Goal: Task Accomplishment & Management: Manage account settings

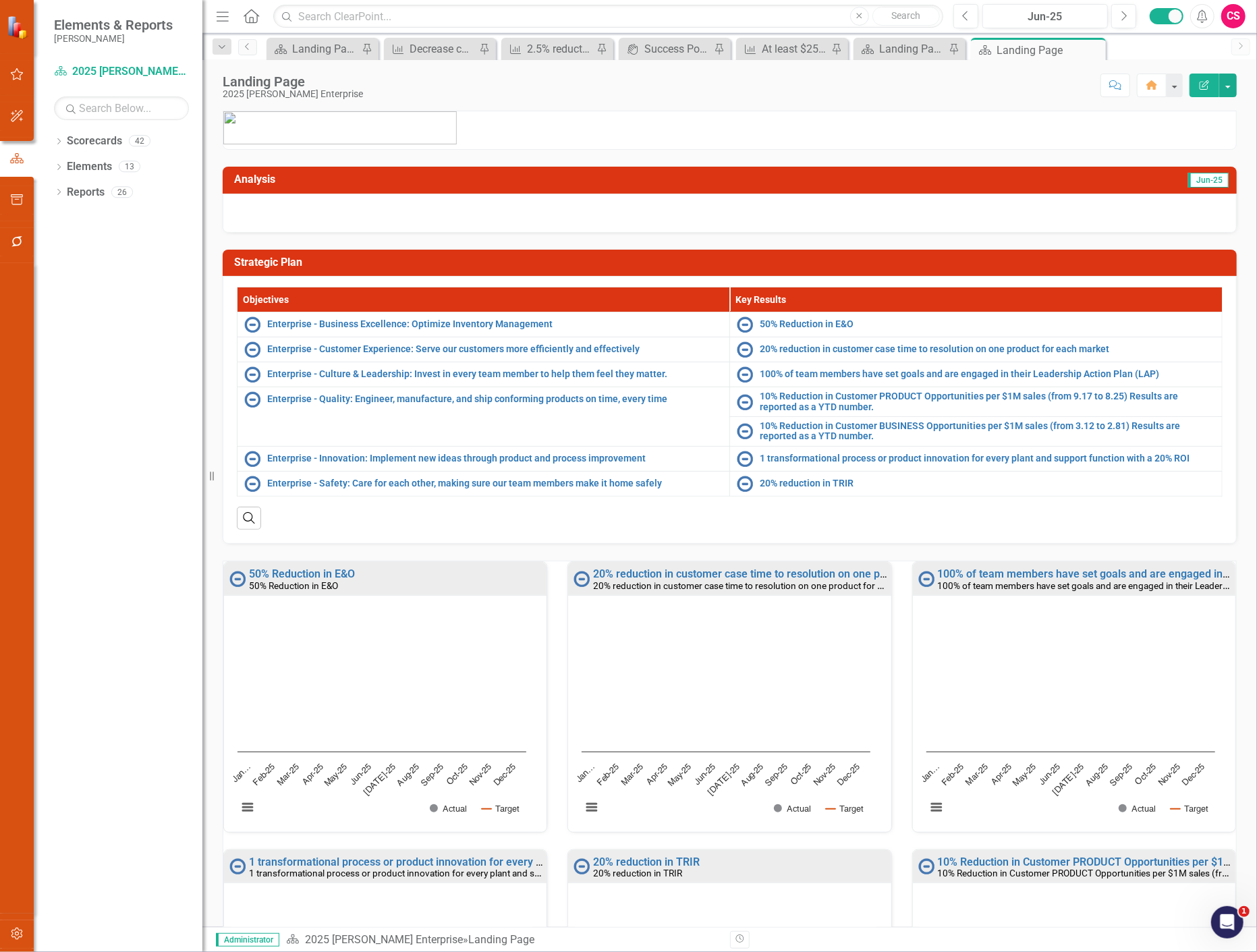
click at [18, 950] on div at bounding box center [17, 950] width 34 height 3
click at [17, 939] on button "button" at bounding box center [16, 934] width 30 height 28
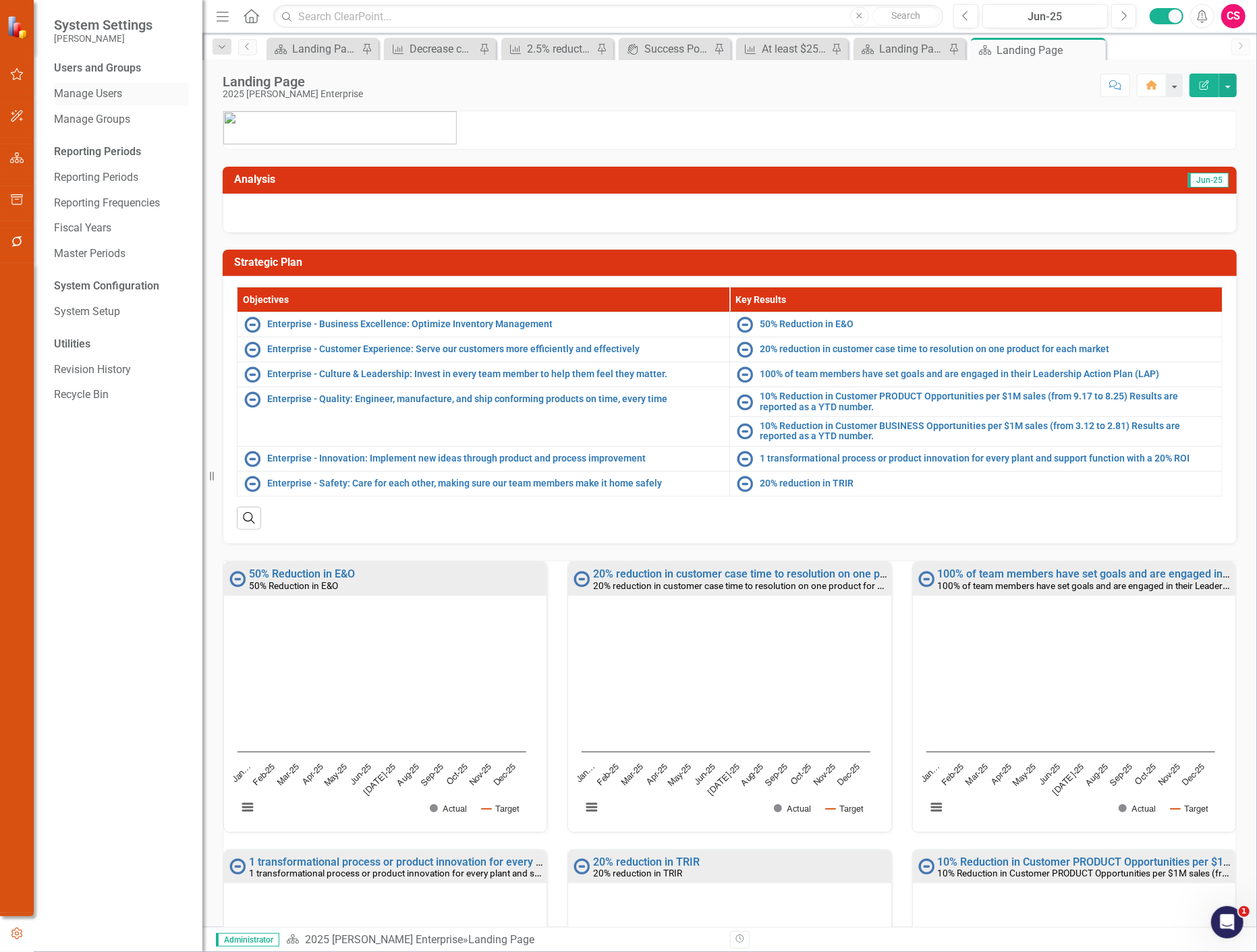
click at [114, 100] on link "Manage Users" at bounding box center [122, 94] width 135 height 15
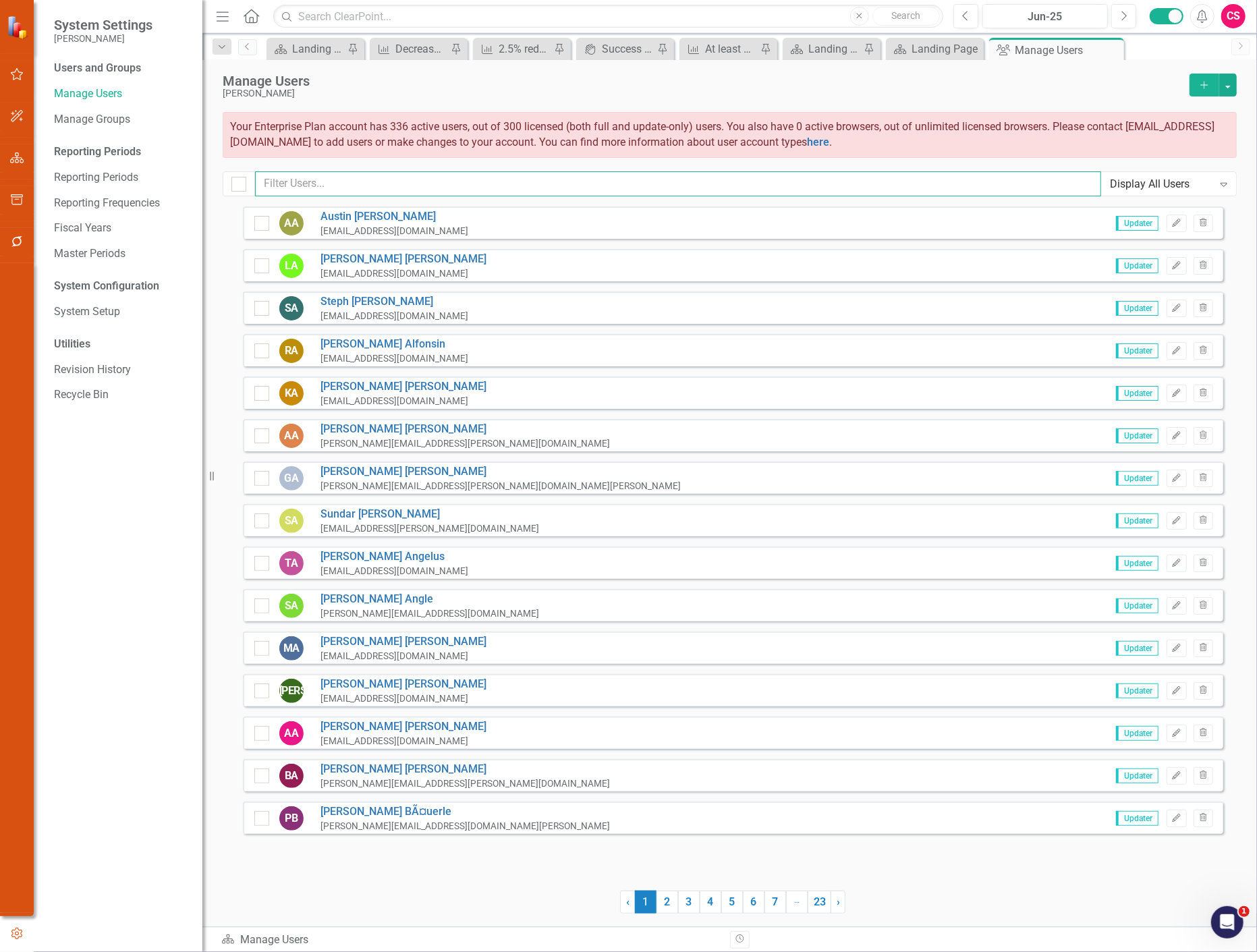
click at [472, 191] on input "text" at bounding box center [678, 183] width 846 height 25
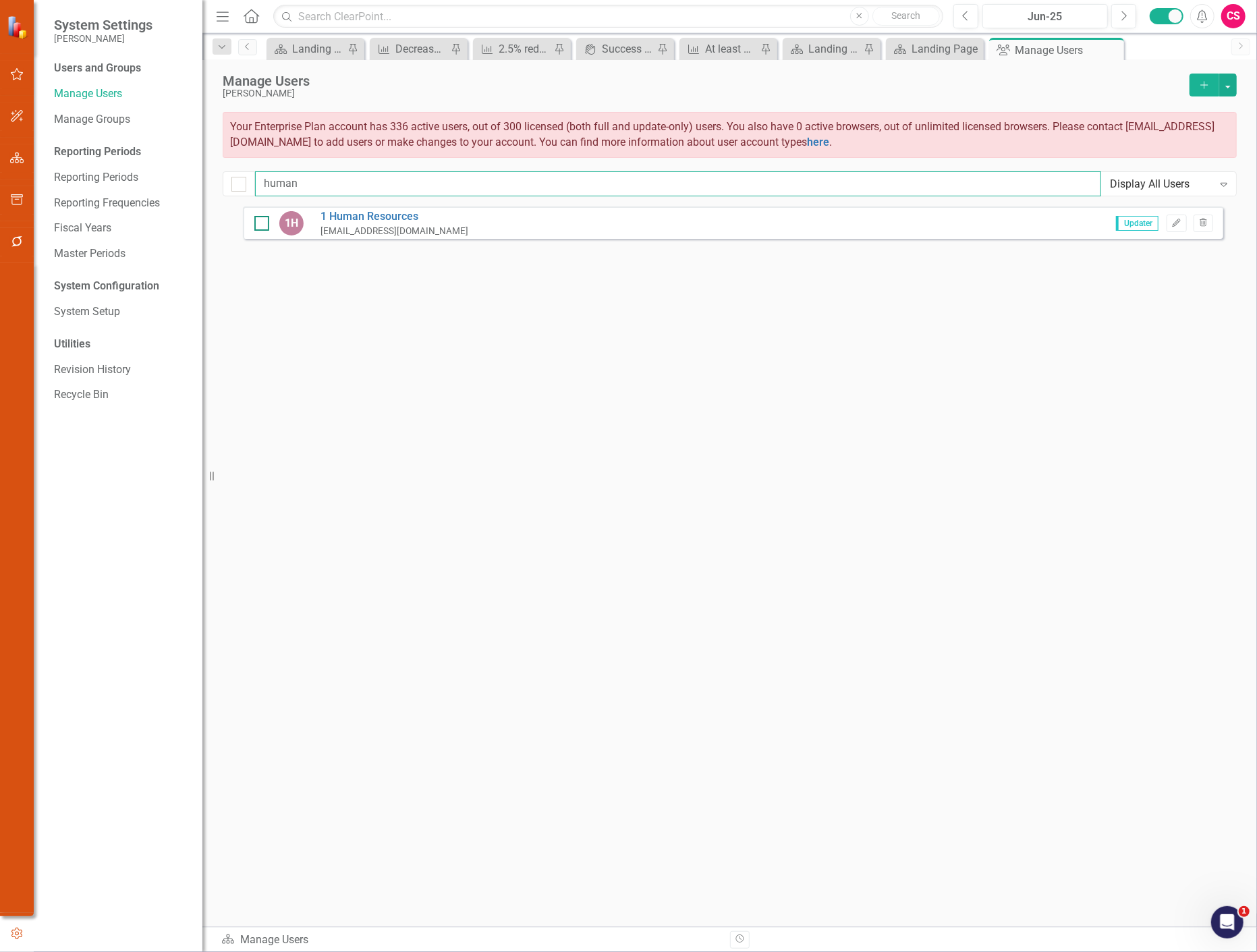
type input "human"
click at [260, 225] on div at bounding box center [262, 223] width 15 height 15
click at [260, 225] on input "checkbox" at bounding box center [259, 220] width 9 height 9
checkbox input "true"
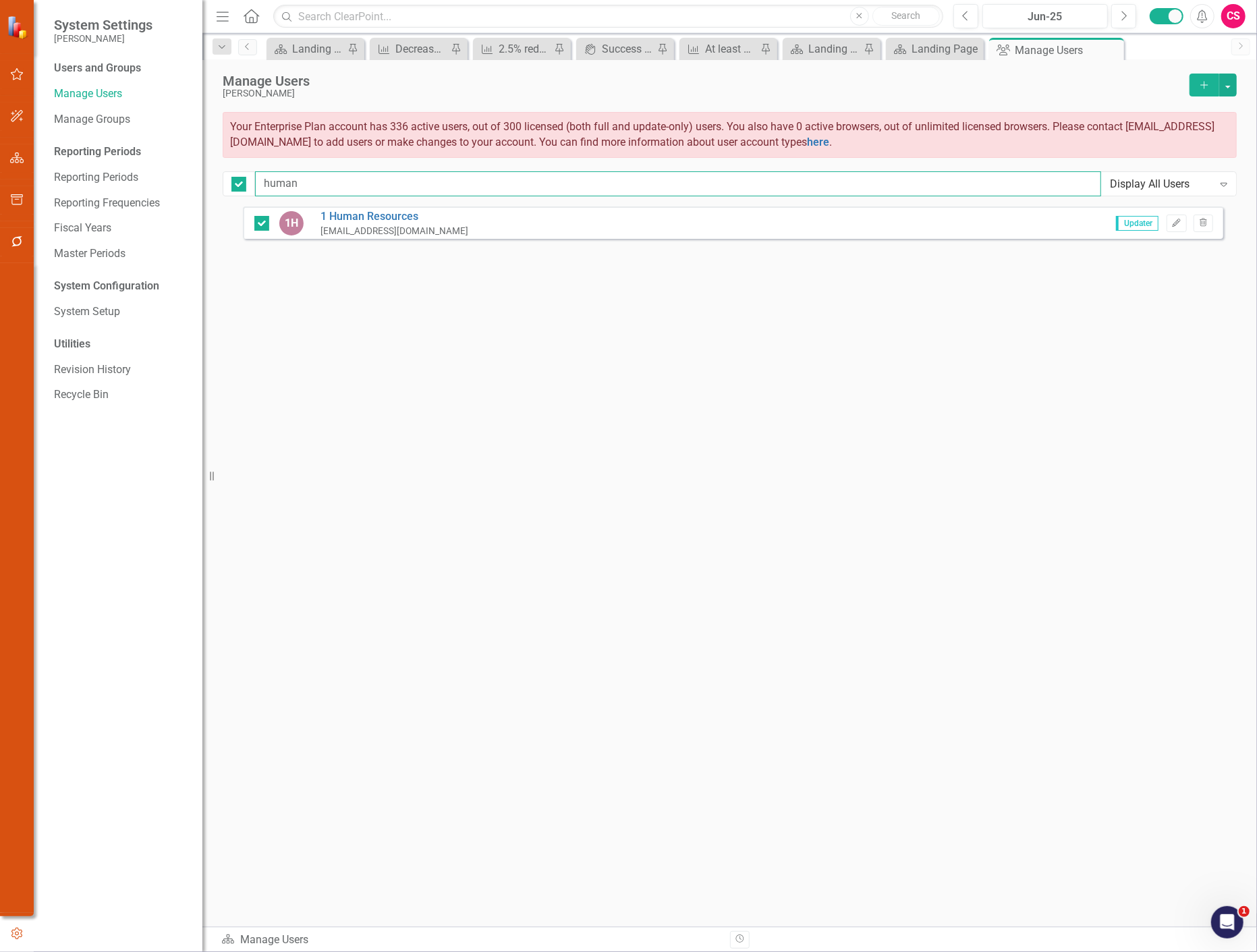
click at [285, 190] on input "human" at bounding box center [678, 183] width 846 height 25
type input "ad"
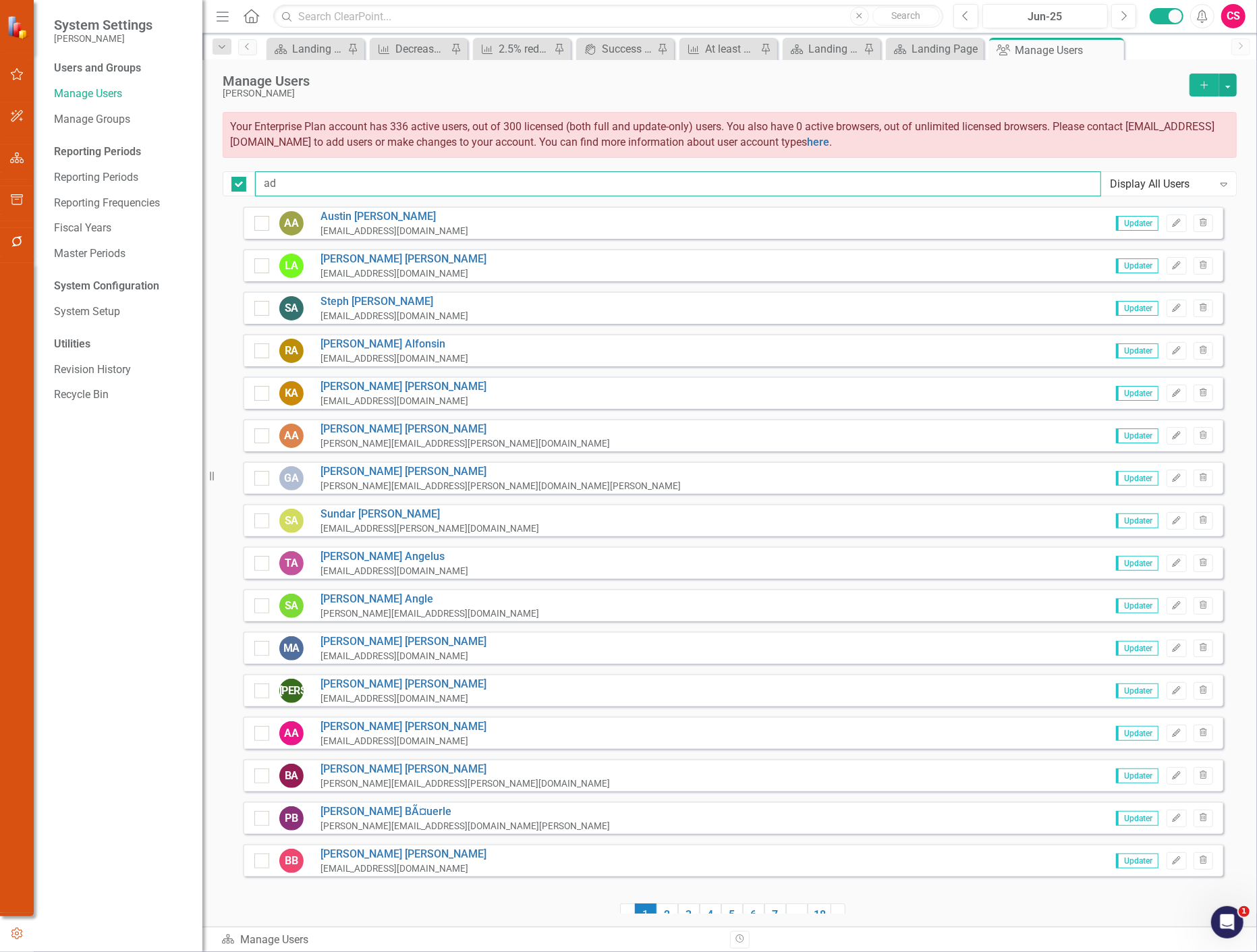
checkbox input "false"
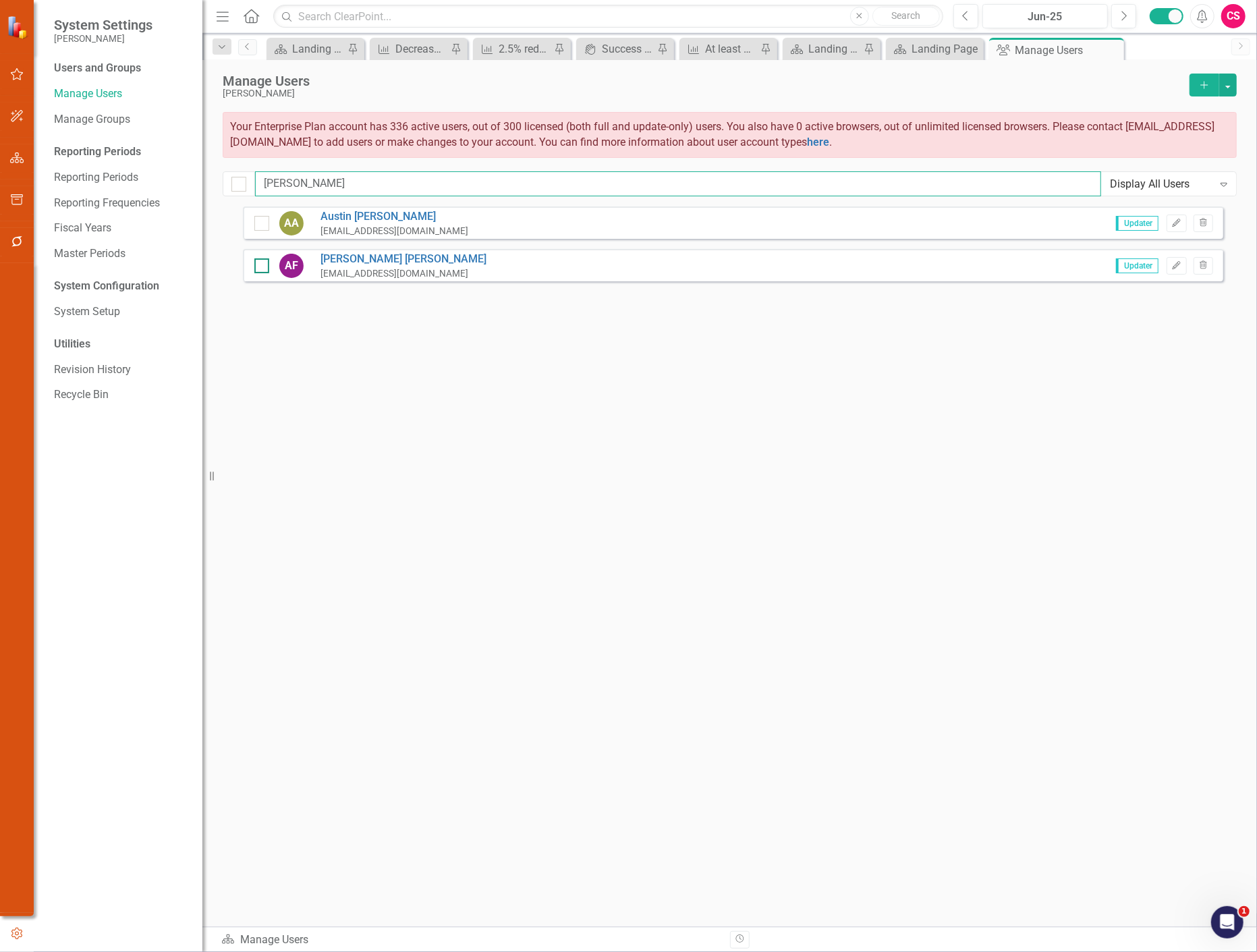
type input "[PERSON_NAME]"
click at [267, 263] on div at bounding box center [262, 266] width 15 height 15
click at [263, 263] on input "checkbox" at bounding box center [259, 263] width 9 height 9
checkbox input "true"
click at [284, 186] on input "[PERSON_NAME]" at bounding box center [678, 183] width 846 height 25
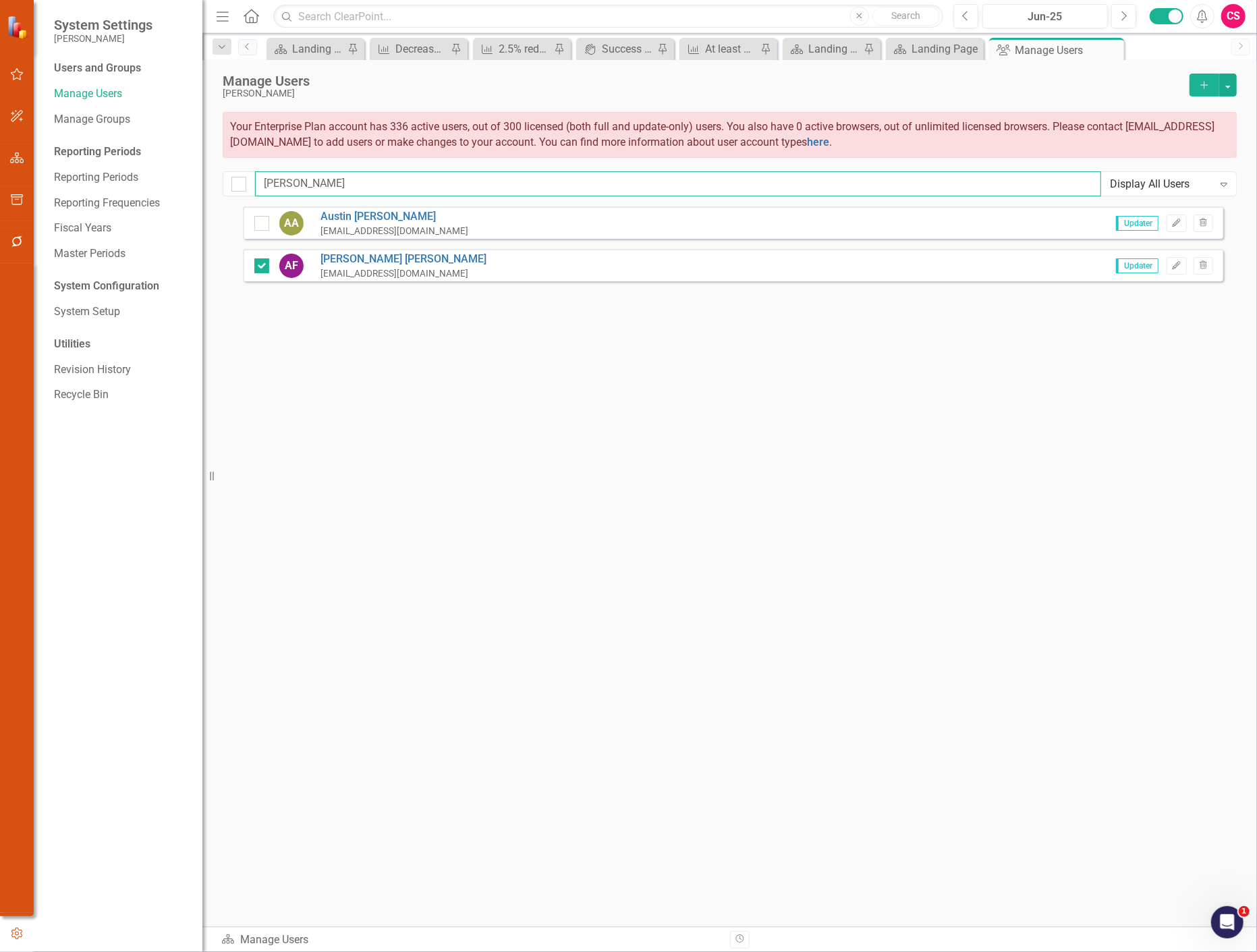
click at [284, 186] on input "[PERSON_NAME]" at bounding box center [678, 183] width 846 height 25
type input "austin"
click at [268, 262] on div at bounding box center [262, 266] width 15 height 15
click at [263, 262] on input "checkbox" at bounding box center [259, 263] width 9 height 9
checkbox input "true"
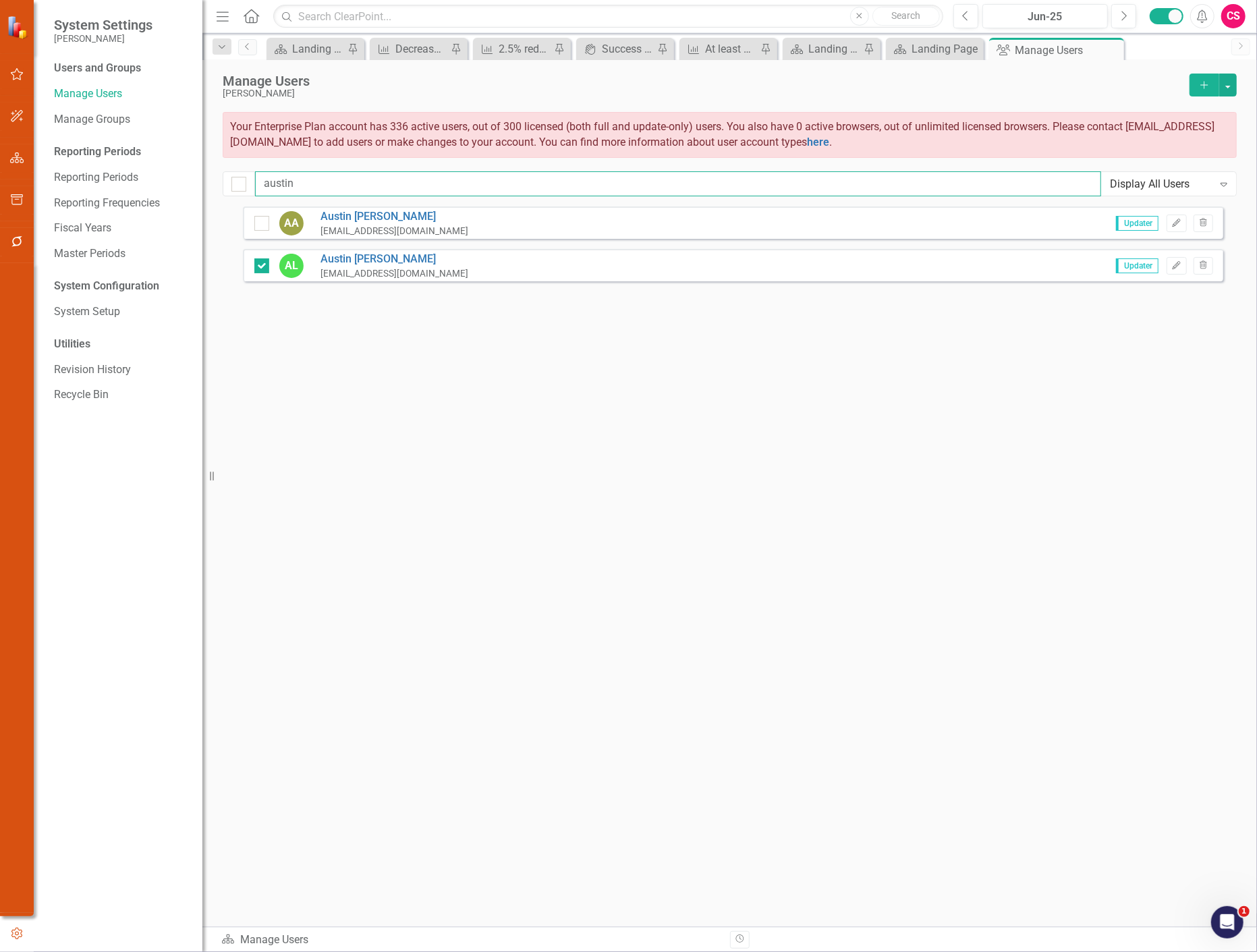
click at [281, 184] on input "austin" at bounding box center [678, 183] width 846 height 25
type input "beat"
click at [264, 225] on div at bounding box center [262, 223] width 15 height 15
click at [263, 225] on input "checkbox" at bounding box center [259, 220] width 9 height 9
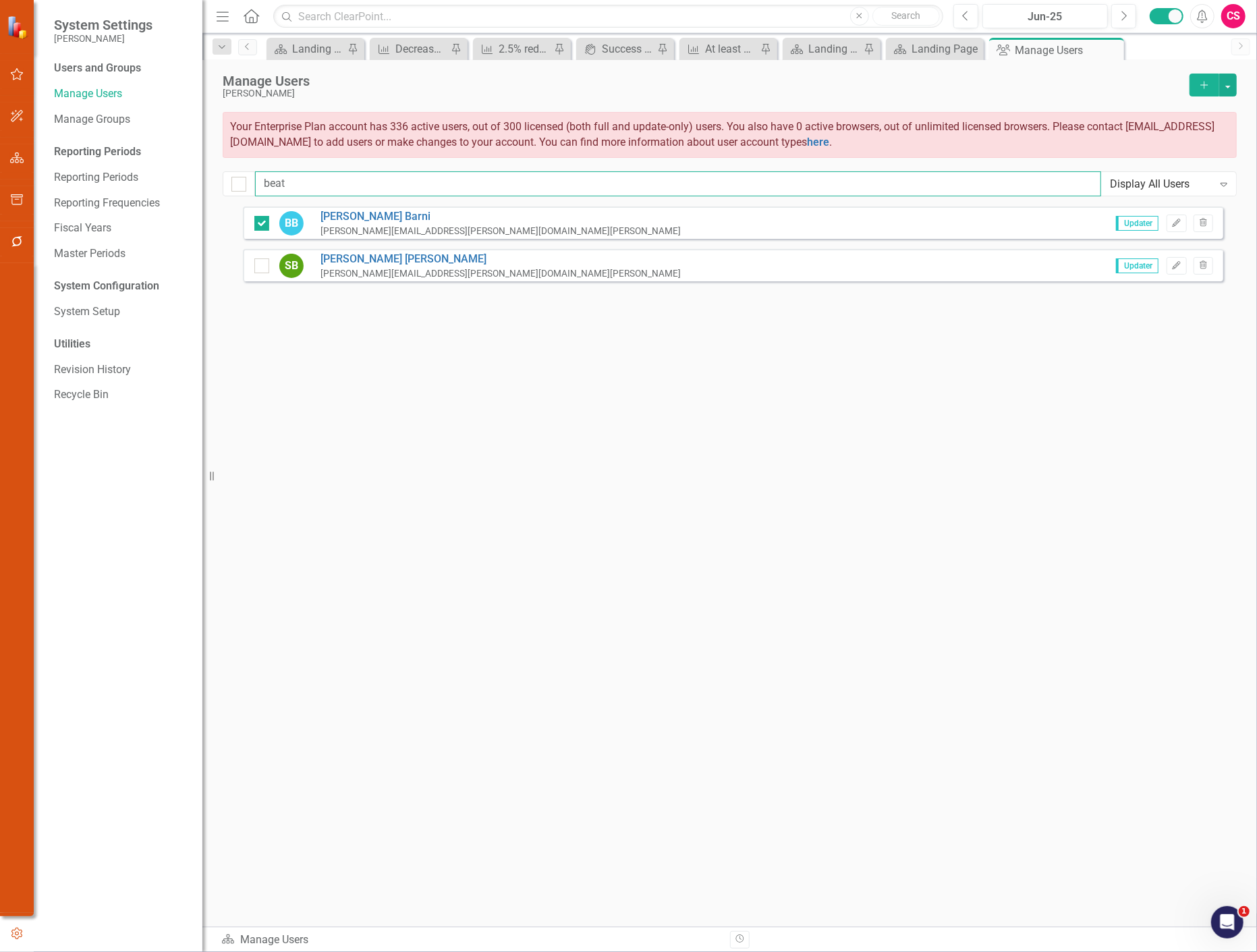
click at [275, 181] on input "beat" at bounding box center [678, 183] width 846 height 25
click at [1226, 83] on button "button" at bounding box center [1228, 85] width 18 height 23
click at [1171, 177] on link "Trash Delete Multiple" at bounding box center [1173, 184] width 125 height 25
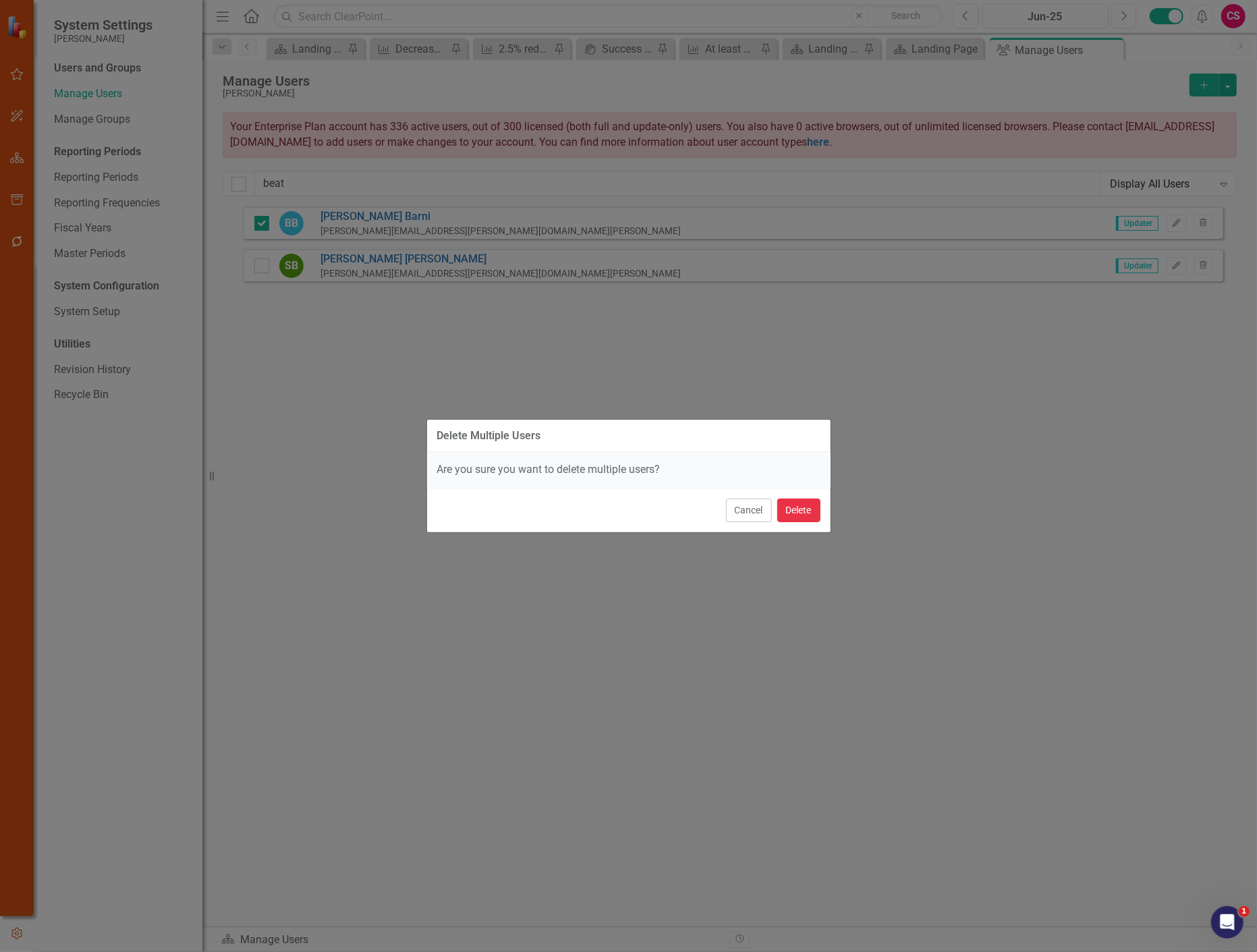
click at [812, 516] on button "Delete" at bounding box center [799, 510] width 43 height 24
checkbox input "false"
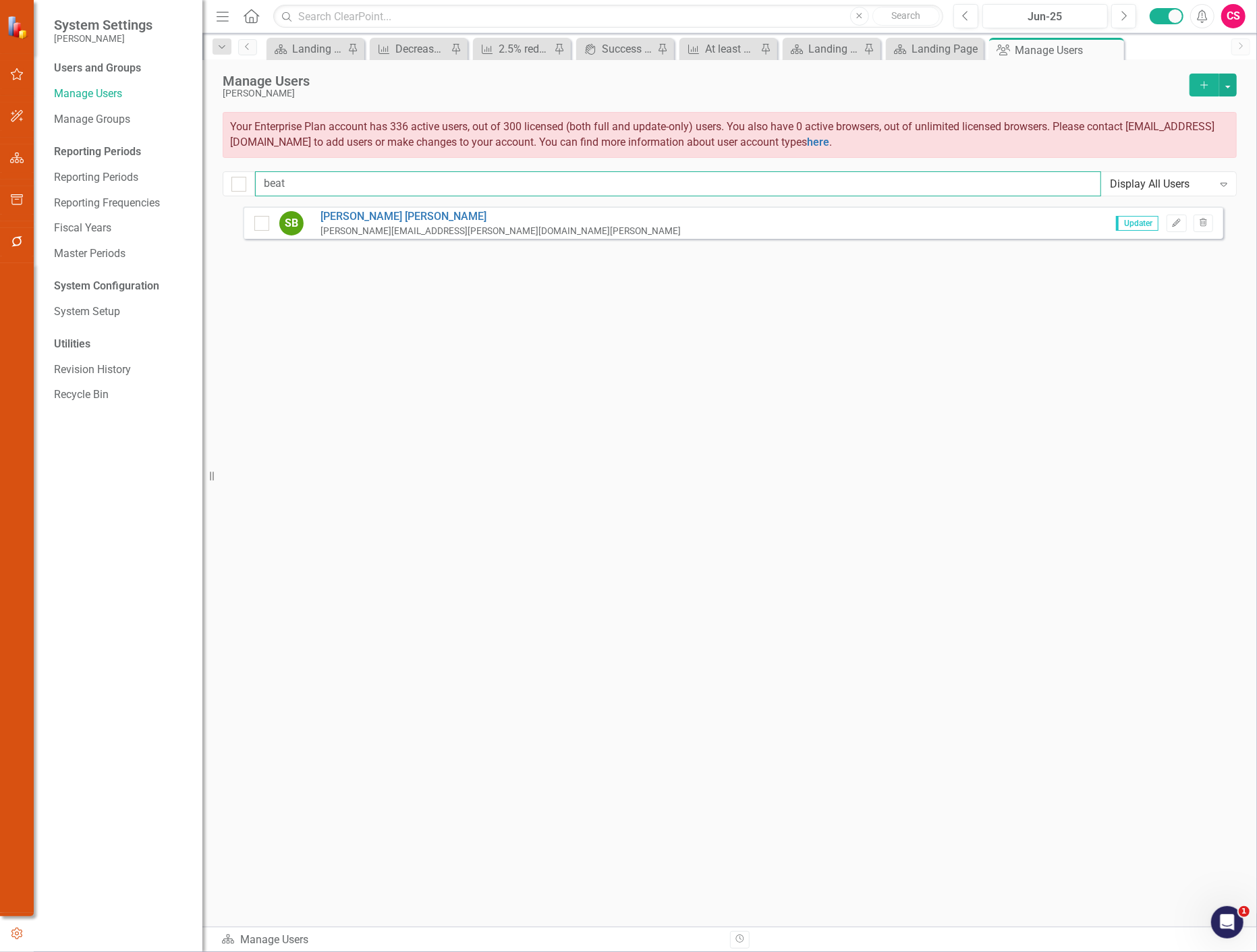
click at [303, 181] on input "beat" at bounding box center [678, 183] width 846 height 25
click at [1212, 221] on button "Trash" at bounding box center [1203, 224] width 19 height 18
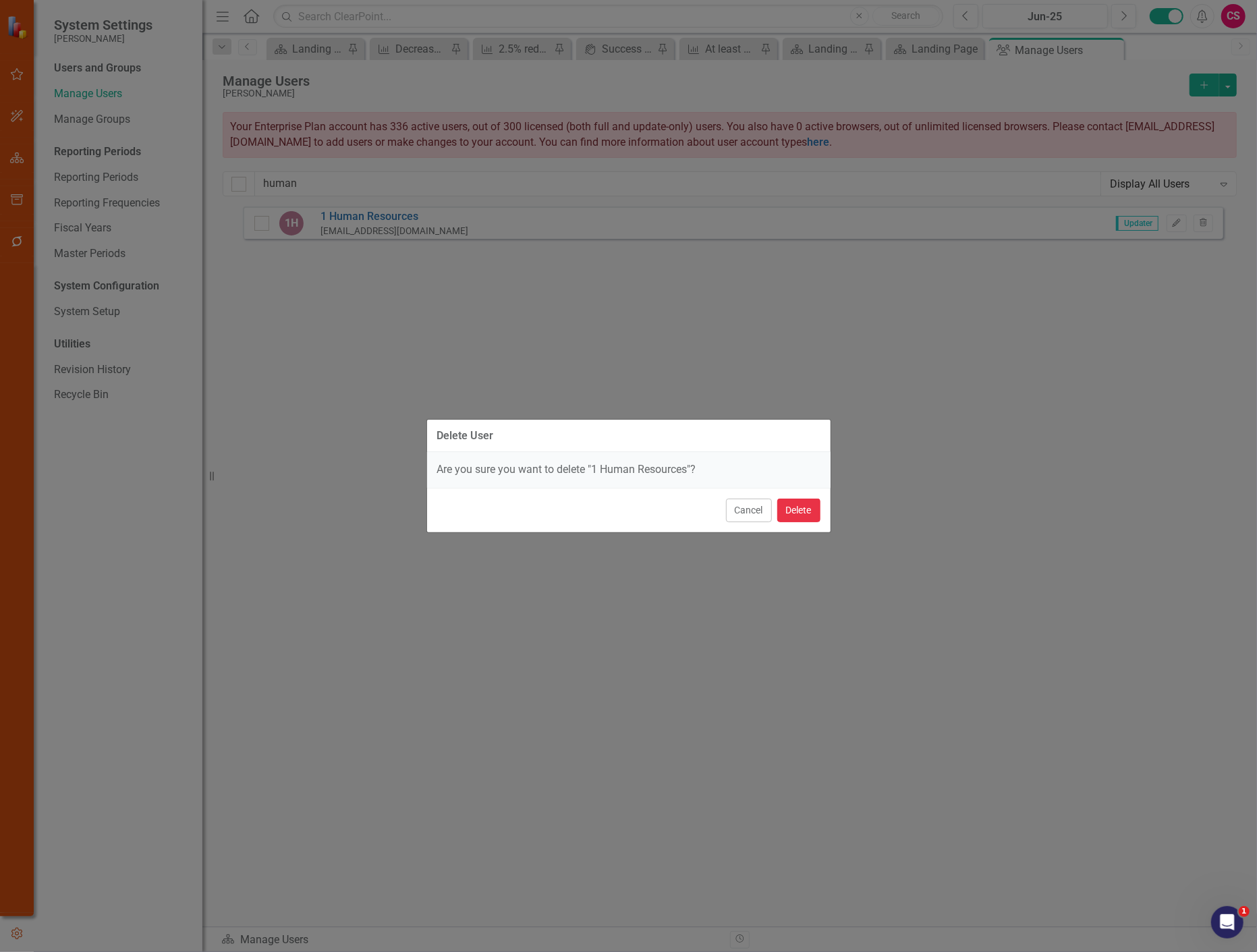
click at [811, 513] on button "Delete" at bounding box center [799, 510] width 43 height 24
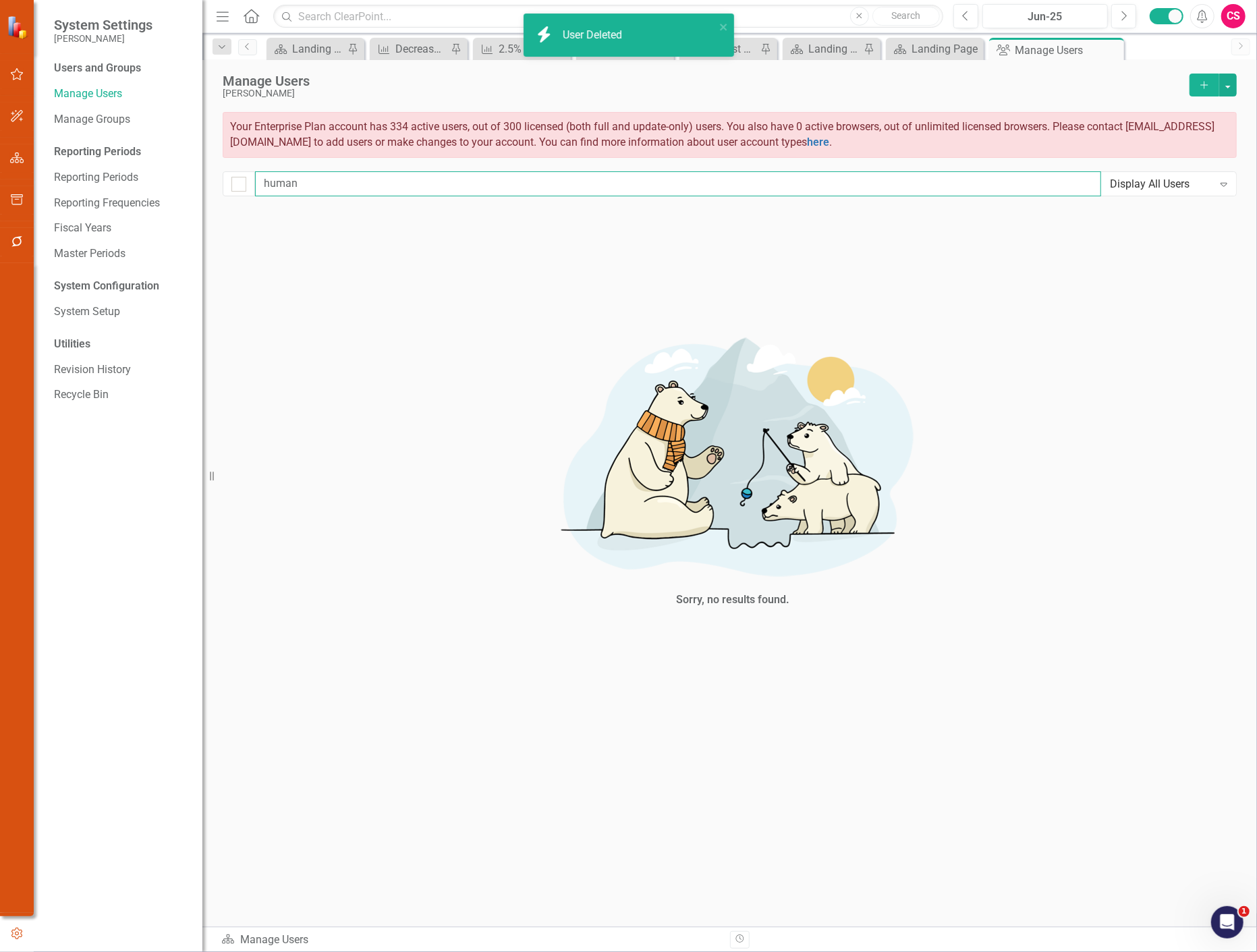
click at [293, 185] on input "human" at bounding box center [678, 183] width 846 height 25
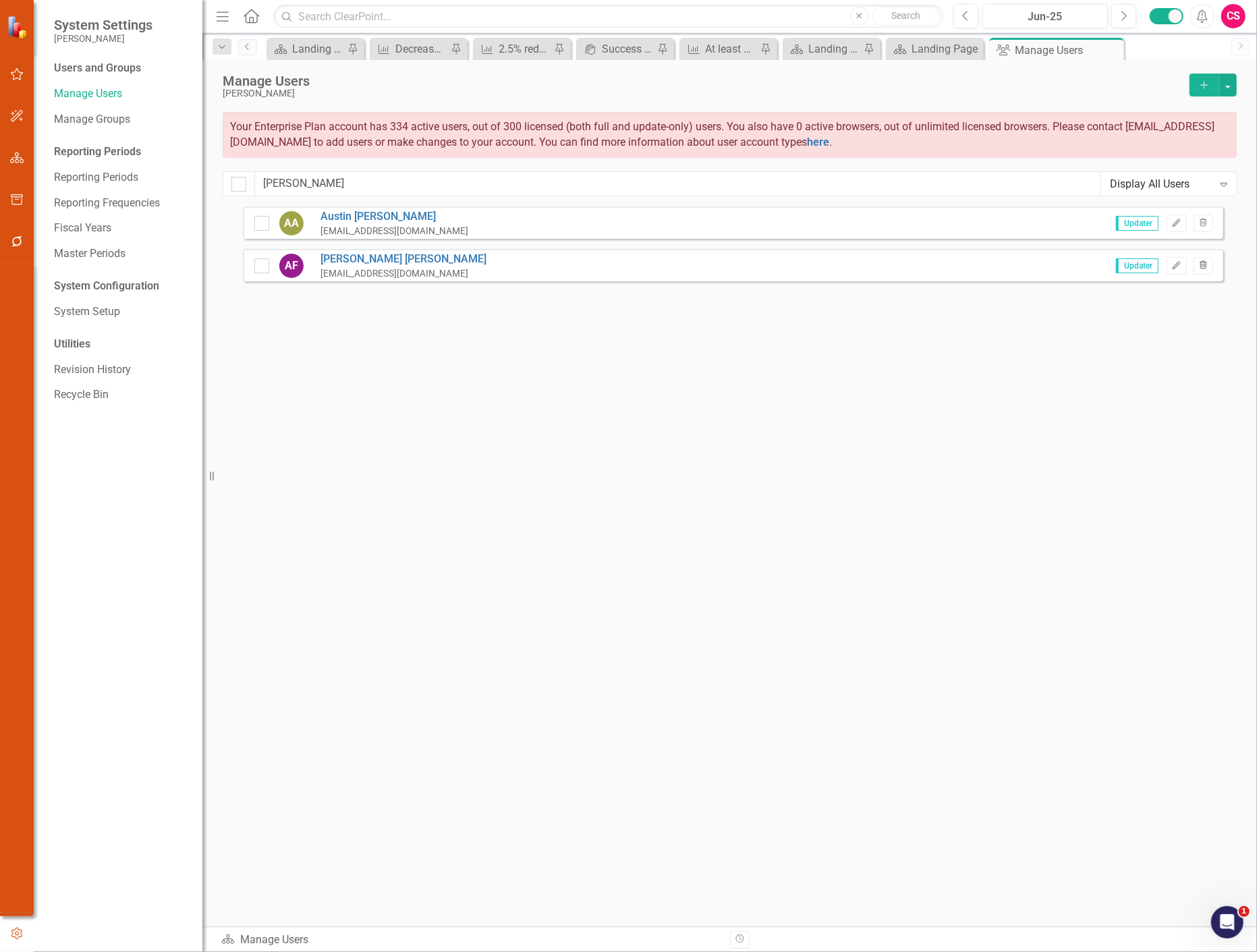
click at [1208, 268] on button "Trash" at bounding box center [1203, 266] width 19 height 18
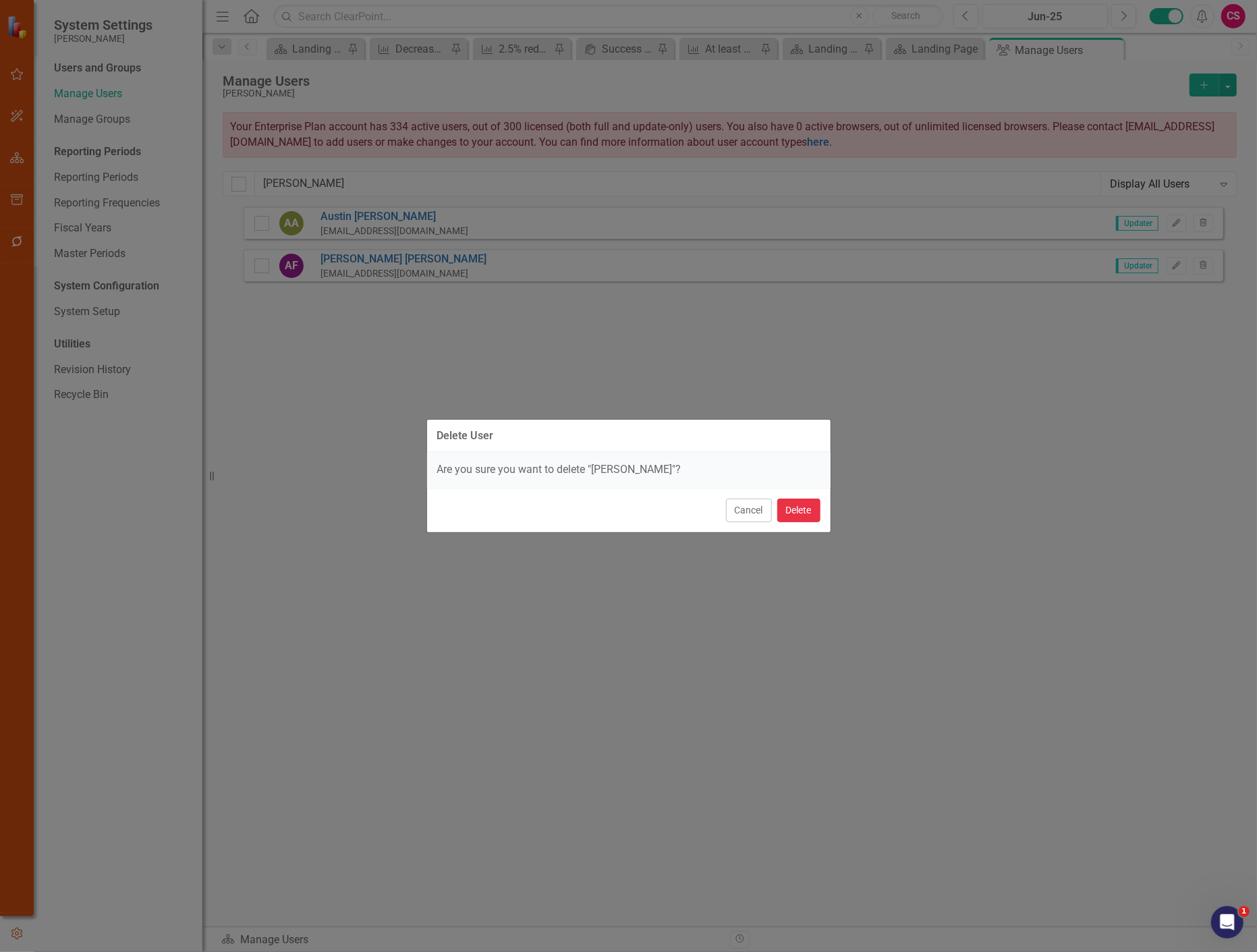
click at [801, 508] on button "Delete" at bounding box center [799, 510] width 43 height 24
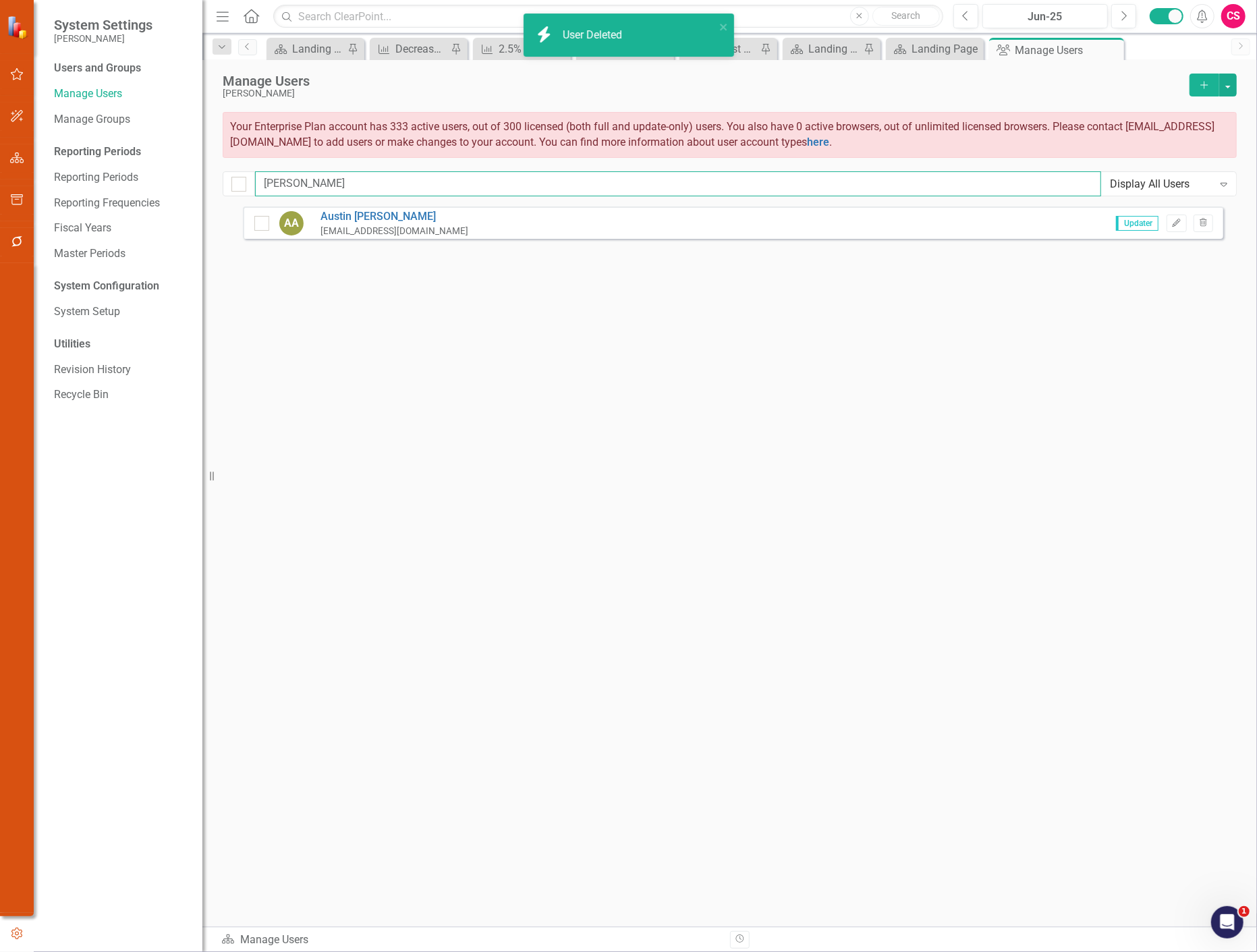
click at [304, 182] on input "[PERSON_NAME]" at bounding box center [678, 183] width 846 height 25
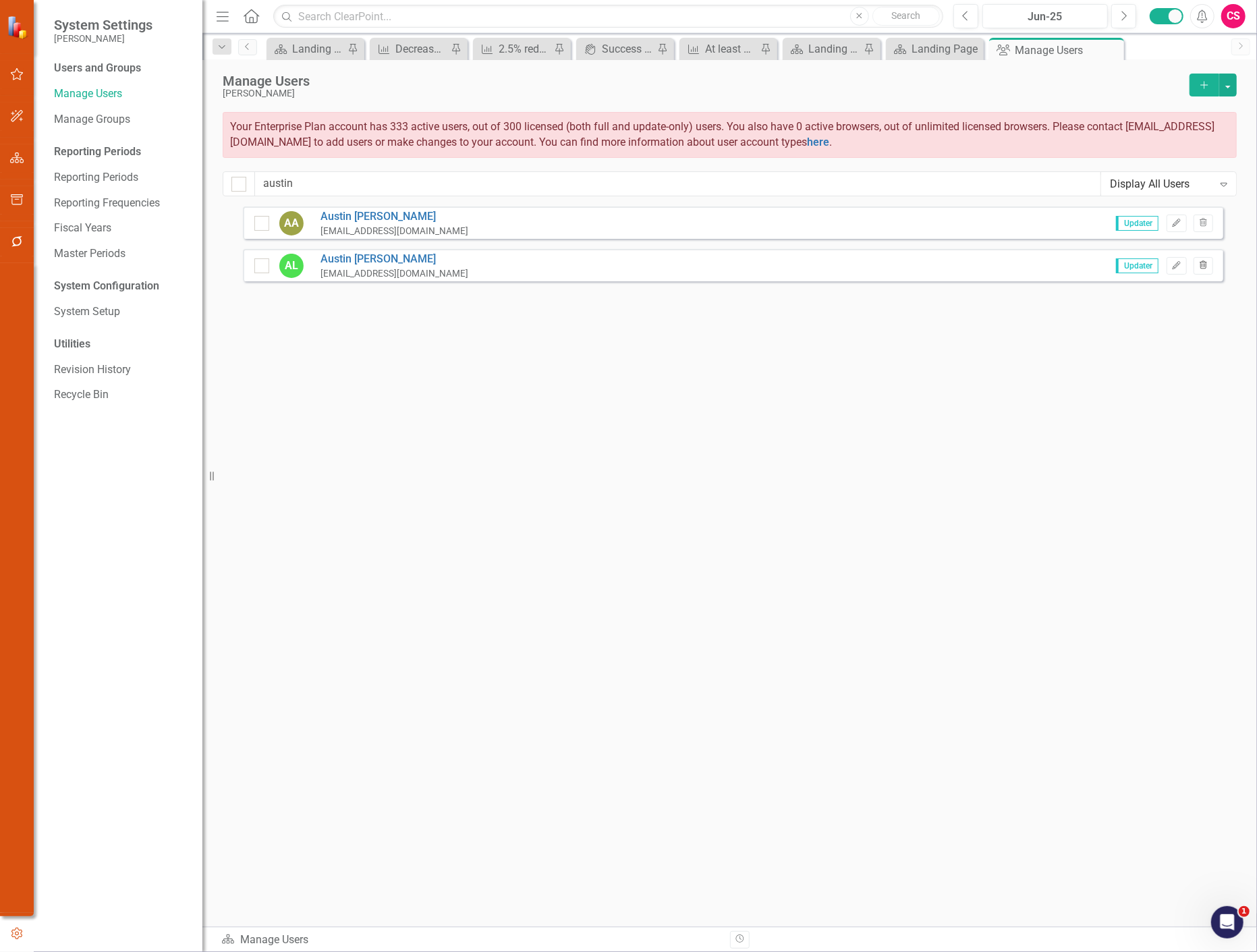
click at [1209, 268] on button "Trash" at bounding box center [1203, 266] width 19 height 18
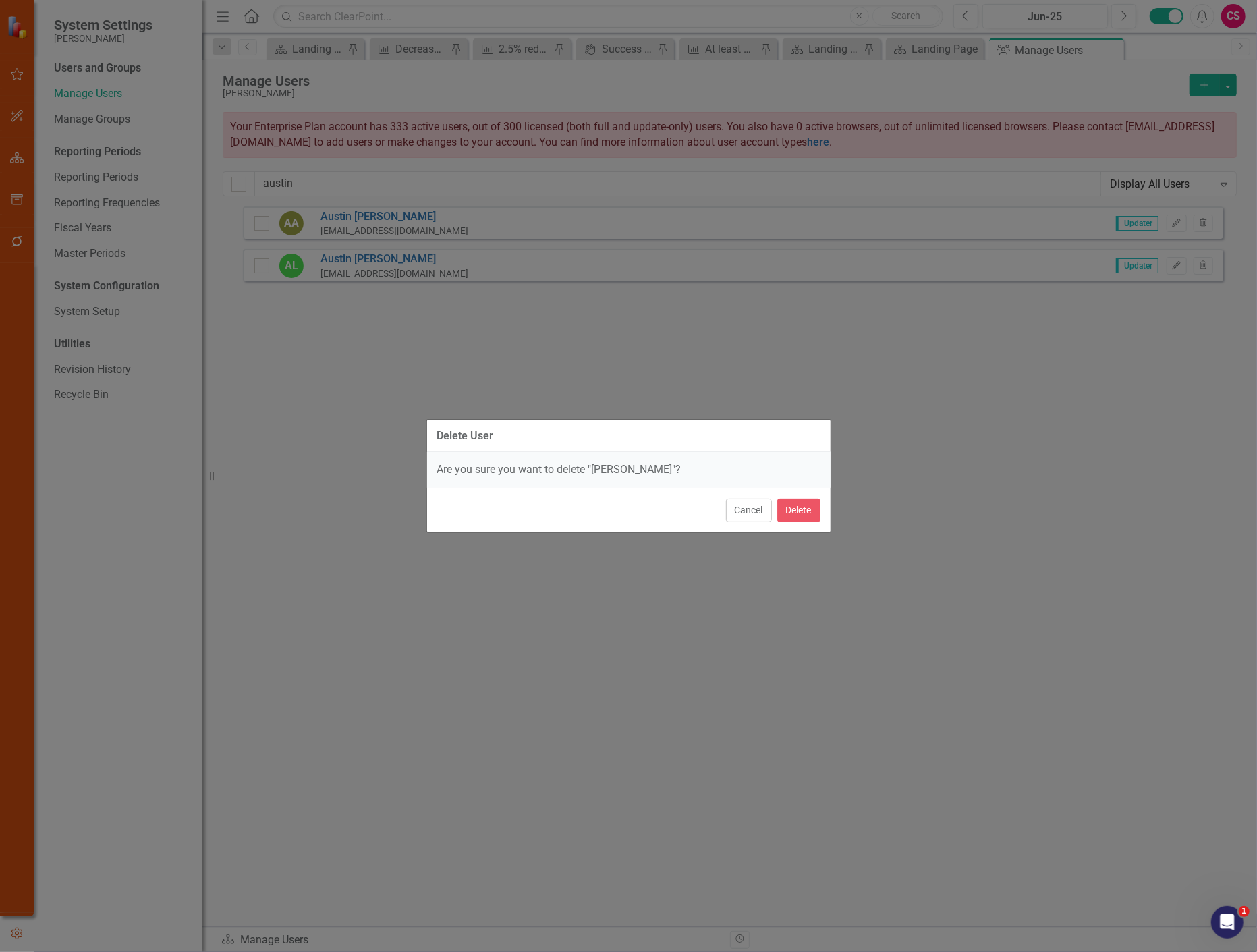
click at [773, 514] on div "Cancel Delete" at bounding box center [629, 510] width 404 height 45
click at [787, 513] on button "Delete" at bounding box center [799, 510] width 43 height 24
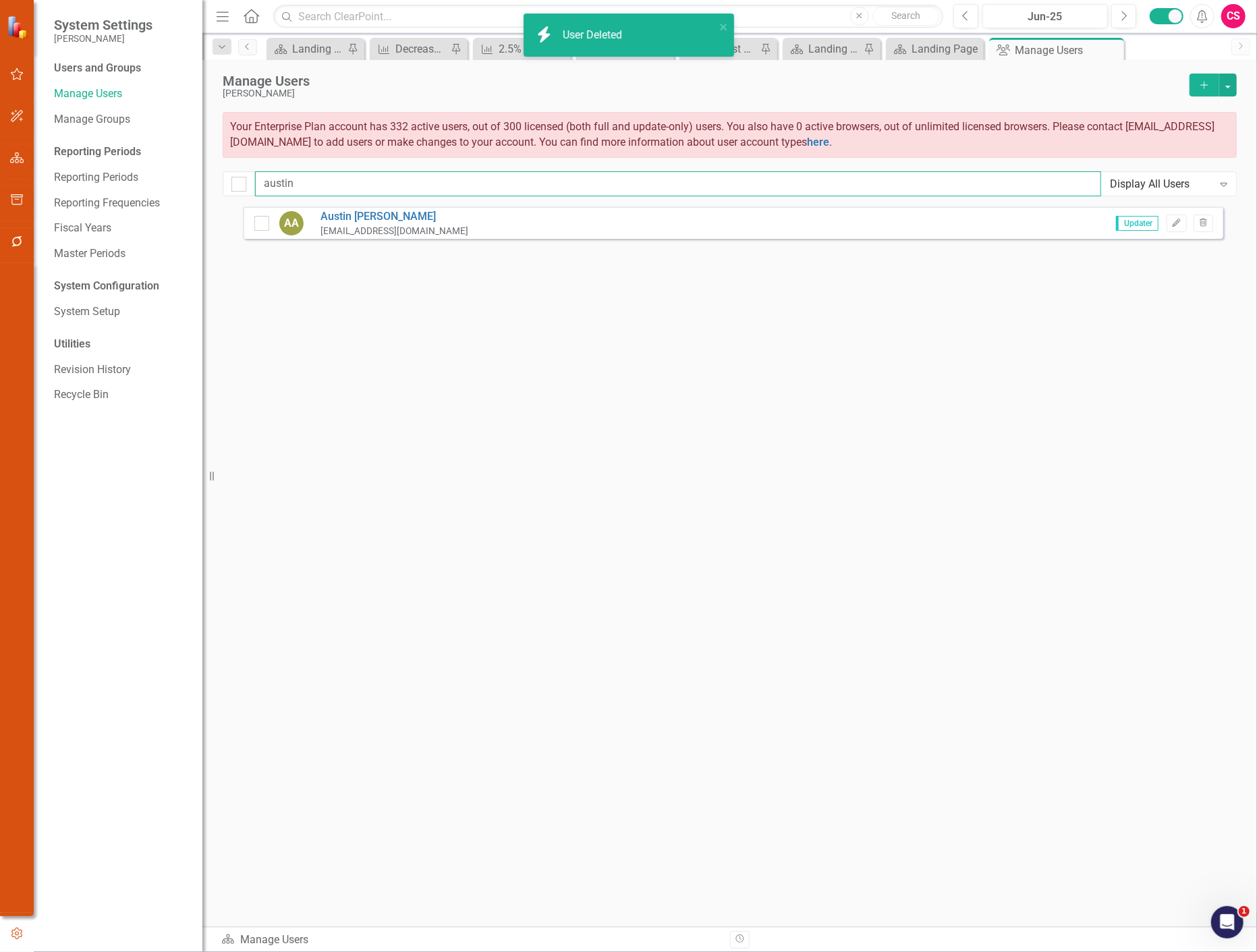
click at [295, 189] on input "austin" at bounding box center [678, 183] width 846 height 25
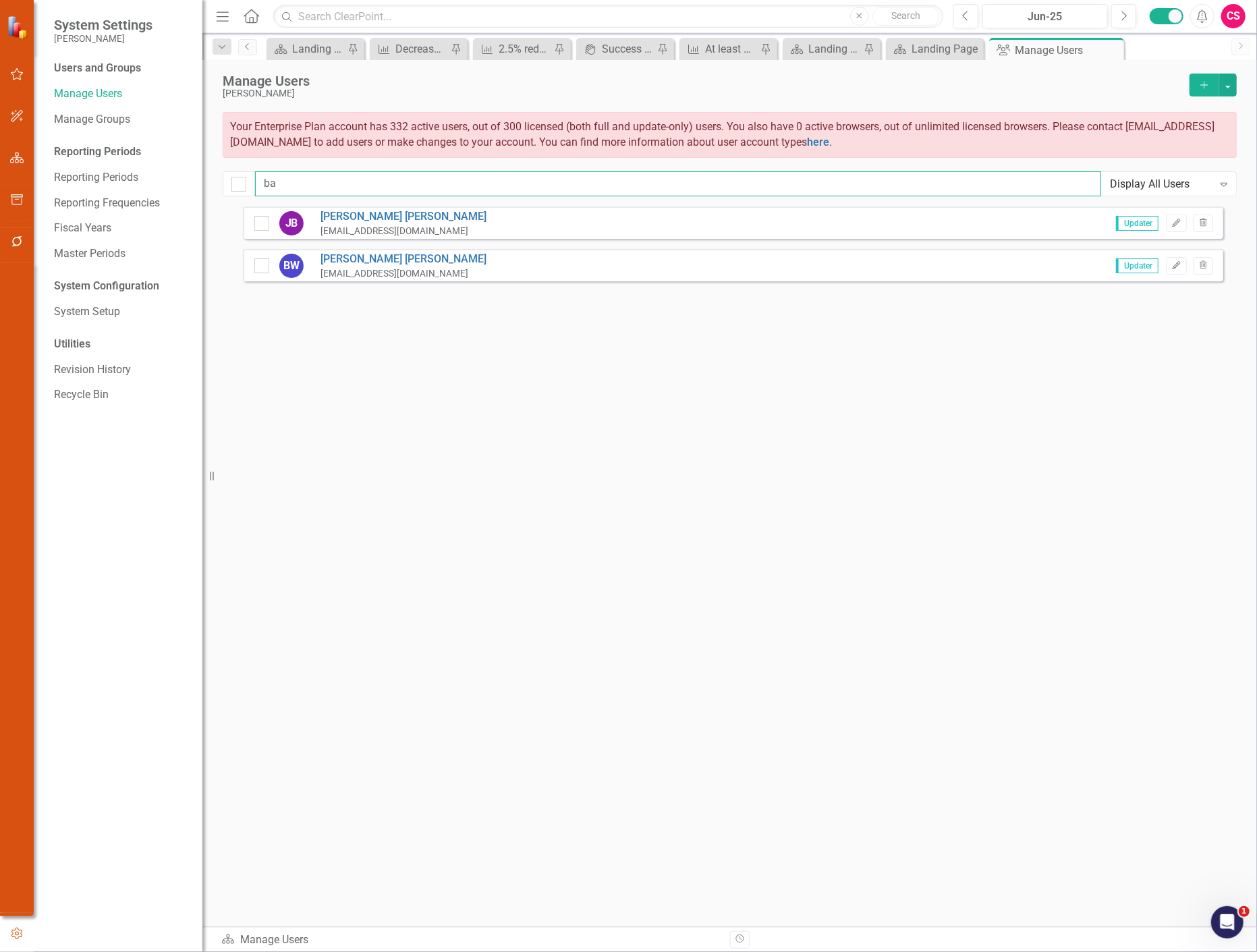
type input "b"
click at [1203, 224] on icon "Trash" at bounding box center [1203, 223] width 10 height 8
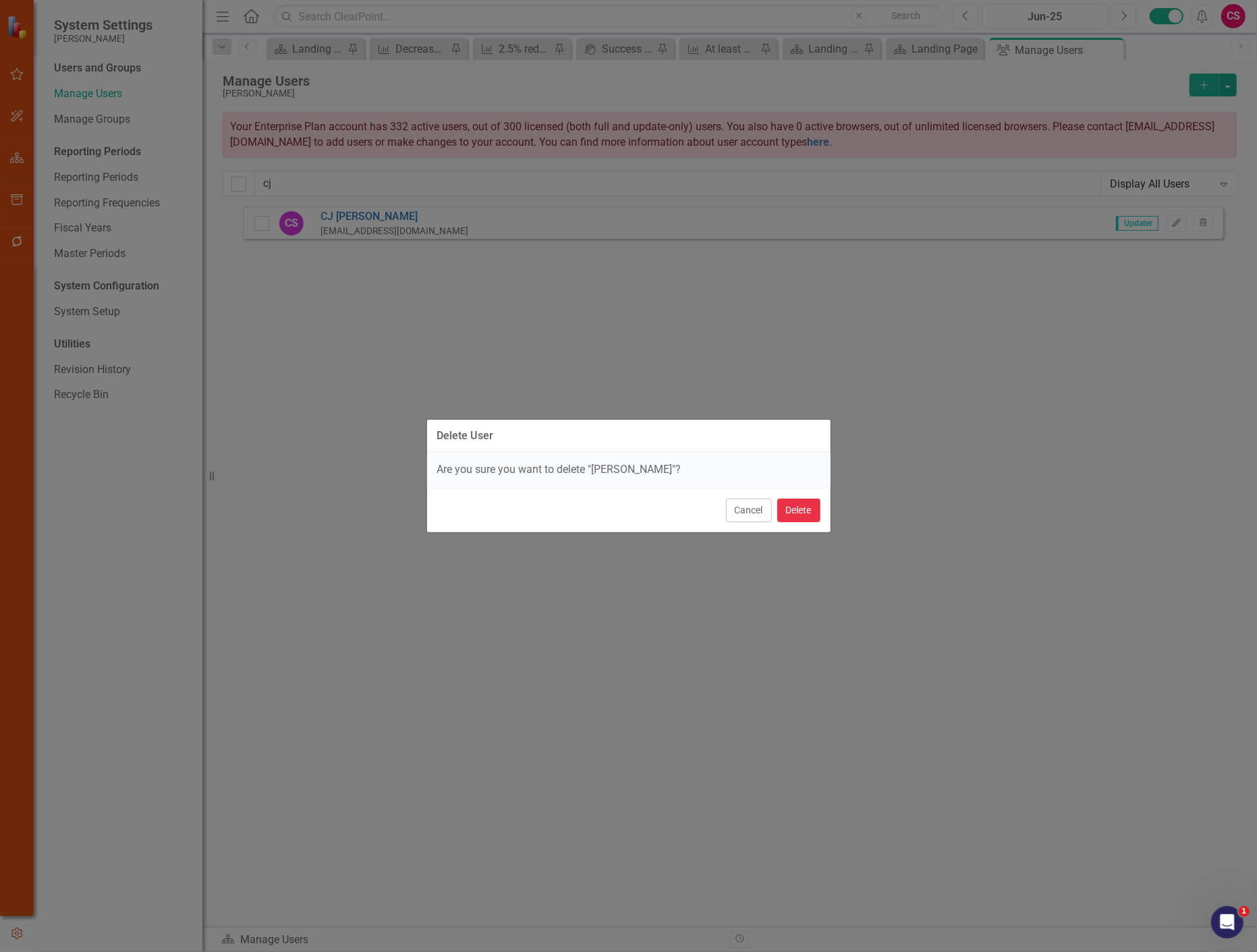
click at [793, 508] on button "Delete" at bounding box center [799, 510] width 43 height 24
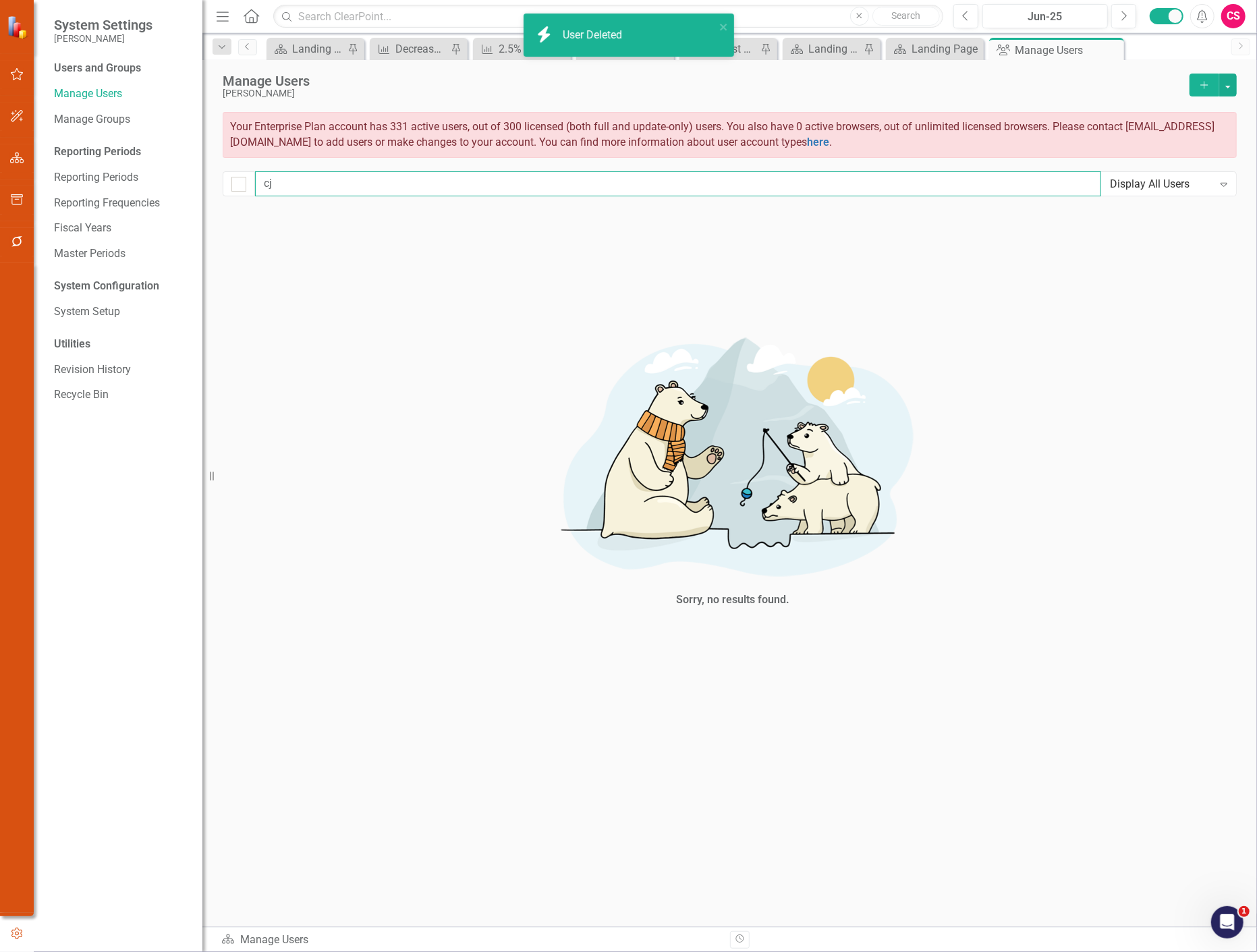
click at [307, 177] on input "cj" at bounding box center [678, 183] width 846 height 25
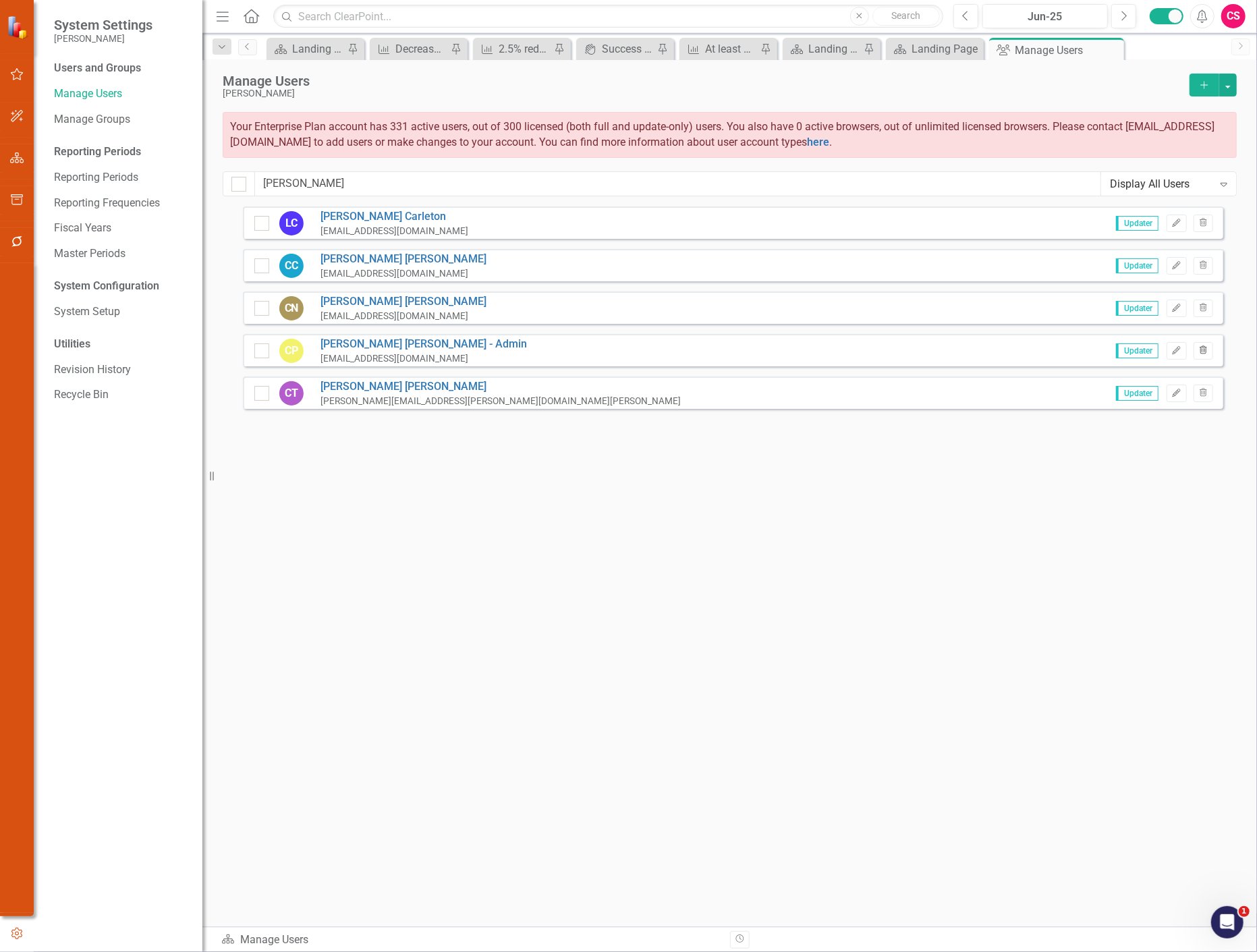
click at [1199, 347] on icon "Trash" at bounding box center [1203, 351] width 10 height 8
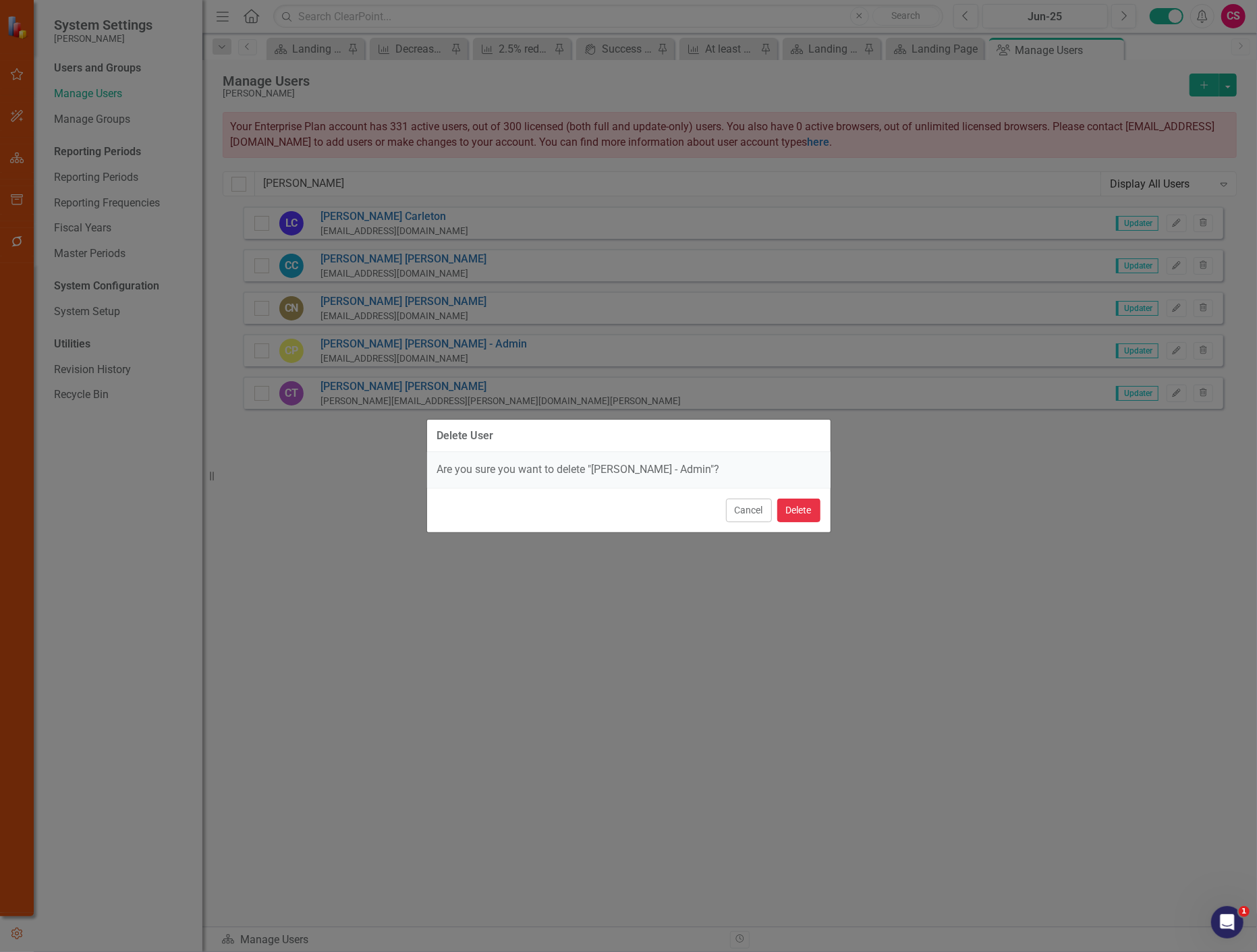
click at [798, 508] on button "Delete" at bounding box center [799, 510] width 43 height 24
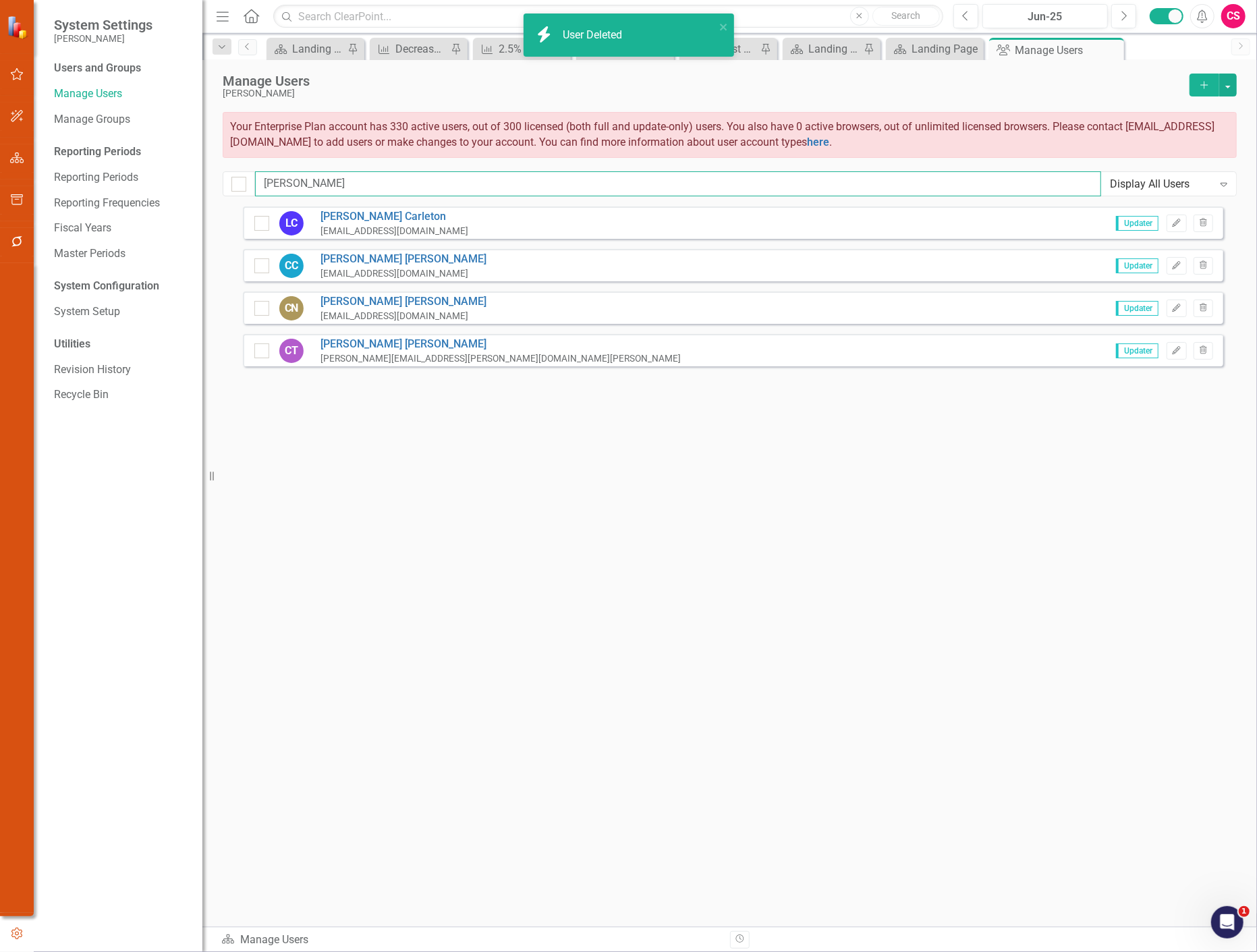
click at [295, 182] on input "[PERSON_NAME]" at bounding box center [678, 183] width 846 height 25
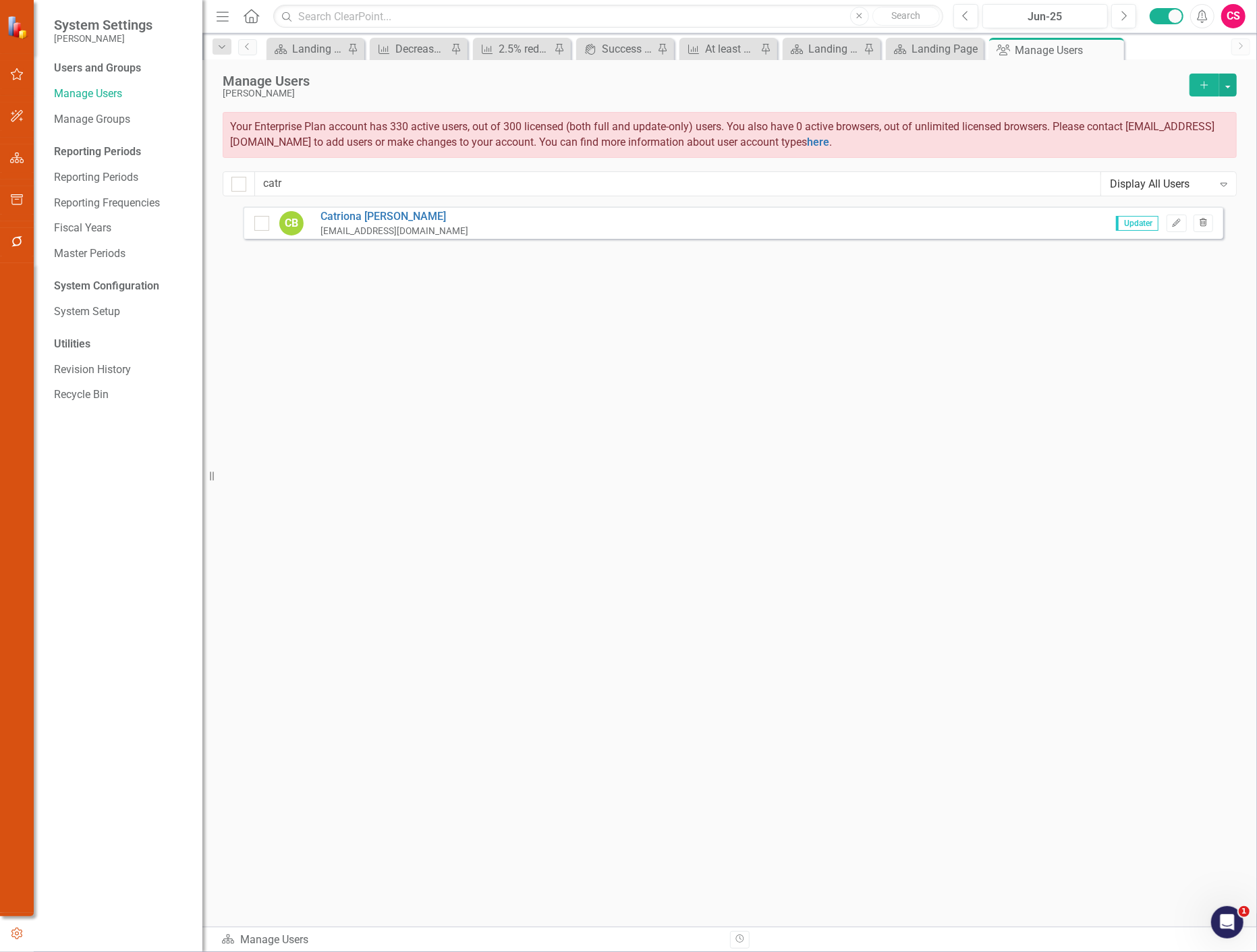
click at [1199, 220] on icon "Trash" at bounding box center [1203, 223] width 10 height 8
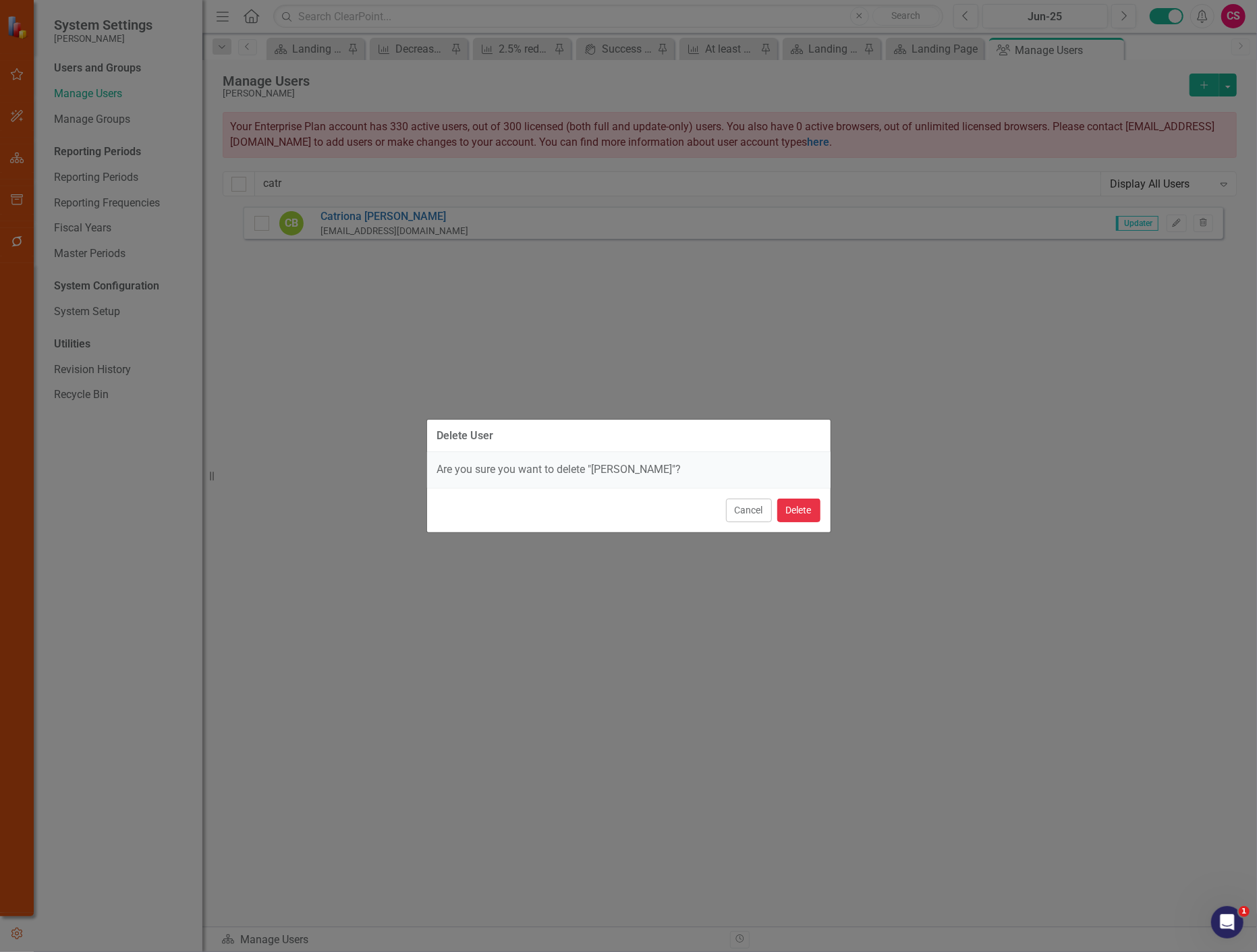
click at [805, 507] on button "Delete" at bounding box center [799, 510] width 43 height 24
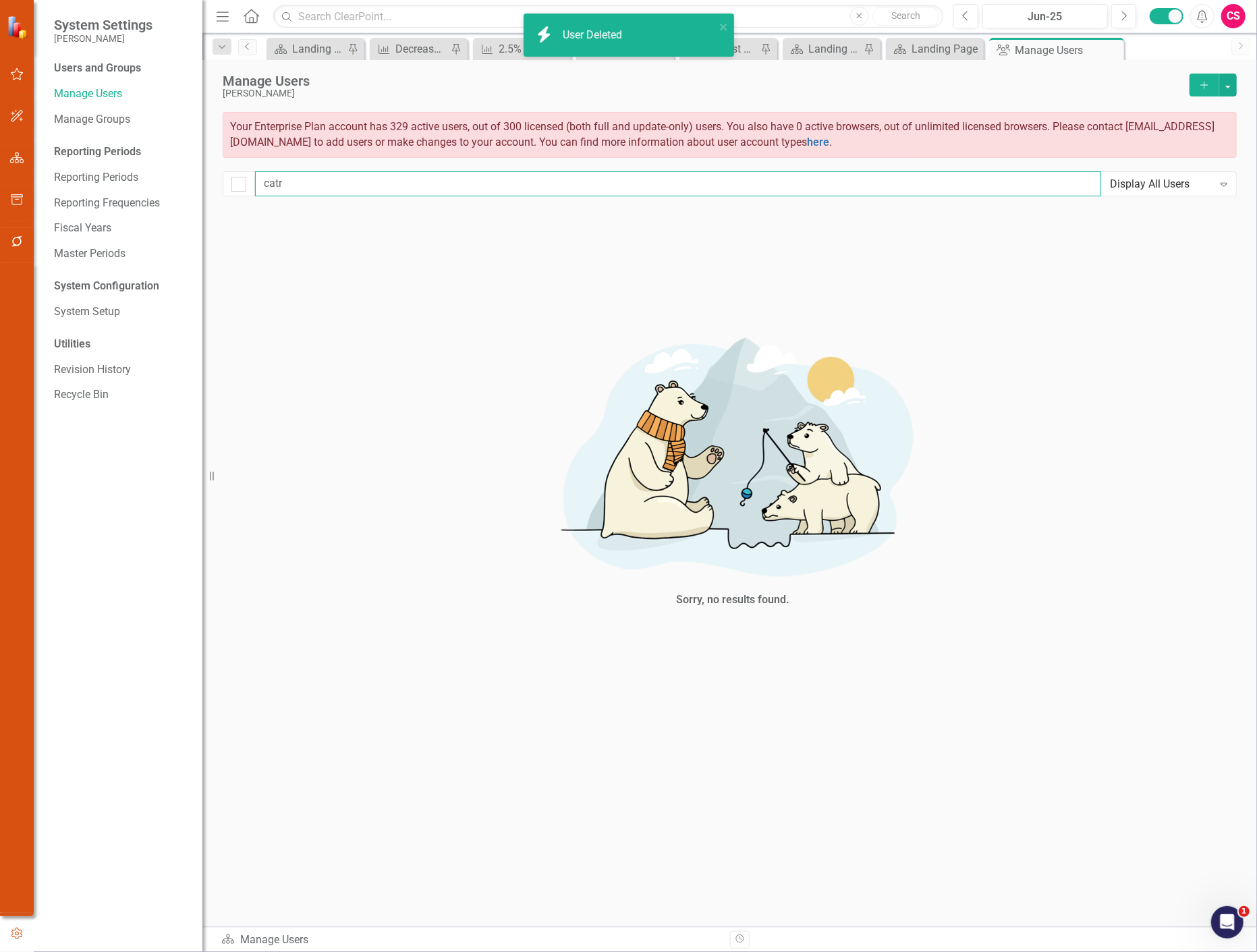
click at [274, 182] on input "catr" at bounding box center [678, 183] width 846 height 25
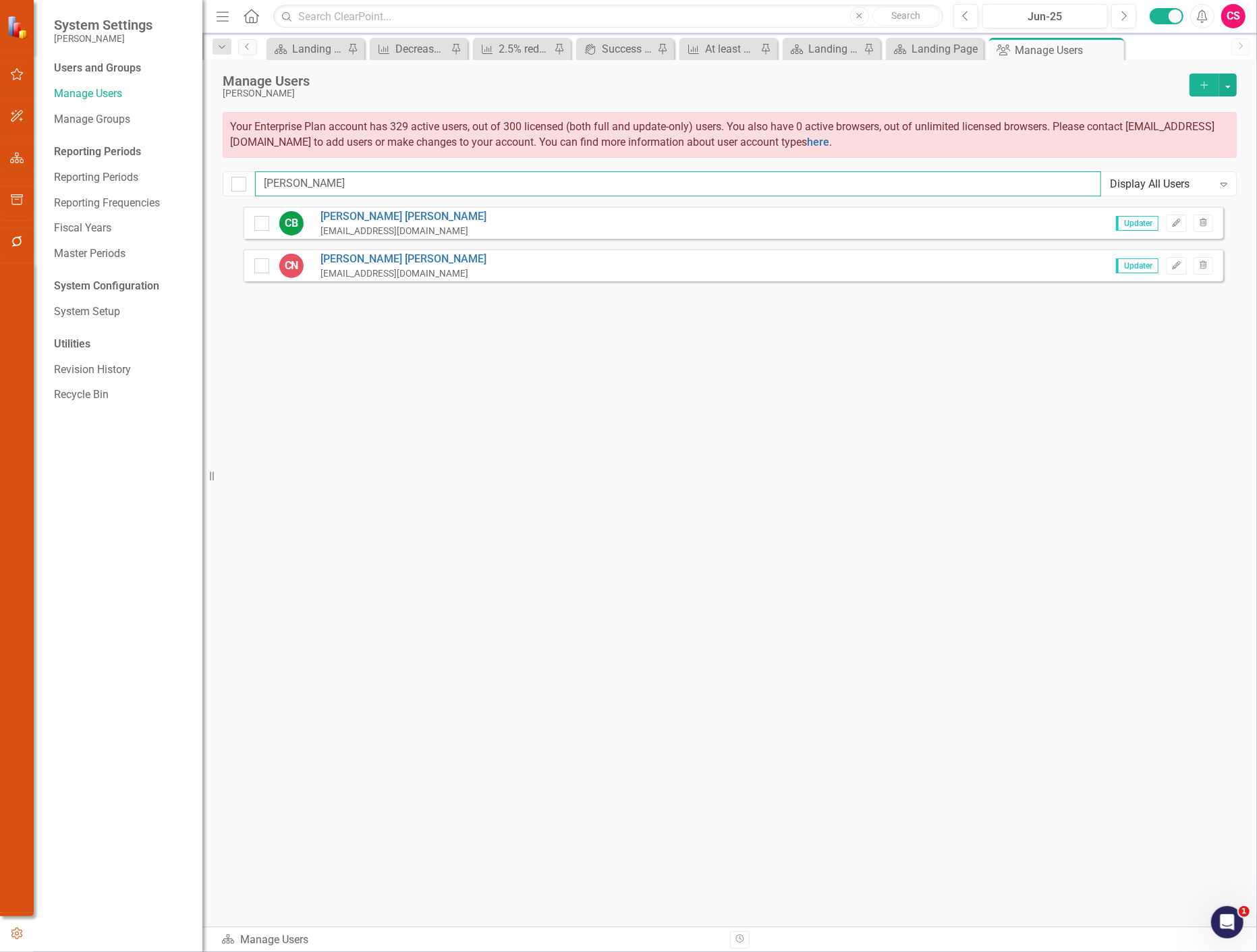
click at [398, 190] on input "[PERSON_NAME]" at bounding box center [678, 183] width 846 height 25
click at [1206, 225] on icon "Trash" at bounding box center [1203, 223] width 10 height 8
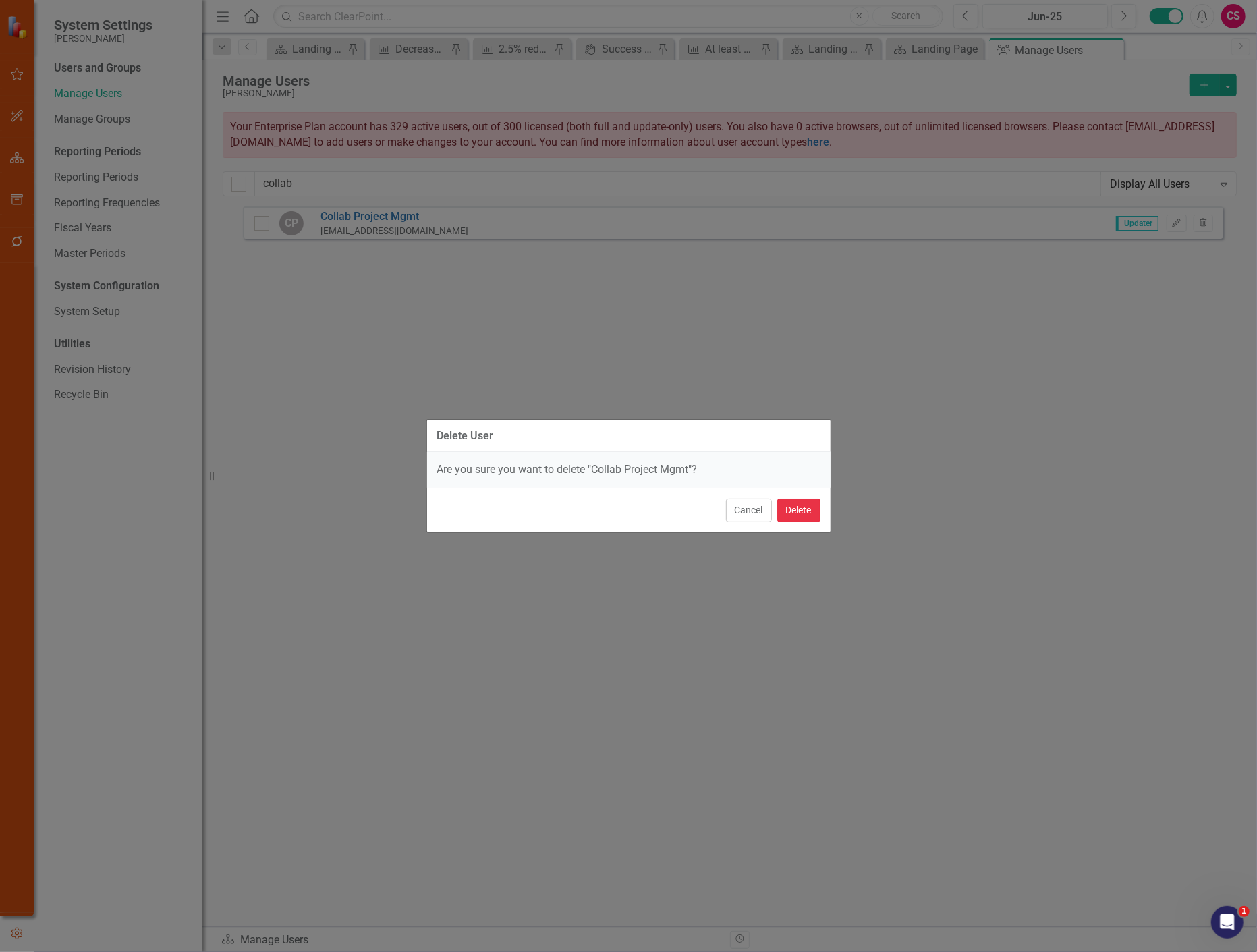
click at [801, 509] on button "Delete" at bounding box center [799, 510] width 43 height 24
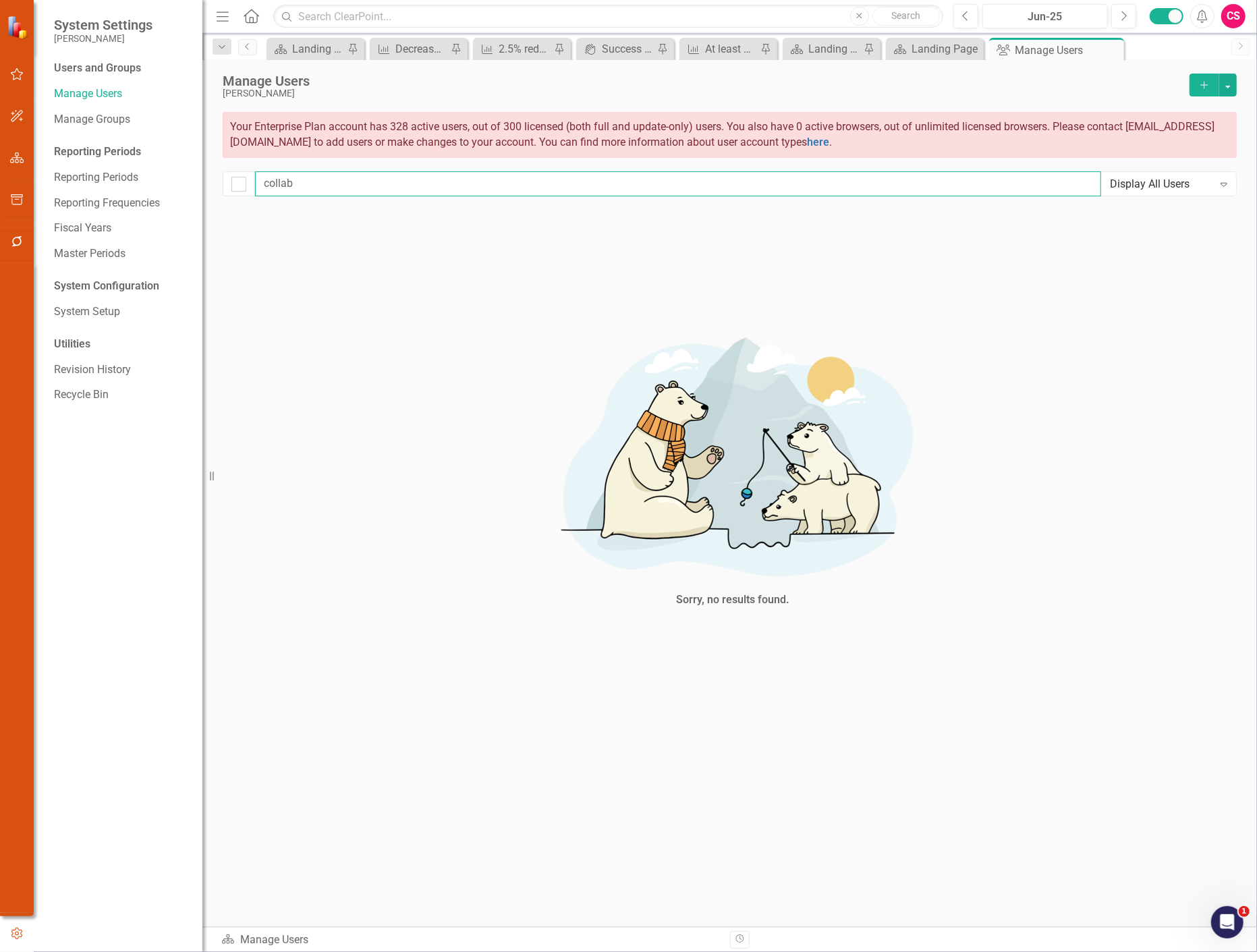
click at [313, 191] on input "collab" at bounding box center [678, 183] width 846 height 25
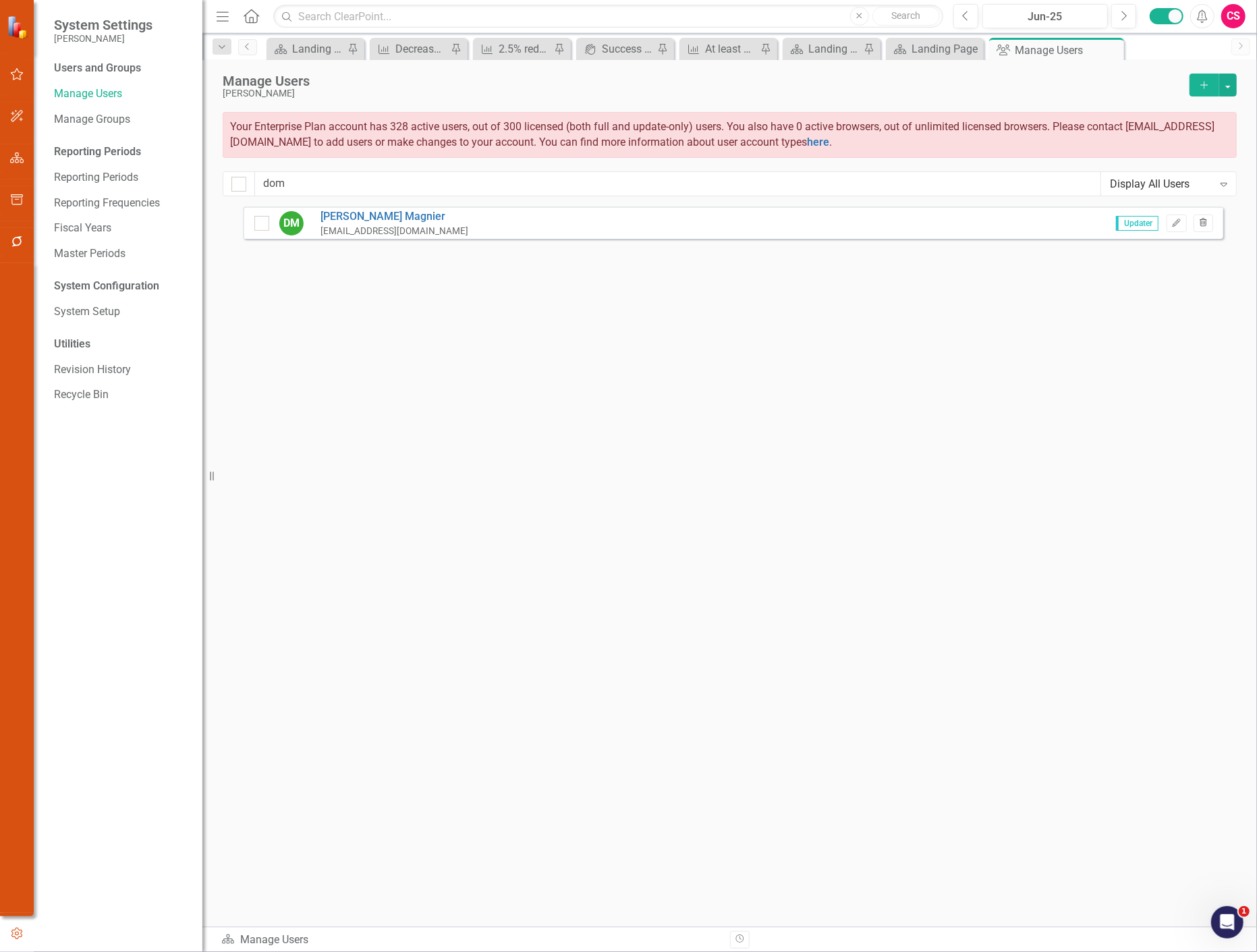
click at [1205, 227] on button "Trash" at bounding box center [1203, 224] width 19 height 18
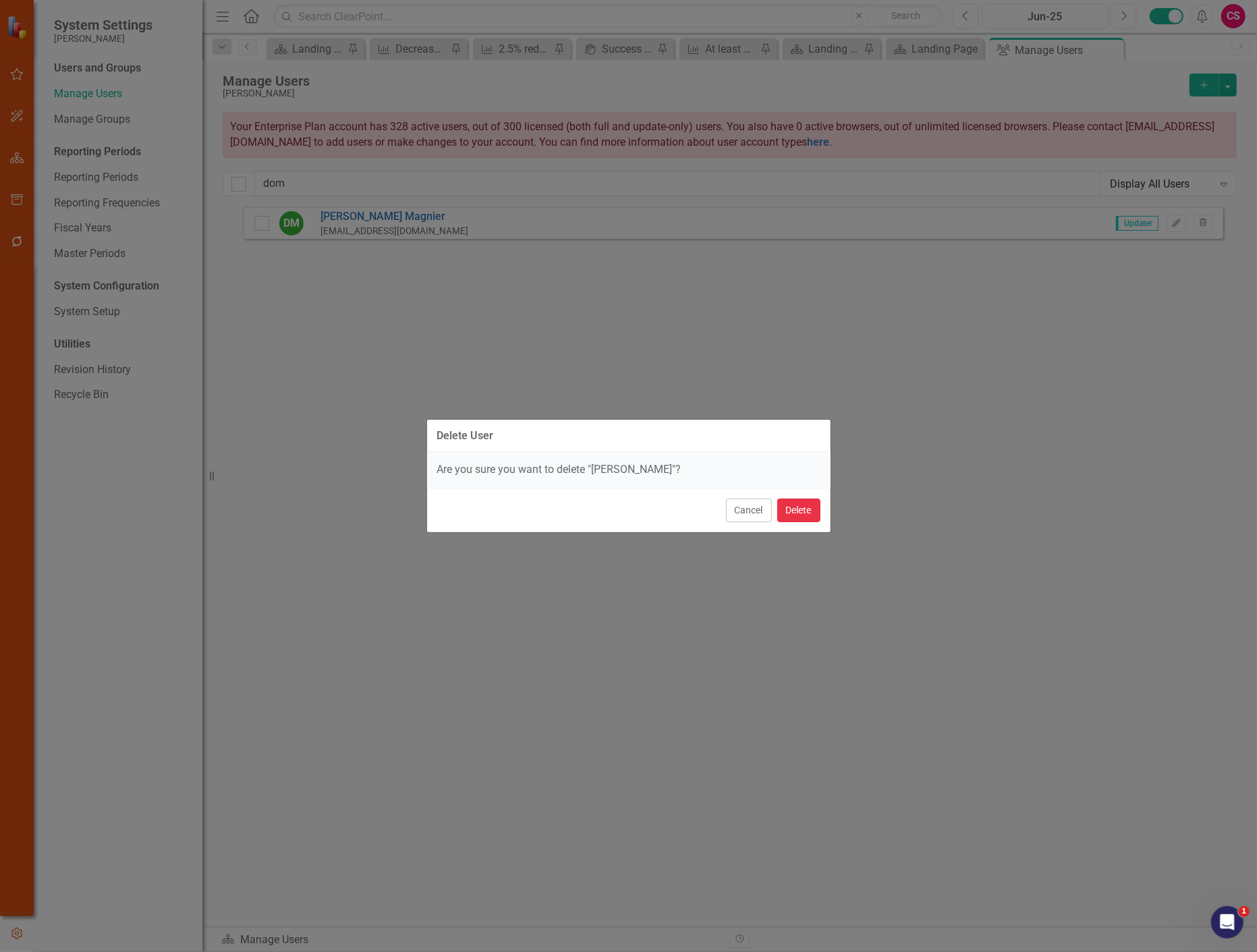
drag, startPoint x: 791, startPoint y: 512, endPoint x: 1243, endPoint y: 589, distance: 458.5
click at [792, 512] on button "Delete" at bounding box center [799, 510] width 43 height 24
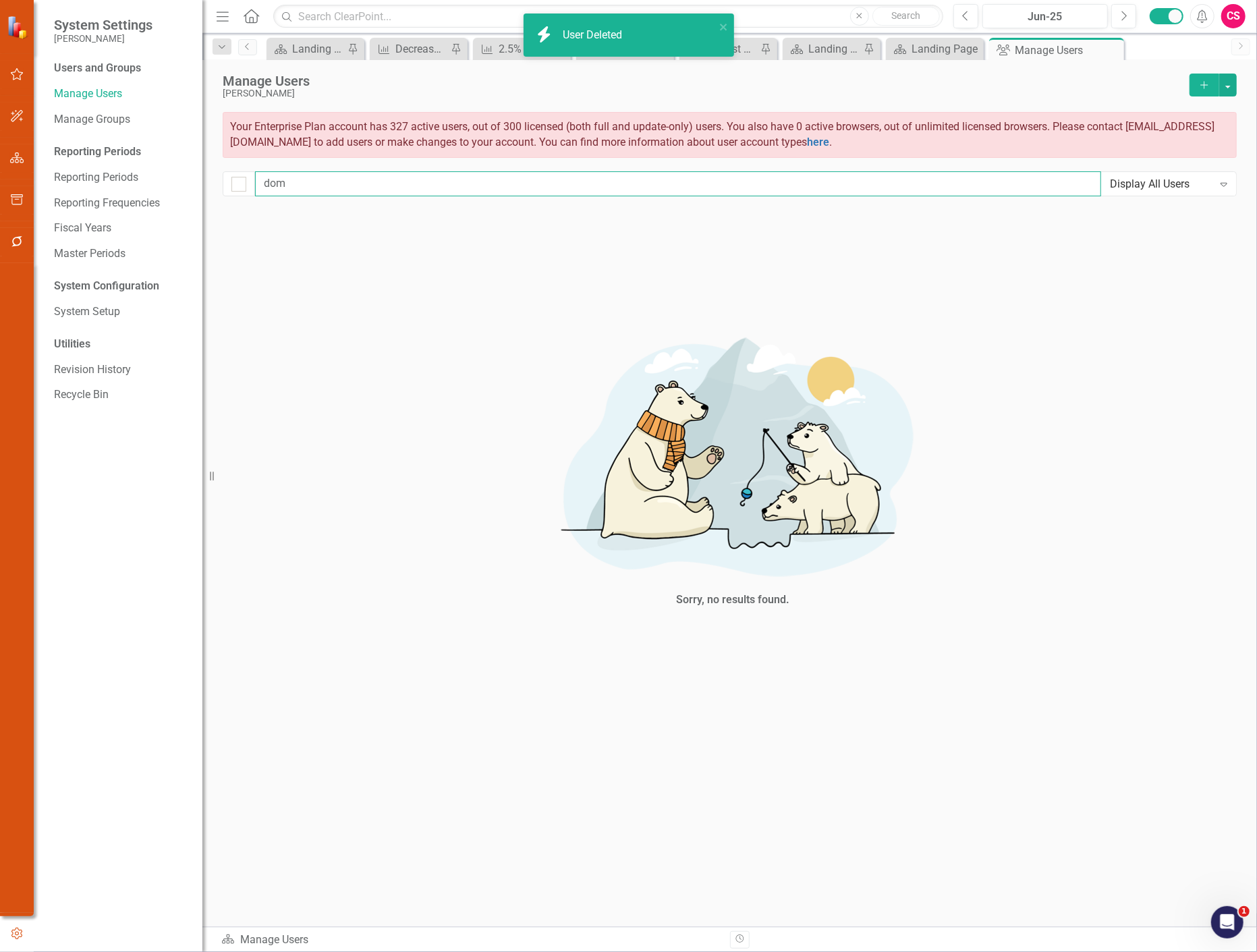
click at [295, 187] on input "dom" at bounding box center [678, 183] width 846 height 25
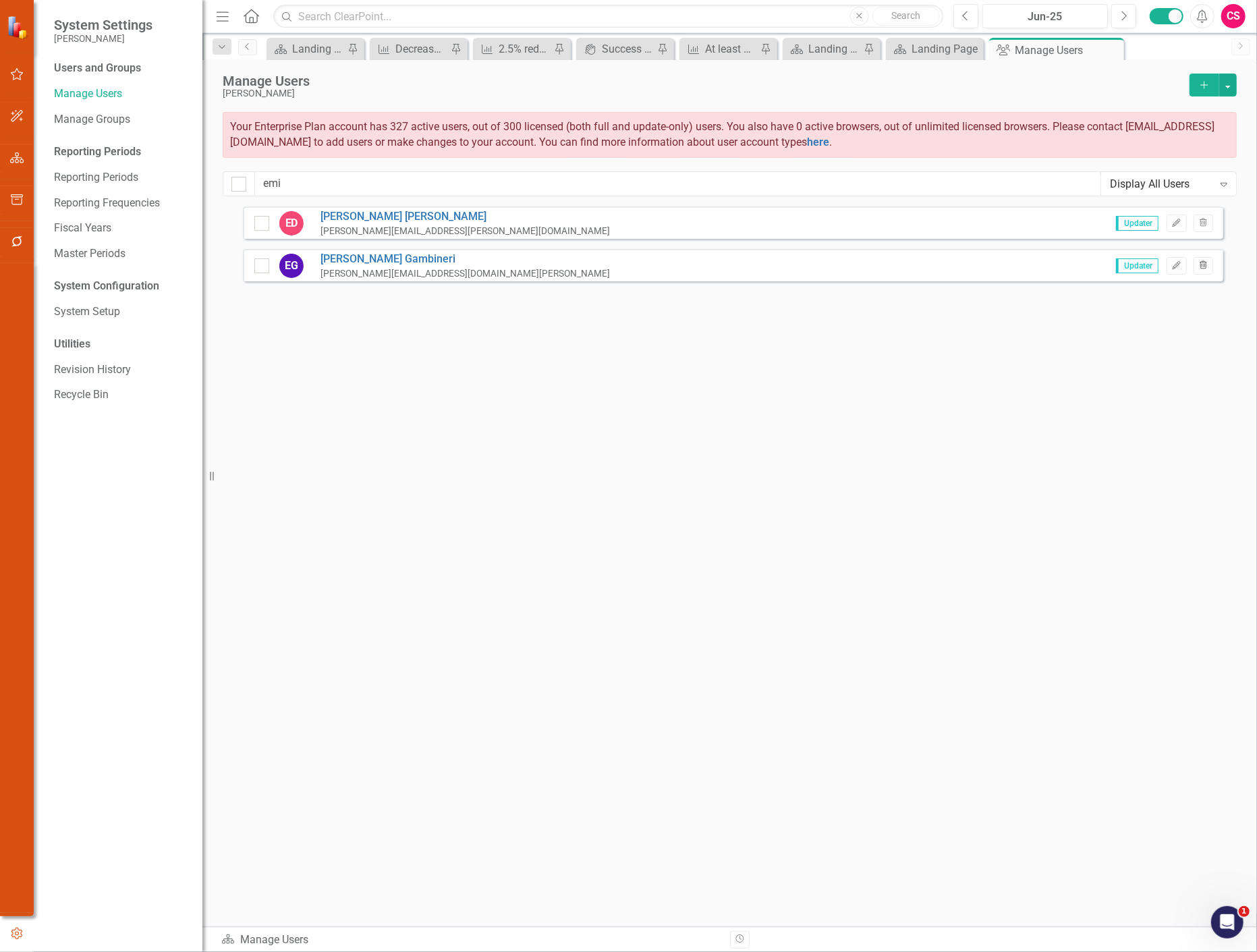
click at [1205, 267] on icon "button" at bounding box center [1203, 264] width 7 height 8
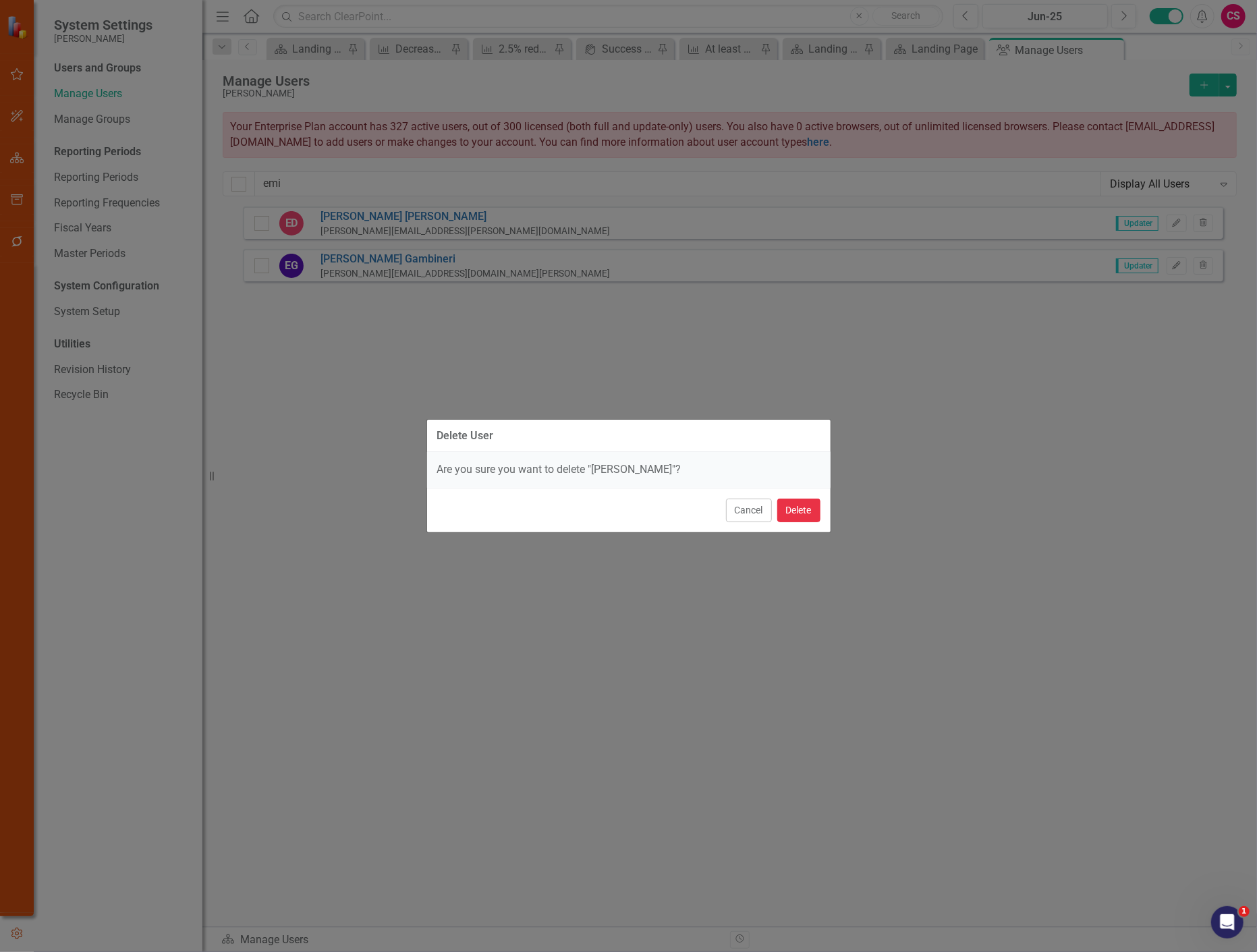
click at [817, 511] on button "Delete" at bounding box center [799, 510] width 43 height 24
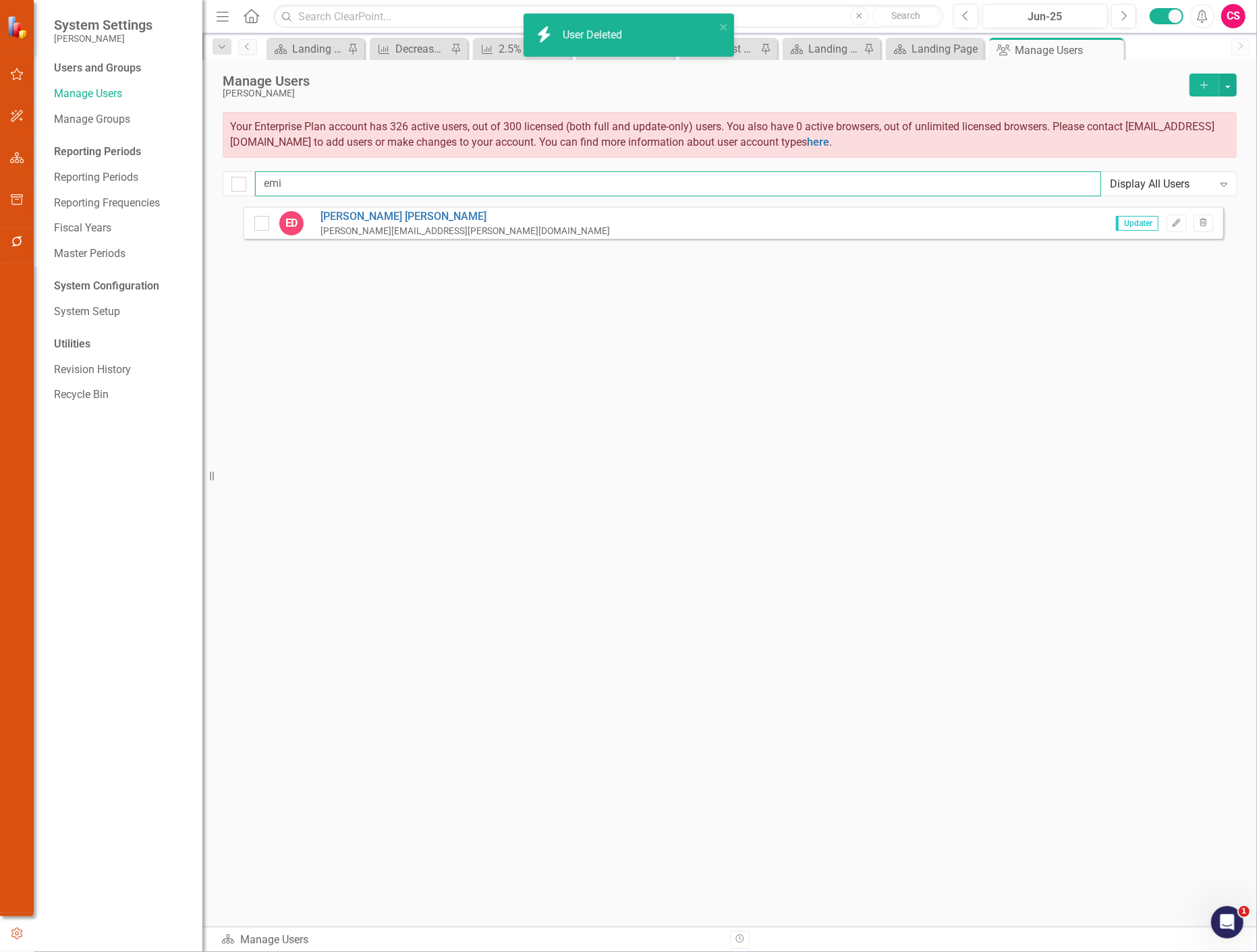
click at [300, 187] on input "emi" at bounding box center [678, 183] width 846 height 25
click at [1203, 229] on button "Trash" at bounding box center [1203, 224] width 19 height 18
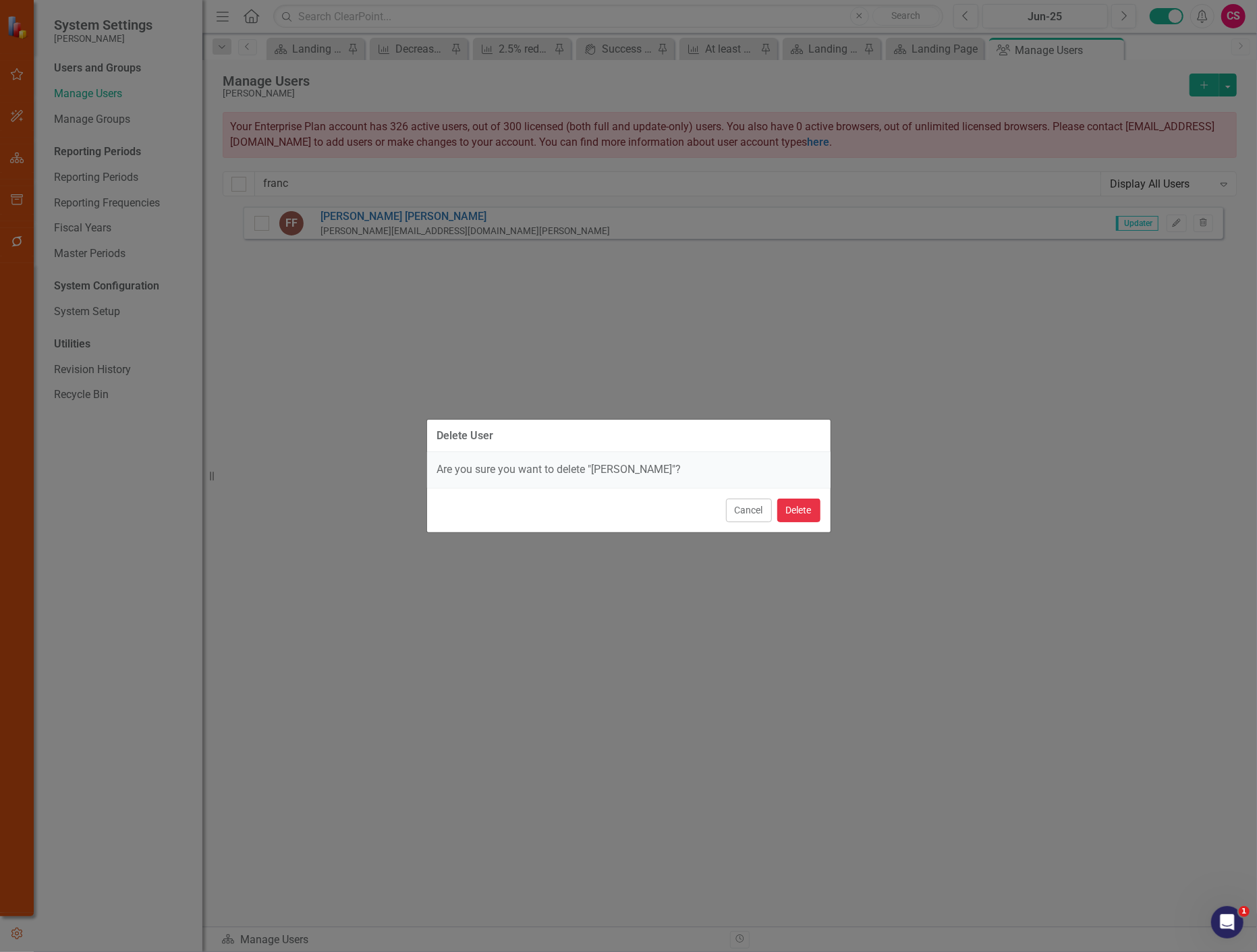
click at [807, 508] on button "Delete" at bounding box center [799, 510] width 43 height 24
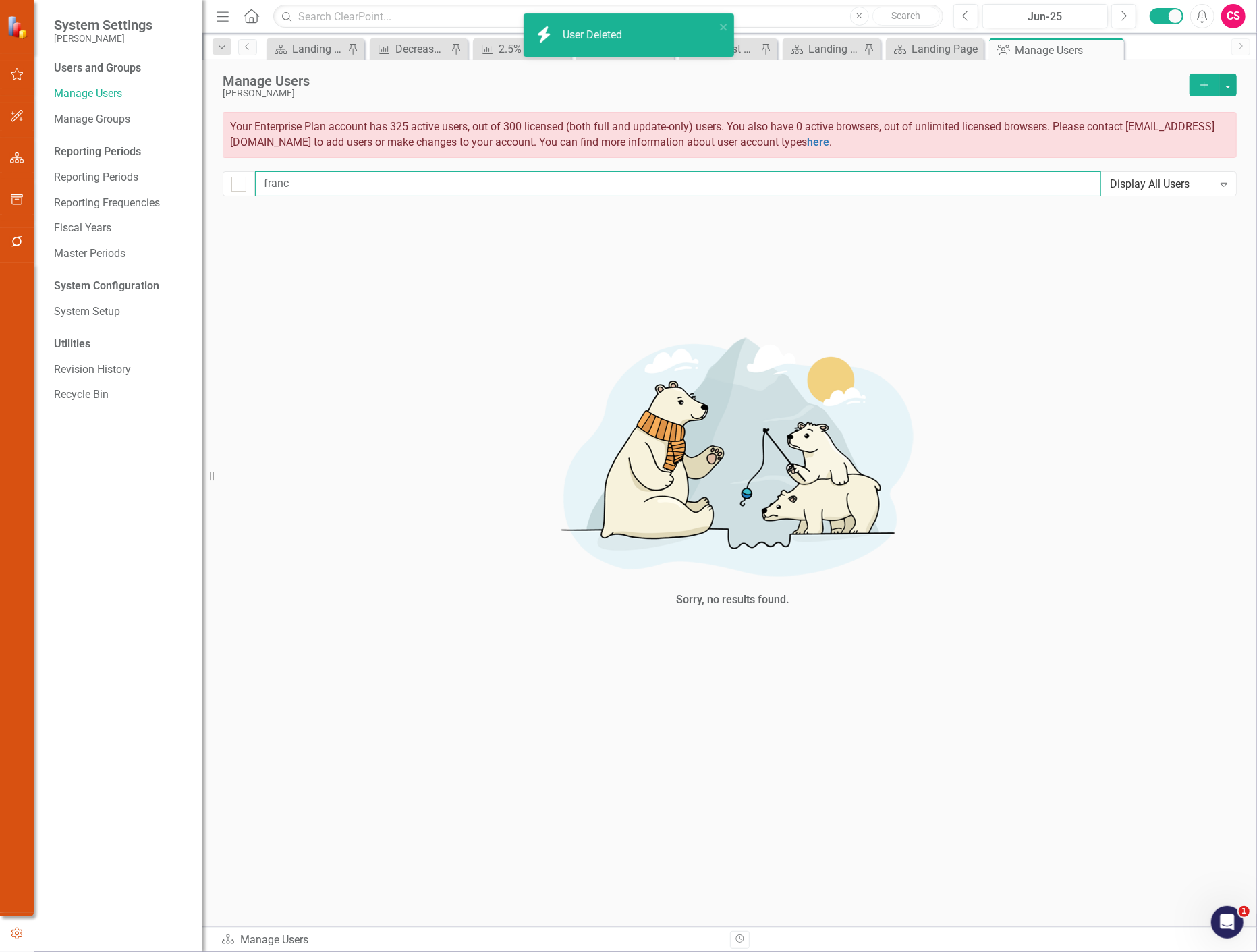
click at [301, 191] on input "franc" at bounding box center [678, 183] width 846 height 25
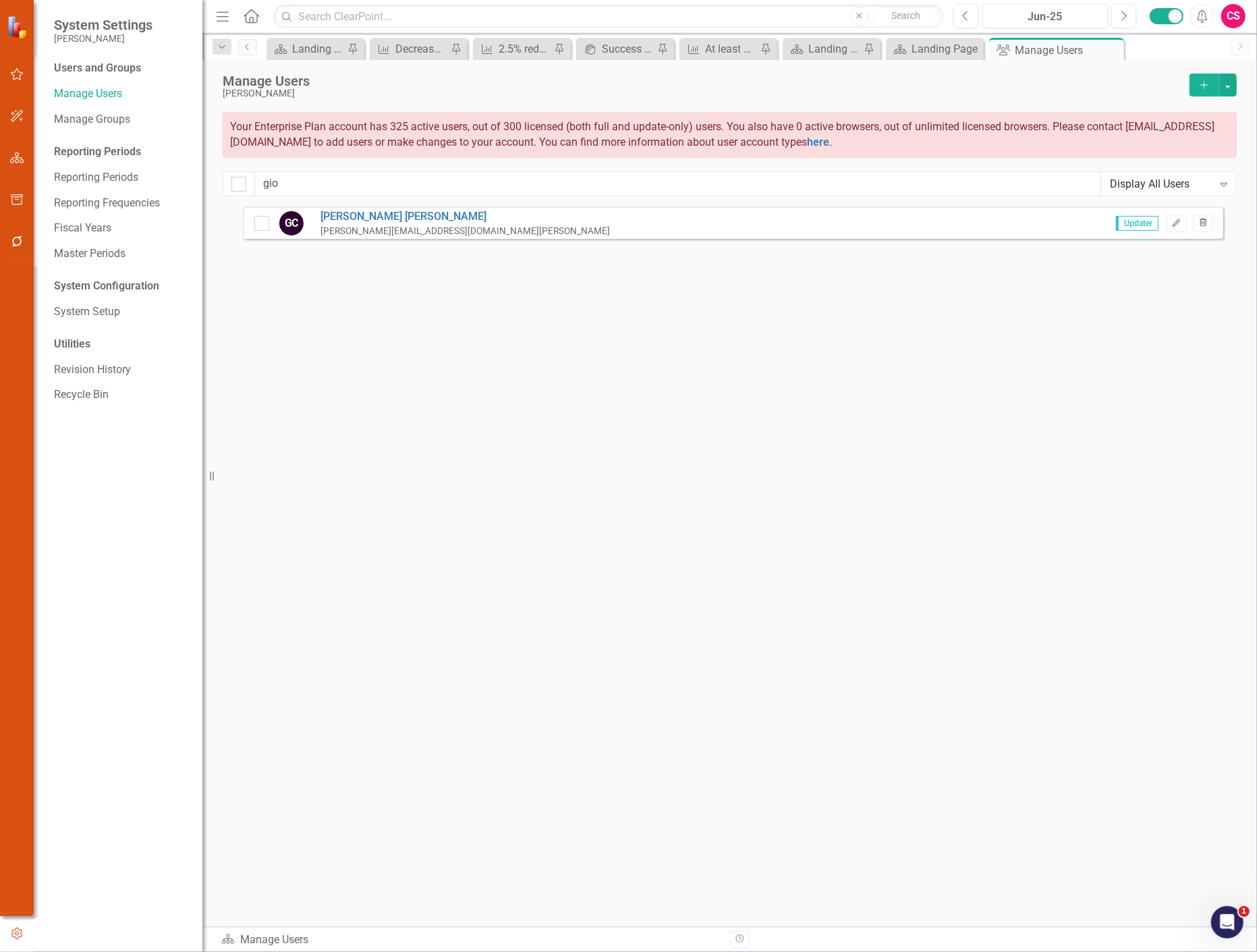
click at [1204, 223] on icon "button" at bounding box center [1203, 222] width 7 height 8
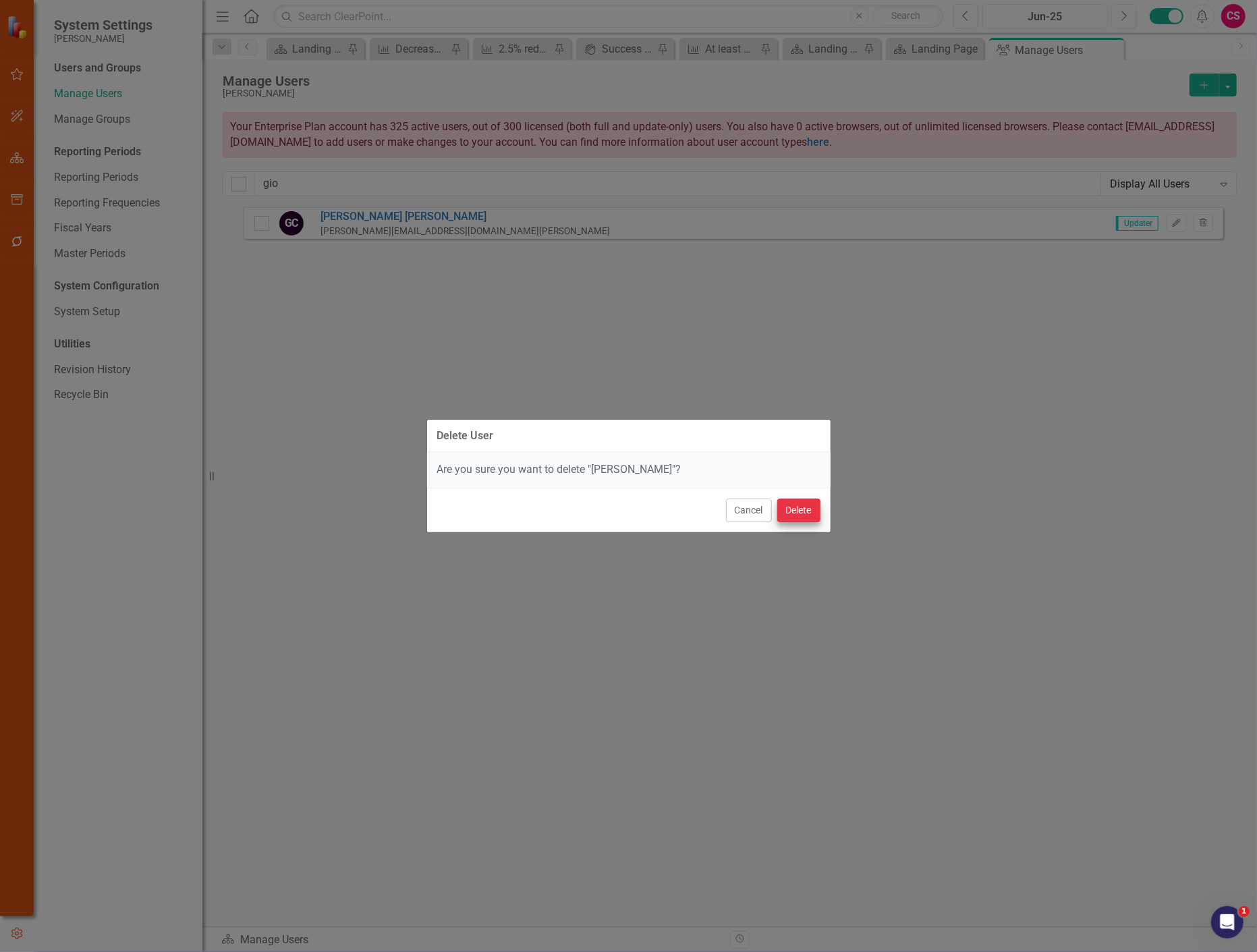
click at [811, 506] on div "Cancel Delete" at bounding box center [629, 510] width 404 height 45
click at [811, 506] on button "Delete" at bounding box center [799, 510] width 43 height 24
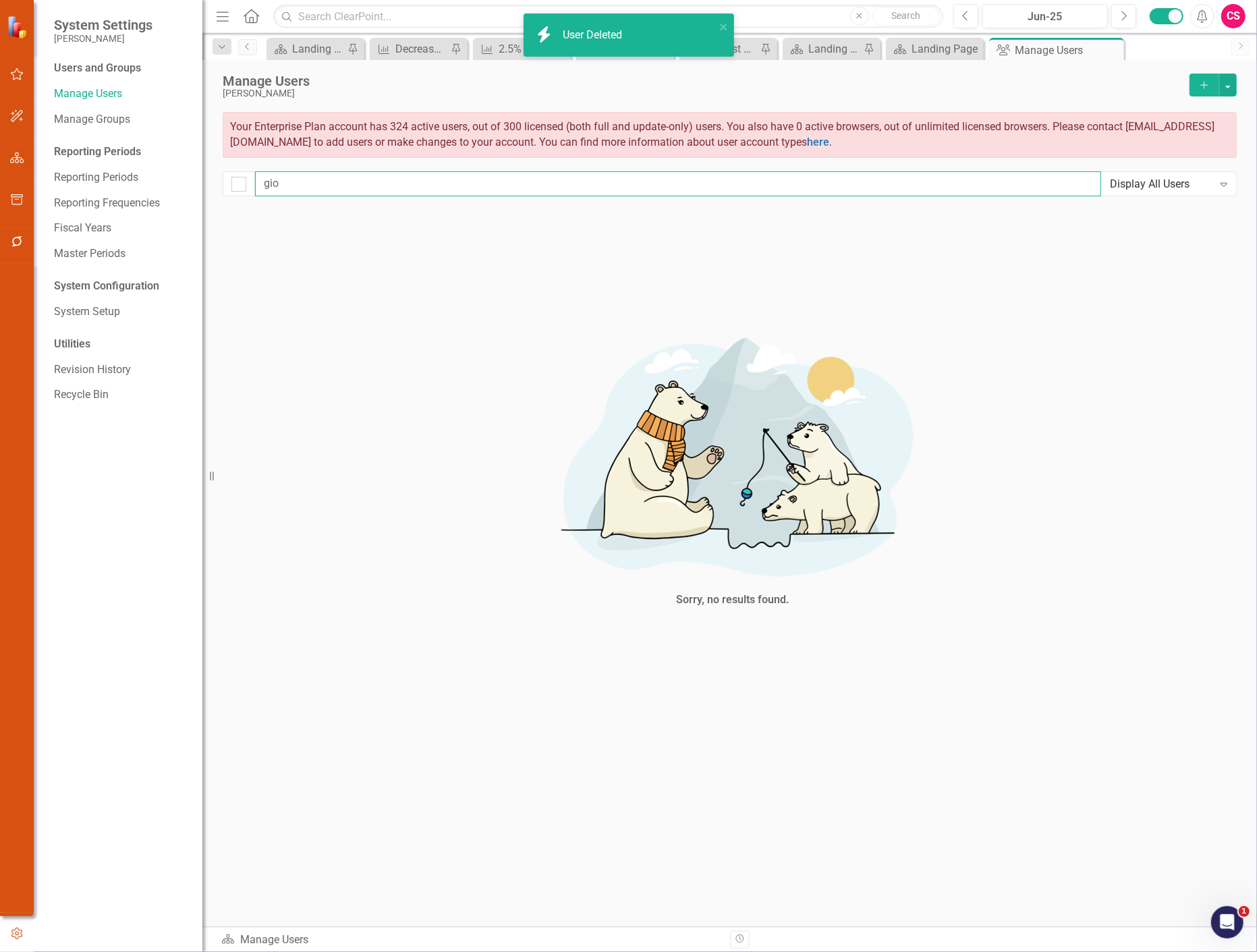
click at [300, 186] on input "gio" at bounding box center [678, 183] width 846 height 25
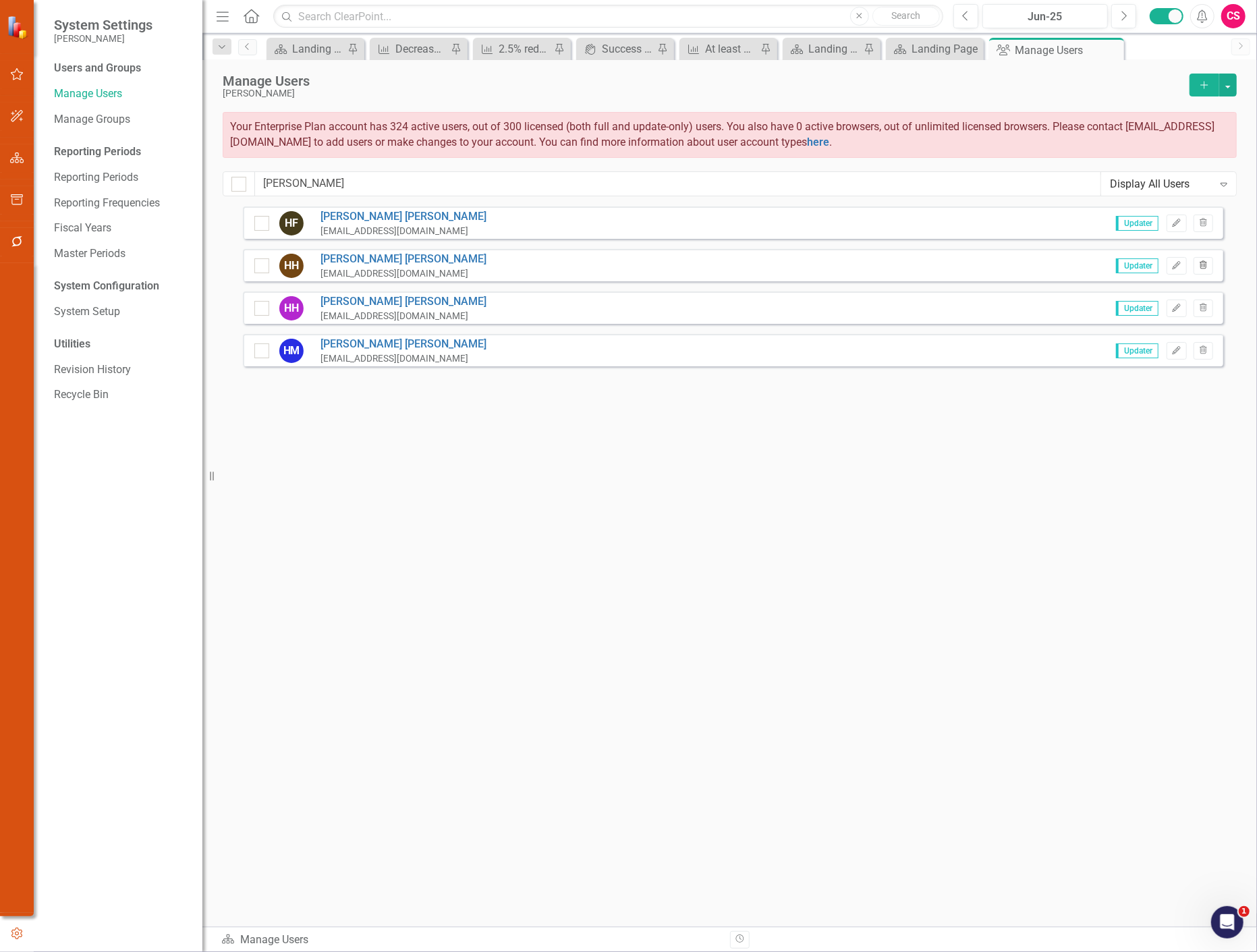
click at [1199, 259] on button "Trash" at bounding box center [1203, 266] width 19 height 18
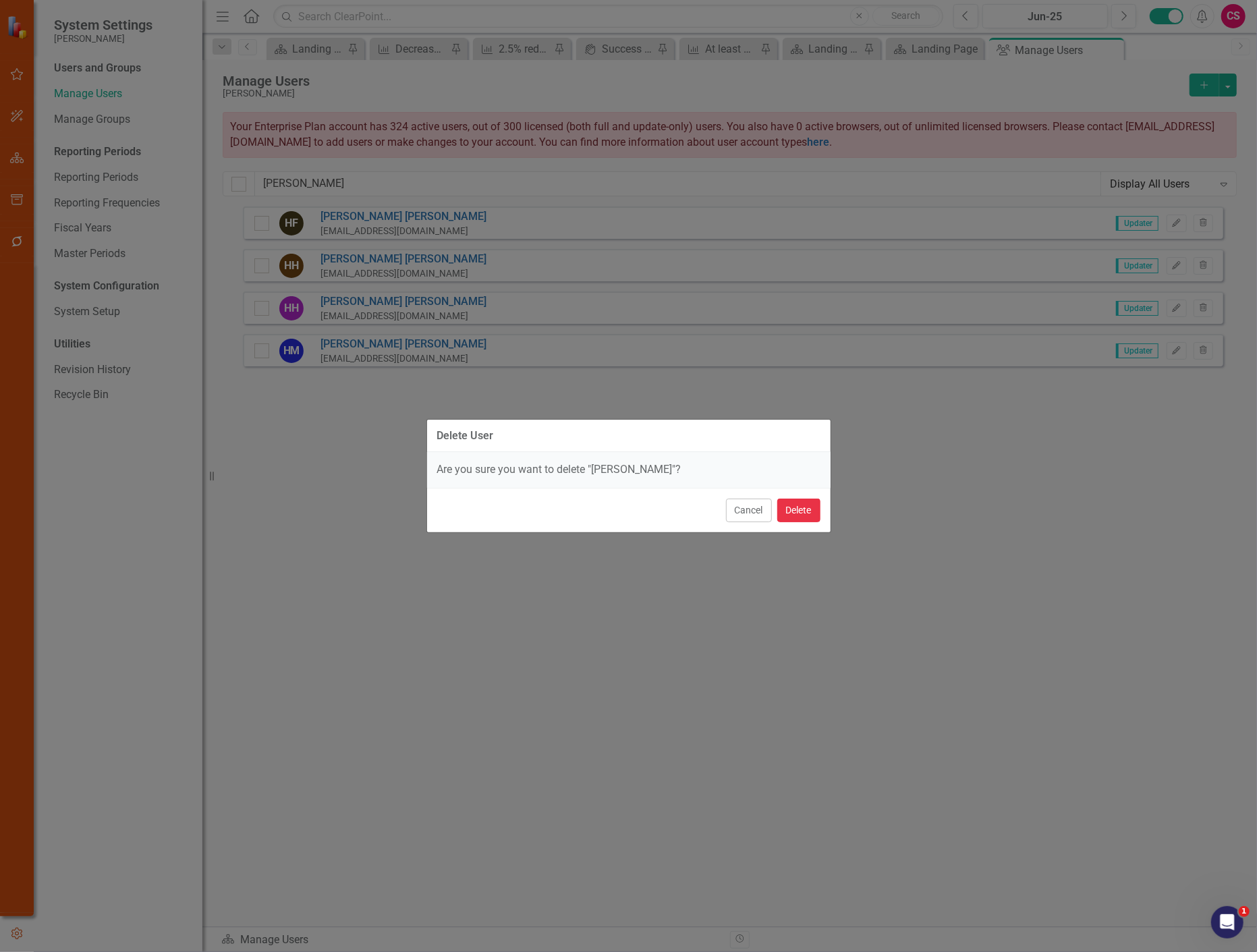
click at [795, 504] on button "Delete" at bounding box center [799, 510] width 43 height 24
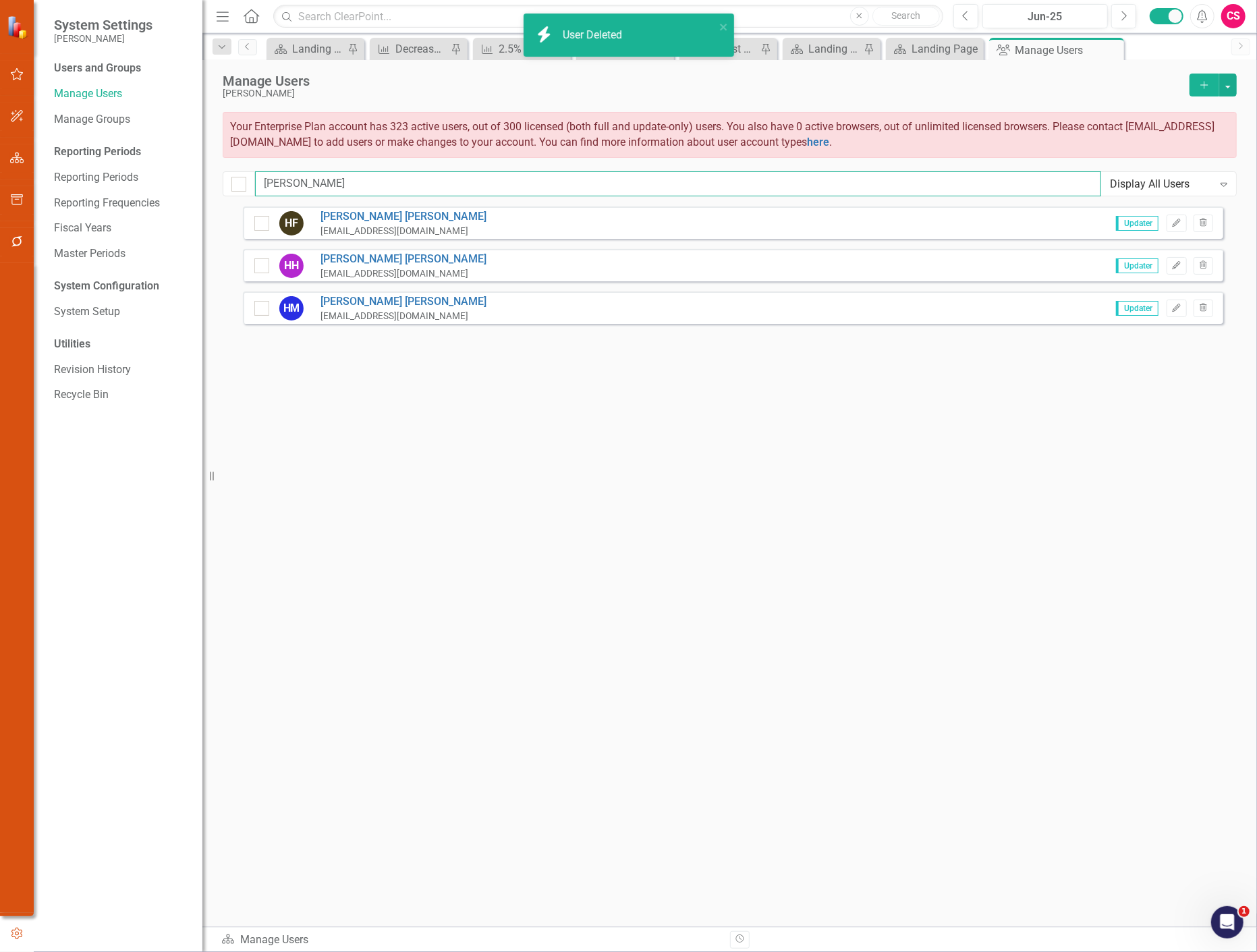
click at [315, 182] on input "[PERSON_NAME]" at bounding box center [678, 183] width 846 height 25
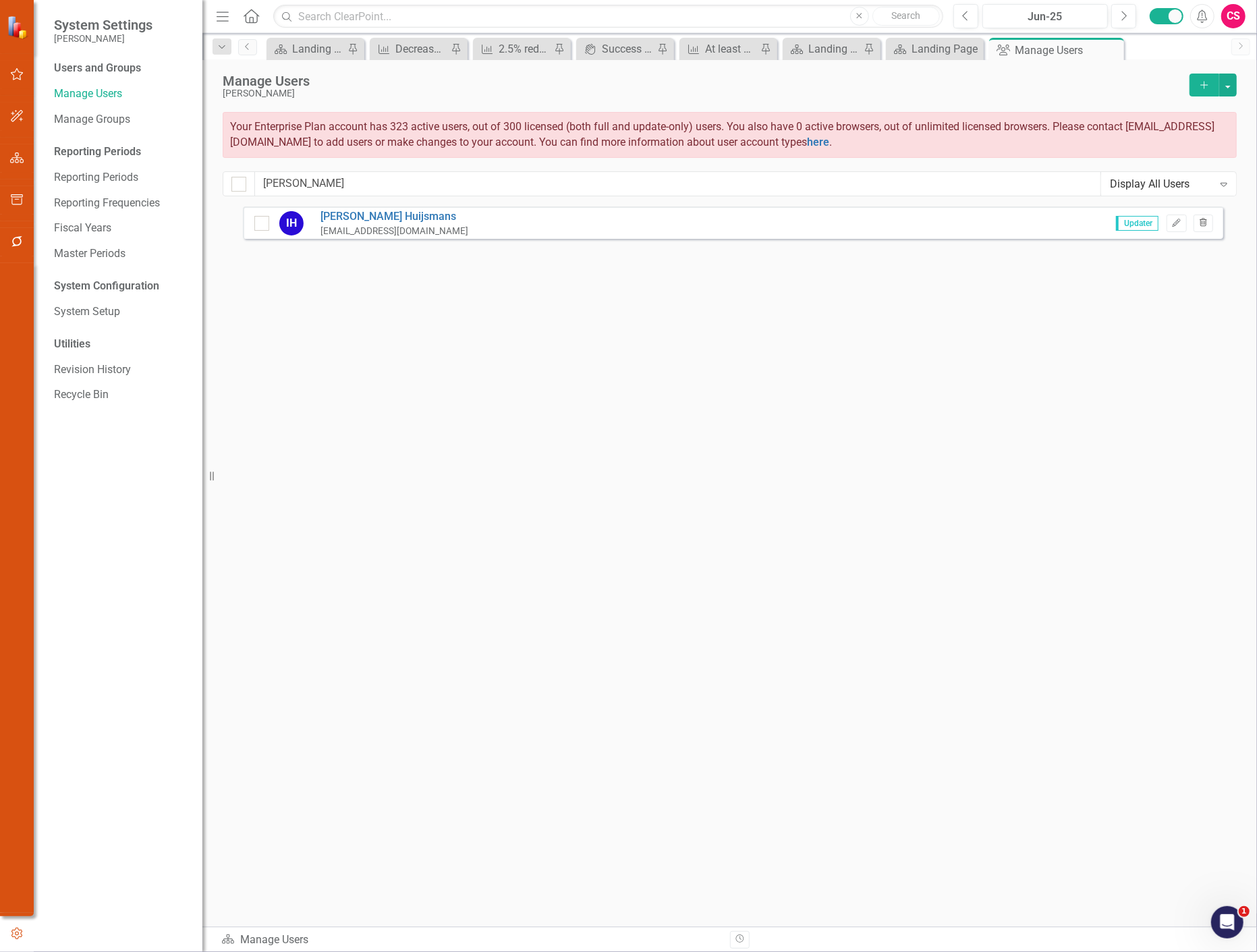
click at [1199, 225] on icon "Trash" at bounding box center [1203, 223] width 10 height 8
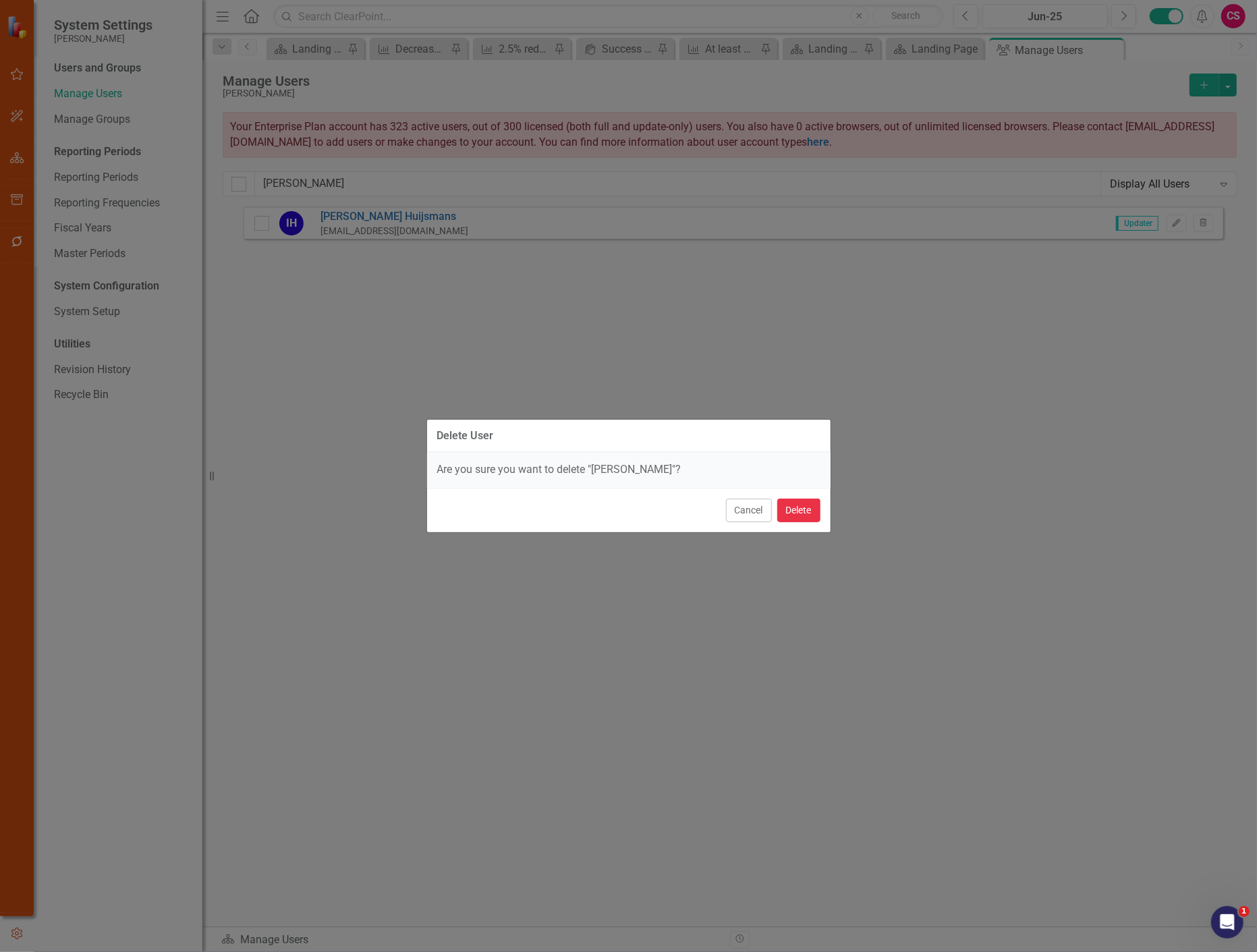
click at [808, 504] on button "Delete" at bounding box center [799, 510] width 43 height 24
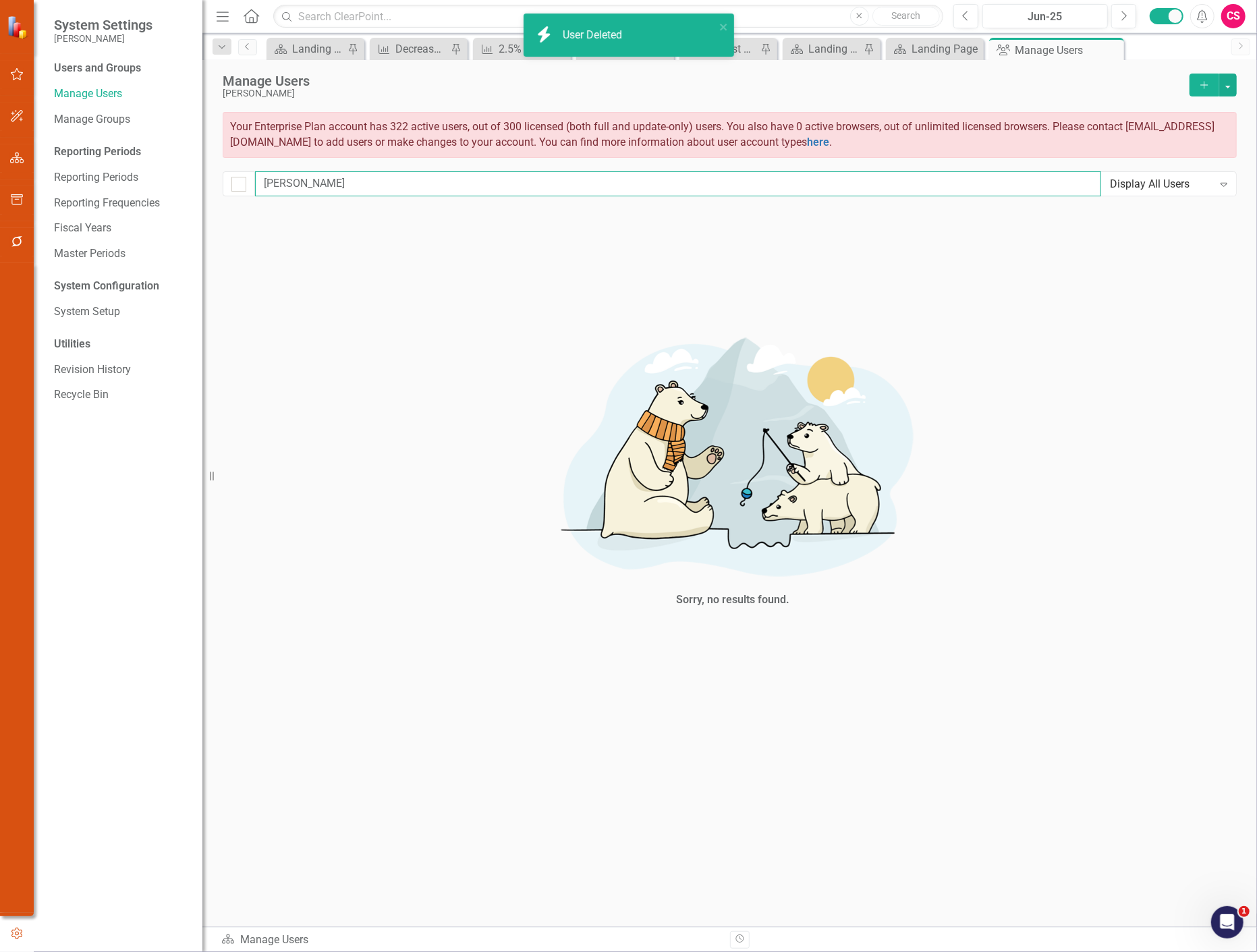
click at [282, 185] on input "[PERSON_NAME]" at bounding box center [678, 183] width 846 height 25
type input "j"
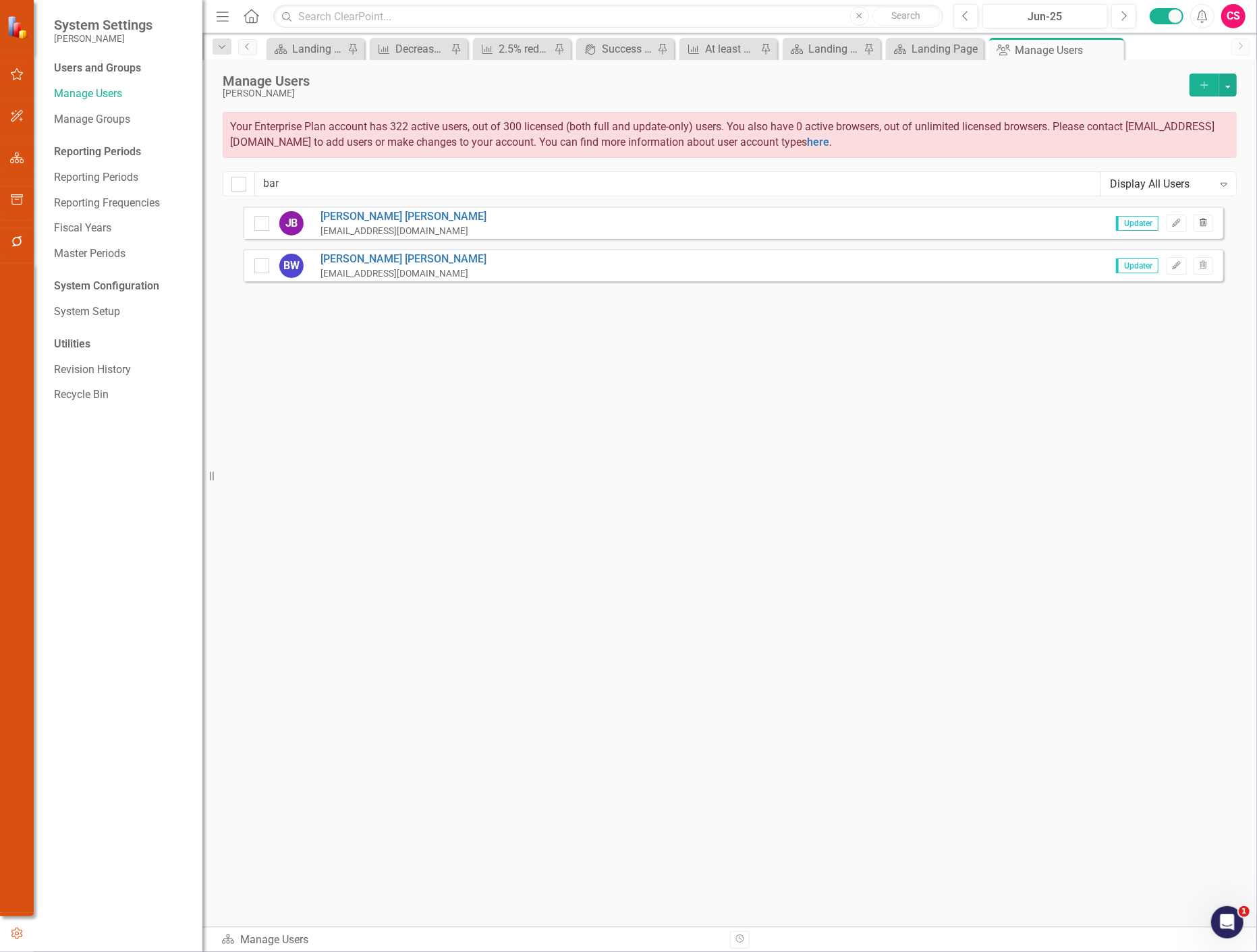
click at [1211, 226] on button "Trash" at bounding box center [1203, 224] width 19 height 18
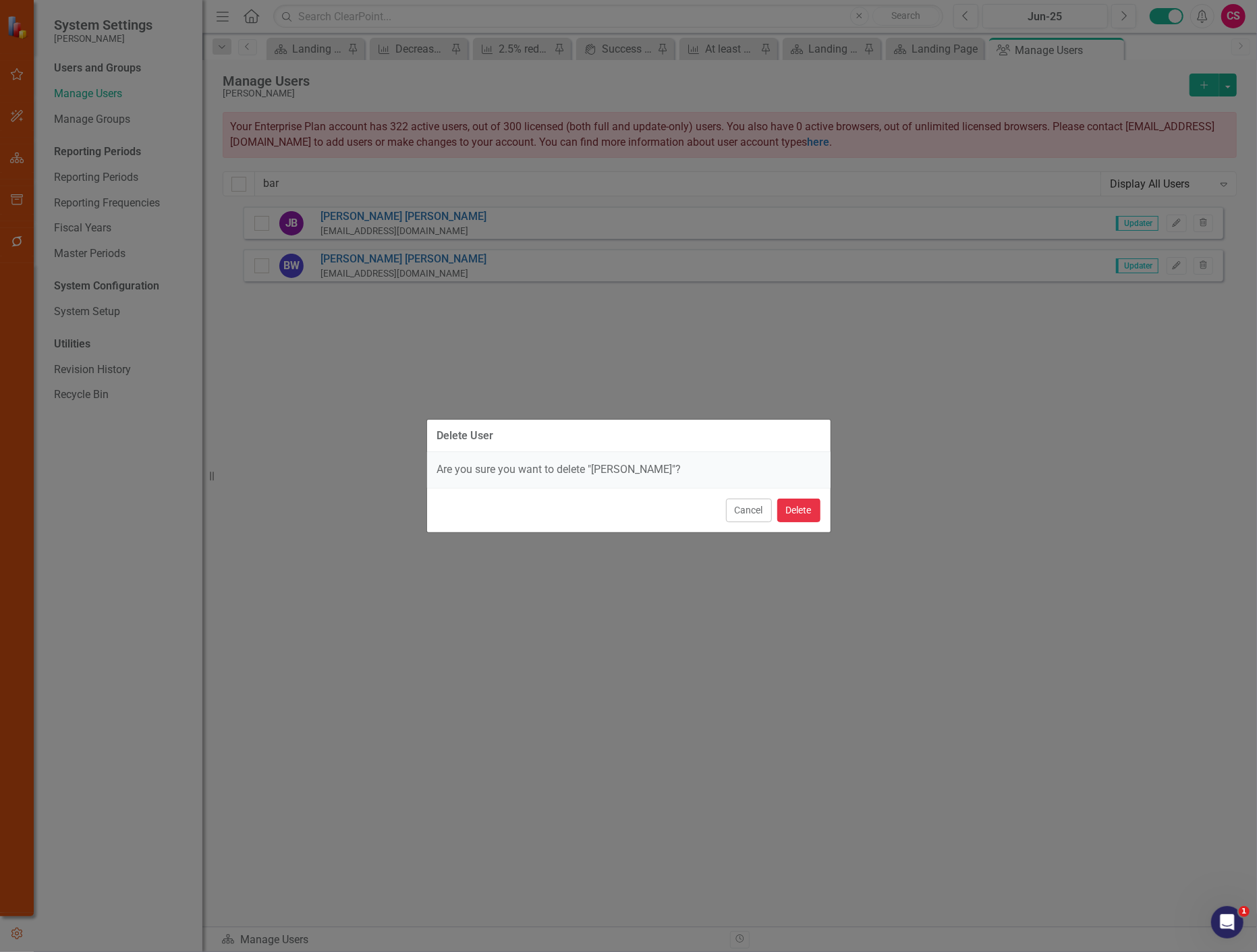
click at [792, 507] on button "Delete" at bounding box center [799, 510] width 43 height 24
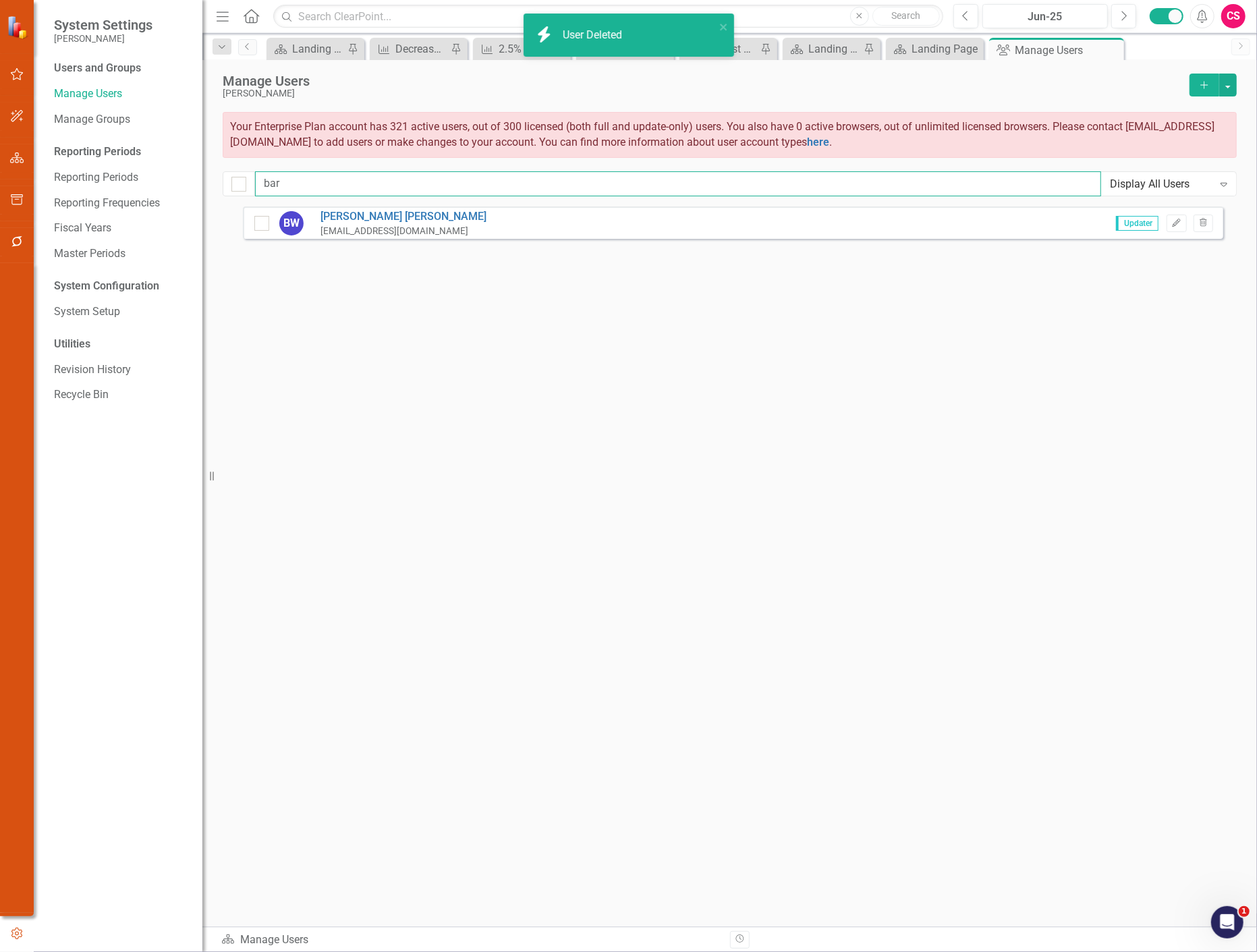
click at [308, 189] on input "bar" at bounding box center [678, 183] width 846 height 25
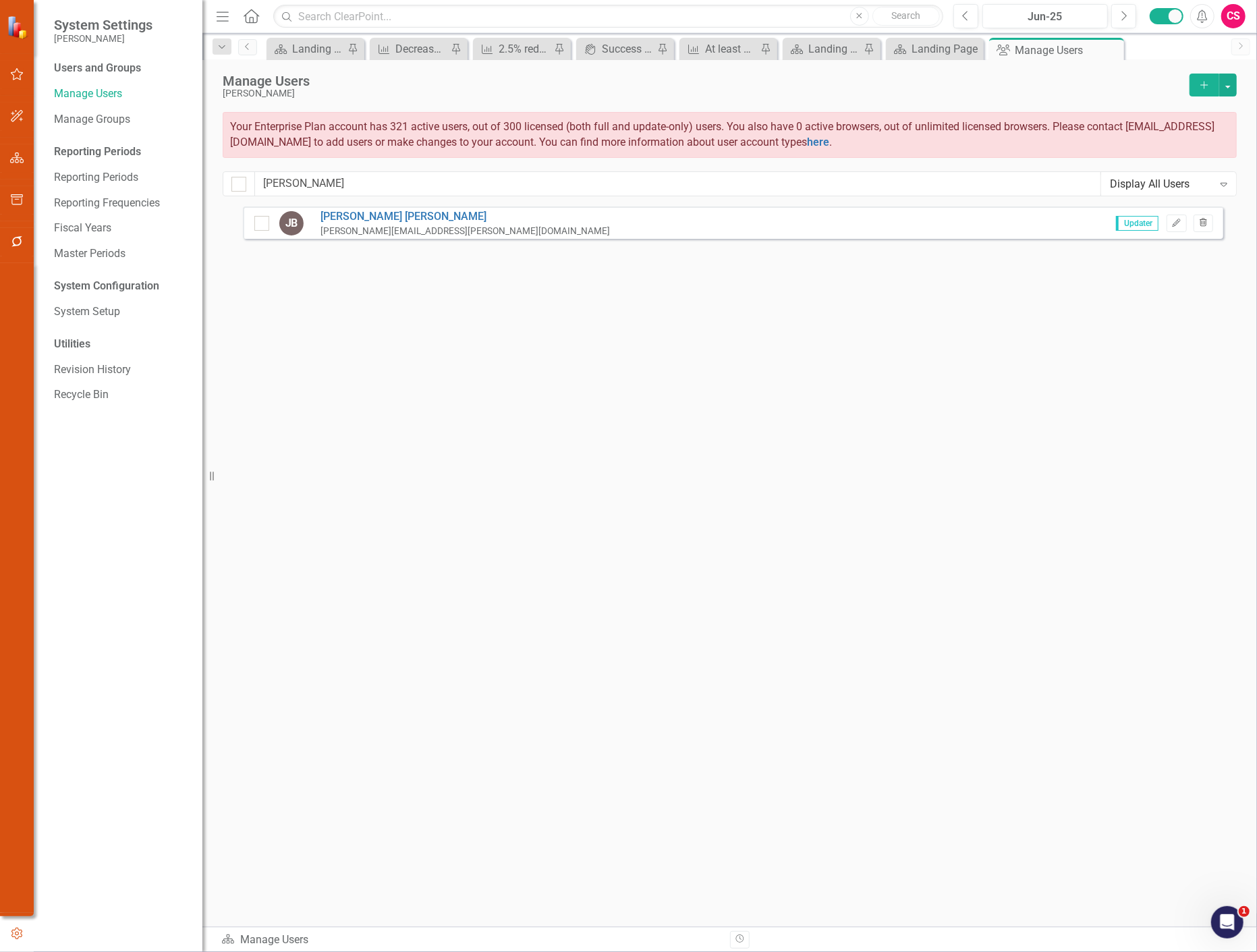
click at [1205, 221] on icon "Trash" at bounding box center [1203, 223] width 10 height 8
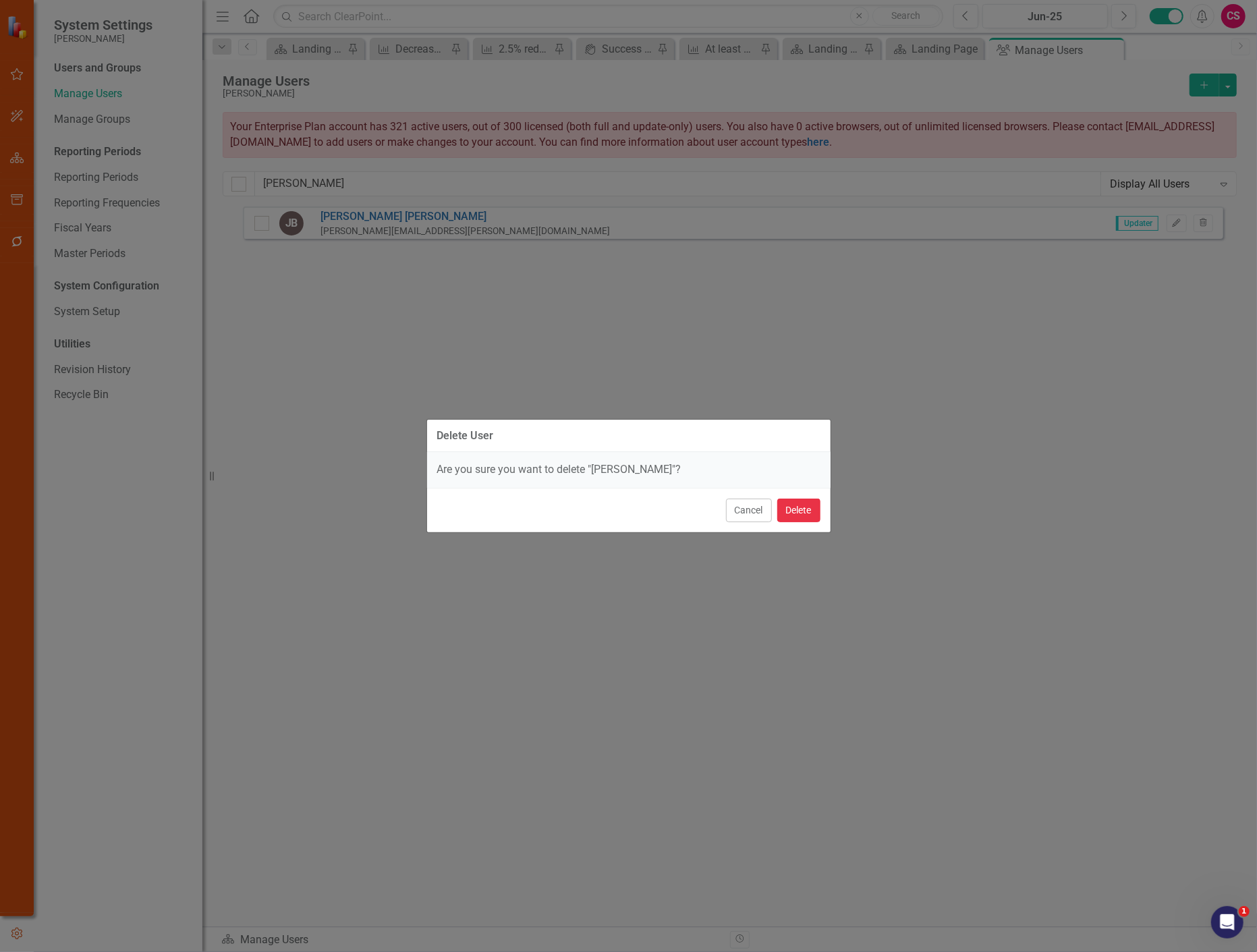
click at [810, 504] on button "Delete" at bounding box center [799, 510] width 43 height 24
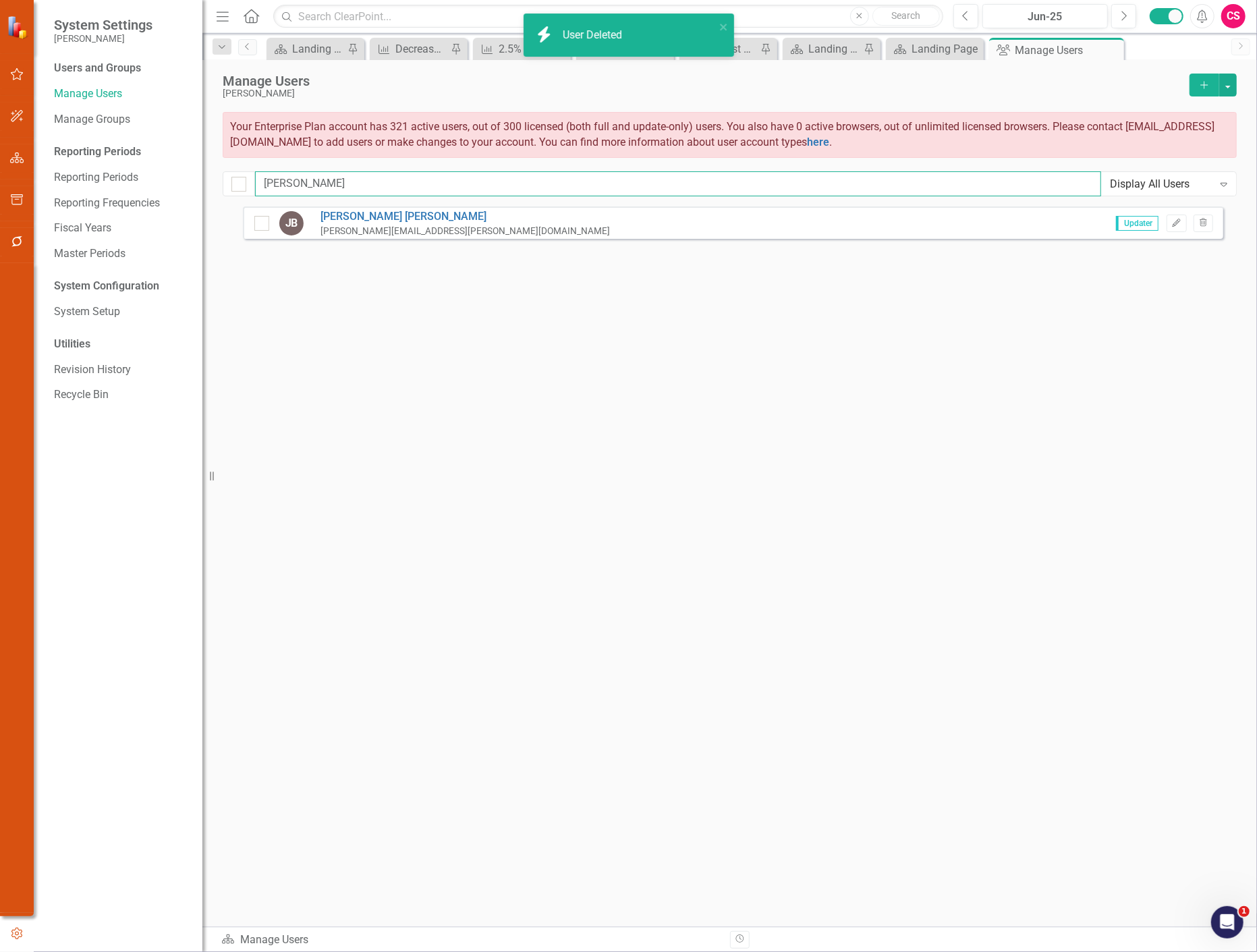
click at [392, 187] on input "[PERSON_NAME]" at bounding box center [678, 183] width 846 height 25
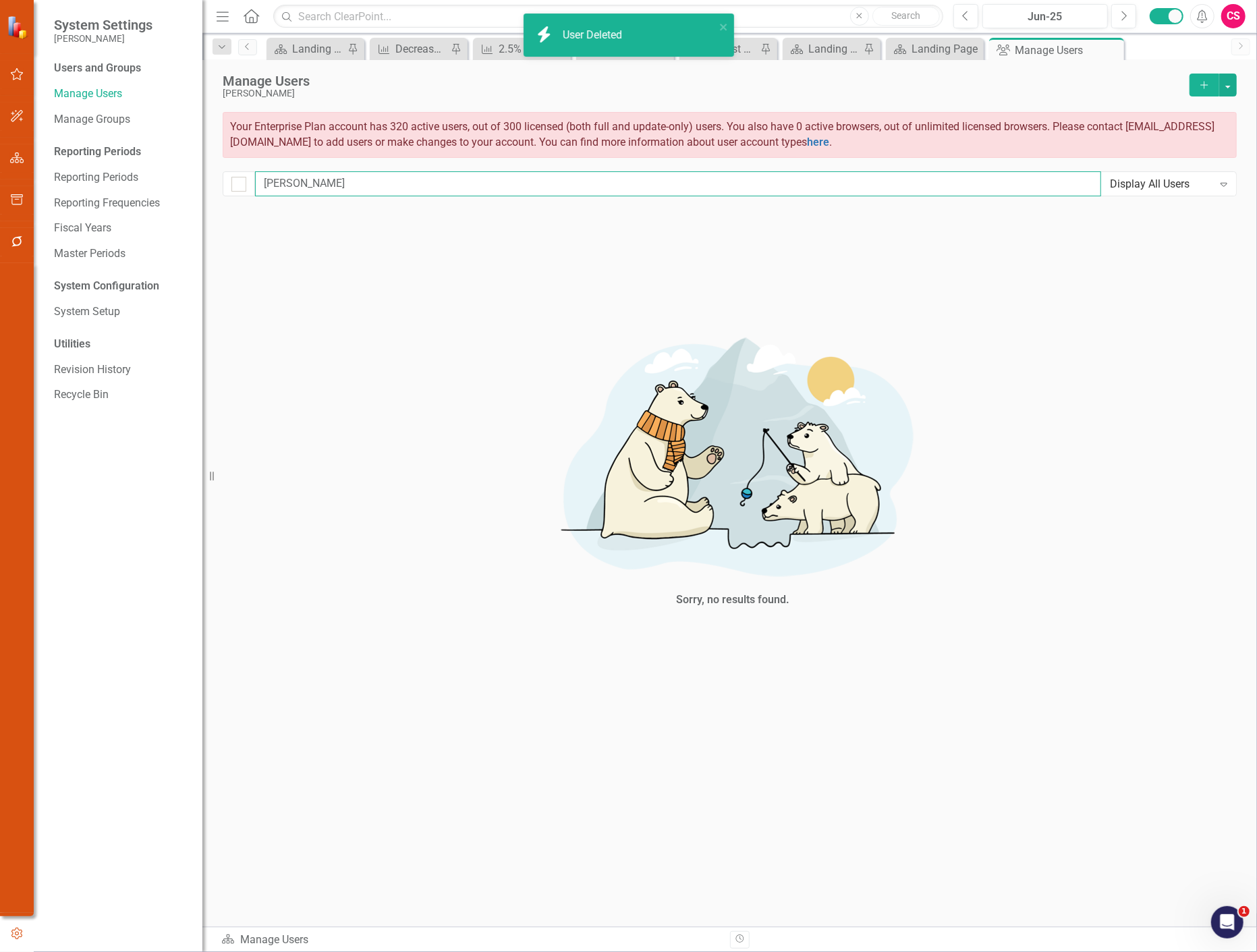
click at [392, 187] on input "[PERSON_NAME]" at bounding box center [678, 183] width 846 height 25
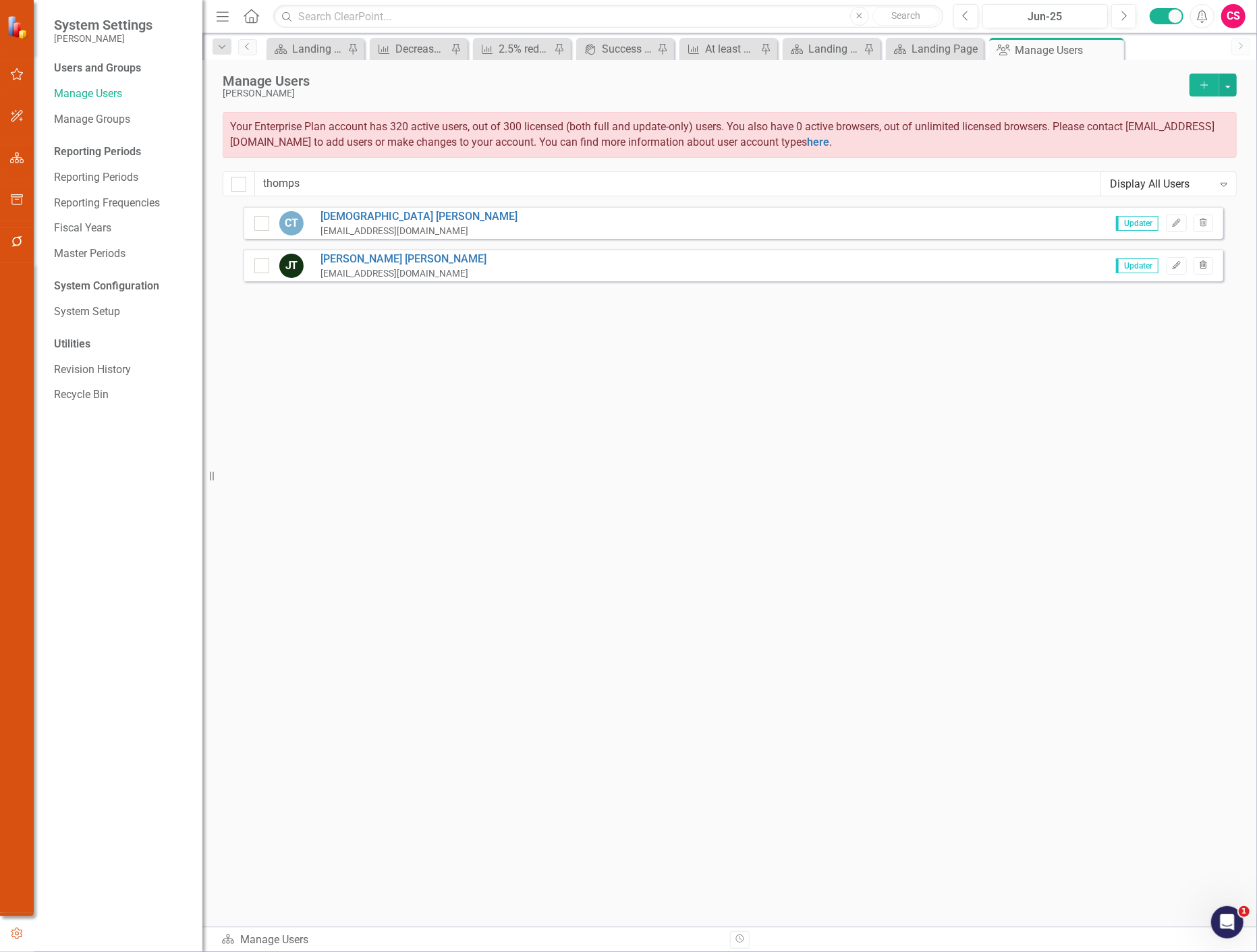
click at [1199, 272] on button "Trash" at bounding box center [1203, 266] width 19 height 18
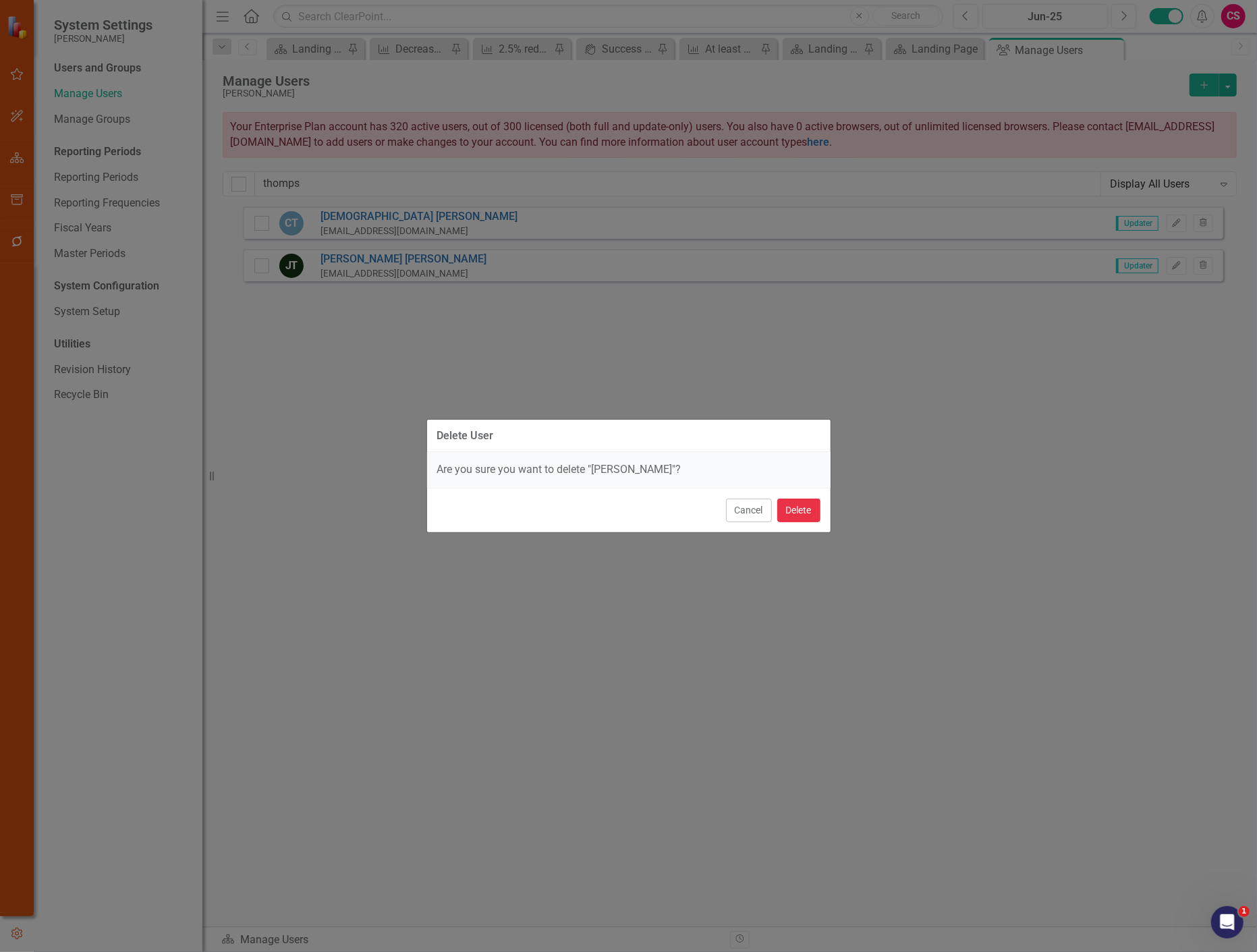
click at [801, 512] on button "Delete" at bounding box center [799, 510] width 43 height 24
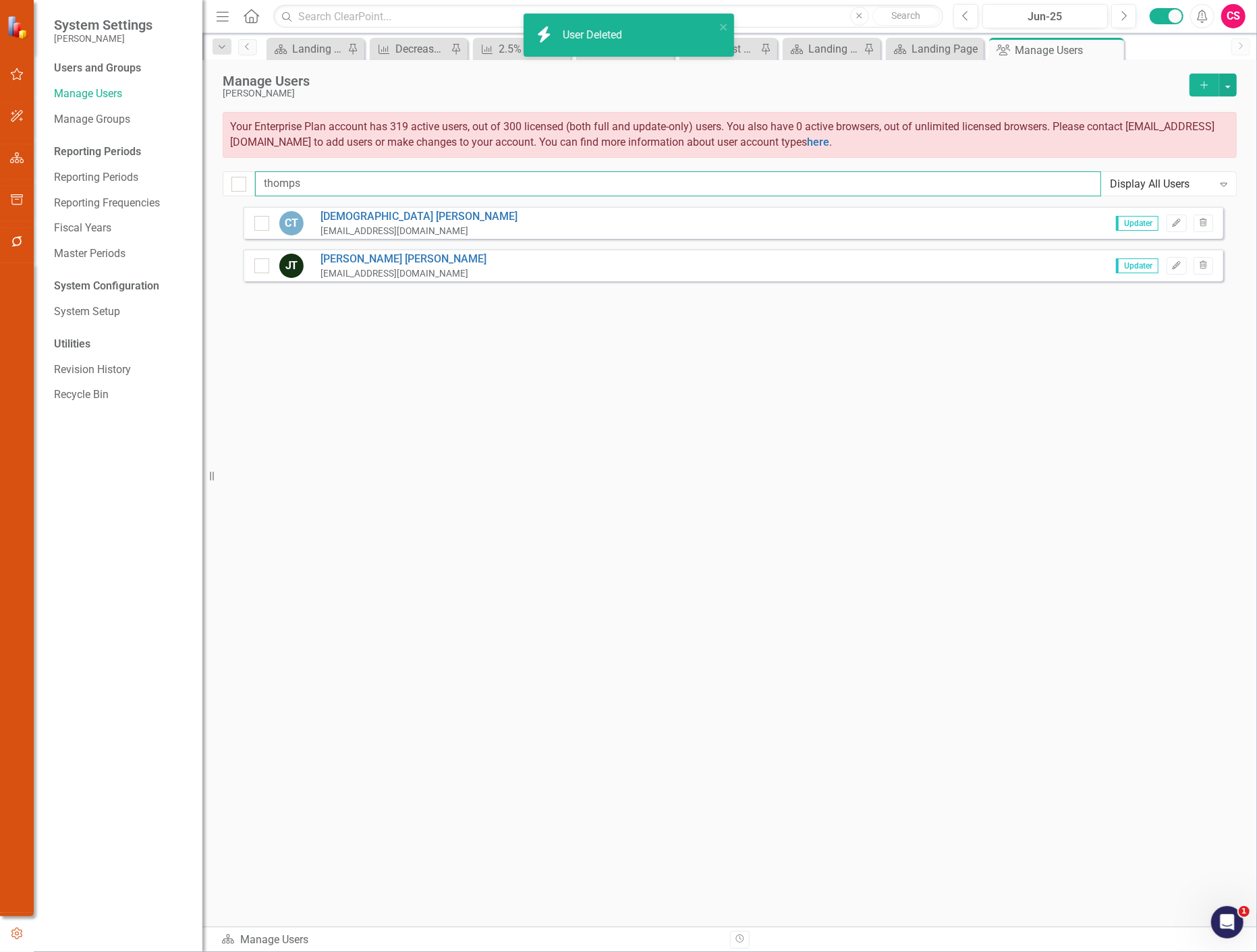
click at [301, 181] on input "thomps" at bounding box center [678, 183] width 846 height 25
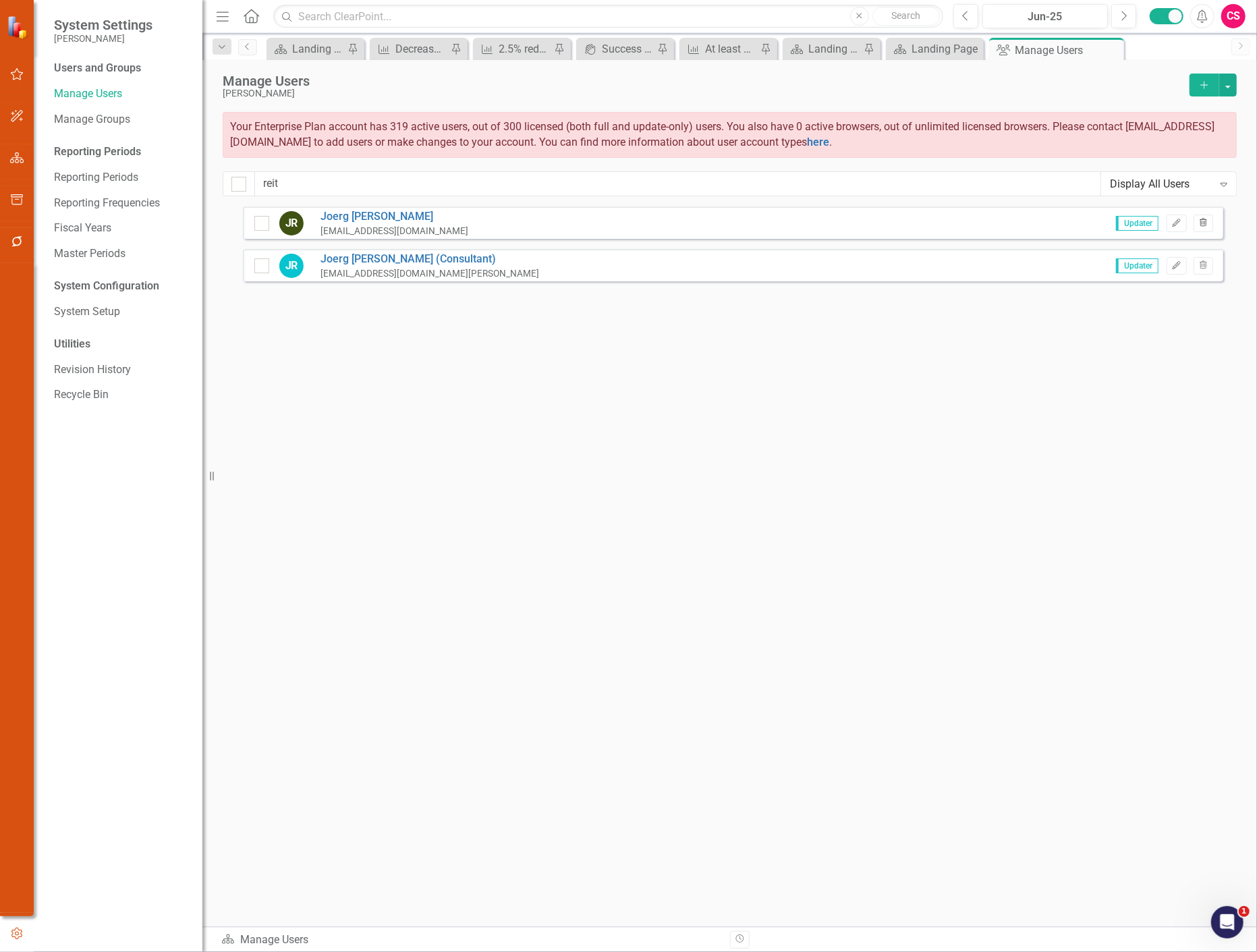
click at [1208, 223] on icon "Trash" at bounding box center [1203, 223] width 10 height 8
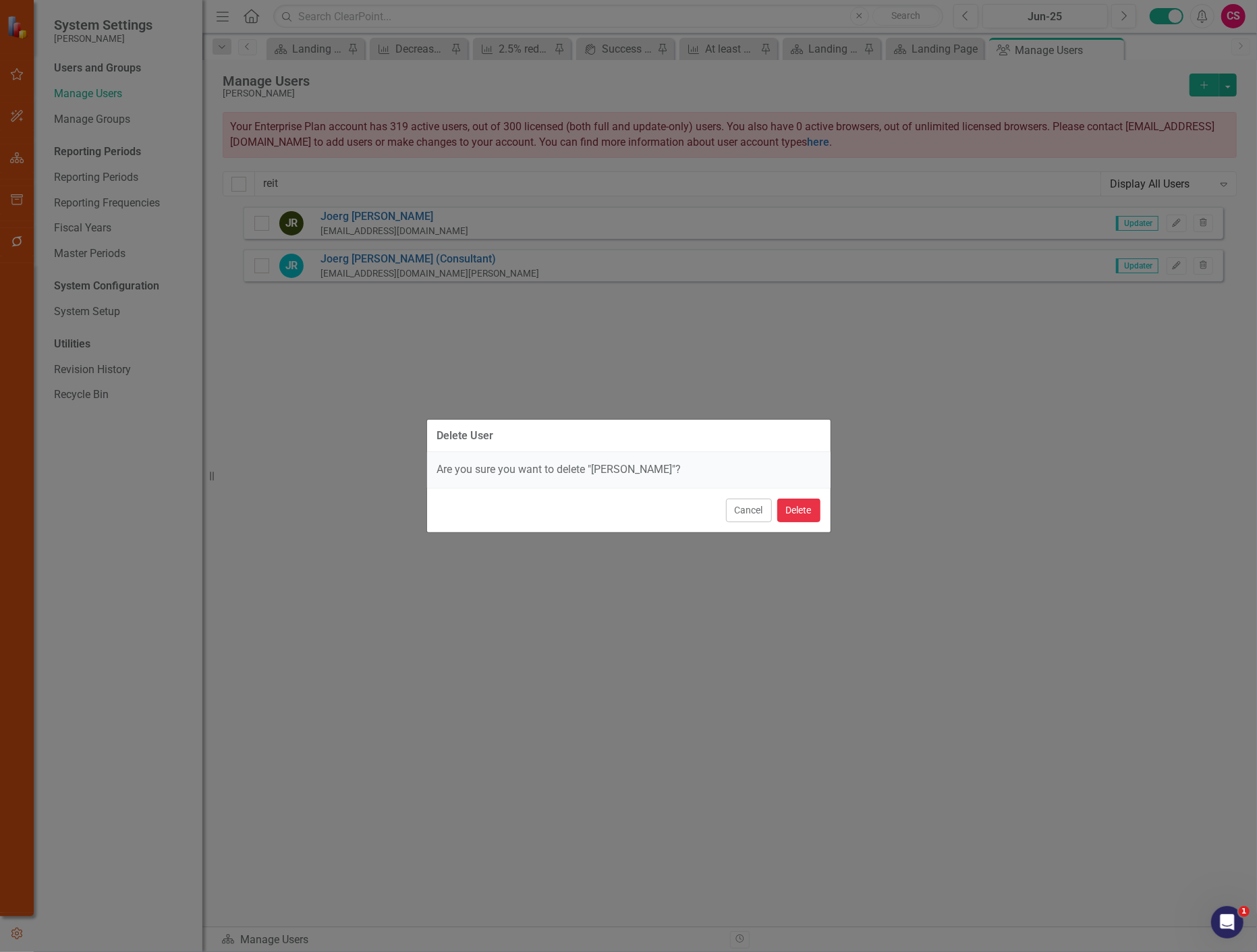
click at [813, 512] on button "Delete" at bounding box center [799, 510] width 43 height 24
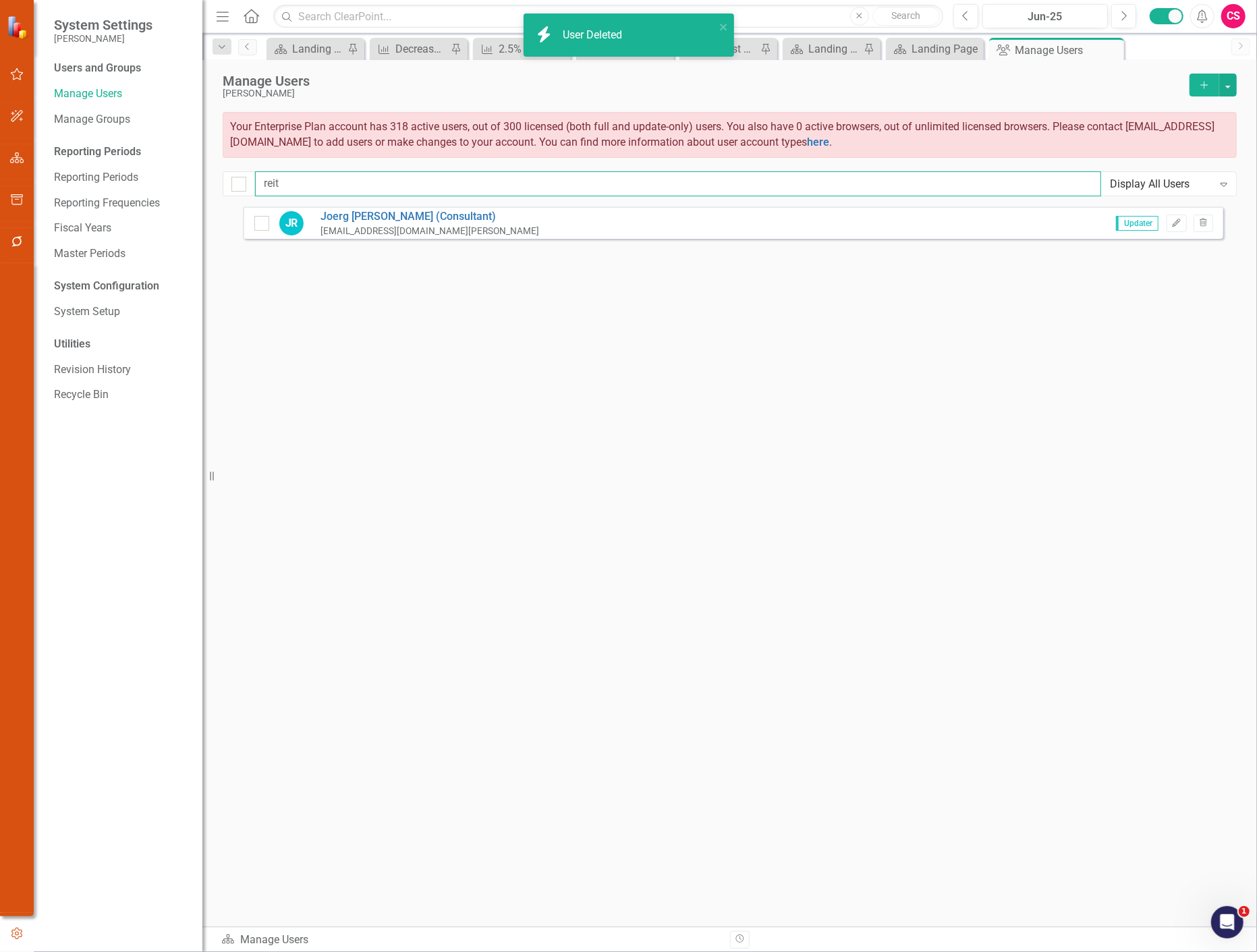
click at [294, 178] on input "reit" at bounding box center [678, 183] width 846 height 25
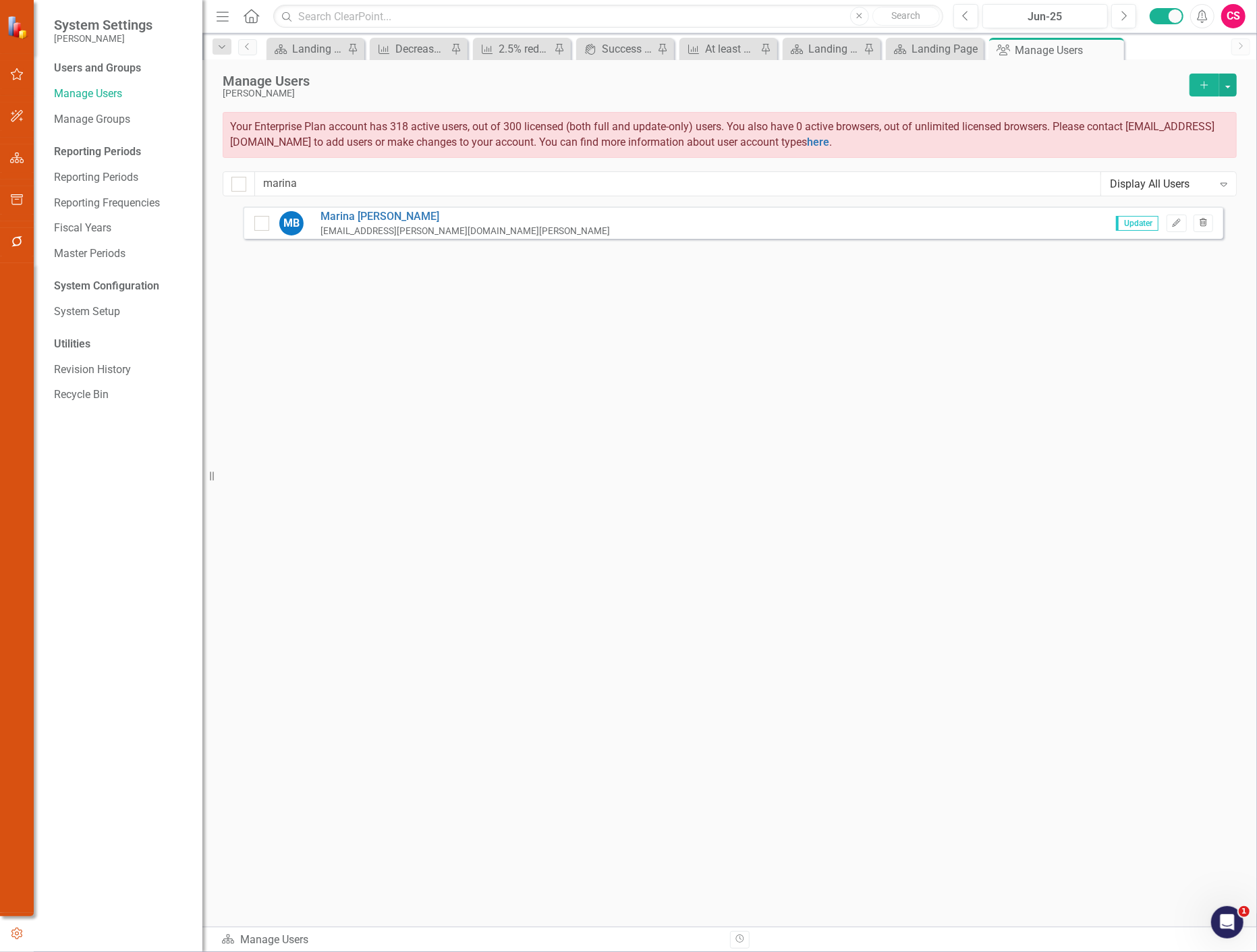
click at [1208, 220] on button "Trash" at bounding box center [1203, 224] width 19 height 18
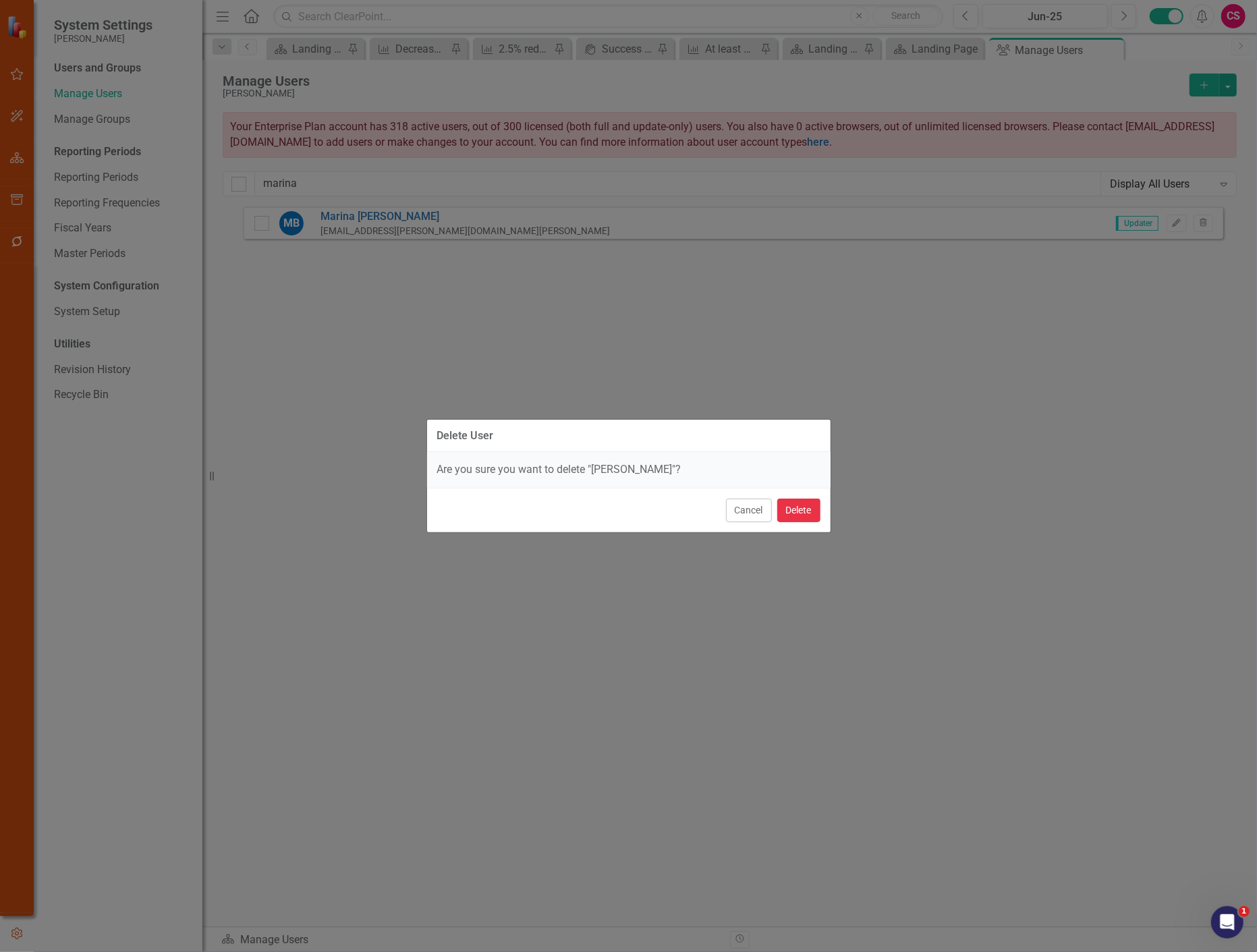
click at [794, 506] on button "Delete" at bounding box center [799, 510] width 43 height 24
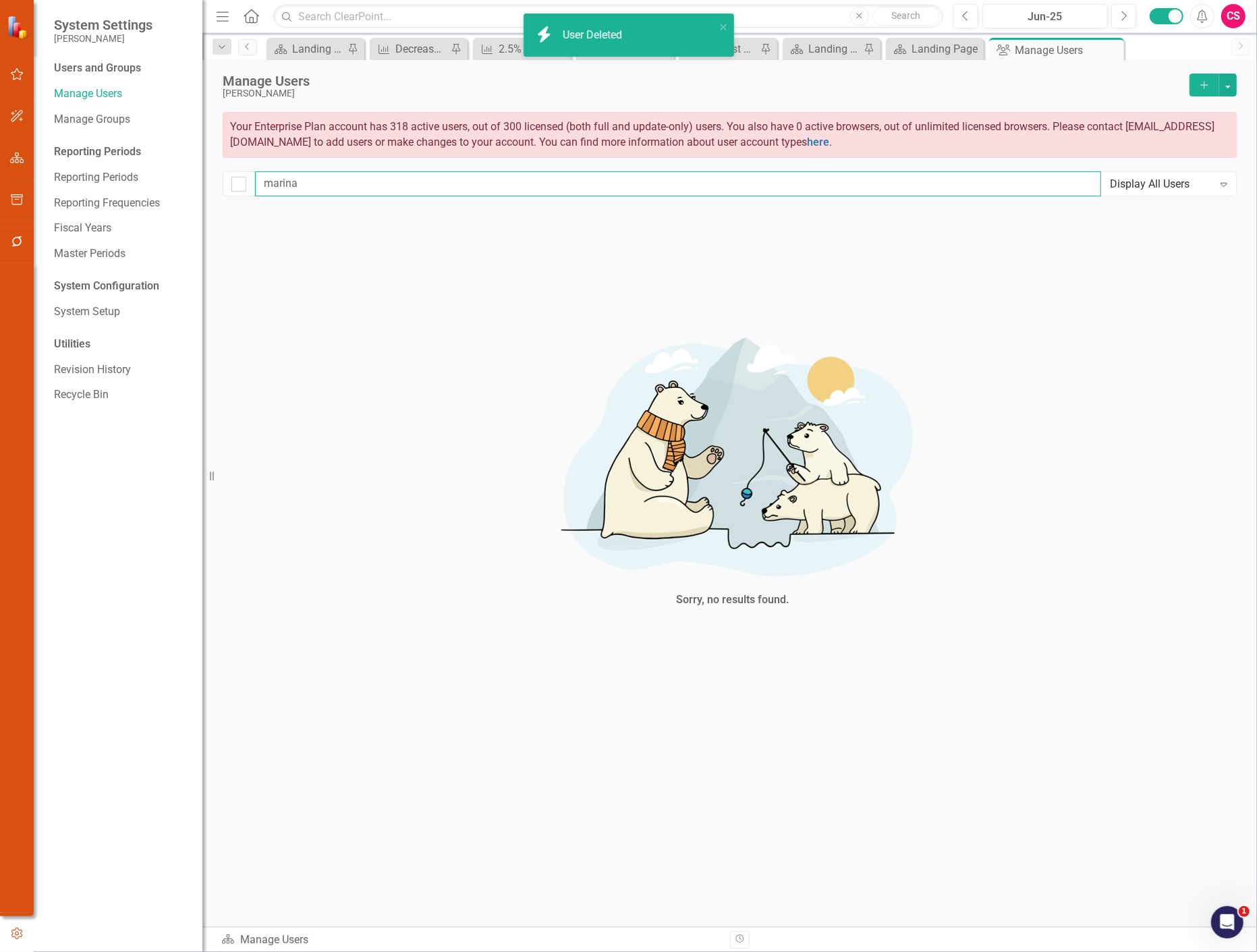
click at [315, 173] on input "marina" at bounding box center [678, 183] width 846 height 25
type input "m"
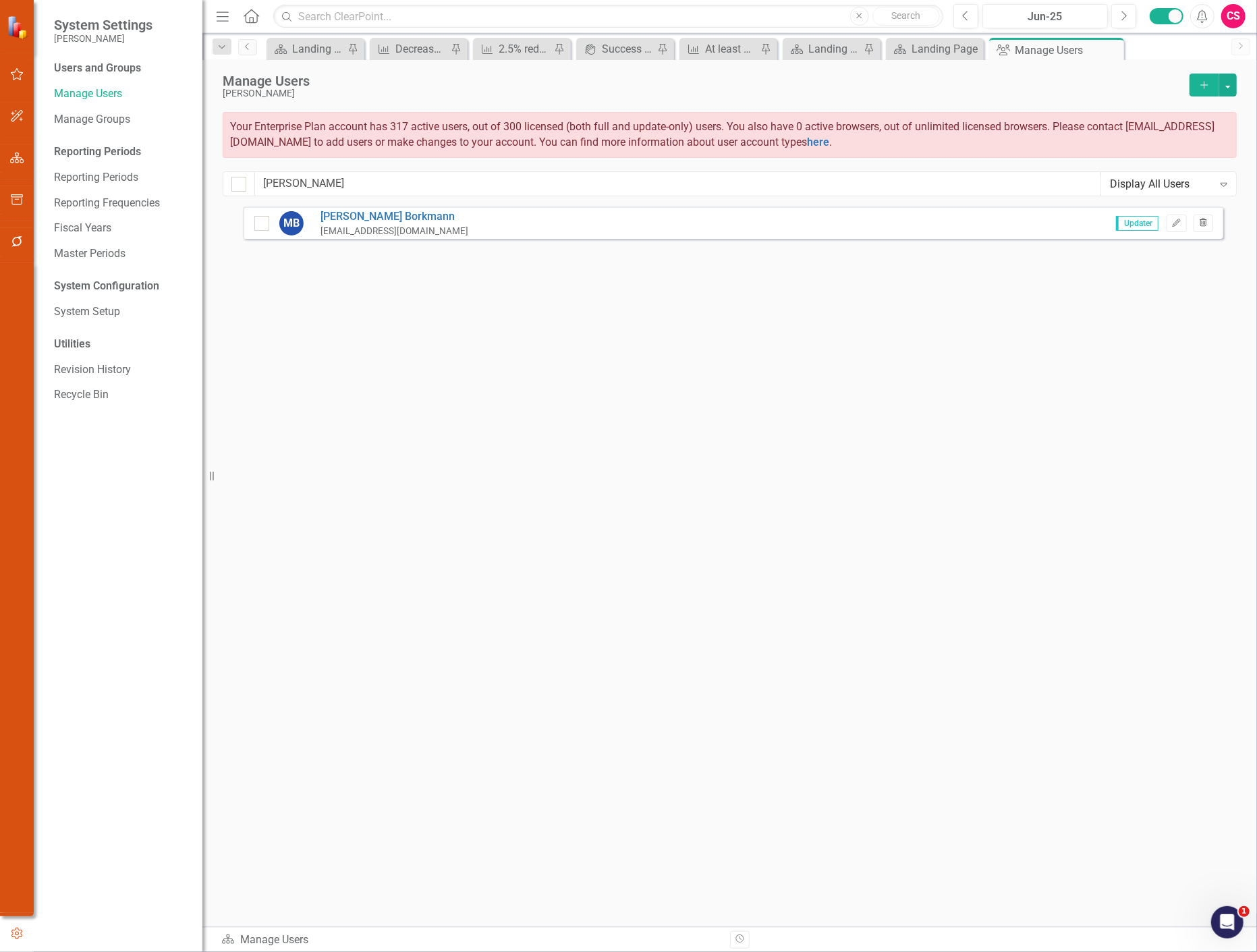
click at [1205, 224] on icon "Trash" at bounding box center [1203, 223] width 10 height 8
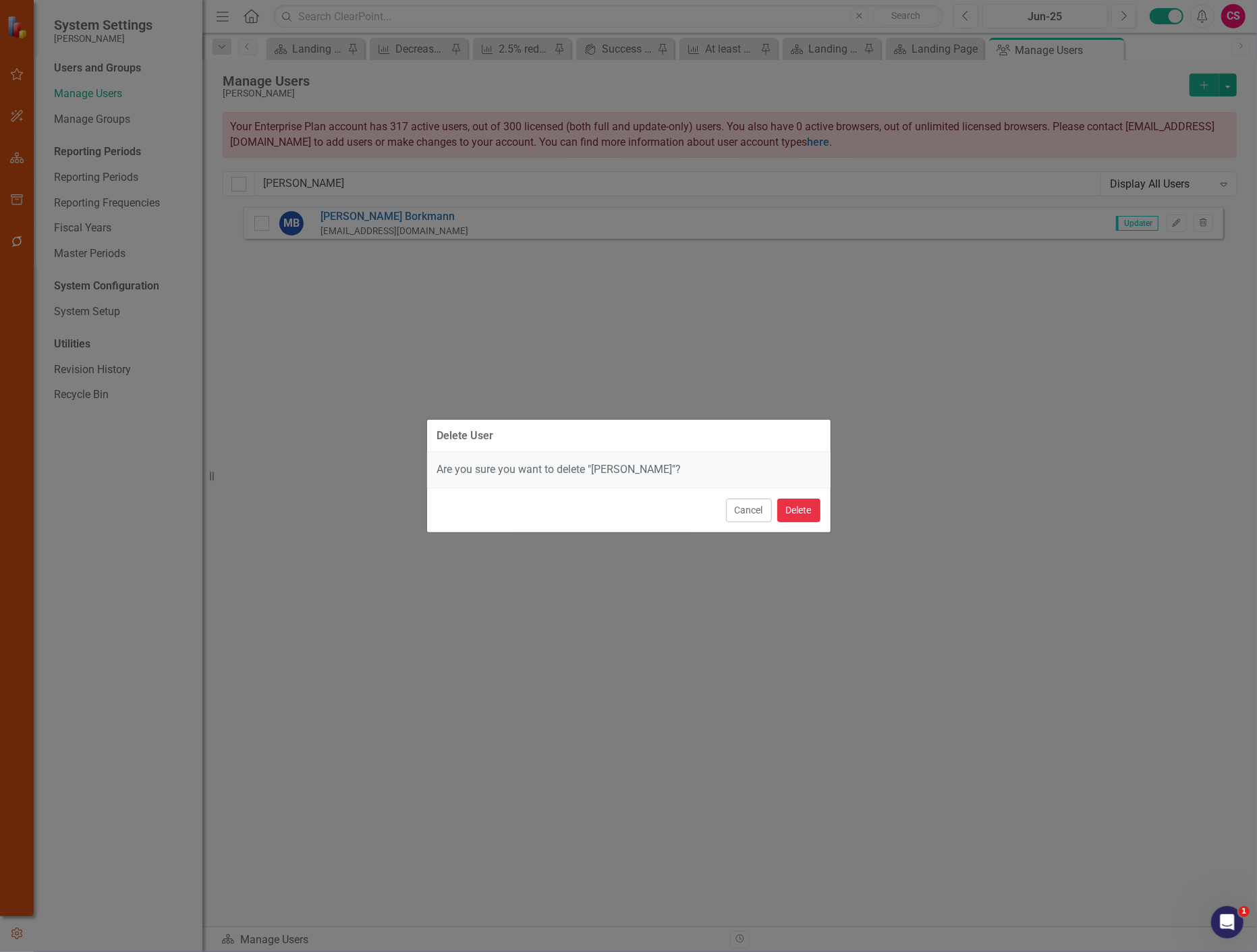
click at [790, 517] on button "Delete" at bounding box center [799, 510] width 43 height 24
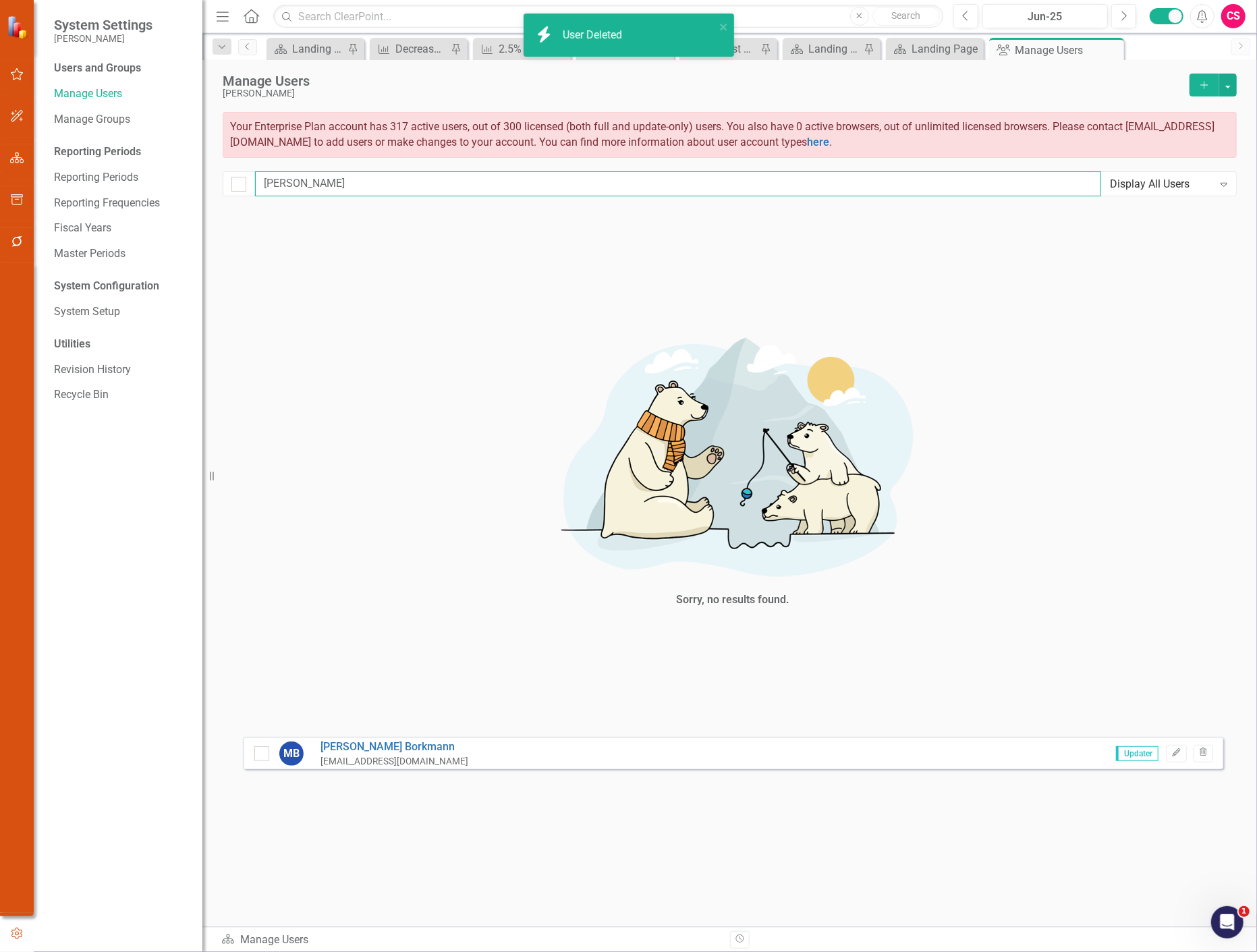
click at [294, 185] on input "[PERSON_NAME]" at bounding box center [678, 183] width 846 height 25
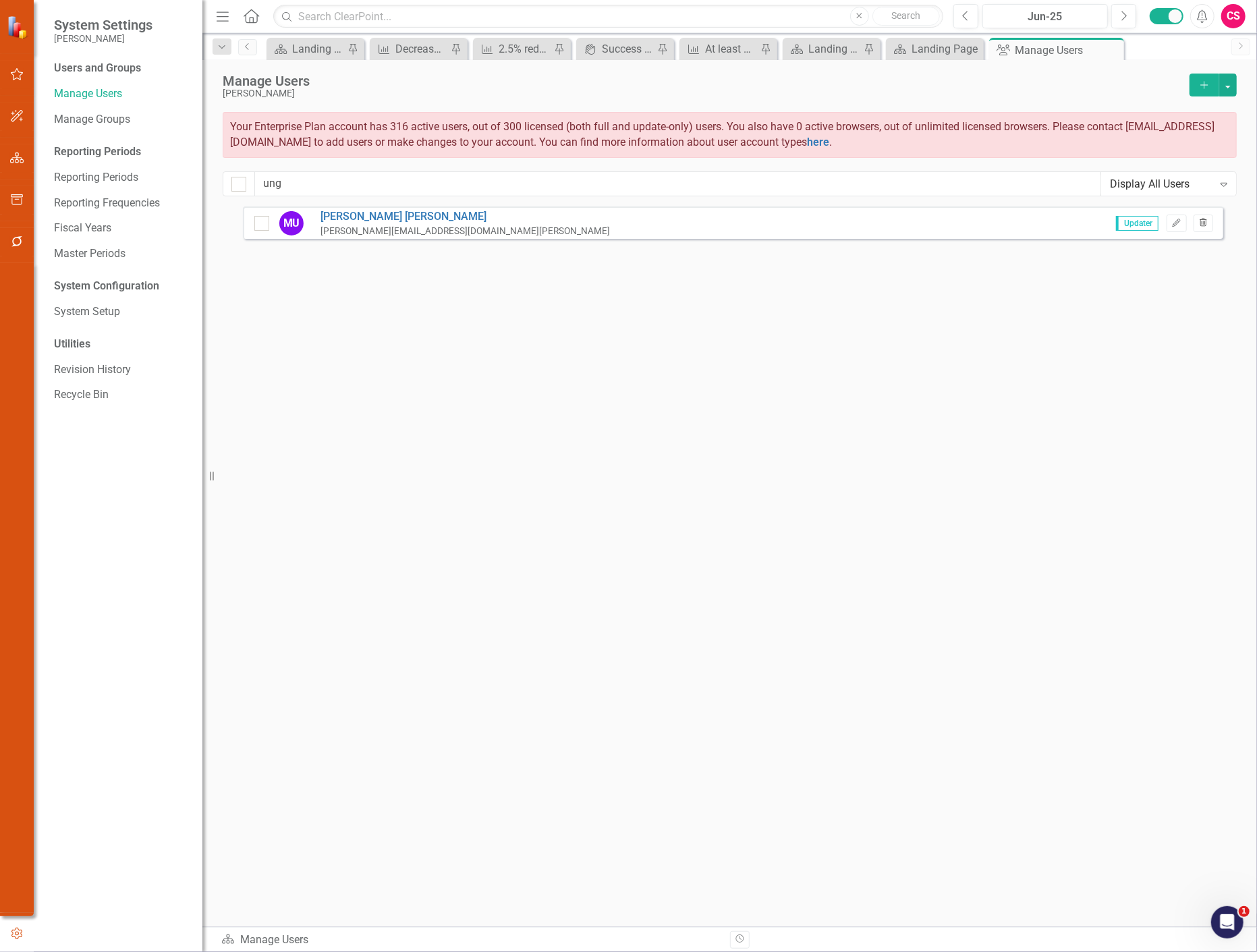
click at [1211, 225] on button "Trash" at bounding box center [1203, 224] width 19 height 18
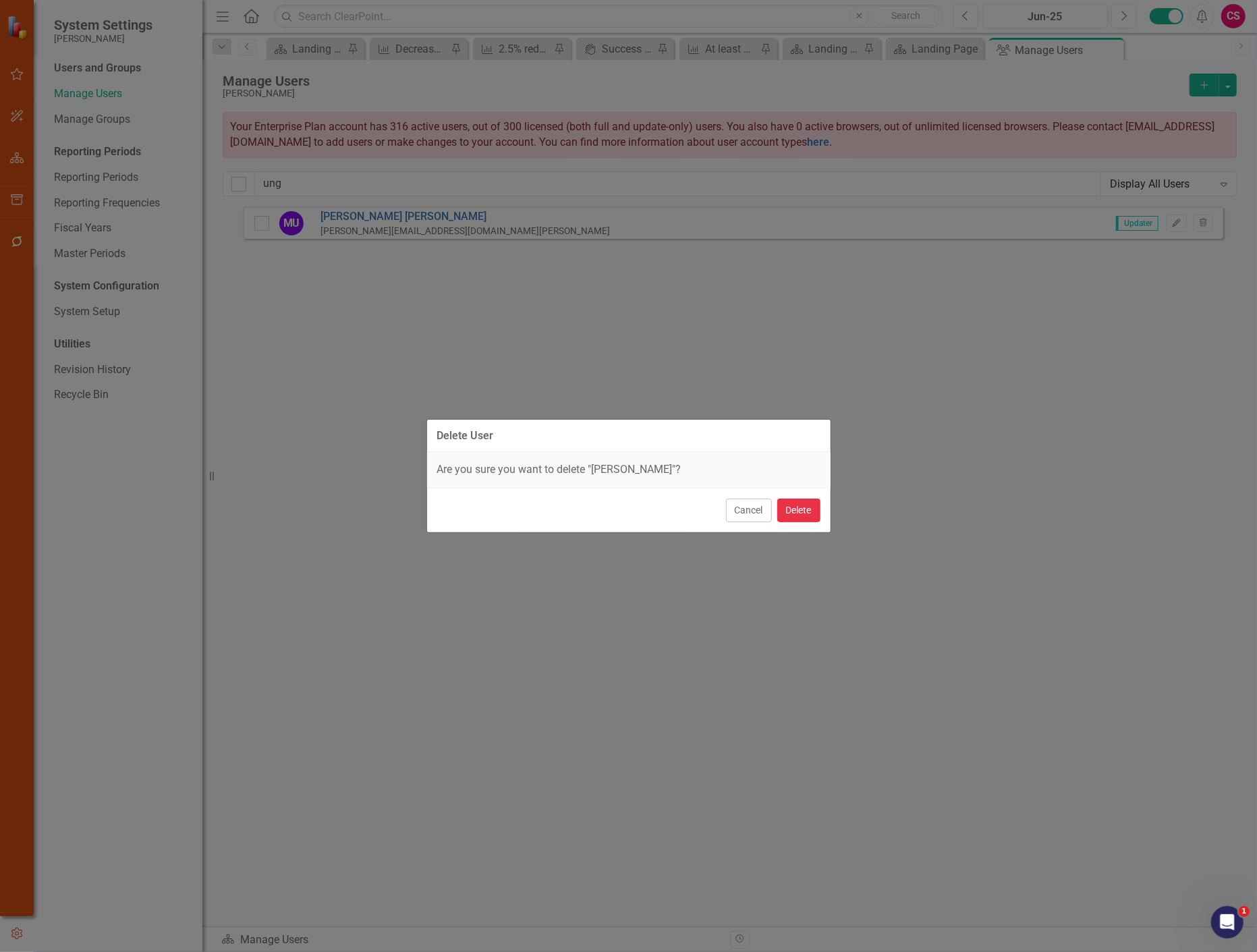
click at [817, 504] on button "Delete" at bounding box center [799, 510] width 43 height 24
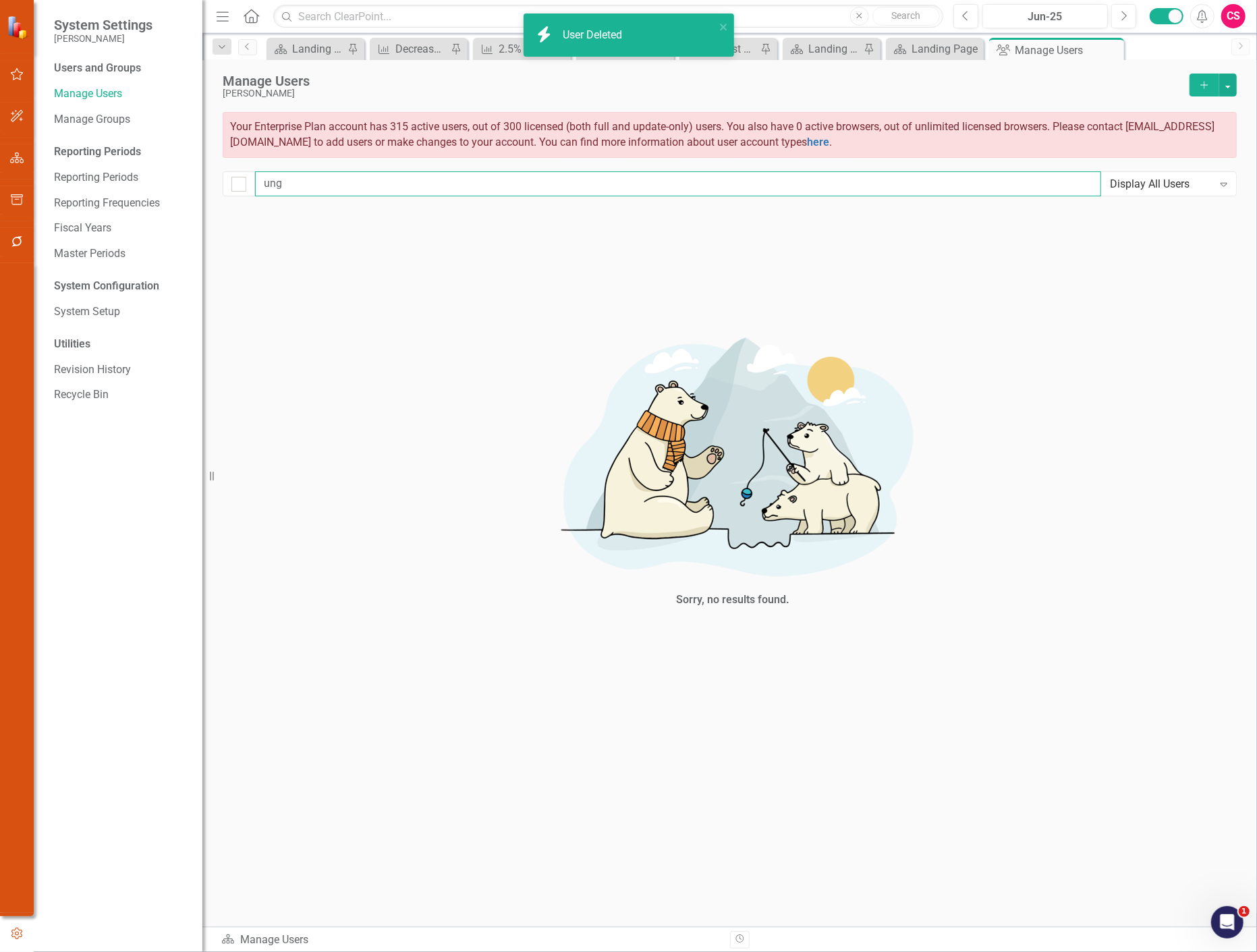
click at [279, 180] on input "ung" at bounding box center [678, 183] width 846 height 25
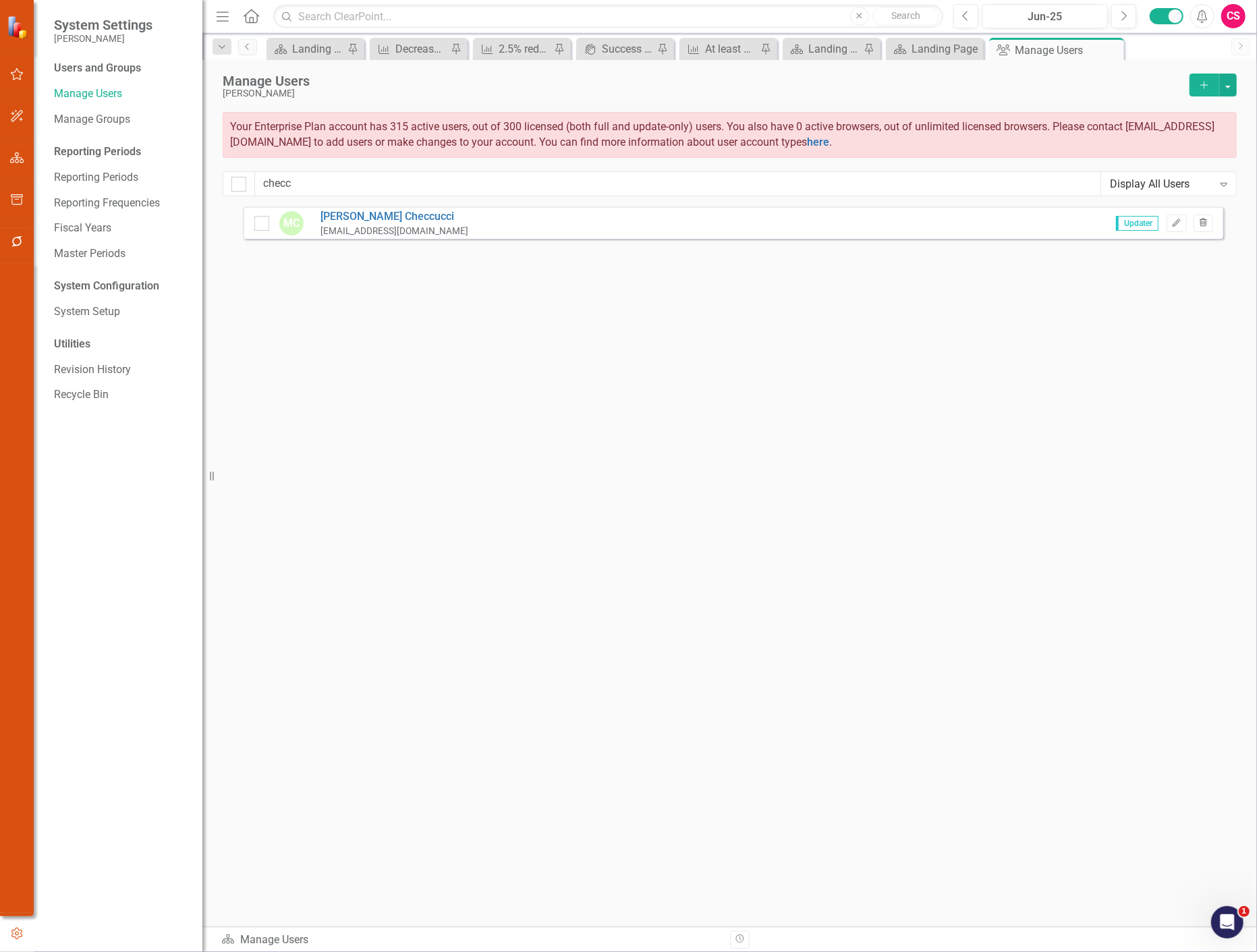
click at [1212, 220] on button "Trash" at bounding box center [1203, 224] width 19 height 18
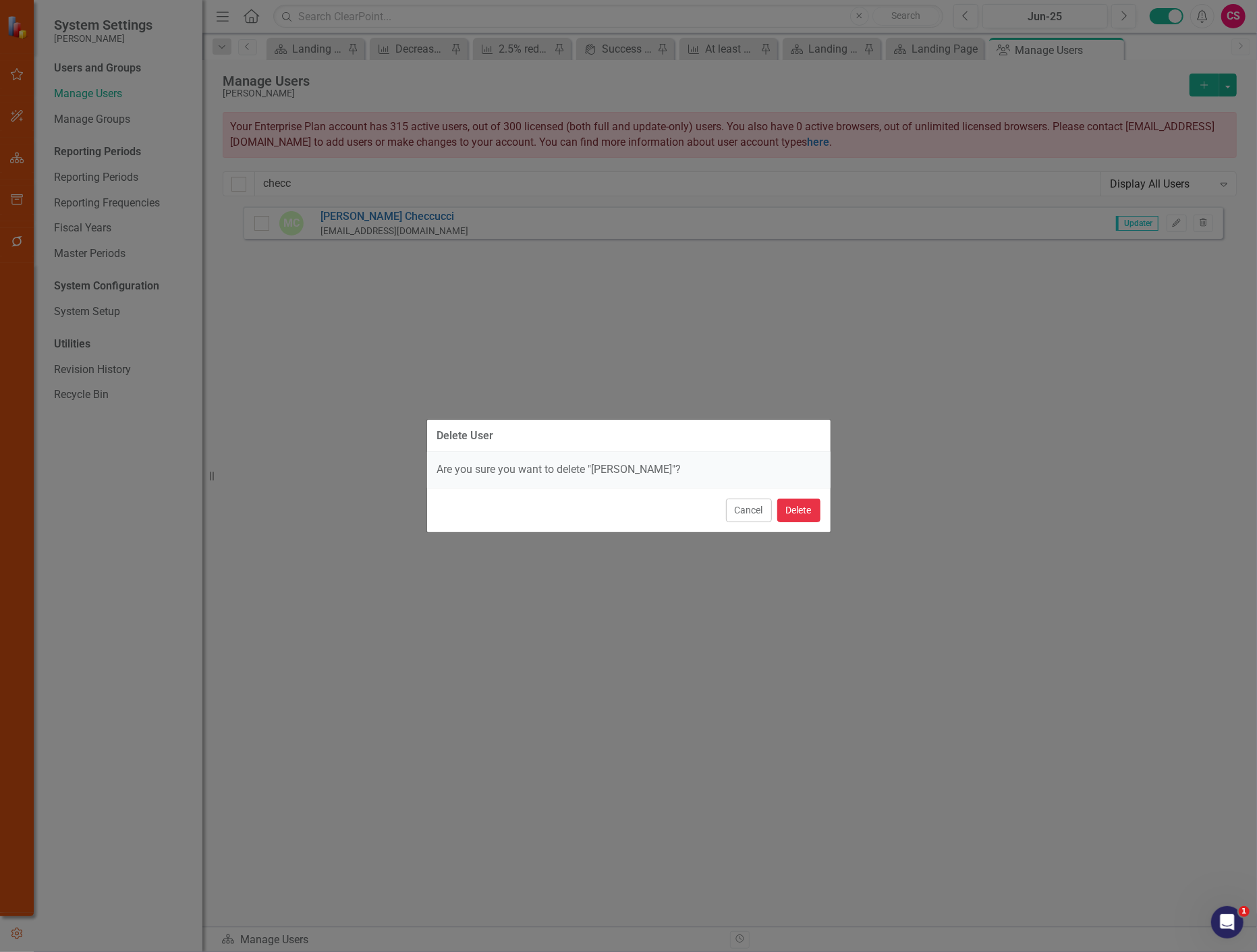
click at [807, 514] on button "Delete" at bounding box center [799, 510] width 43 height 24
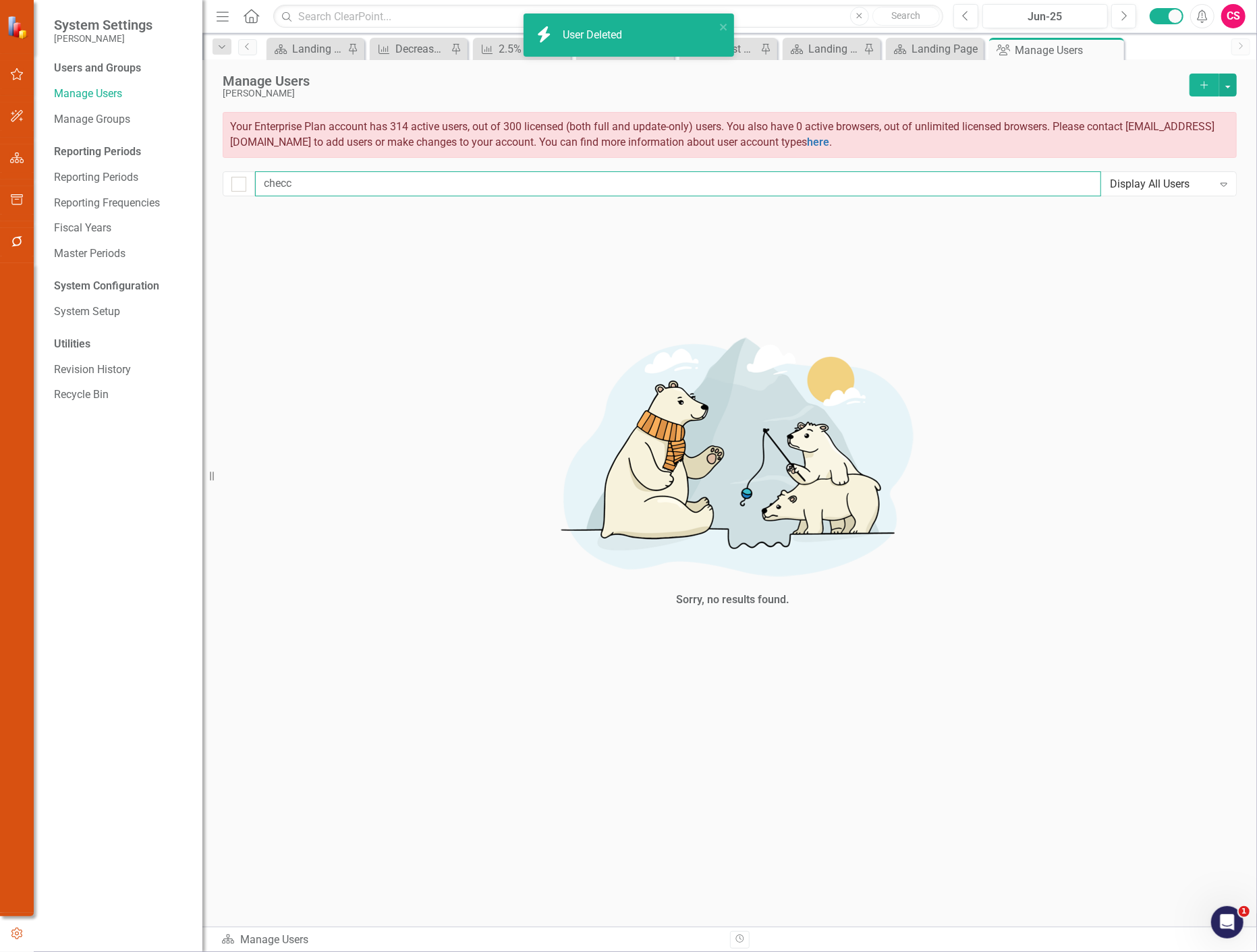
click at [267, 173] on input "checc" at bounding box center [678, 183] width 846 height 25
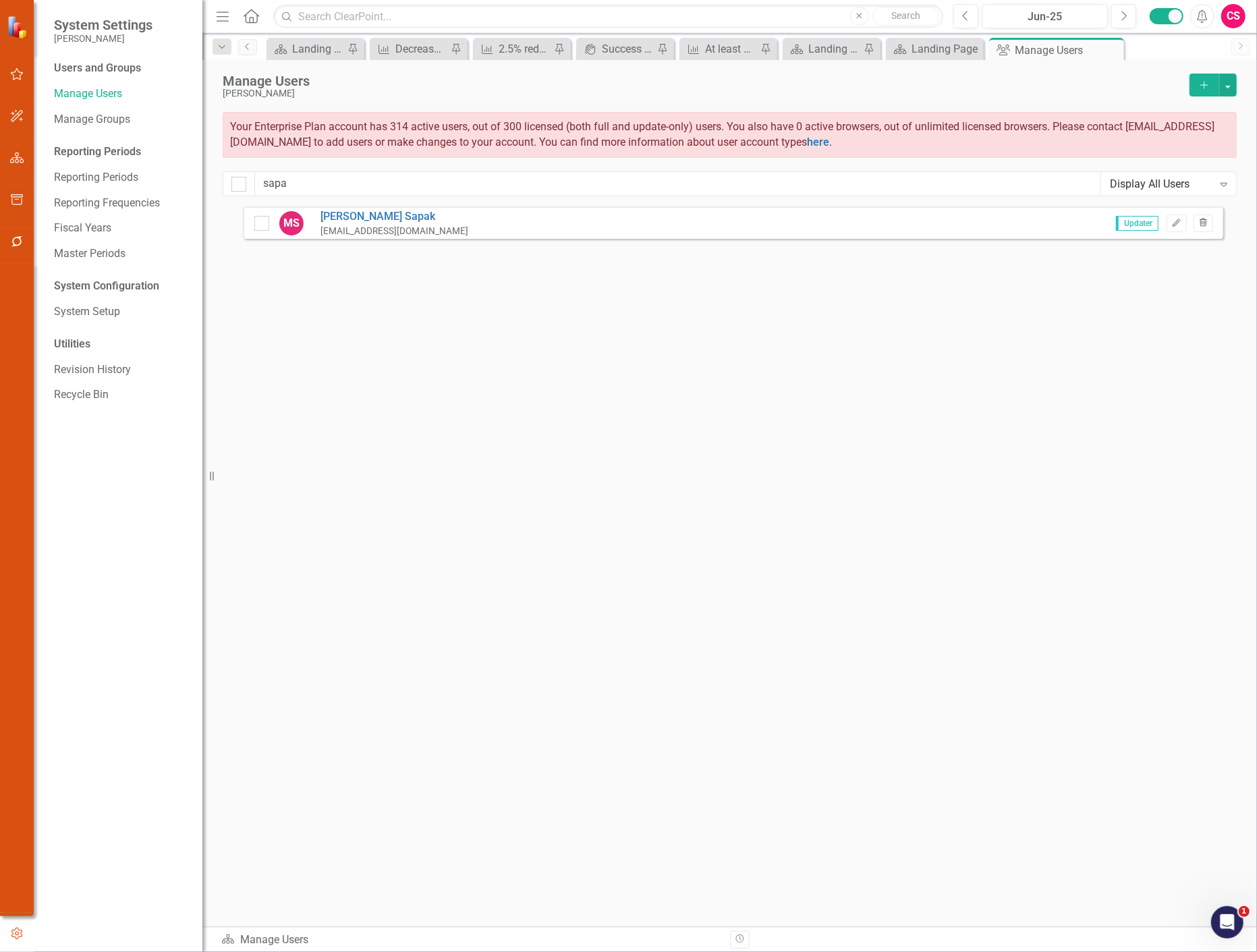
click at [1201, 219] on icon "Trash" at bounding box center [1203, 223] width 10 height 8
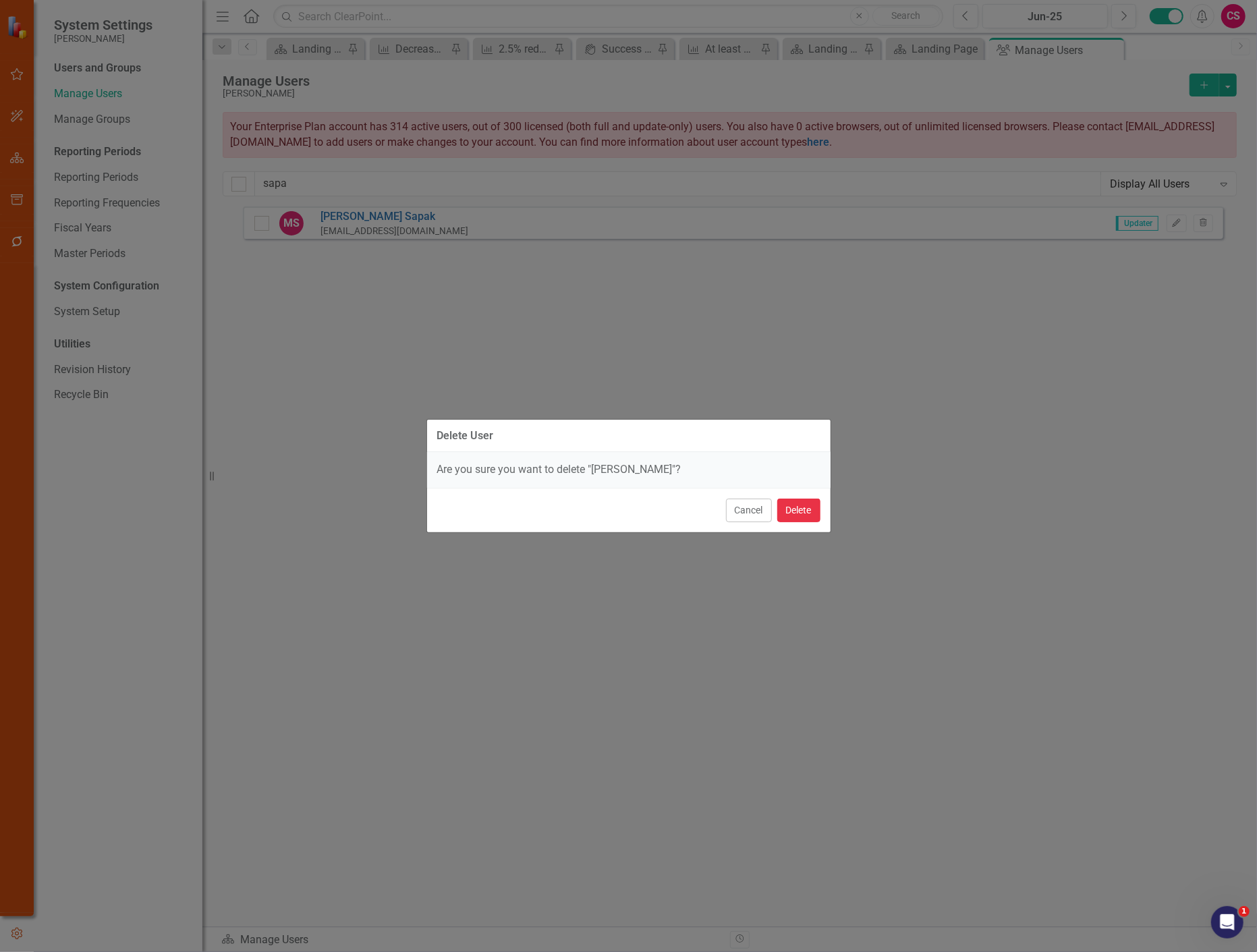
click at [789, 517] on button "Delete" at bounding box center [799, 510] width 43 height 24
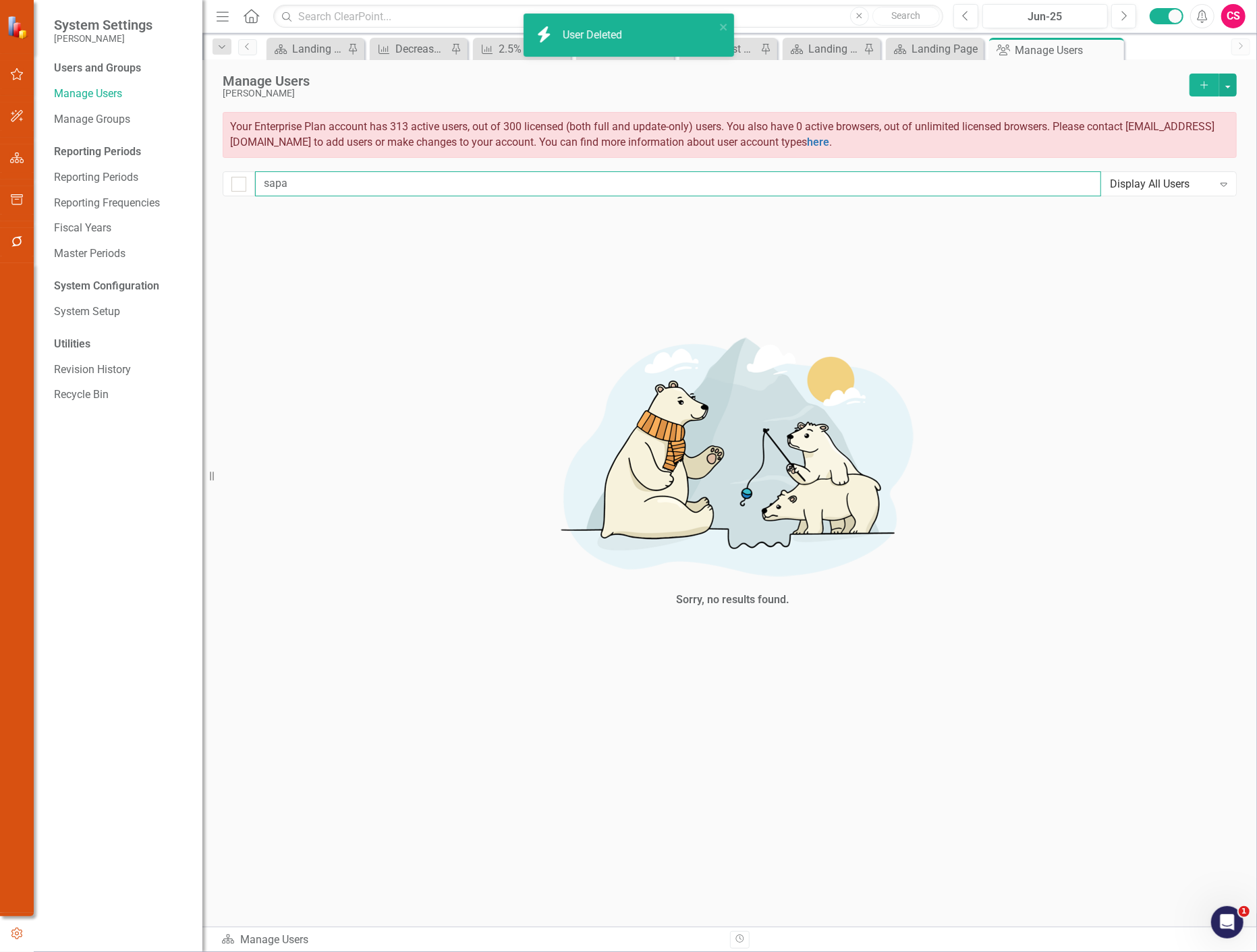
click at [317, 191] on input "sapa" at bounding box center [678, 183] width 846 height 25
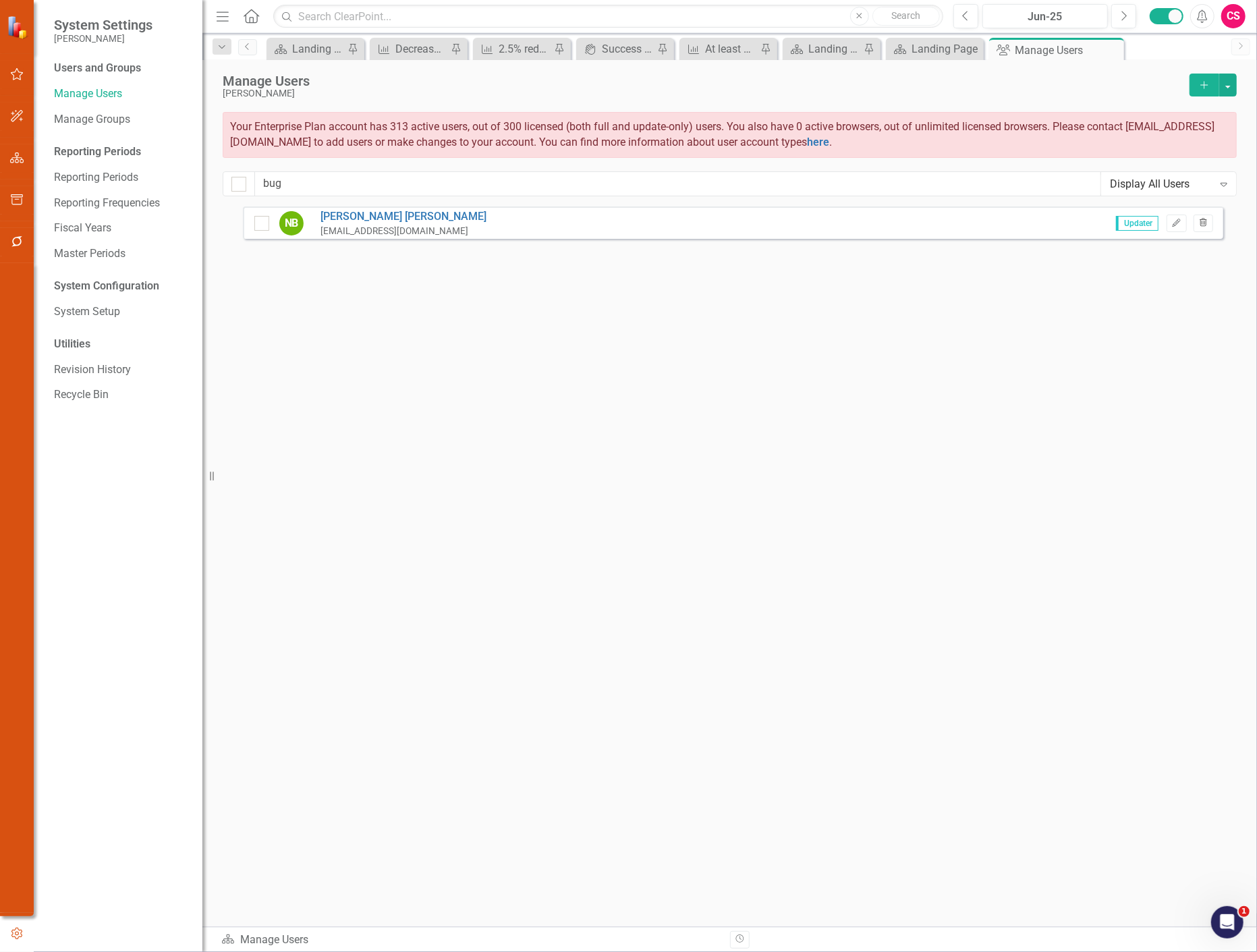
click at [1211, 223] on button "Trash" at bounding box center [1203, 224] width 19 height 18
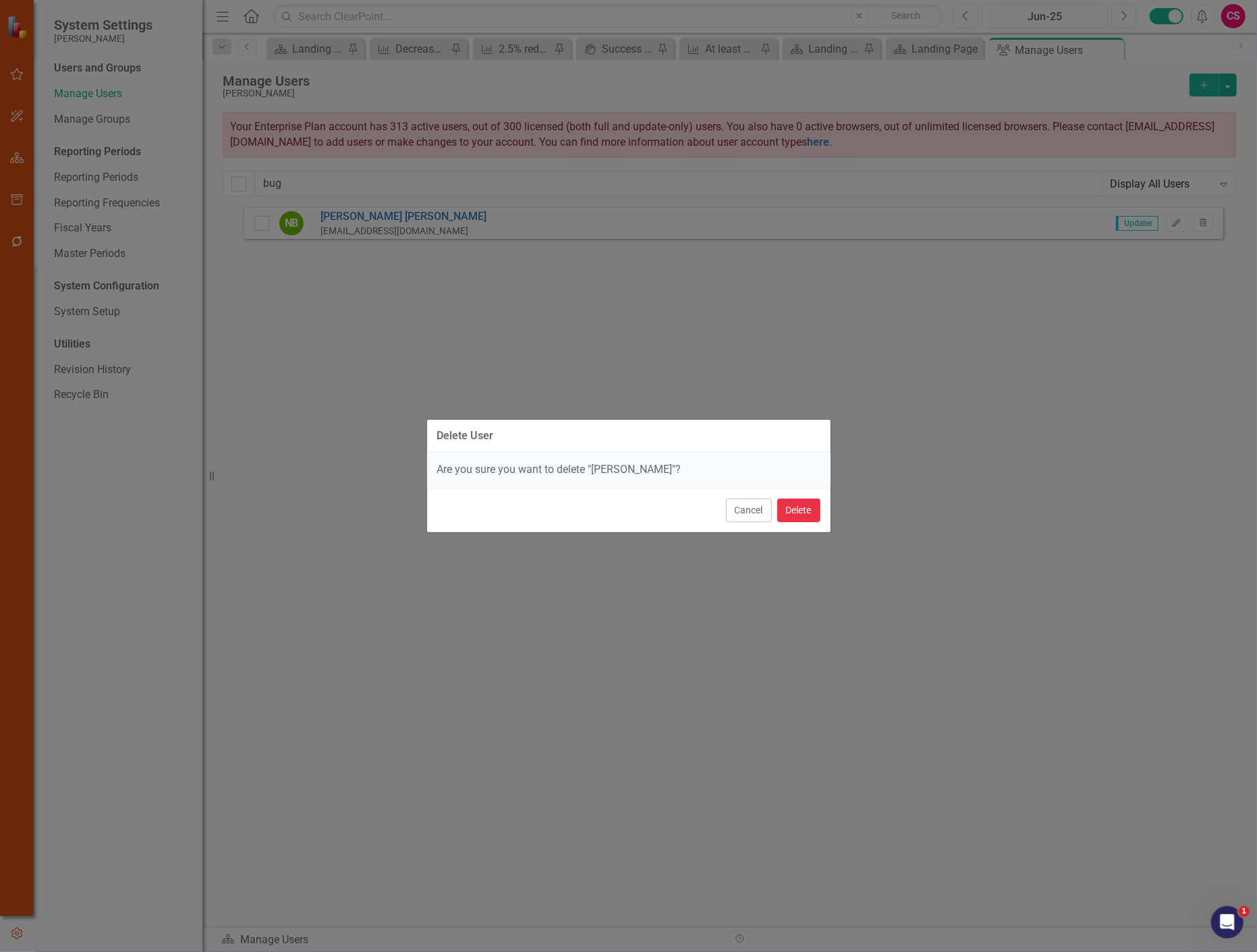
click at [800, 521] on button "Delete" at bounding box center [799, 510] width 43 height 24
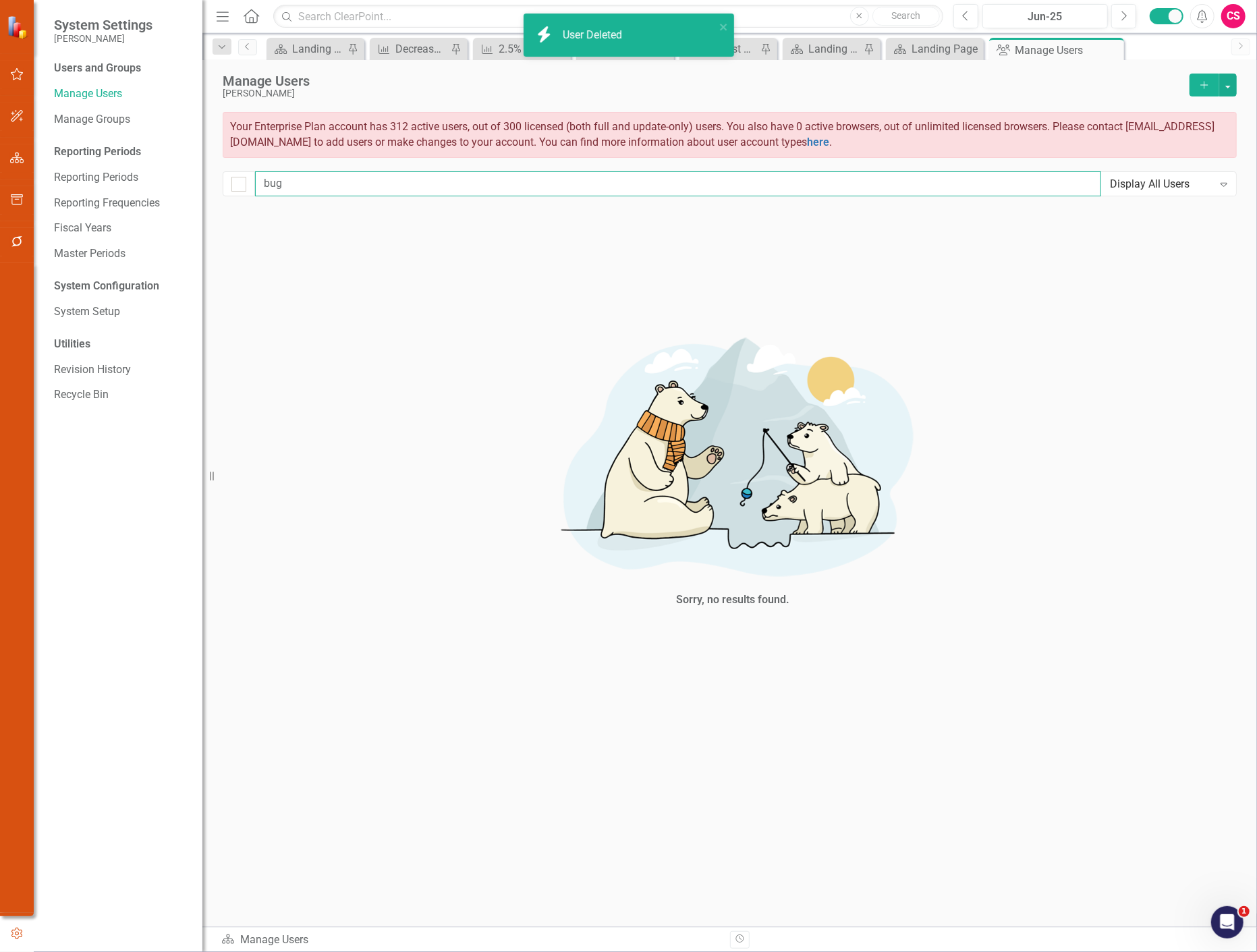
click at [297, 190] on input "bug" at bounding box center [678, 183] width 846 height 25
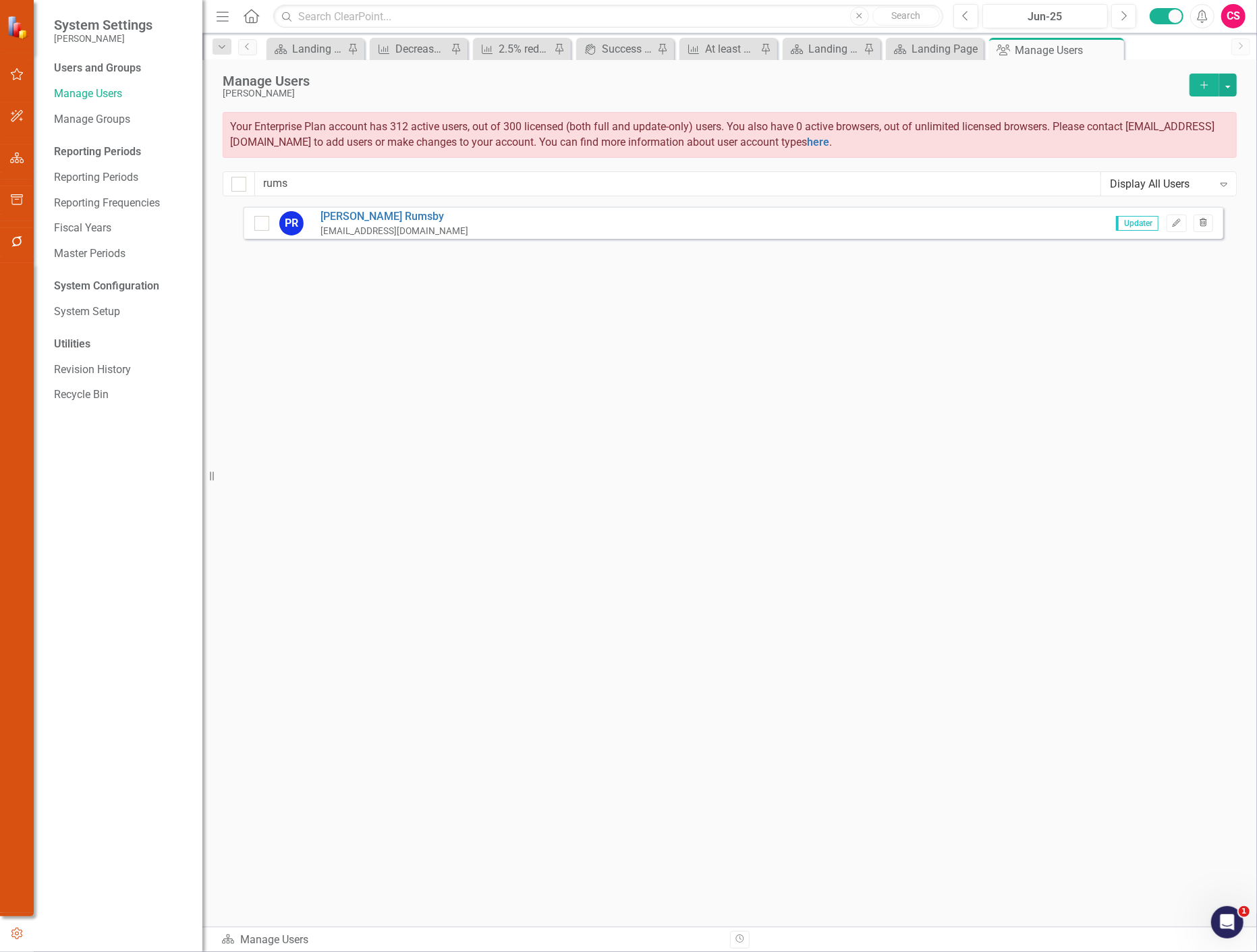
click at [1203, 217] on button "Trash" at bounding box center [1203, 224] width 19 height 18
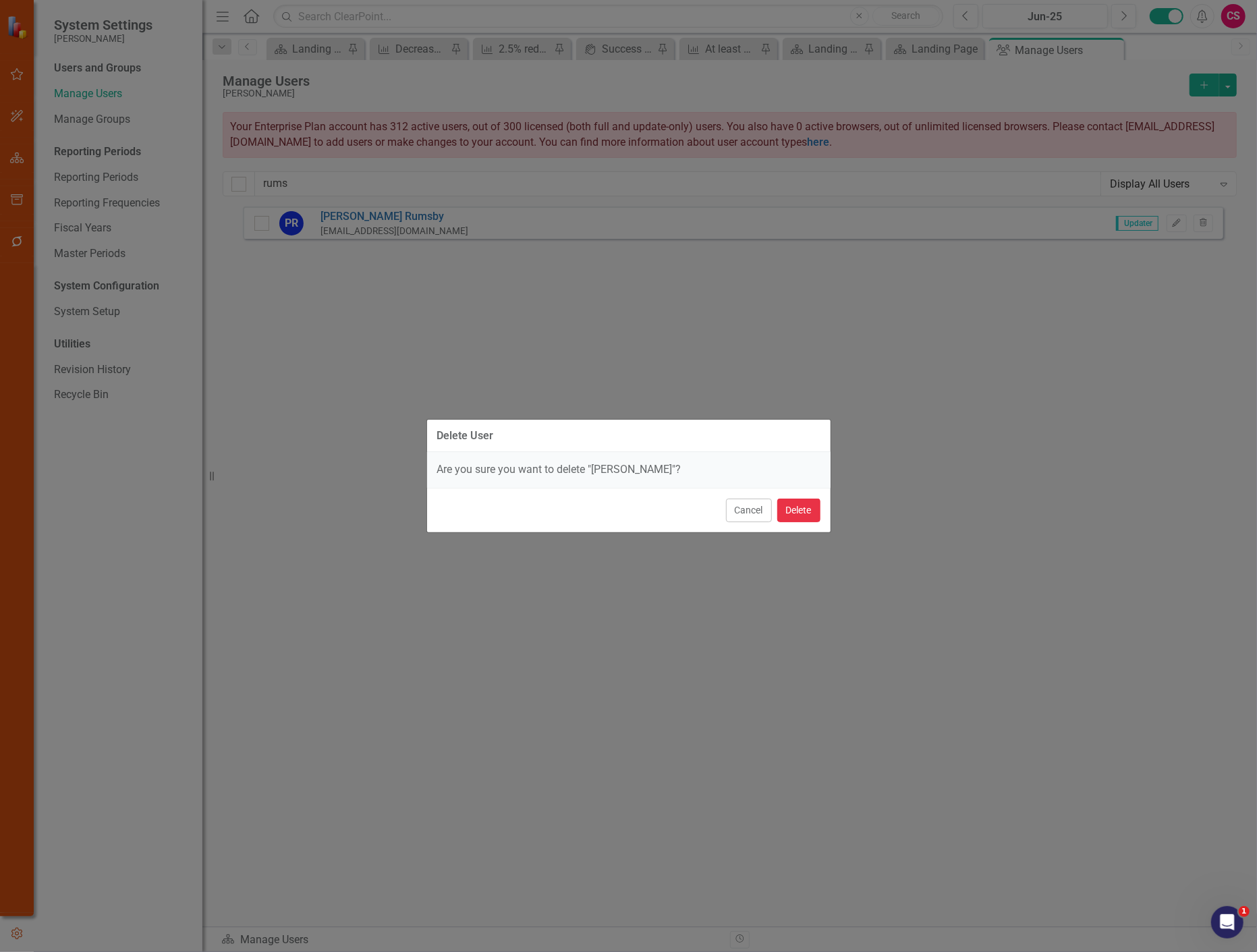
click at [803, 508] on button "Delete" at bounding box center [799, 510] width 43 height 24
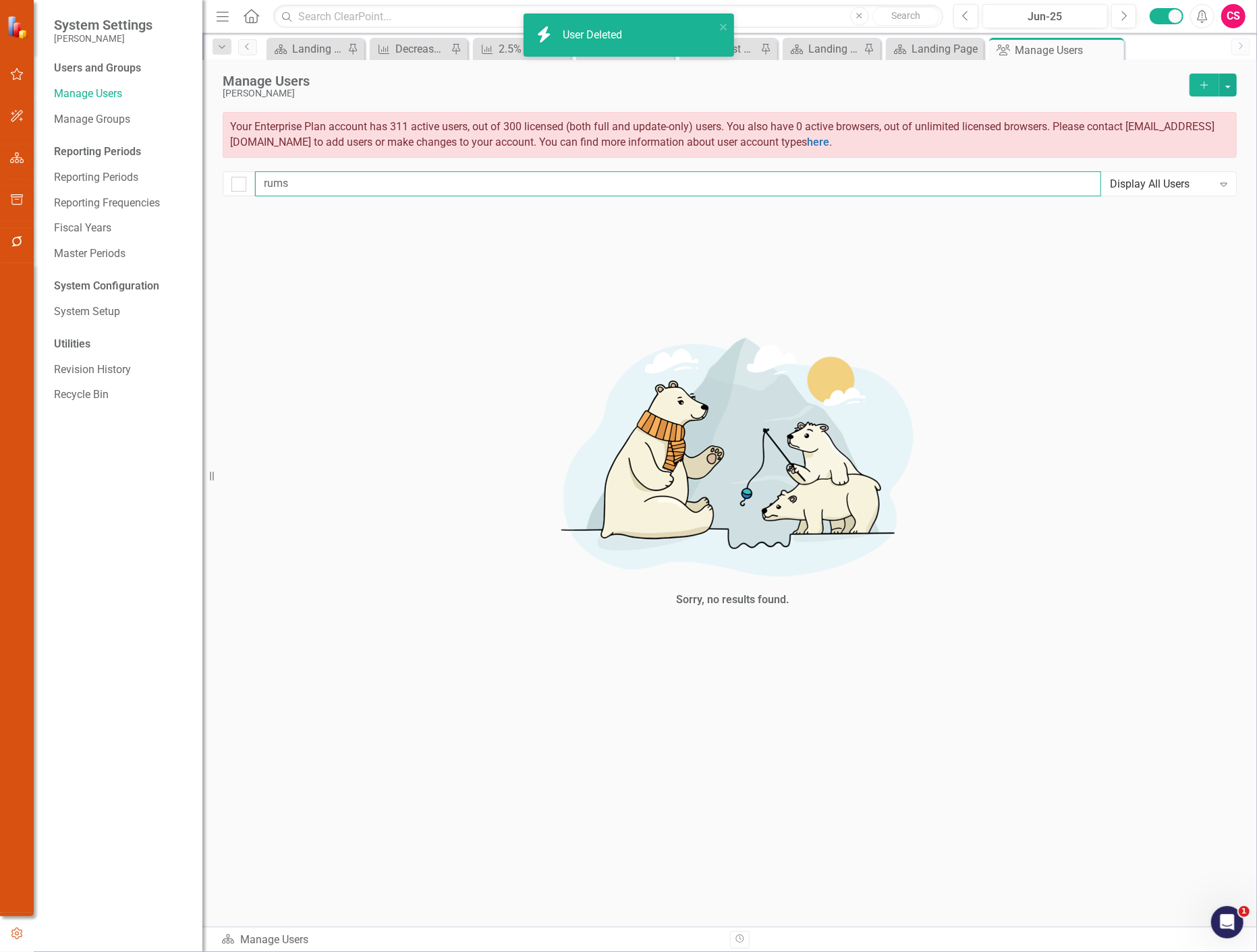
click at [334, 190] on input "rums" at bounding box center [678, 183] width 846 height 25
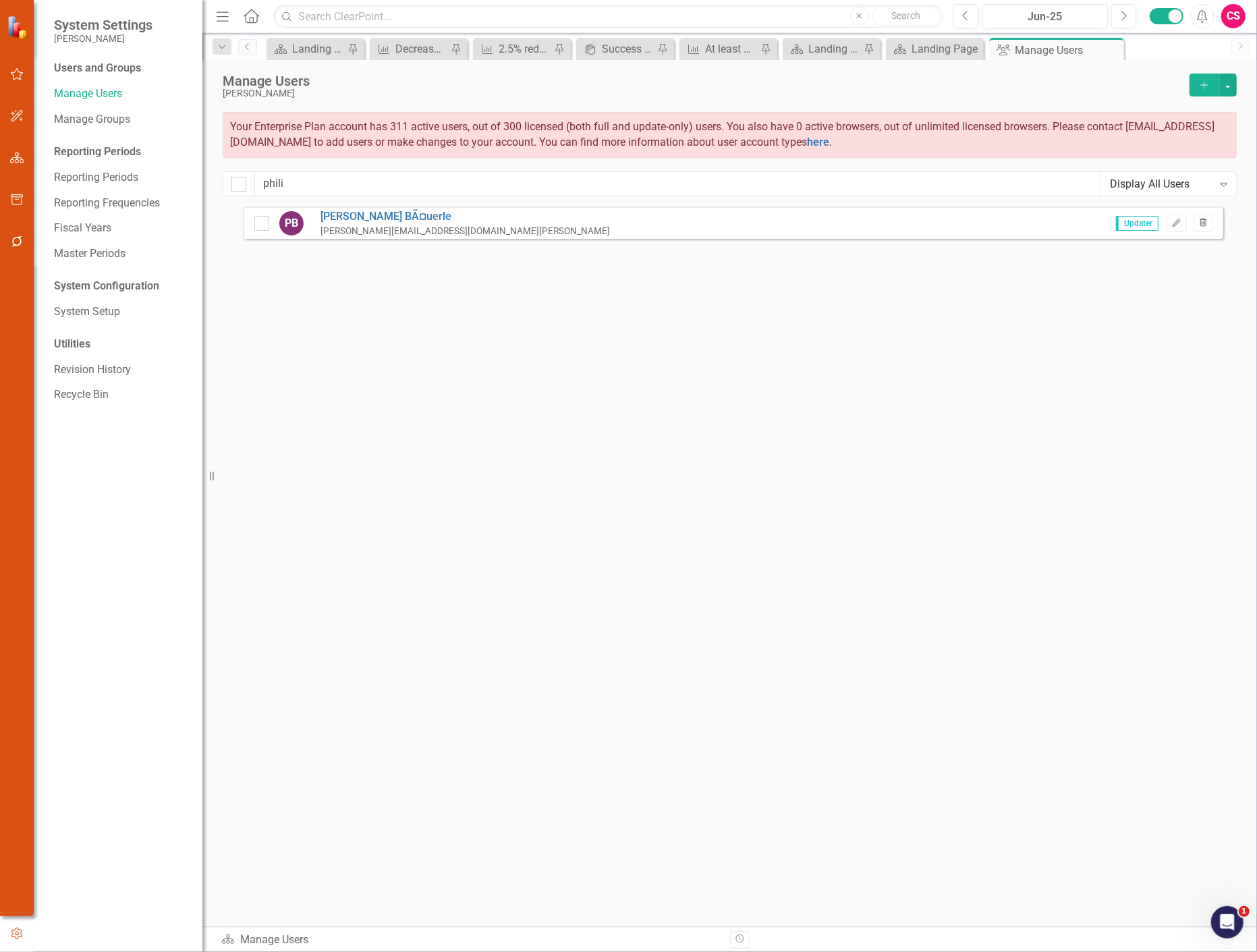
click at [1201, 225] on icon "Trash" at bounding box center [1203, 223] width 10 height 8
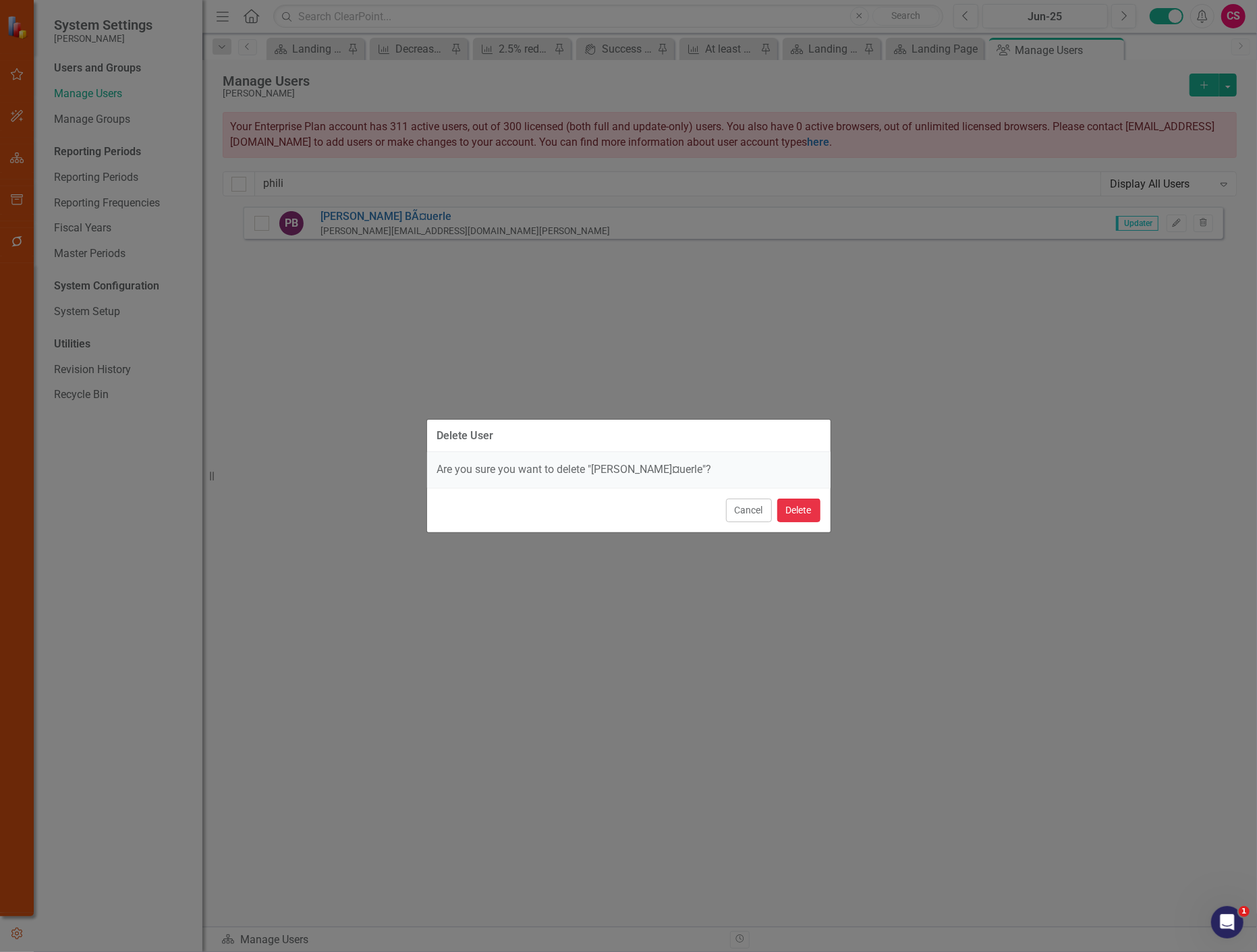
click at [801, 504] on button "Delete" at bounding box center [799, 510] width 43 height 24
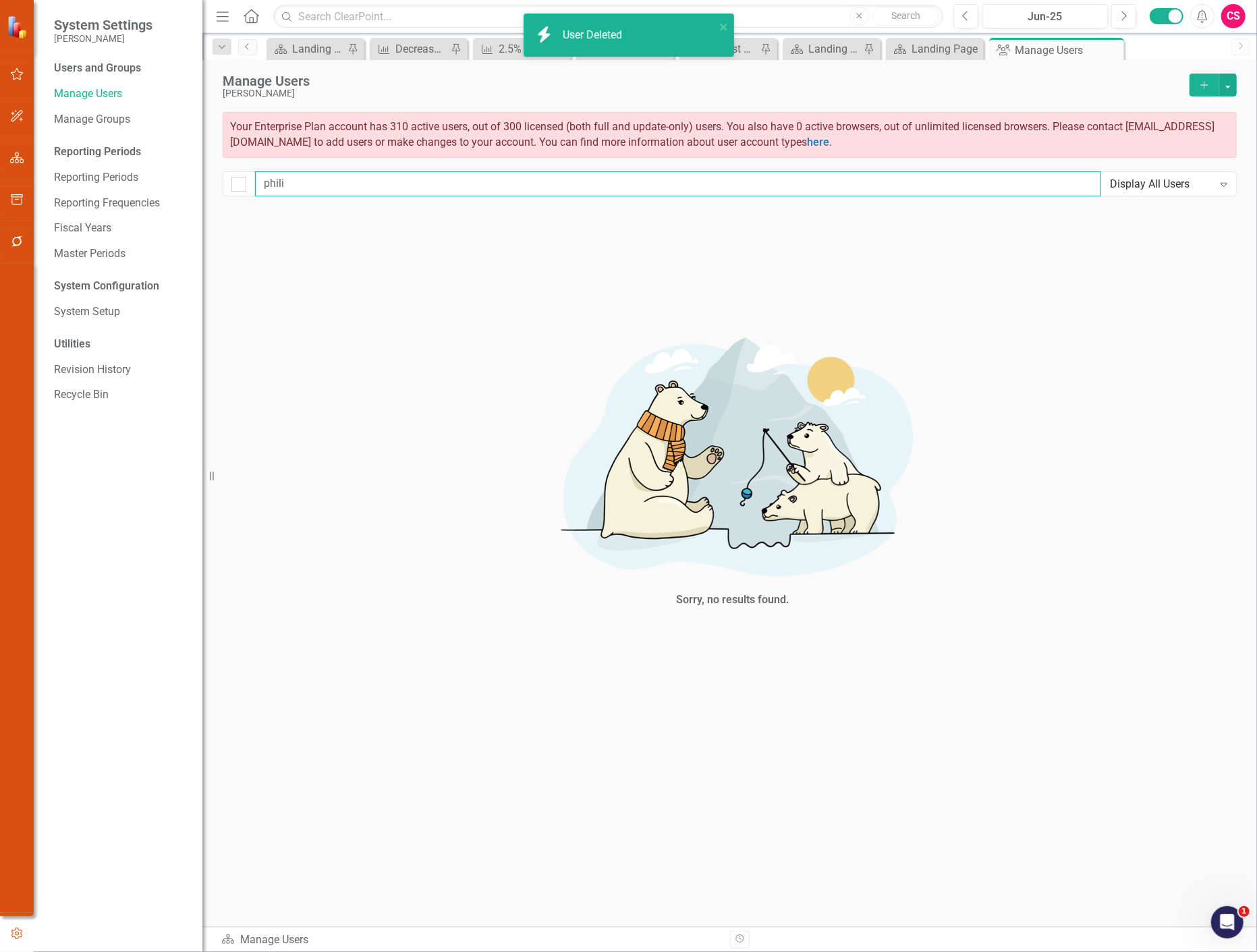
click at [320, 178] on input "phili" at bounding box center [678, 183] width 846 height 25
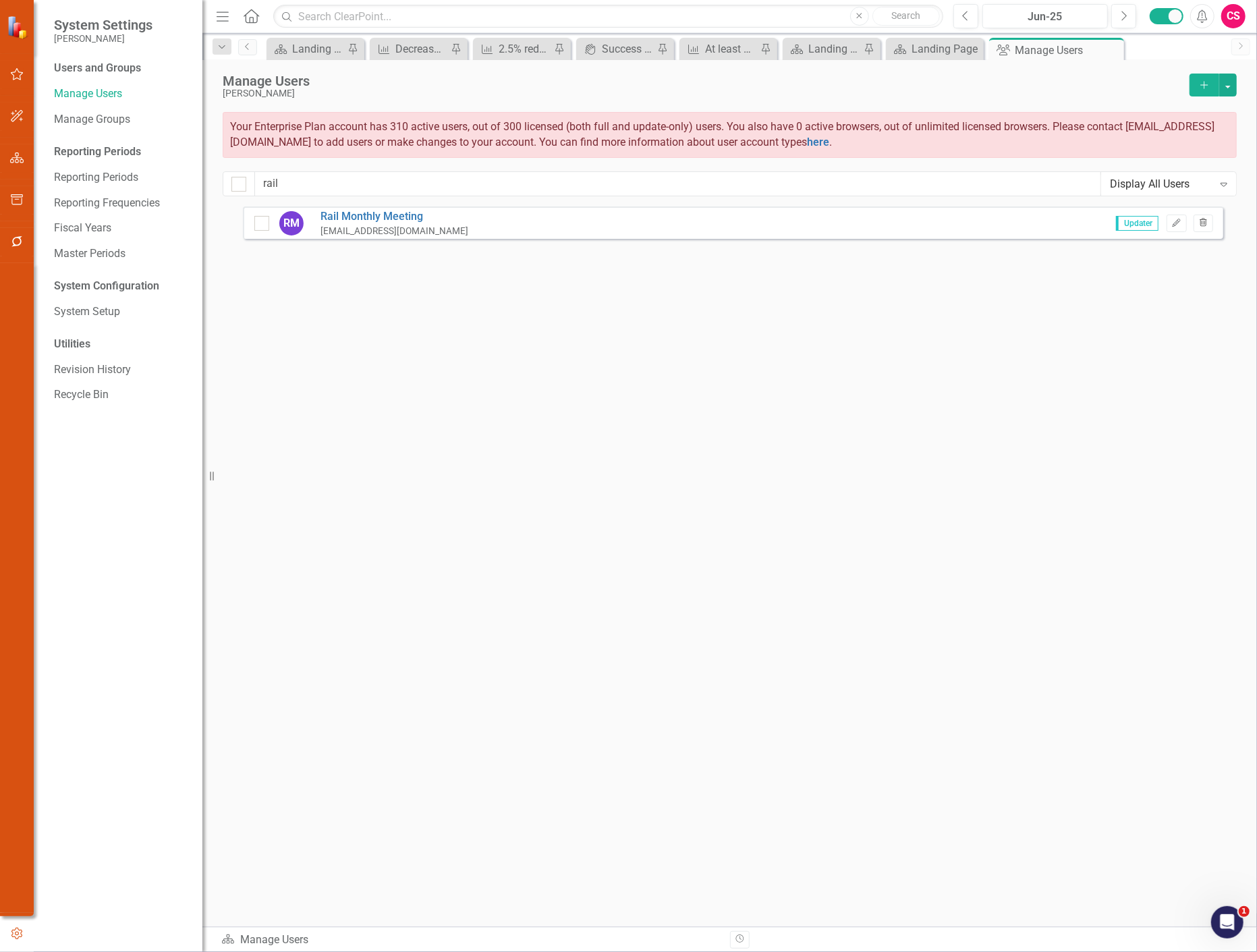
click at [1212, 225] on button "Trash" at bounding box center [1203, 224] width 19 height 18
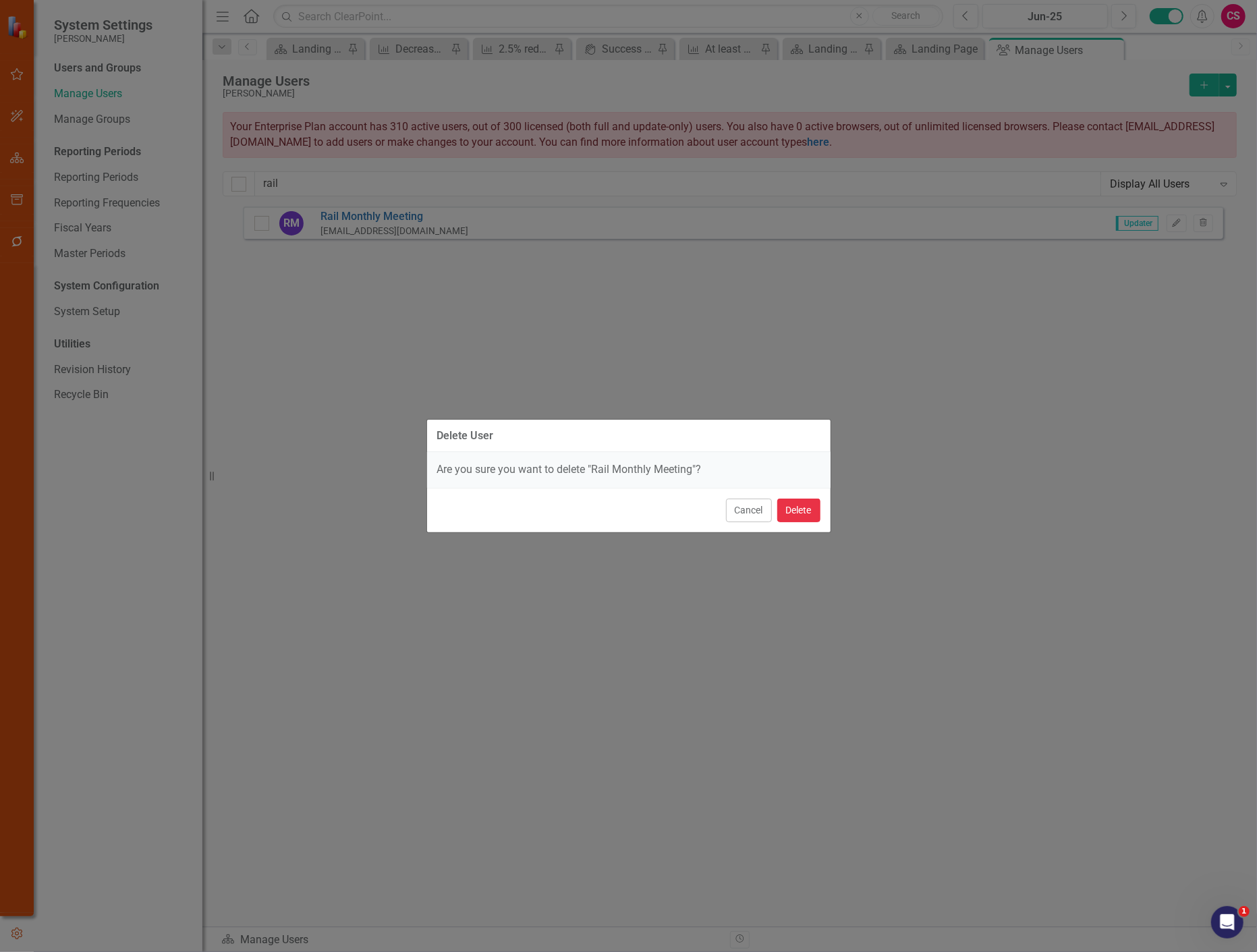
click at [813, 514] on button "Delete" at bounding box center [799, 510] width 43 height 24
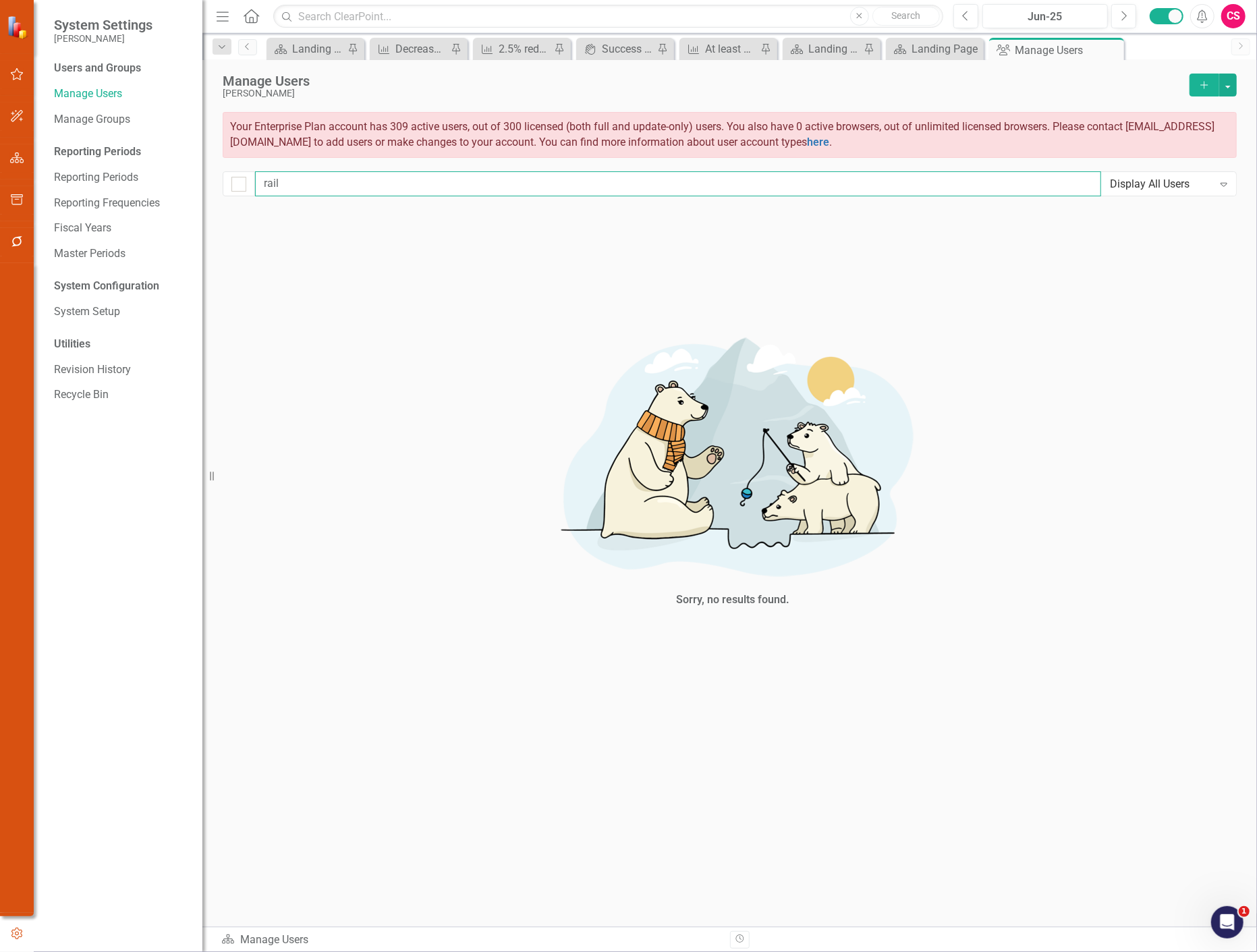
click at [294, 174] on input "rail" at bounding box center [678, 183] width 846 height 25
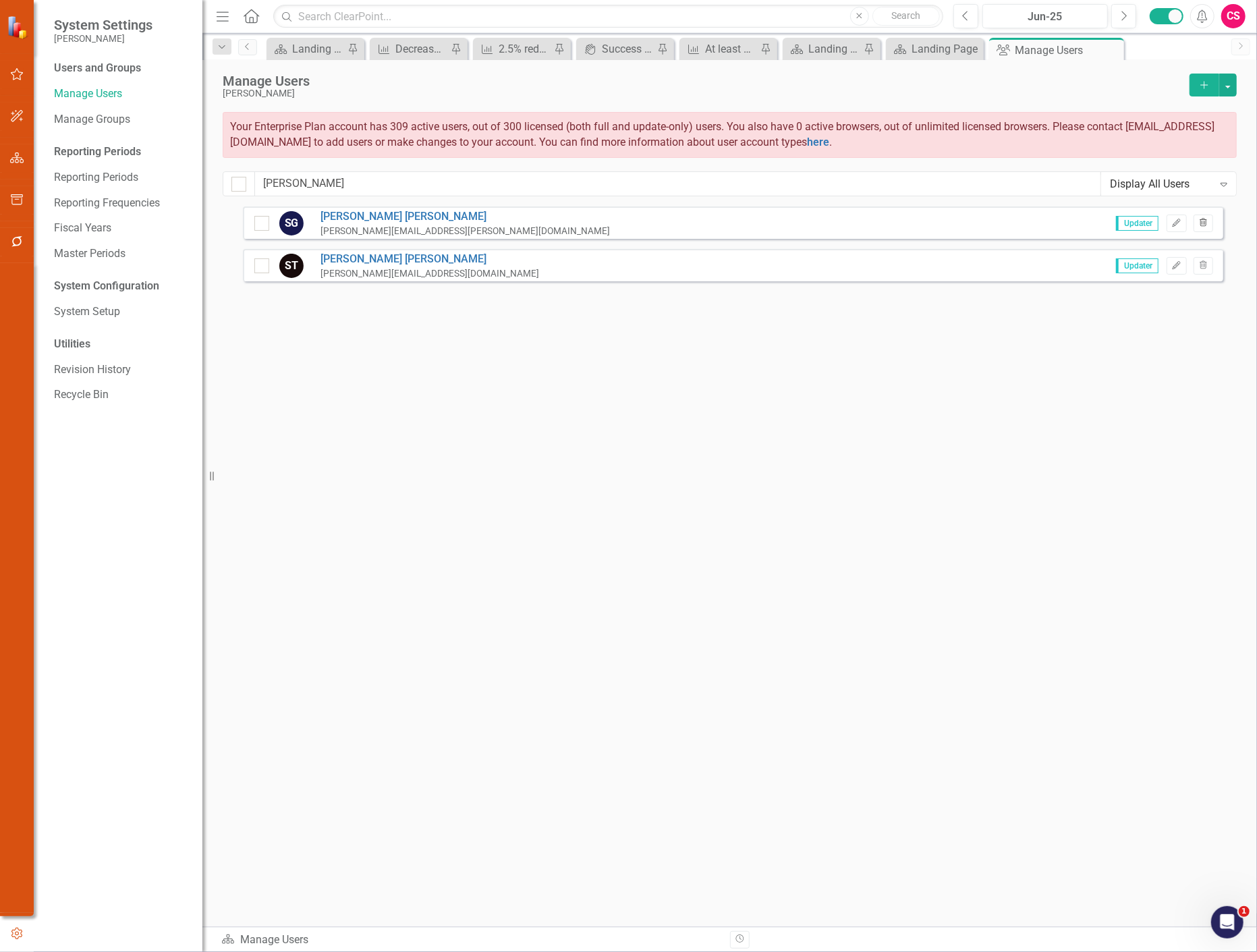
click at [1203, 224] on icon "Trash" at bounding box center [1203, 223] width 10 height 8
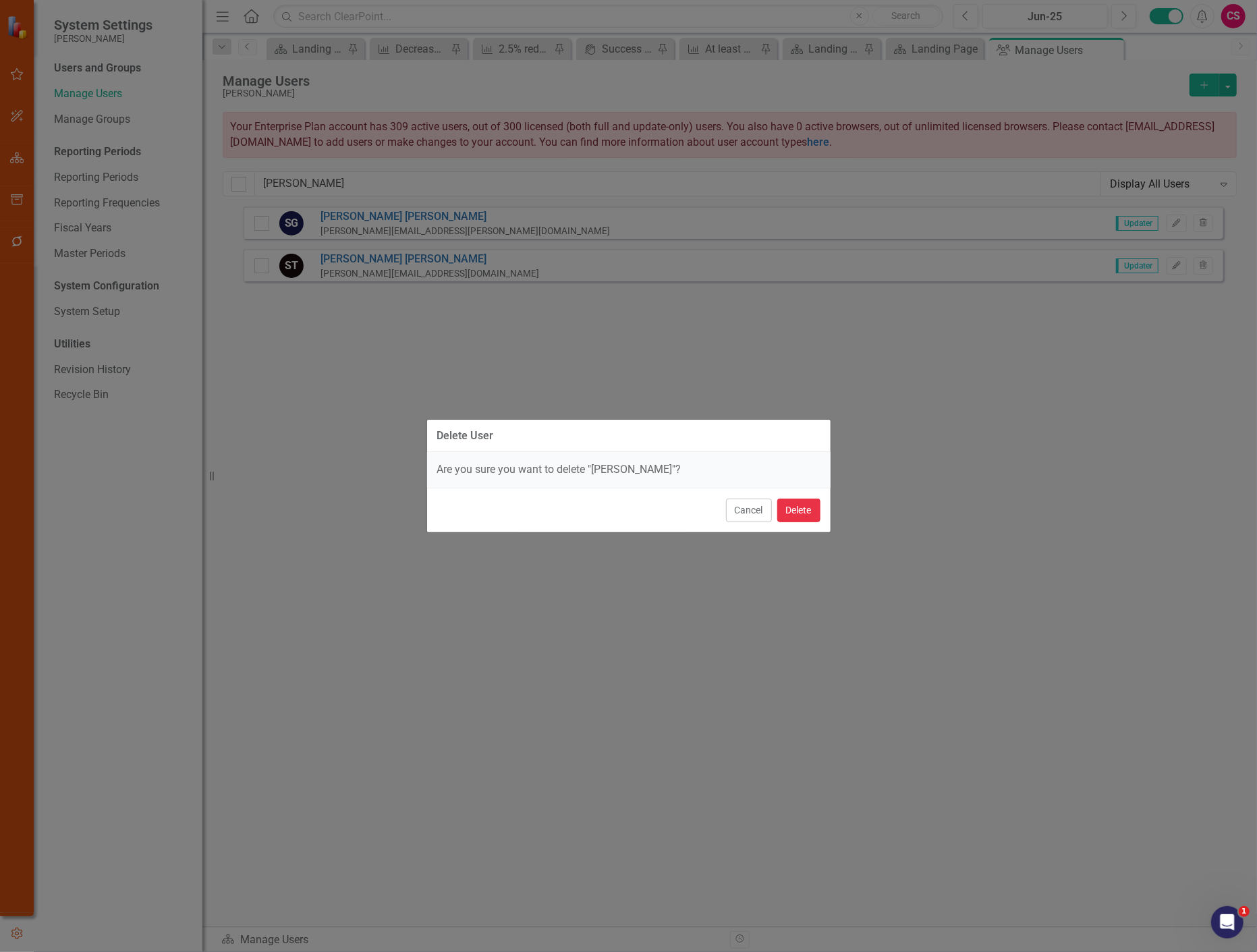
click at [792, 508] on button "Delete" at bounding box center [799, 510] width 43 height 24
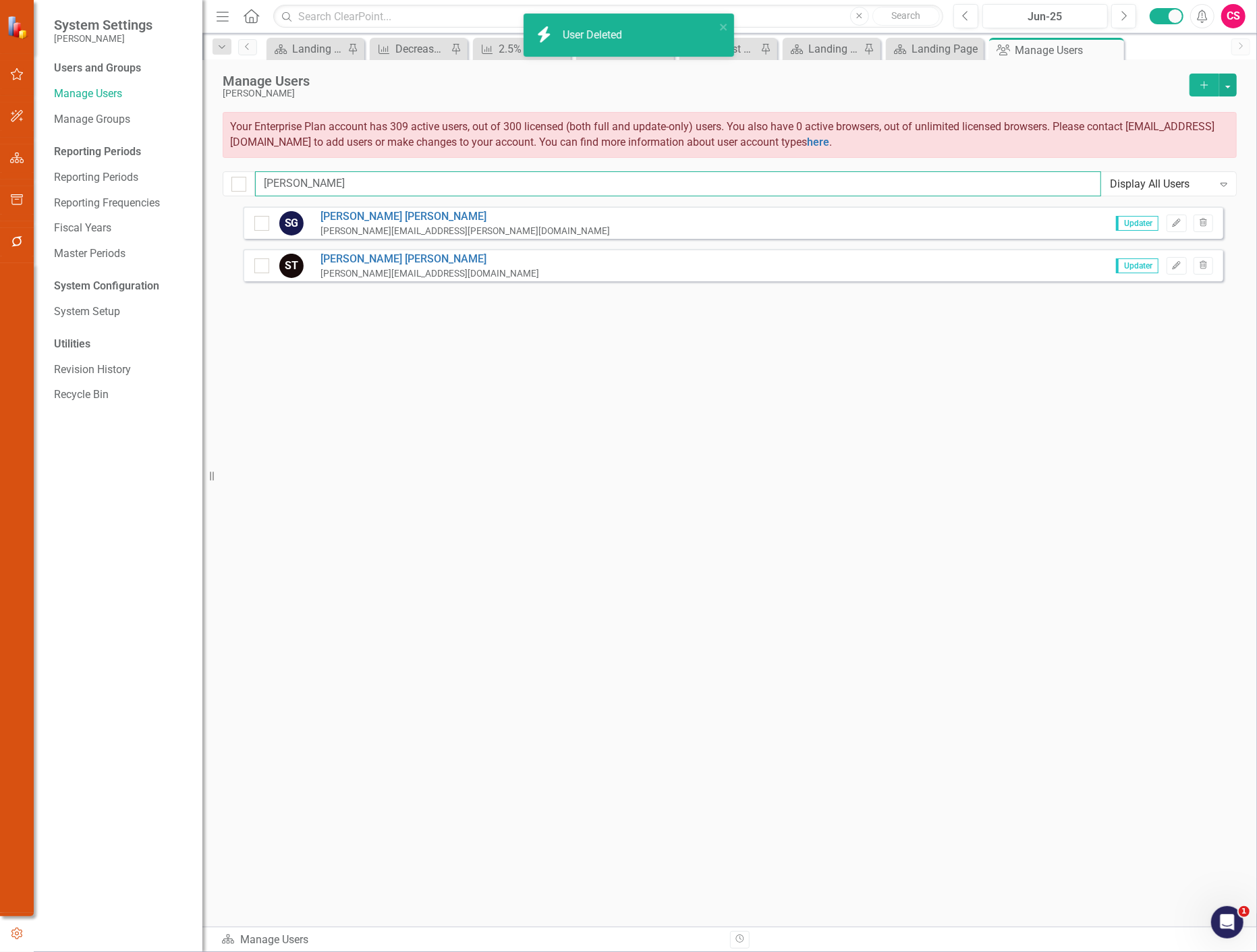
click at [287, 178] on input "[PERSON_NAME]" at bounding box center [678, 183] width 846 height 25
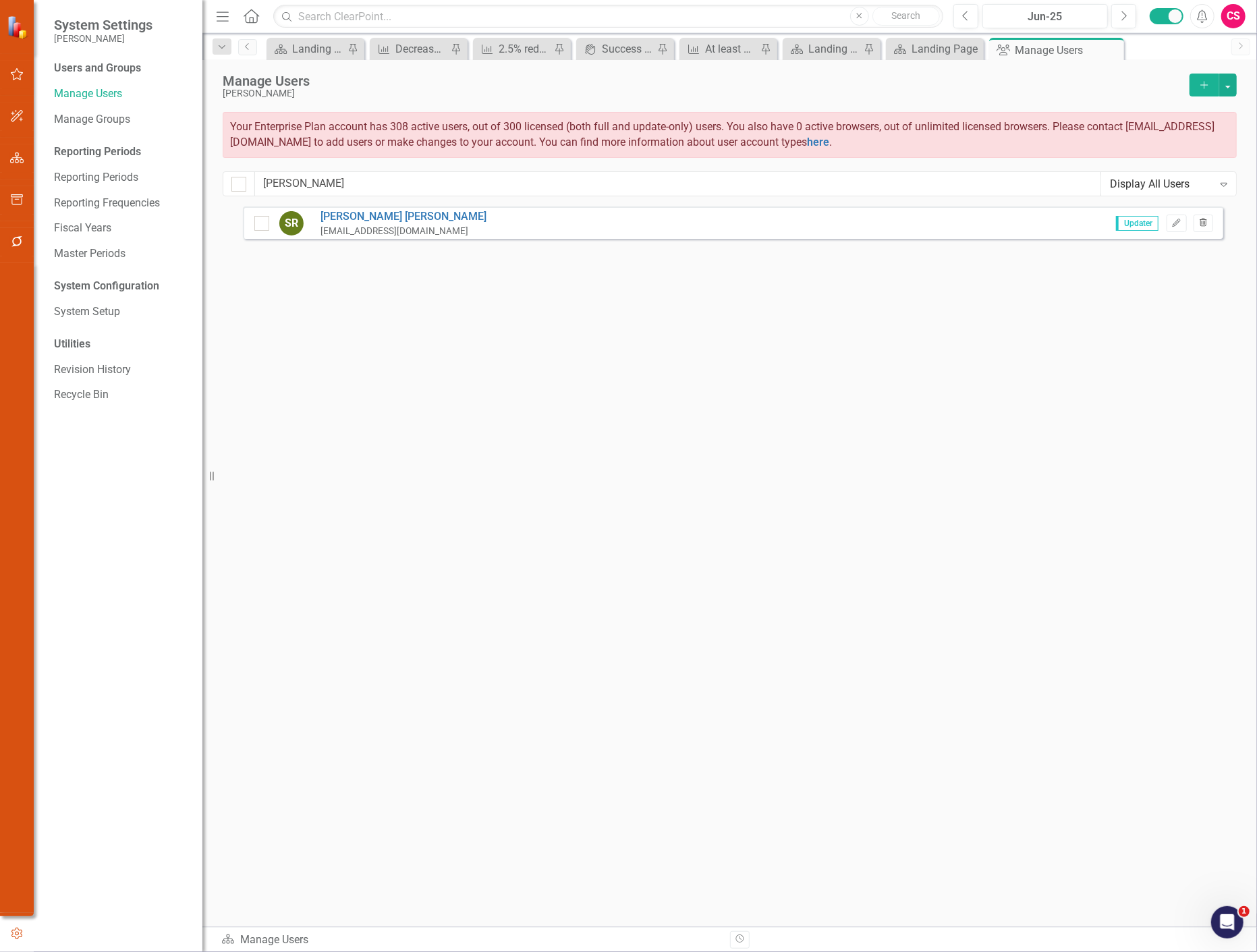
click at [1210, 227] on button "Trash" at bounding box center [1203, 224] width 19 height 18
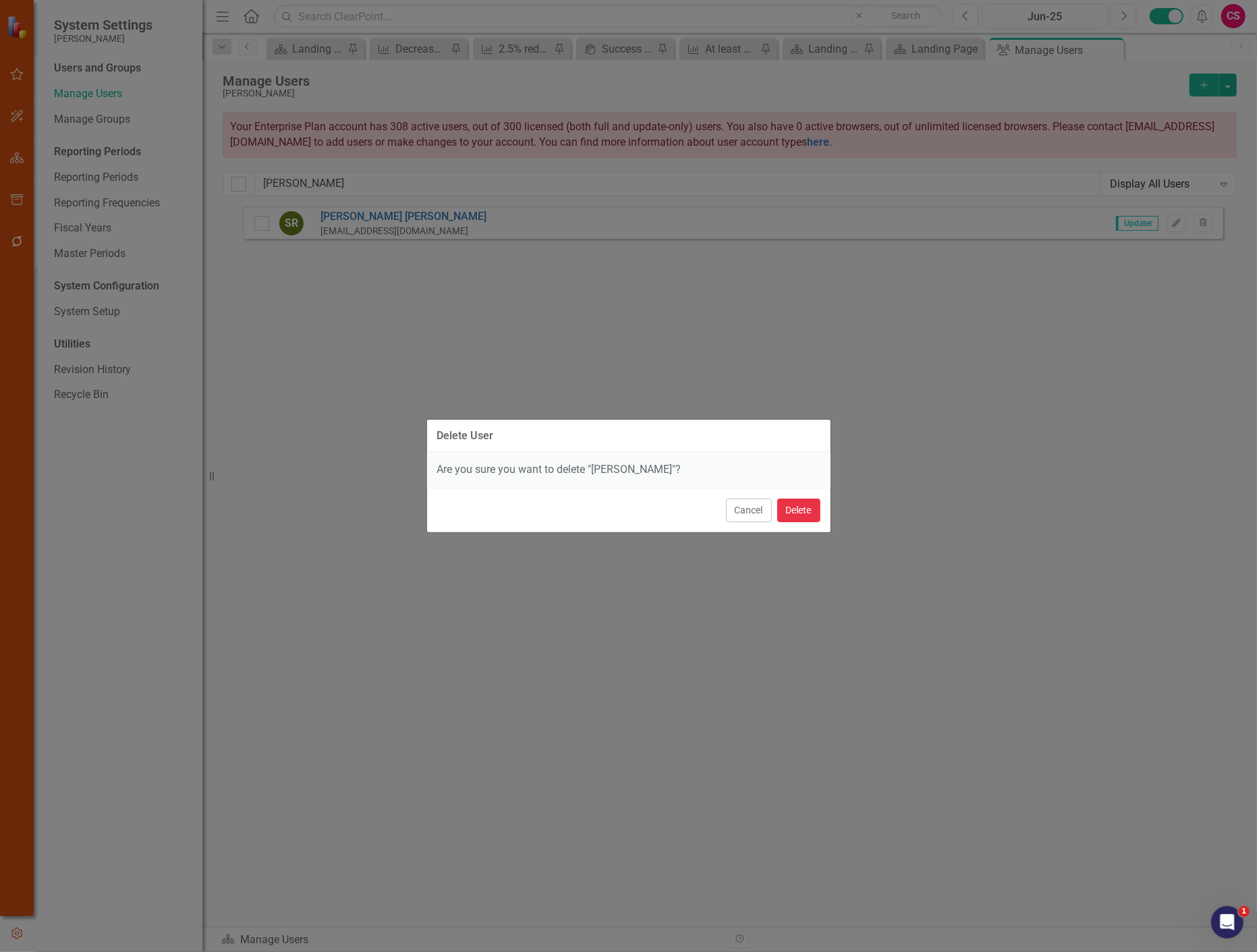
click at [800, 517] on button "Delete" at bounding box center [799, 510] width 43 height 24
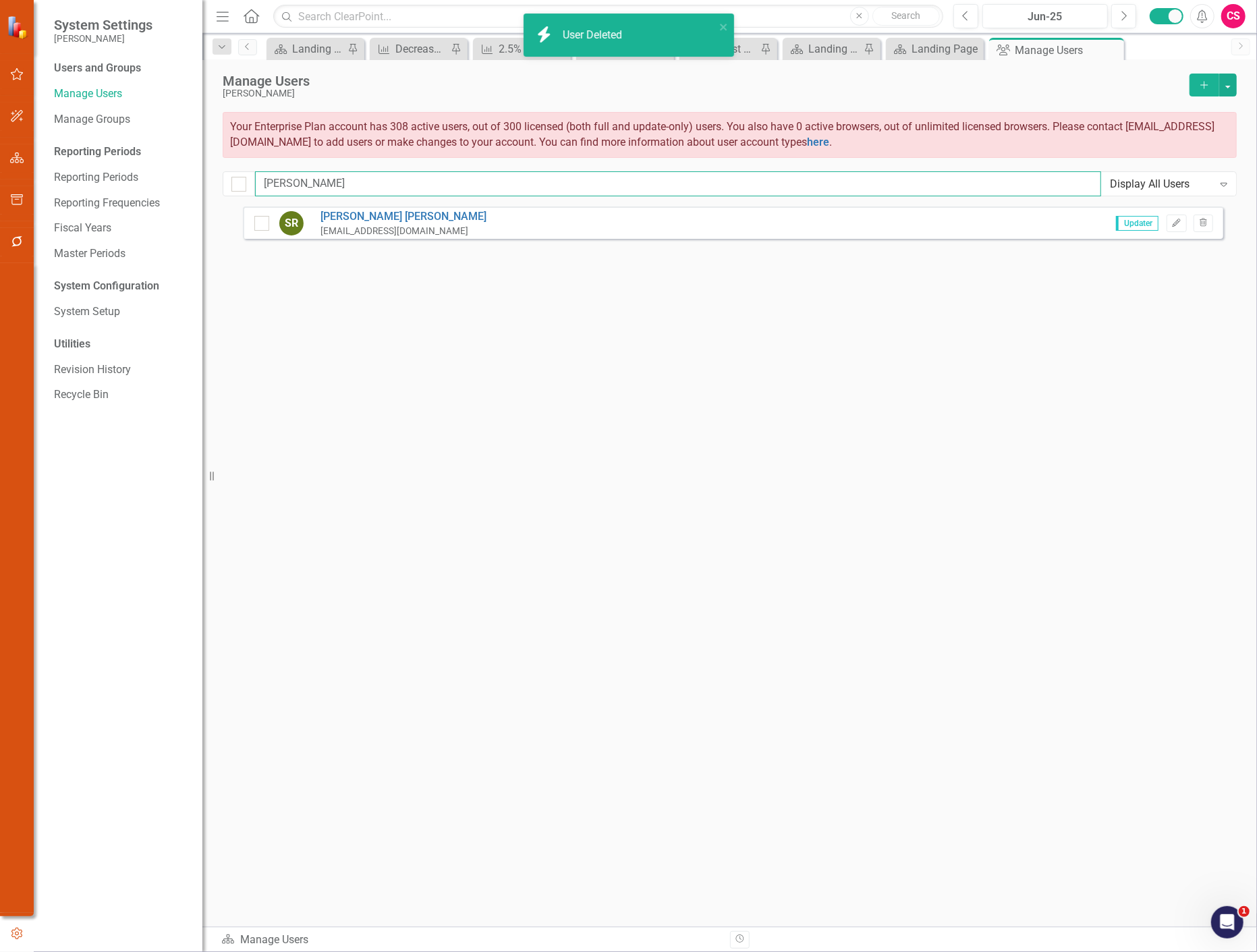
click at [288, 186] on input "[PERSON_NAME]" at bounding box center [678, 183] width 846 height 25
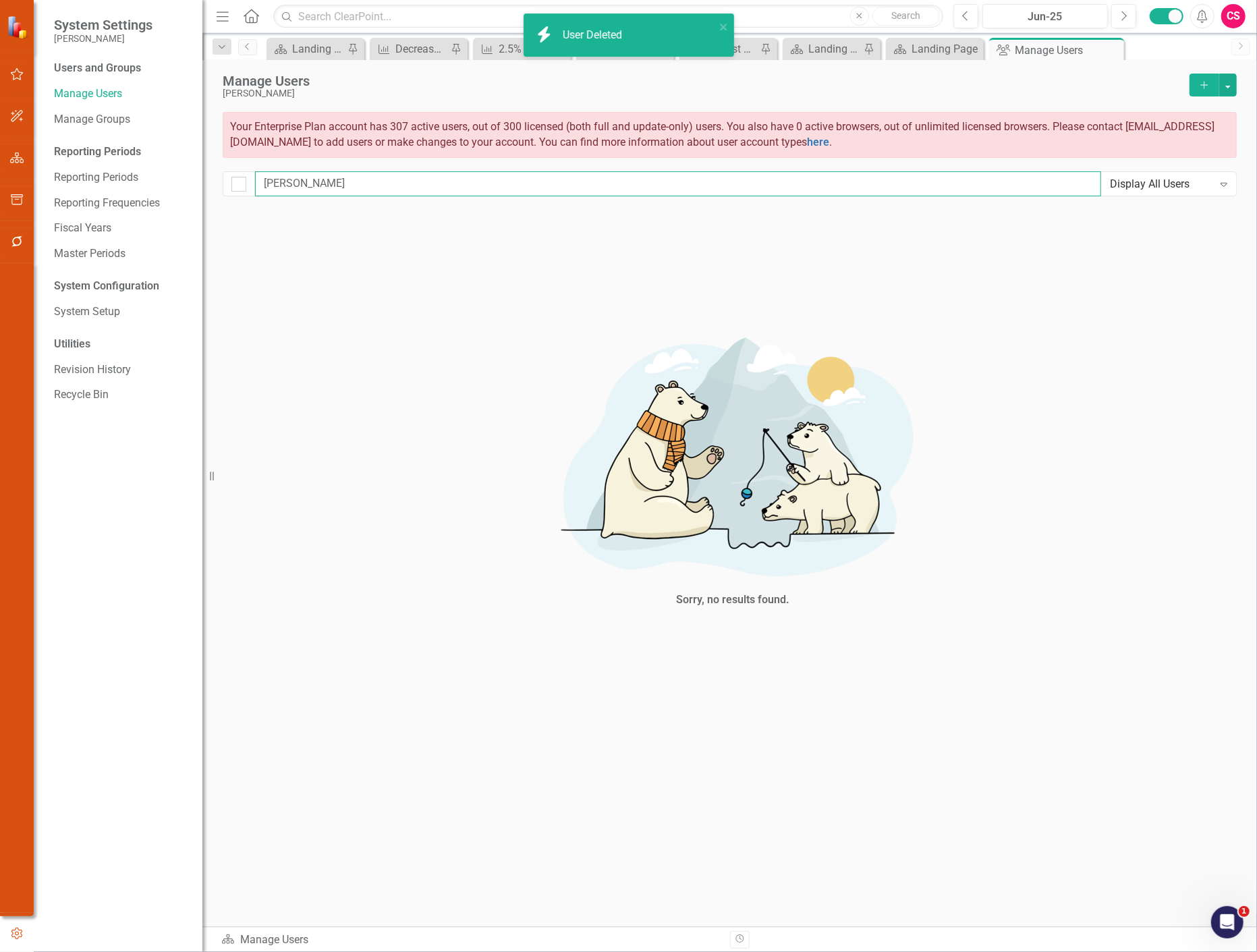
click at [288, 186] on input "[PERSON_NAME]" at bounding box center [678, 183] width 846 height 25
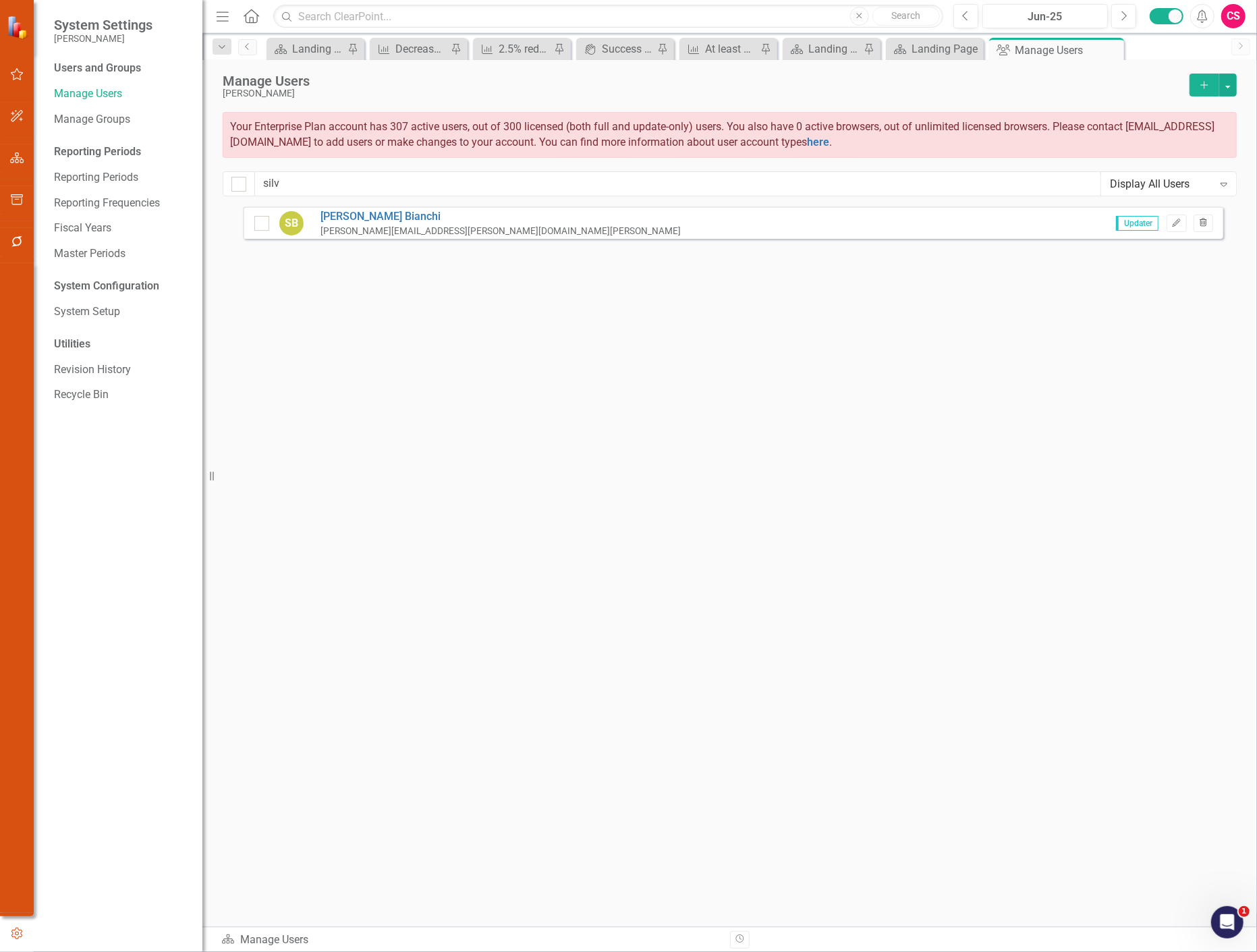
click at [1208, 225] on icon "Trash" at bounding box center [1203, 223] width 10 height 8
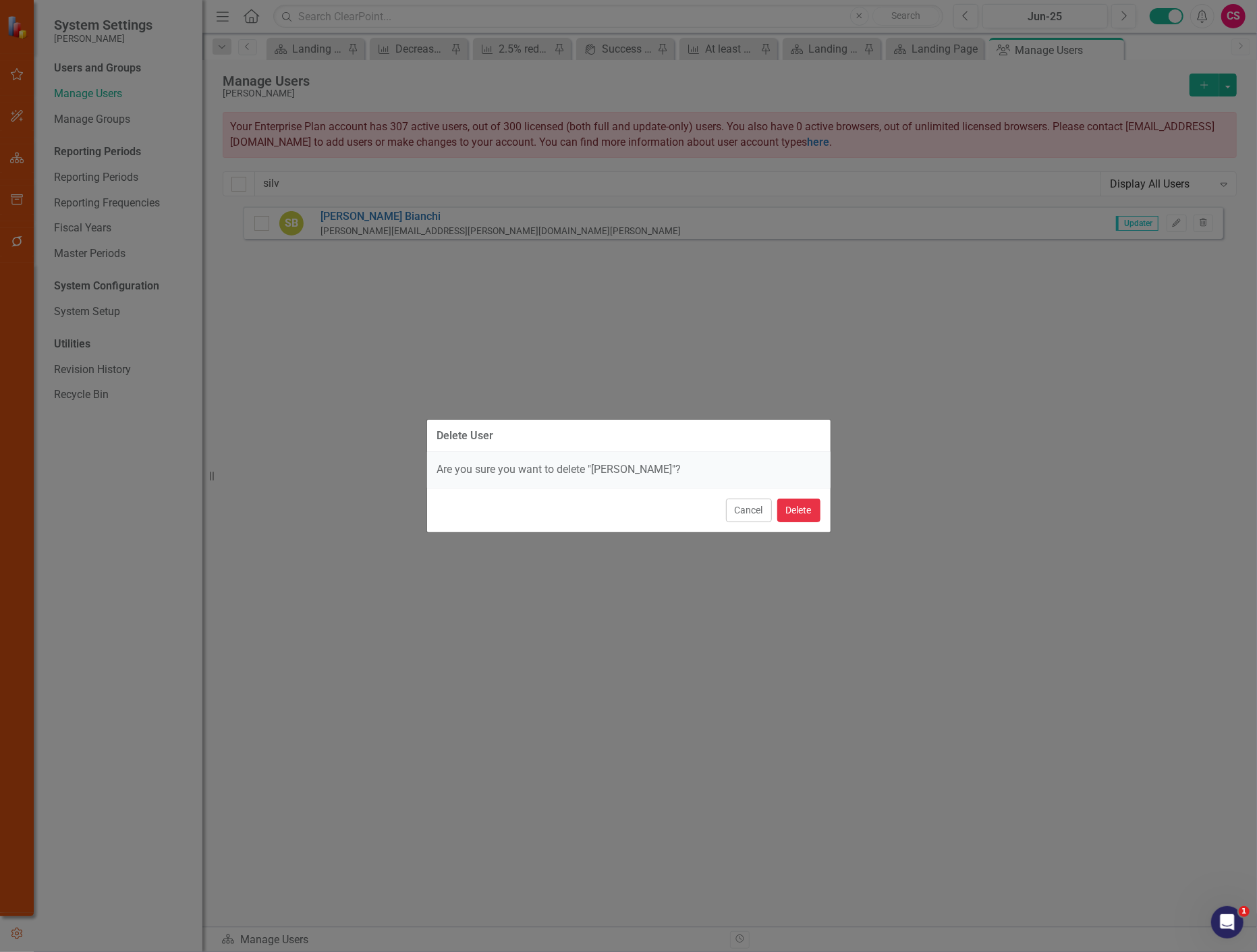
click at [800, 513] on button "Delete" at bounding box center [799, 510] width 43 height 24
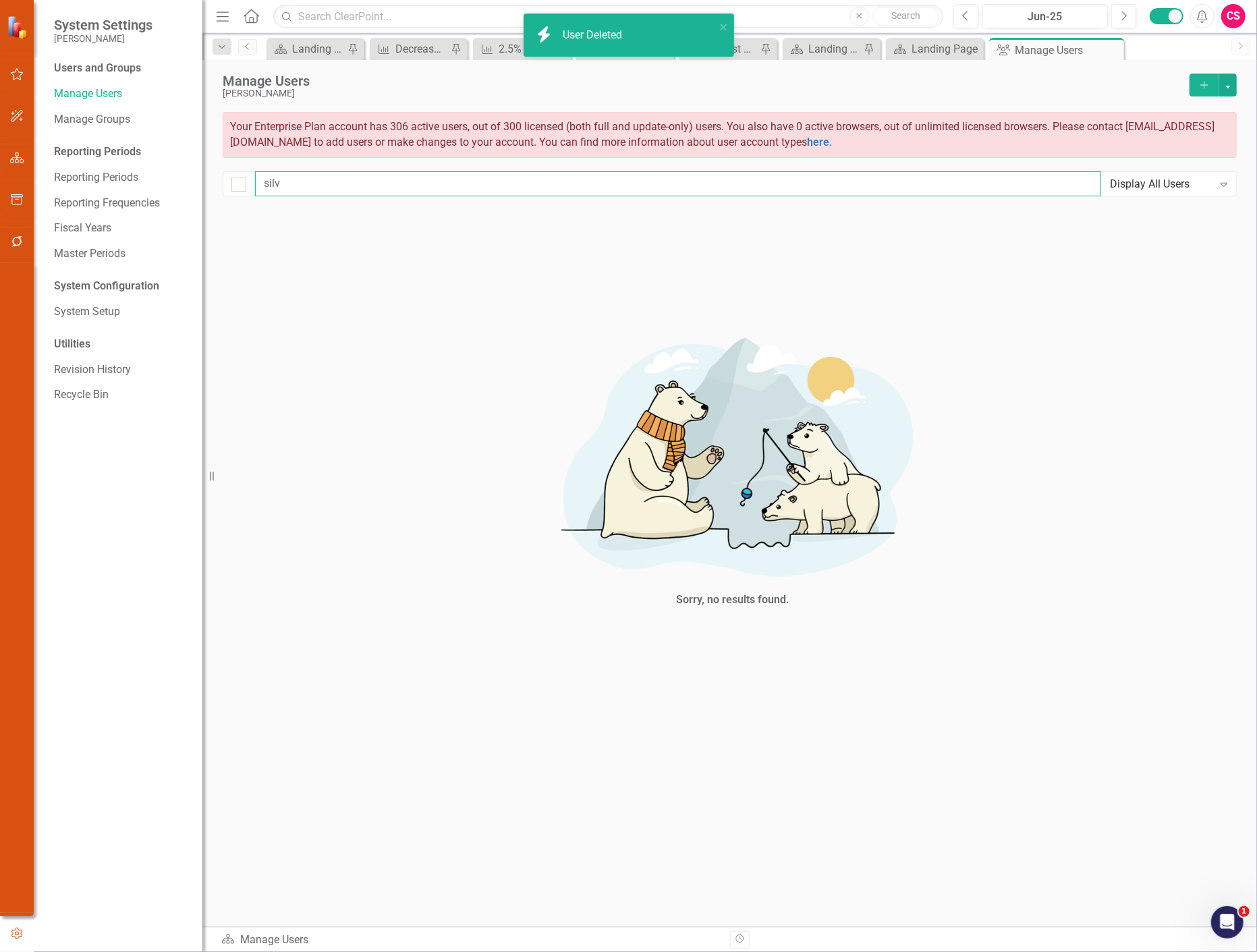
click at [287, 186] on input "silv" at bounding box center [678, 183] width 846 height 25
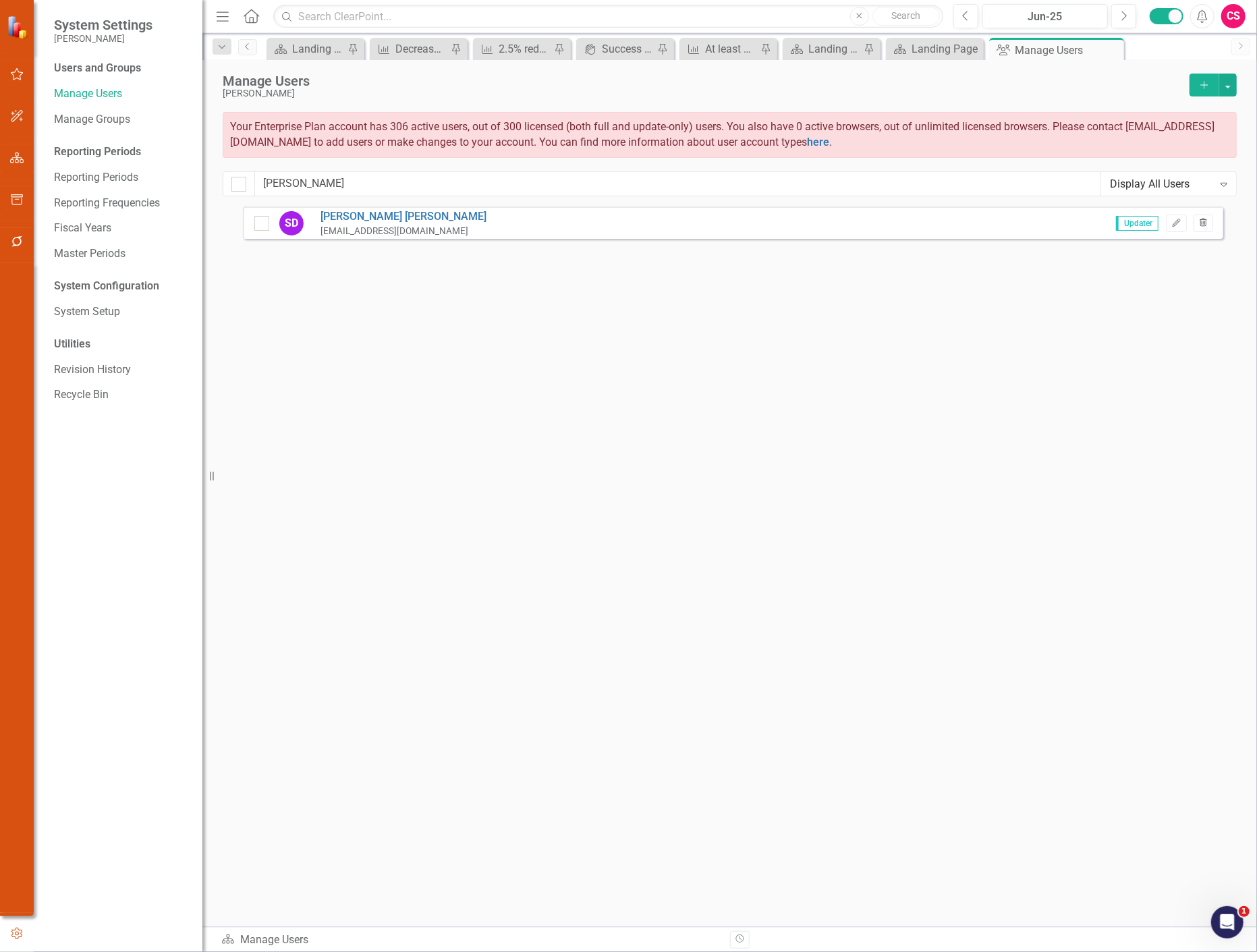
click at [1207, 227] on button "Trash" at bounding box center [1203, 224] width 19 height 18
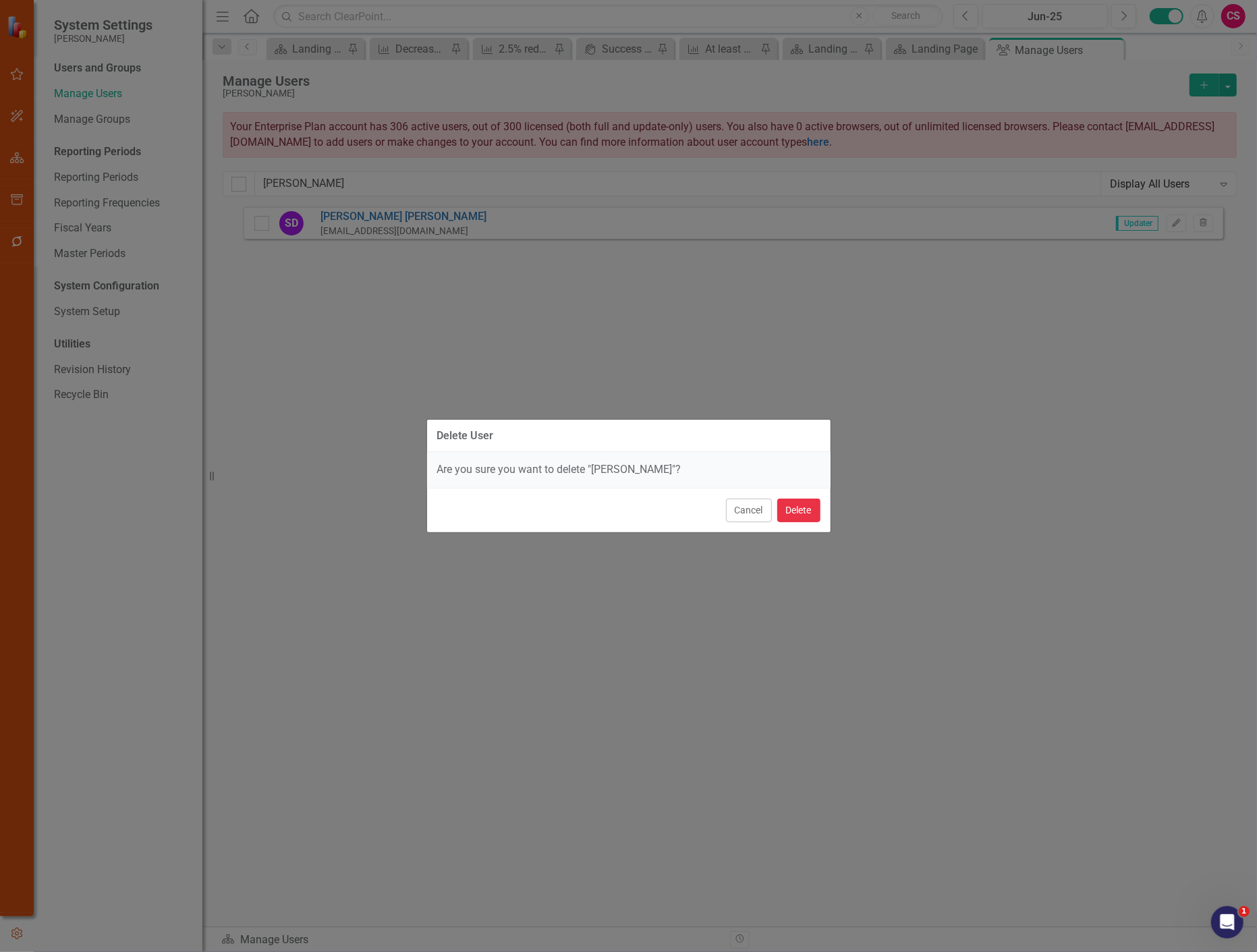
click at [812, 508] on button "Delete" at bounding box center [799, 510] width 43 height 24
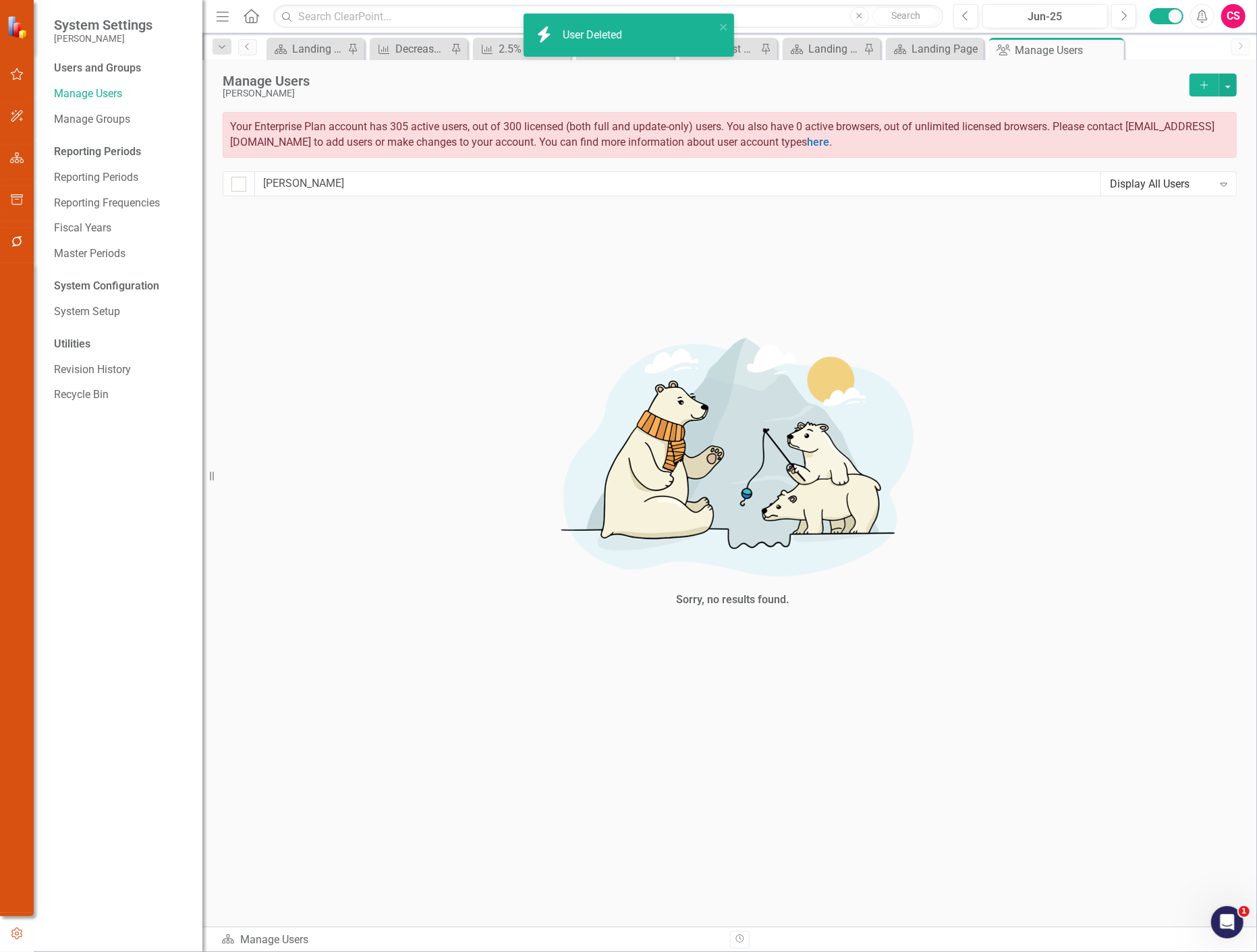
click at [293, 170] on div "Manage Users [PERSON_NAME] Add Your Enterprise Plan account has 305 active user…" at bounding box center [730, 133] width 1054 height 147
click at [288, 181] on input "[PERSON_NAME]" at bounding box center [678, 183] width 846 height 25
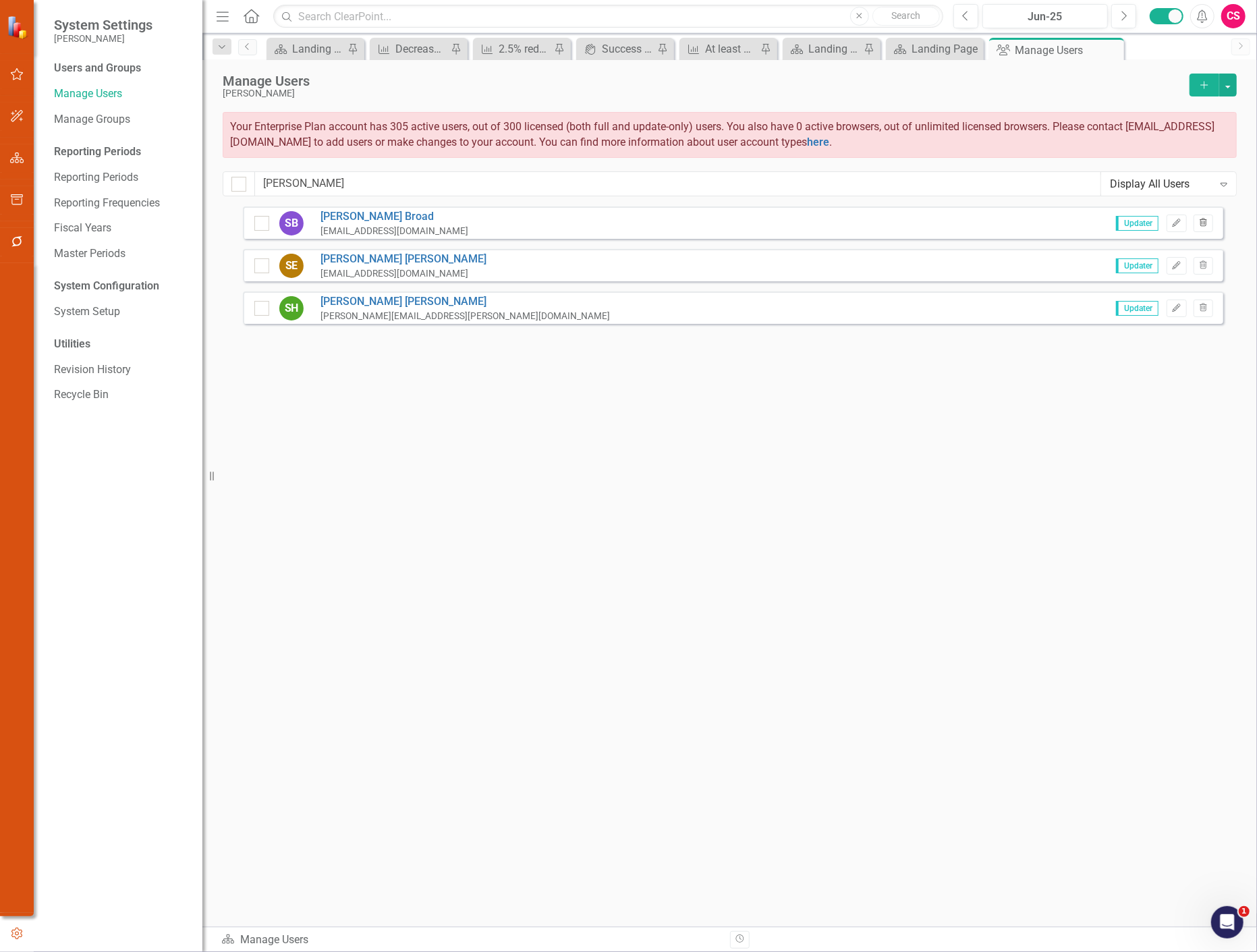
click at [1199, 221] on icon "Trash" at bounding box center [1203, 223] width 10 height 8
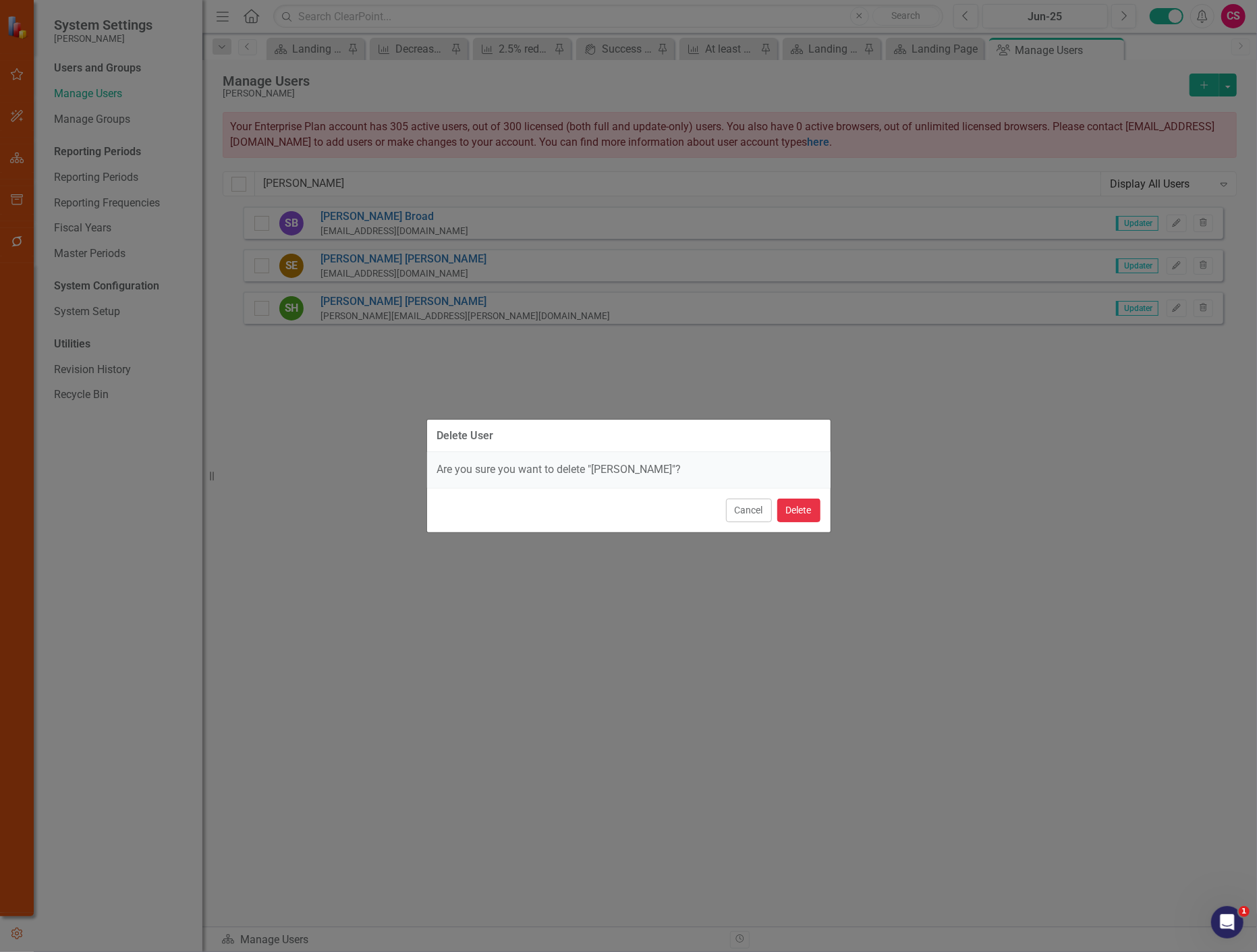
click at [787, 510] on button "Delete" at bounding box center [799, 510] width 43 height 24
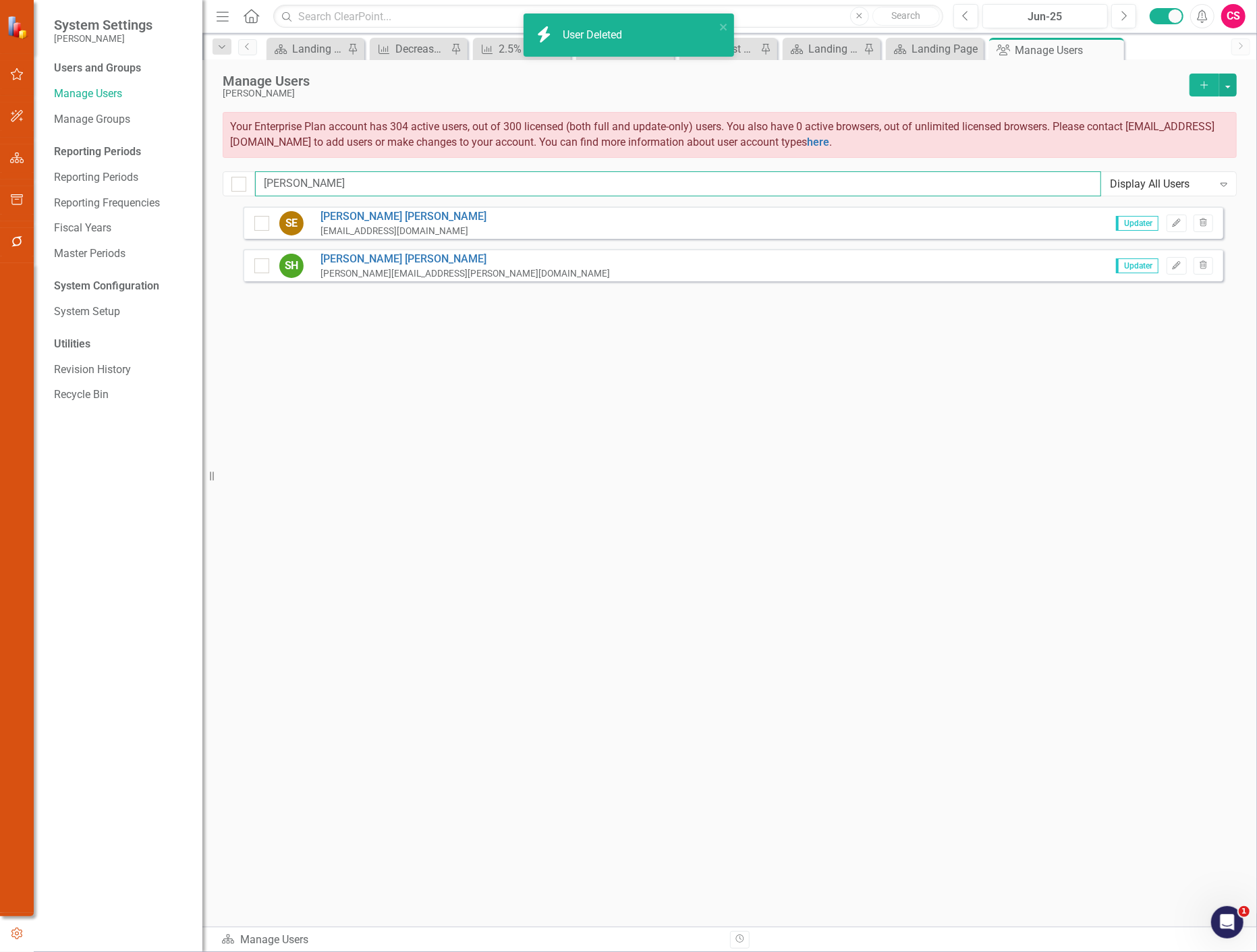
click at [299, 182] on input "[PERSON_NAME]" at bounding box center [678, 183] width 846 height 25
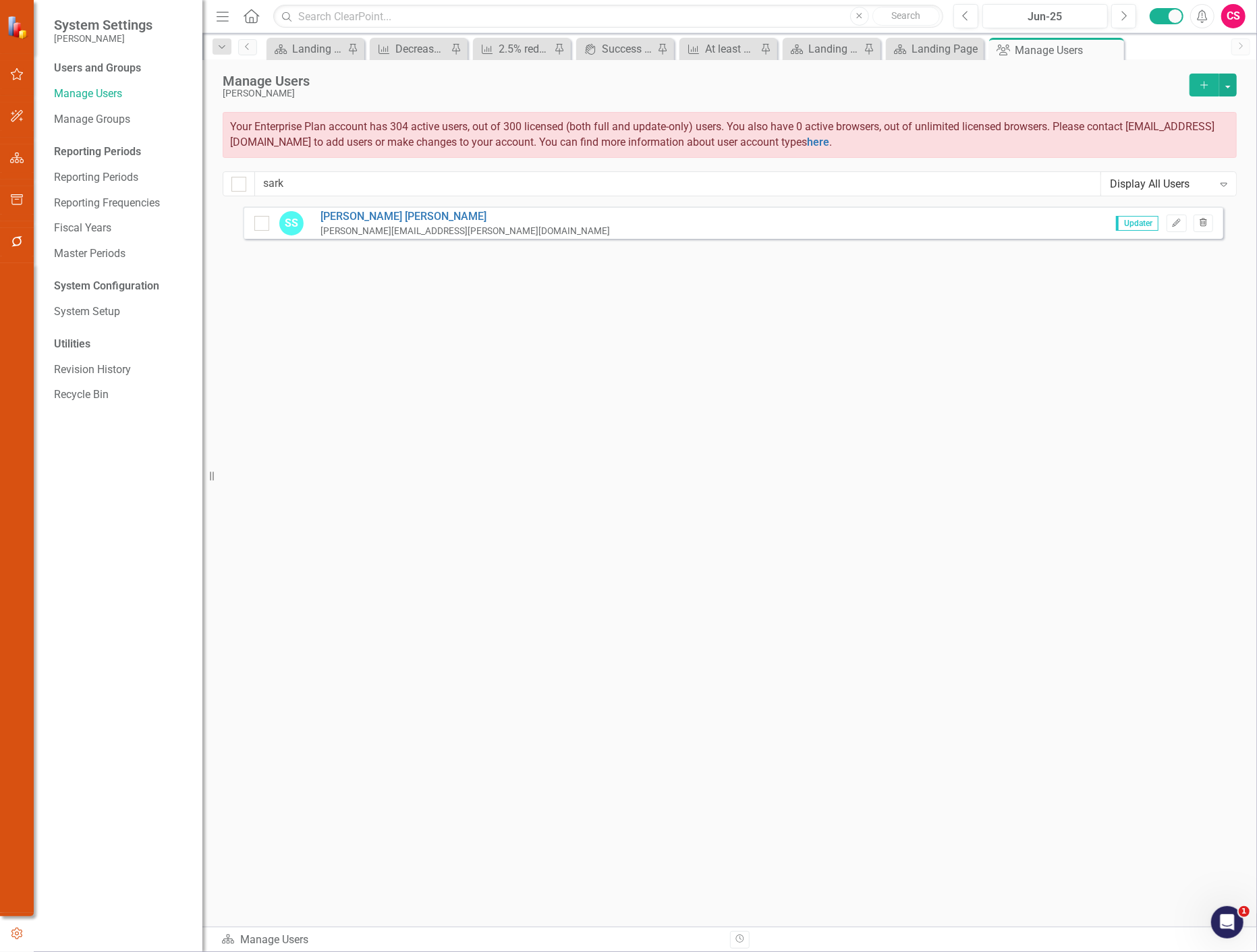
click at [1207, 219] on icon "Trash" at bounding box center [1203, 223] width 10 height 8
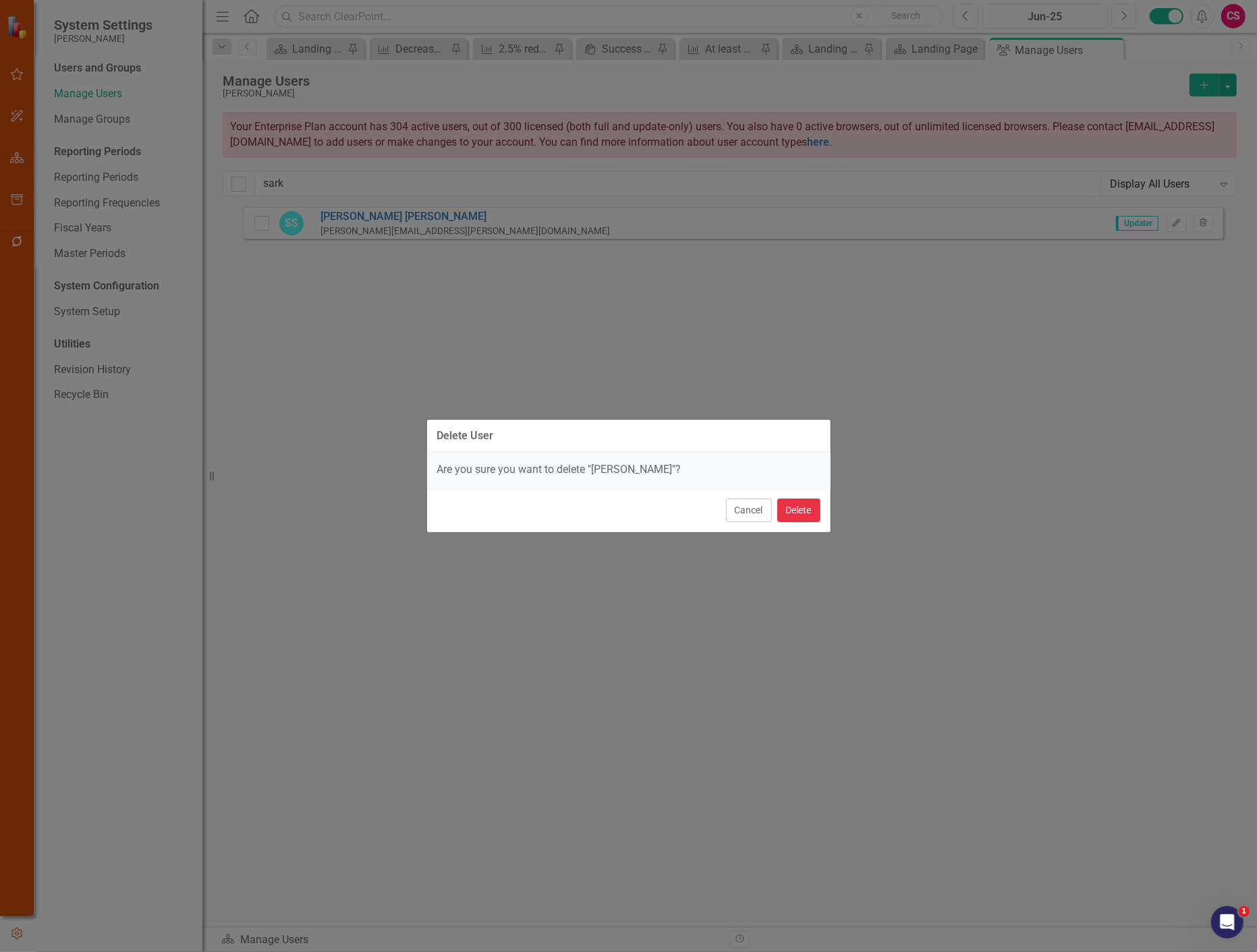
click at [809, 502] on button "Delete" at bounding box center [799, 510] width 43 height 24
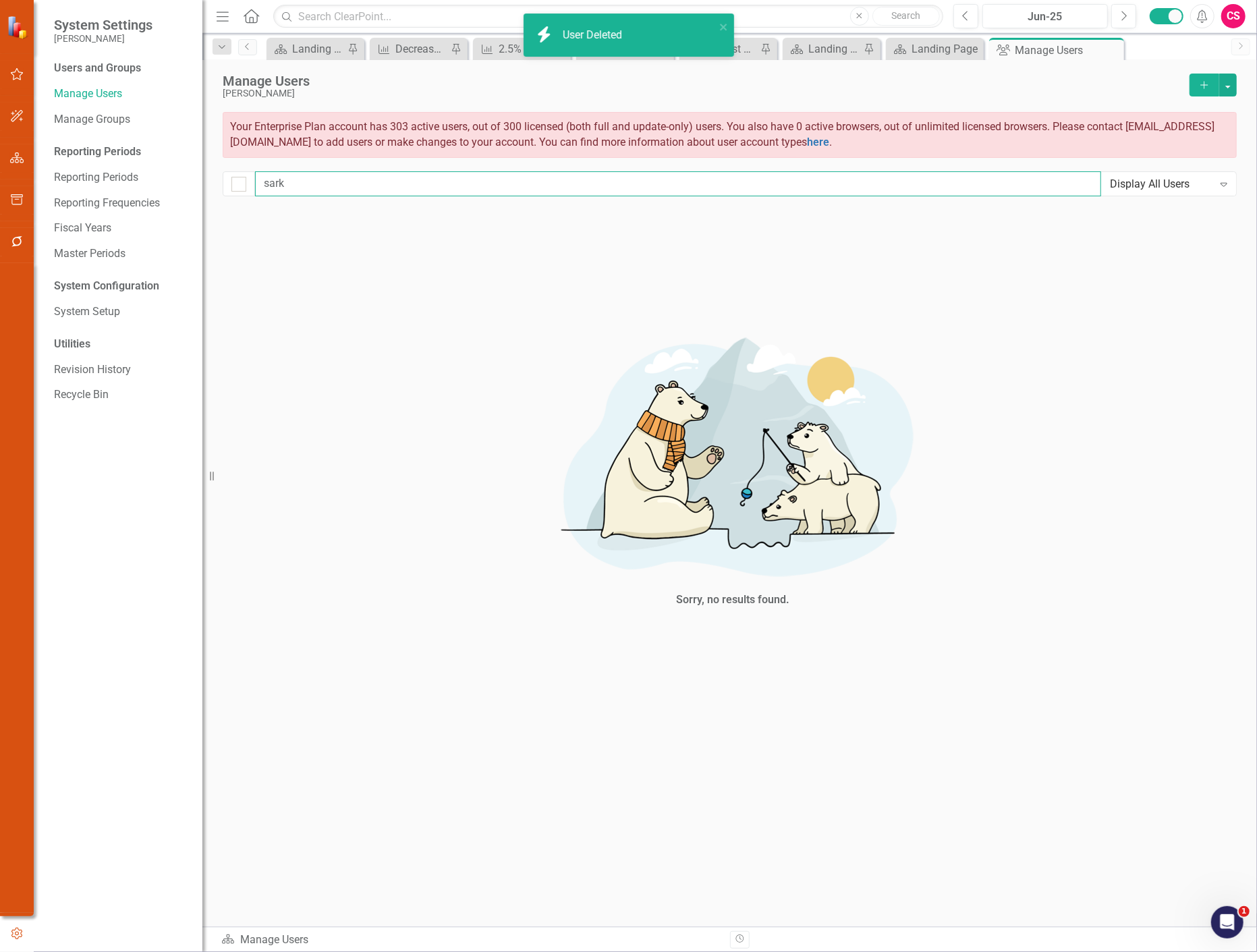
click at [328, 191] on input "sark" at bounding box center [678, 183] width 846 height 25
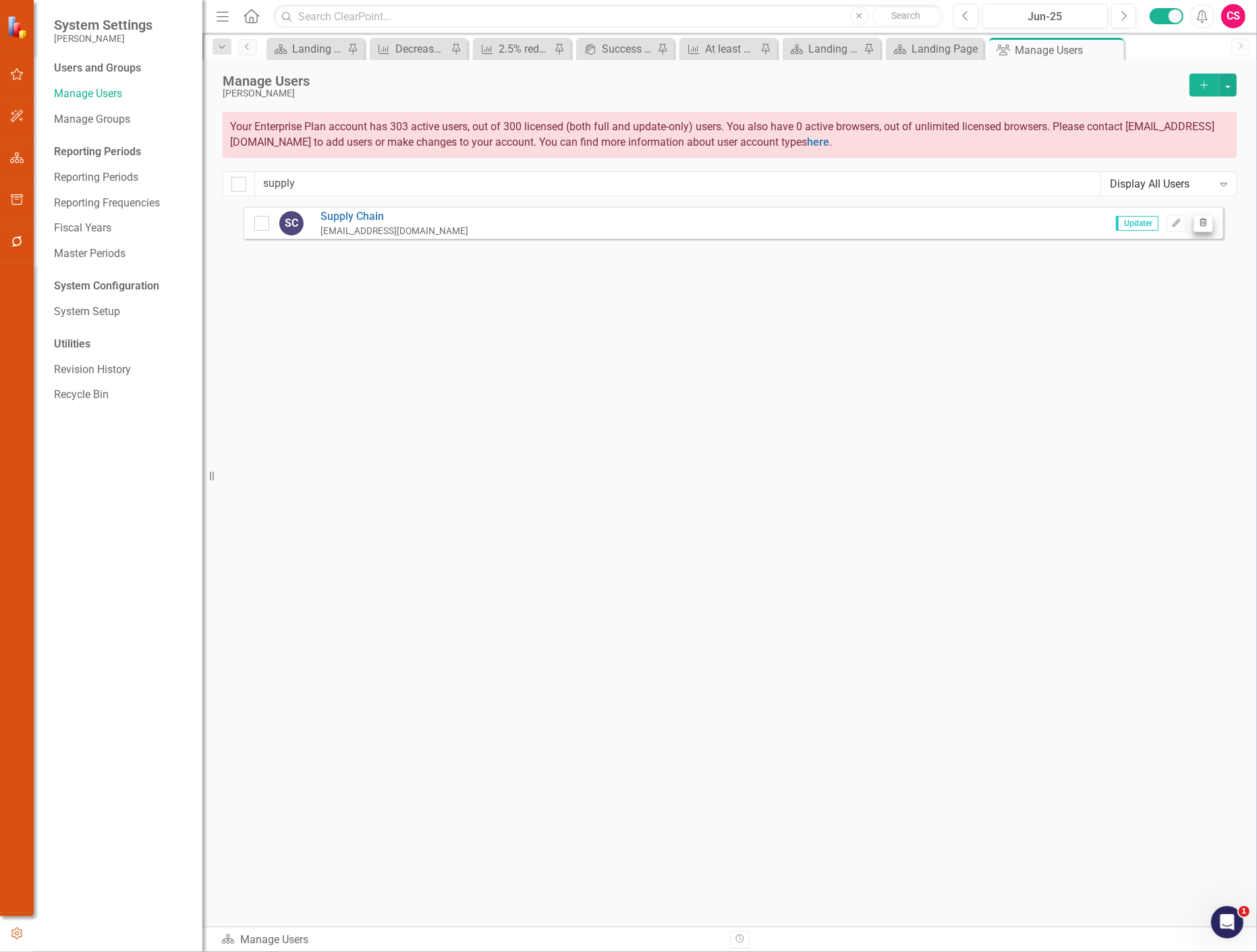
click at [1209, 215] on div "SC Supply Chain [EMAIL_ADDRESS][DOMAIN_NAME] Updater Edit Trash" at bounding box center [733, 223] width 980 height 32
click at [1207, 217] on button "Trash" at bounding box center [1203, 224] width 19 height 18
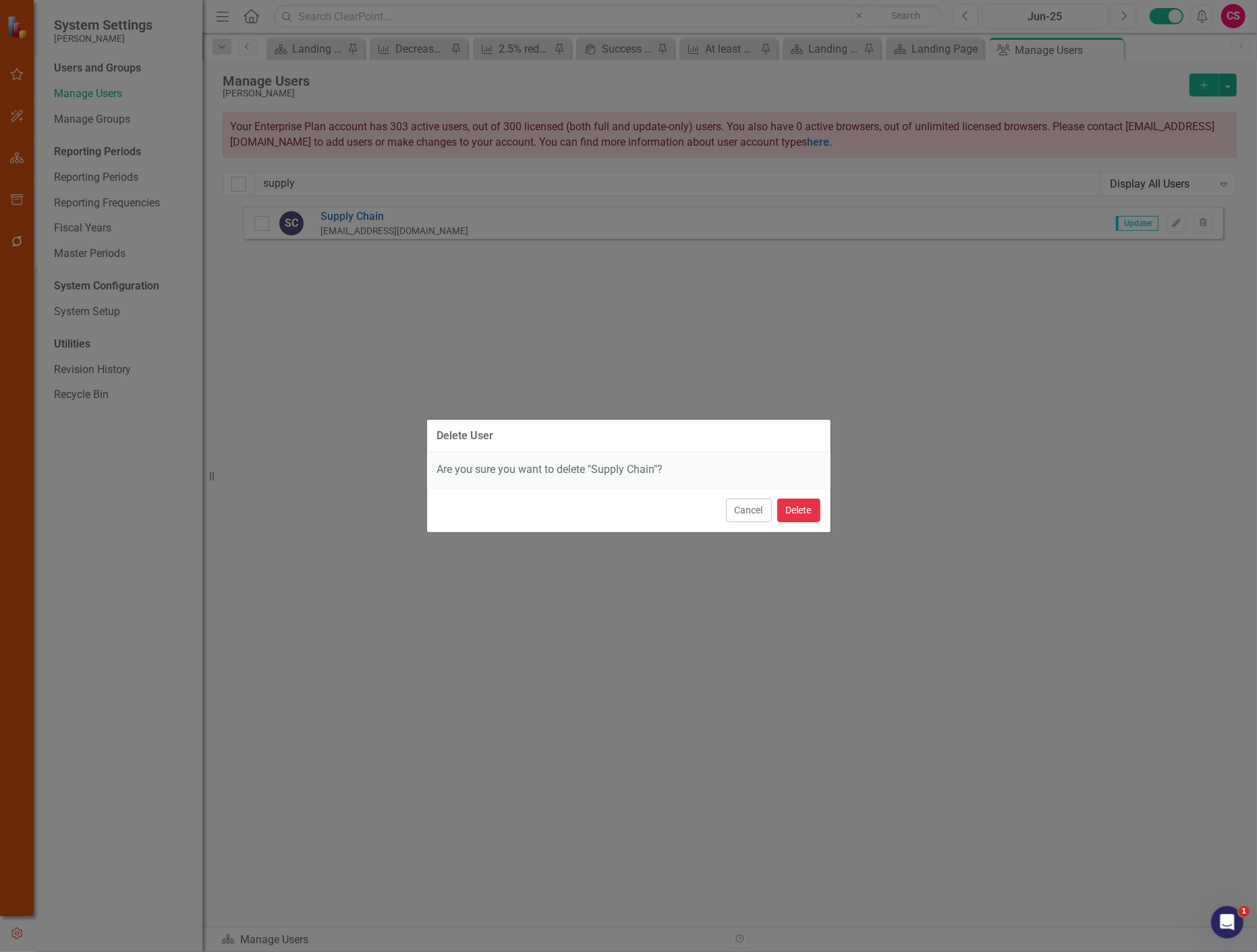
click at [817, 508] on button "Delete" at bounding box center [799, 510] width 43 height 24
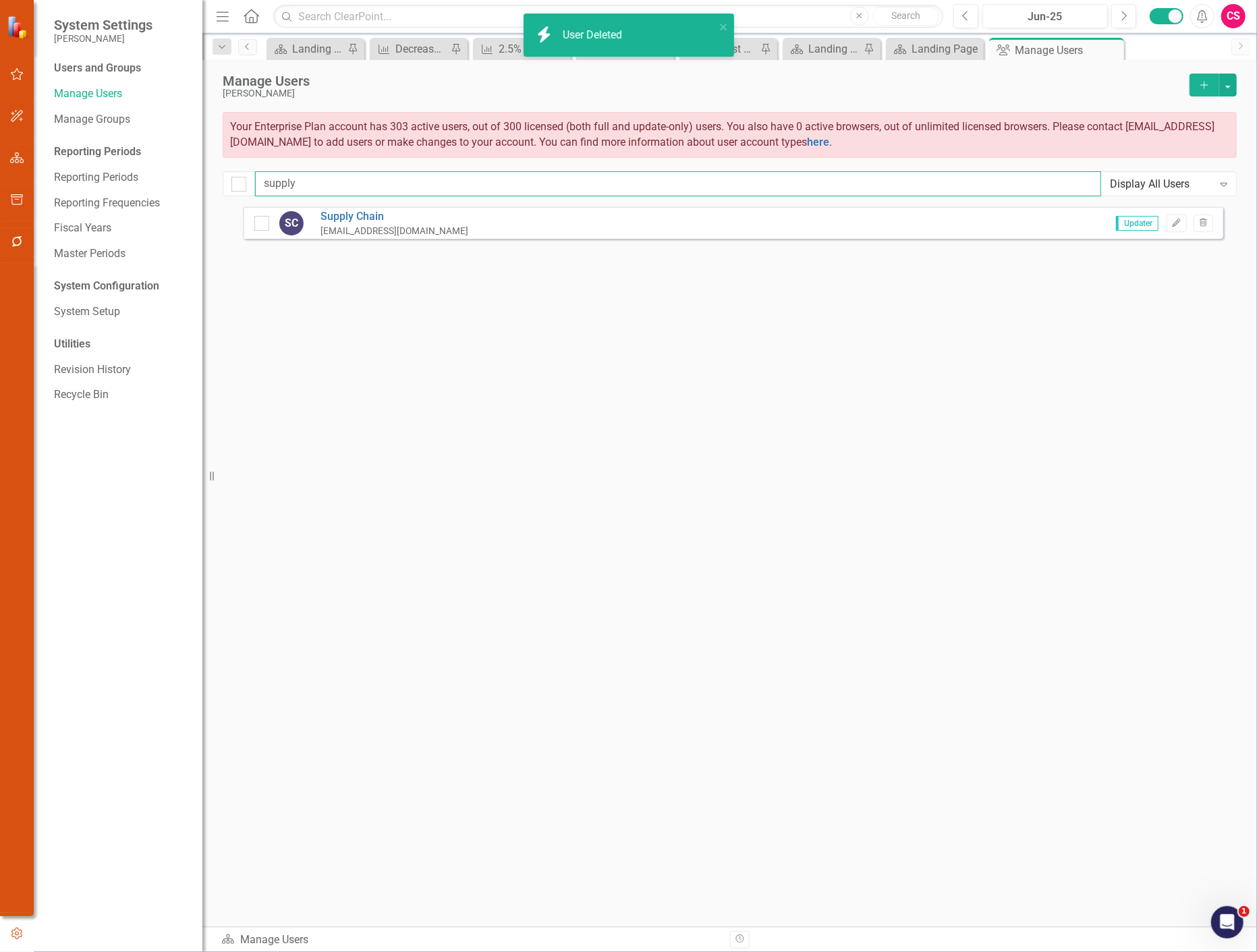
click at [275, 179] on input "supply" at bounding box center [678, 183] width 846 height 25
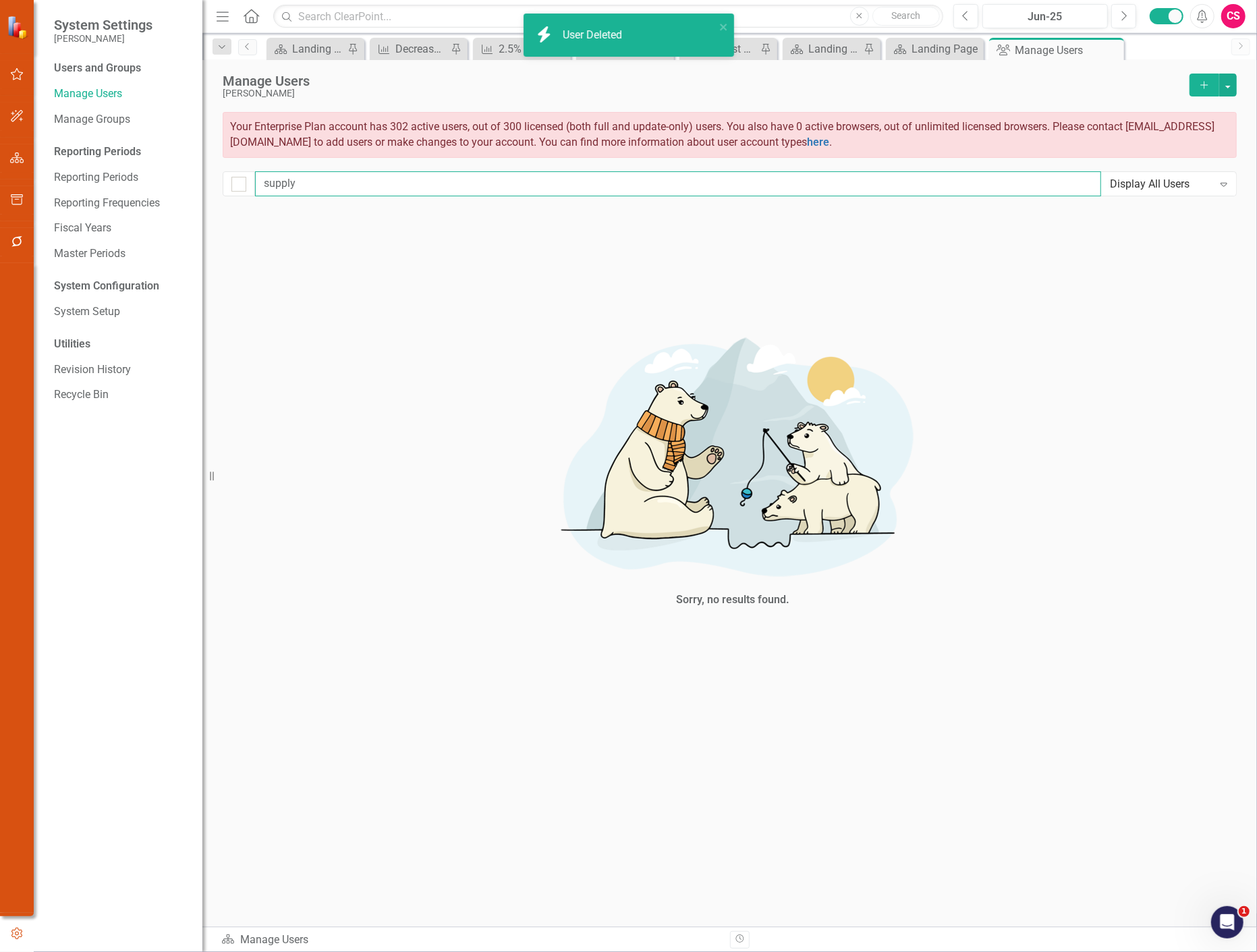
click at [275, 179] on input "supply" at bounding box center [678, 183] width 846 height 25
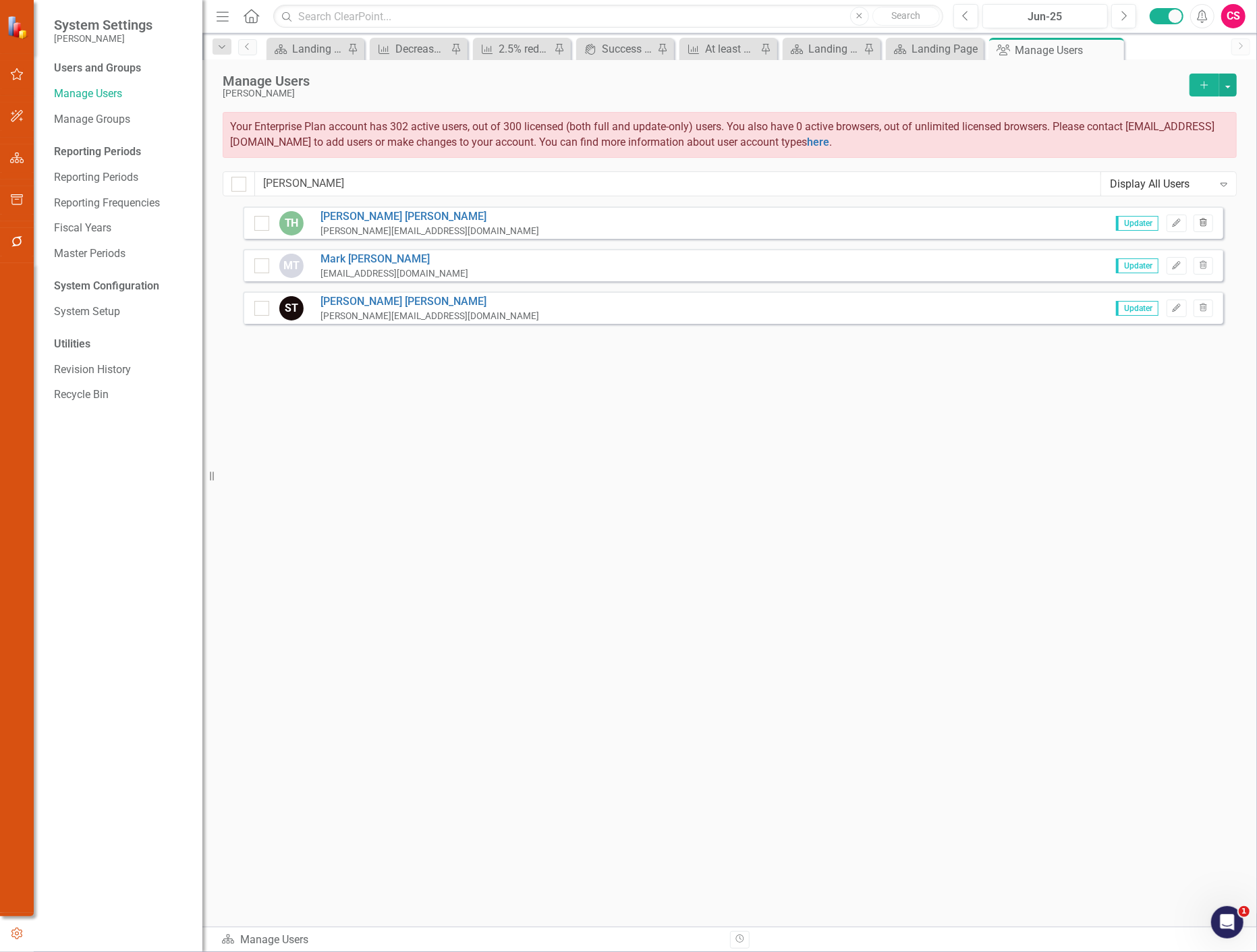
click at [1201, 223] on icon "Trash" at bounding box center [1203, 223] width 10 height 8
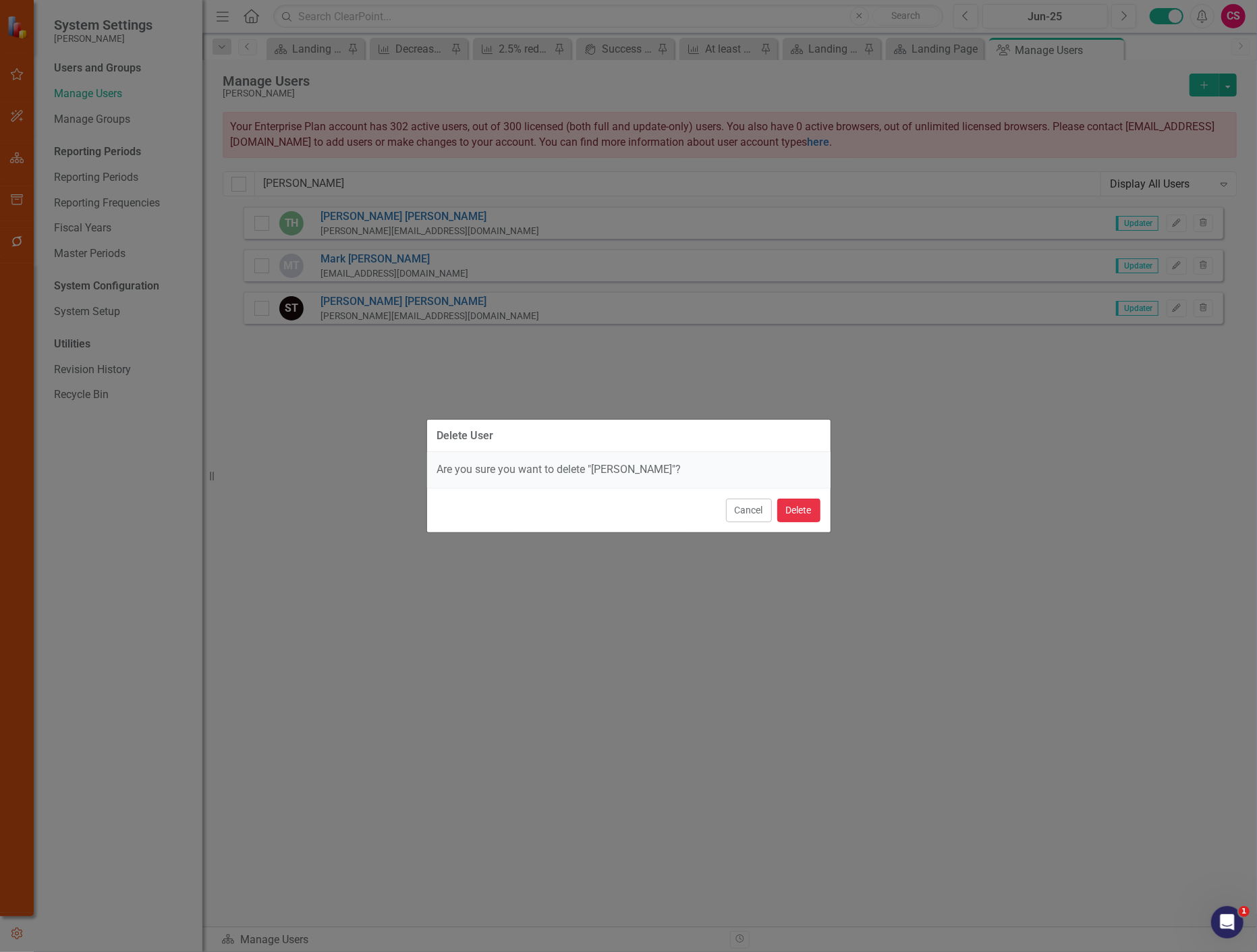
click at [791, 508] on button "Delete" at bounding box center [799, 510] width 43 height 24
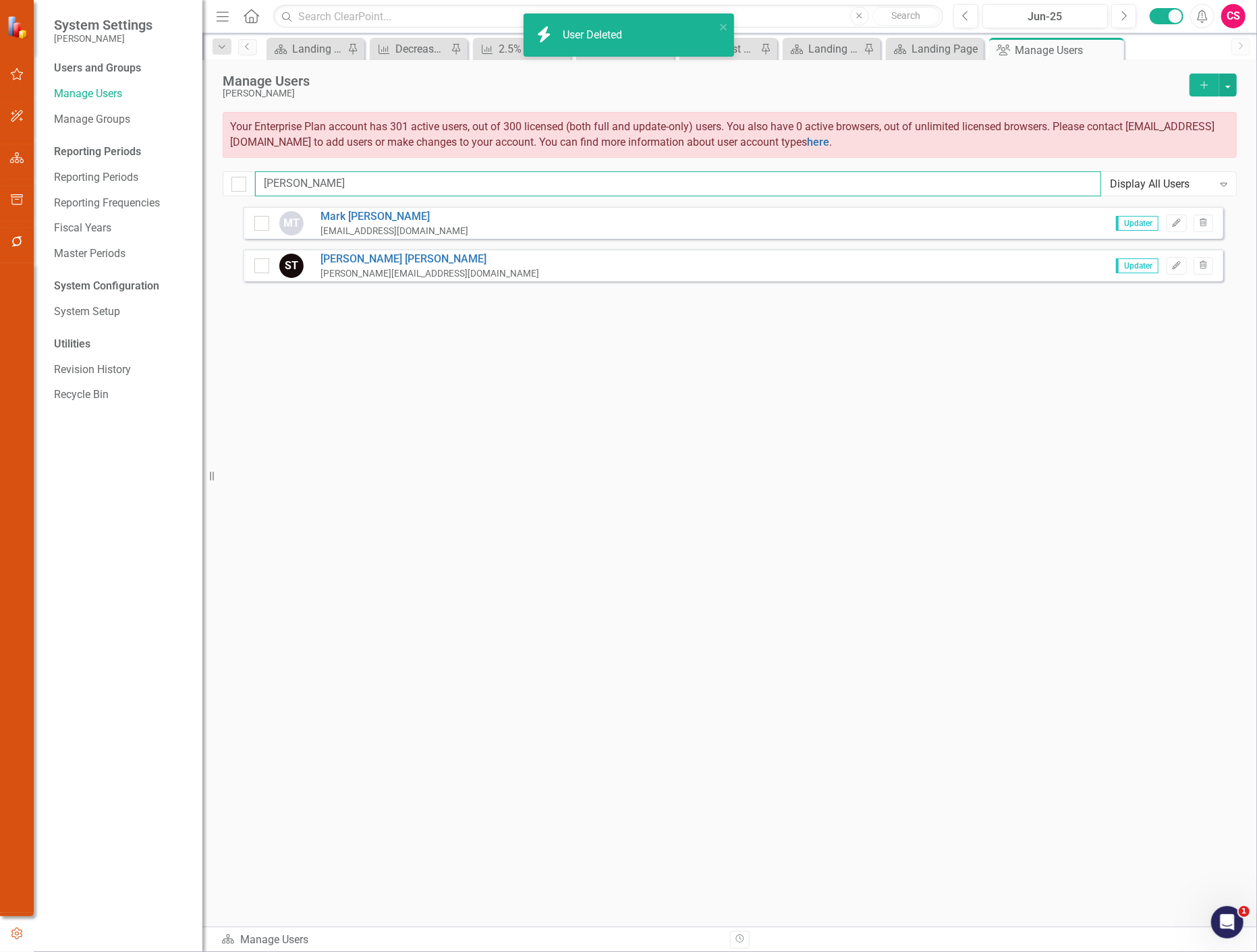
click at [279, 180] on input "[PERSON_NAME]" at bounding box center [678, 183] width 846 height 25
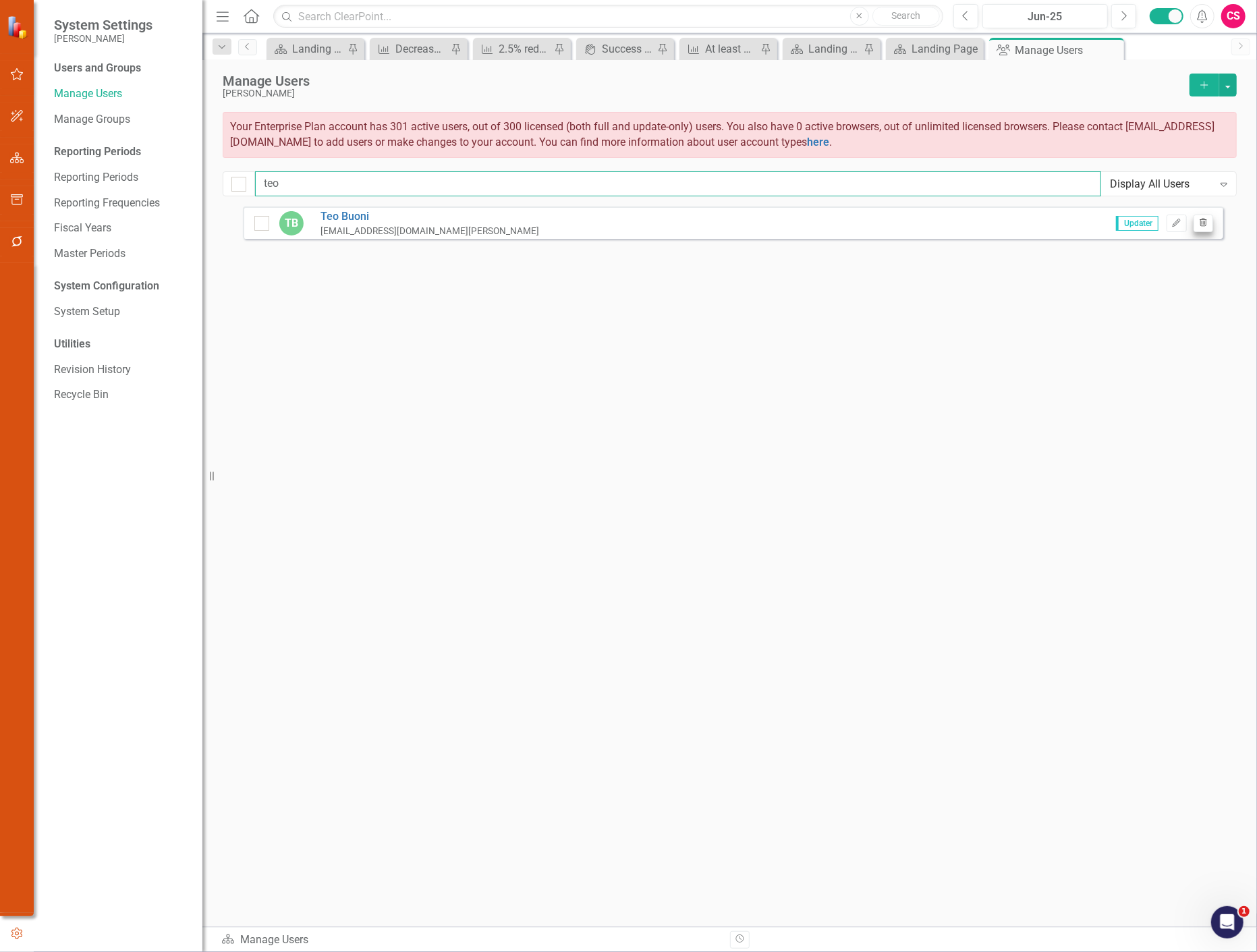
type input "teo"
click at [1210, 223] on button "Trash" at bounding box center [1203, 224] width 19 height 18
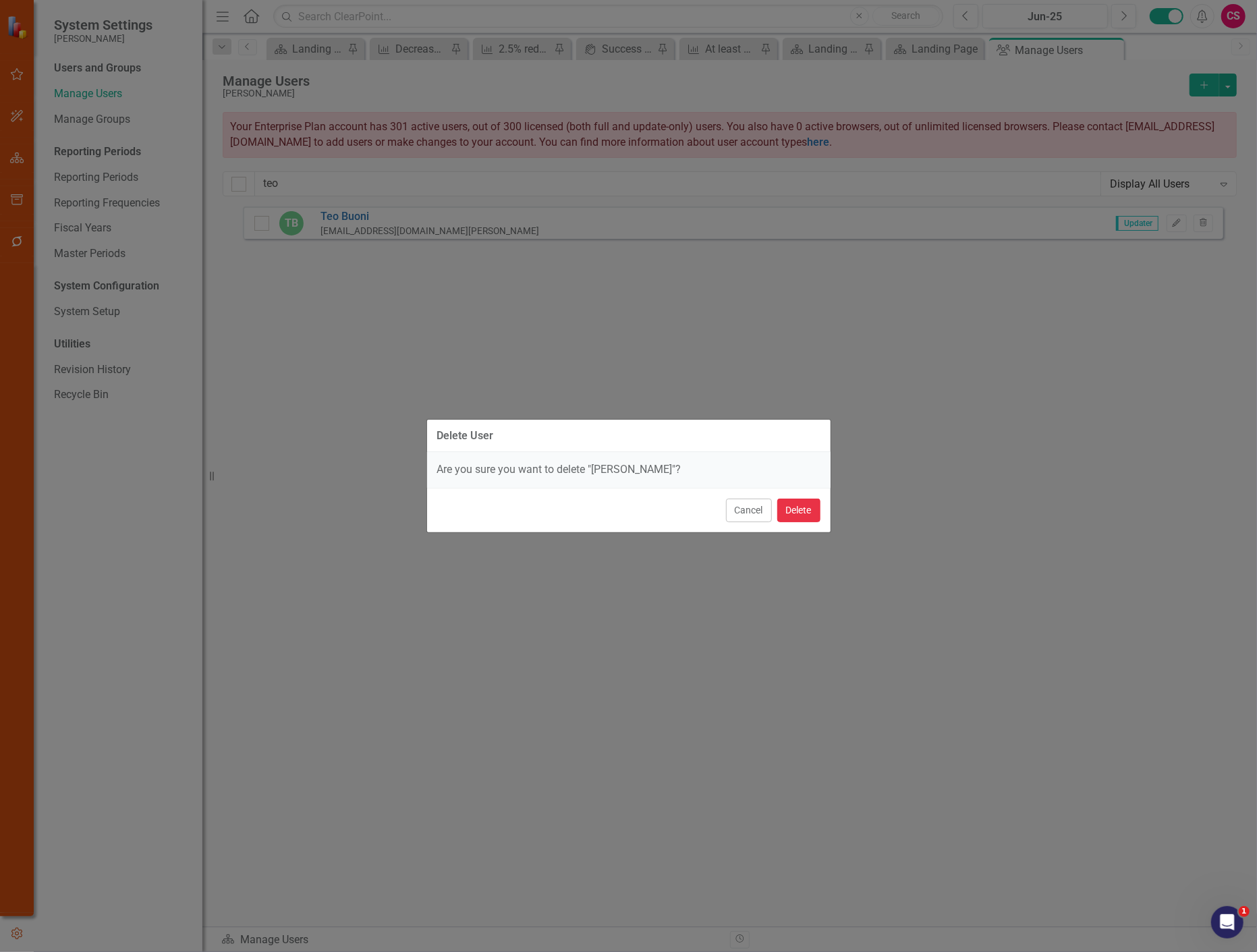
click at [805, 511] on button "Delete" at bounding box center [799, 510] width 43 height 24
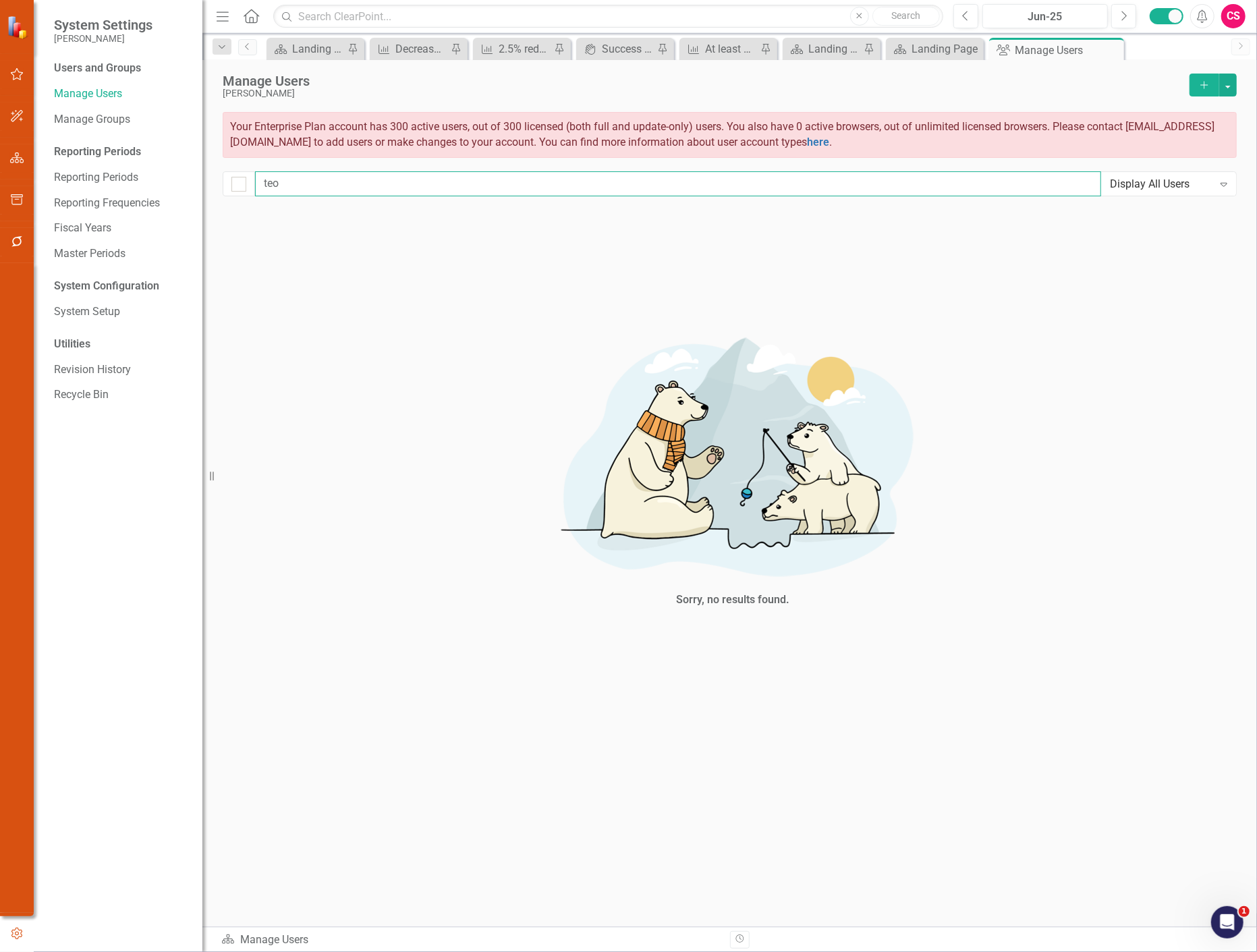
click at [320, 186] on input "teo" at bounding box center [678, 183] width 846 height 25
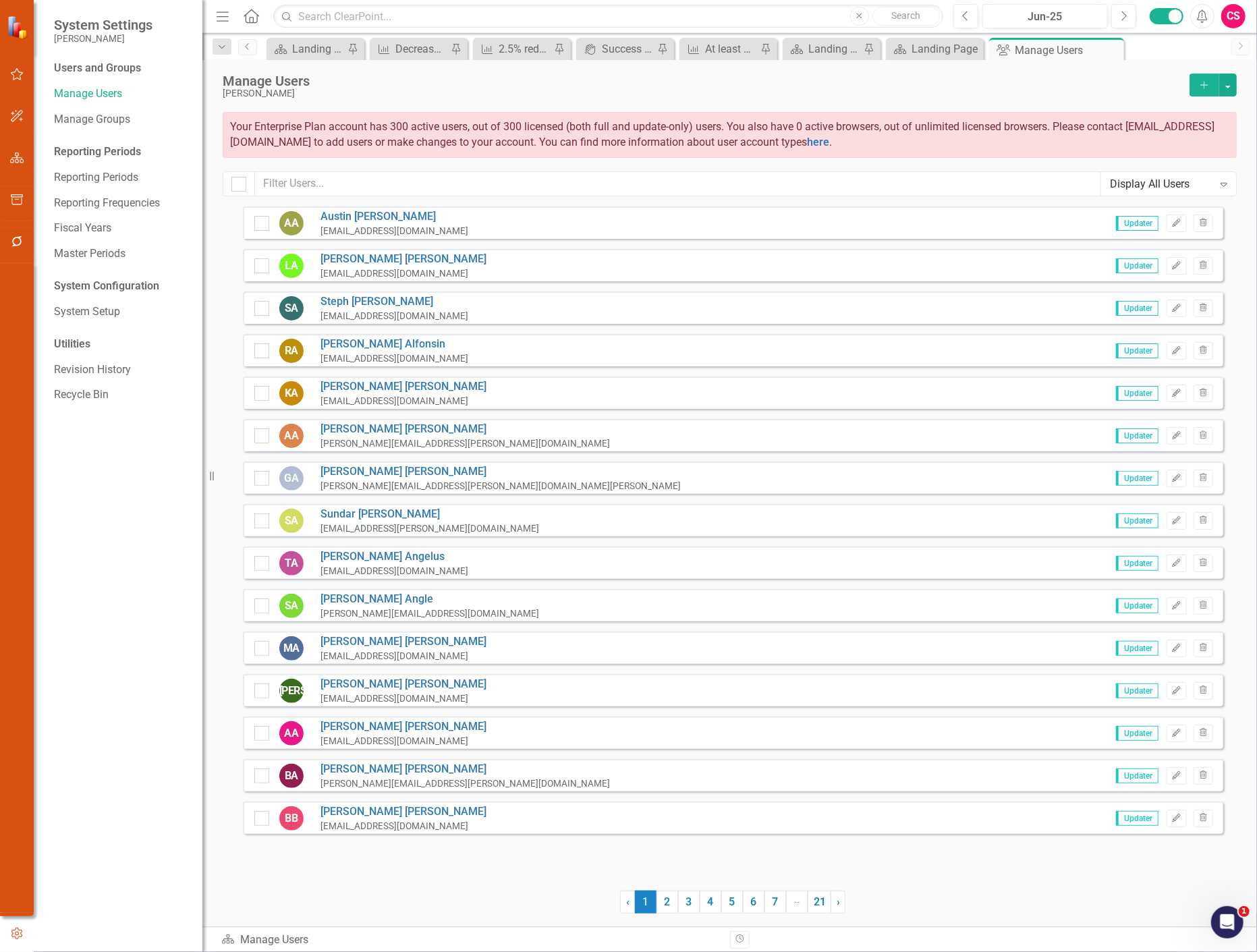
click at [1217, 89] on button "Add" at bounding box center [1204, 85] width 30 height 23
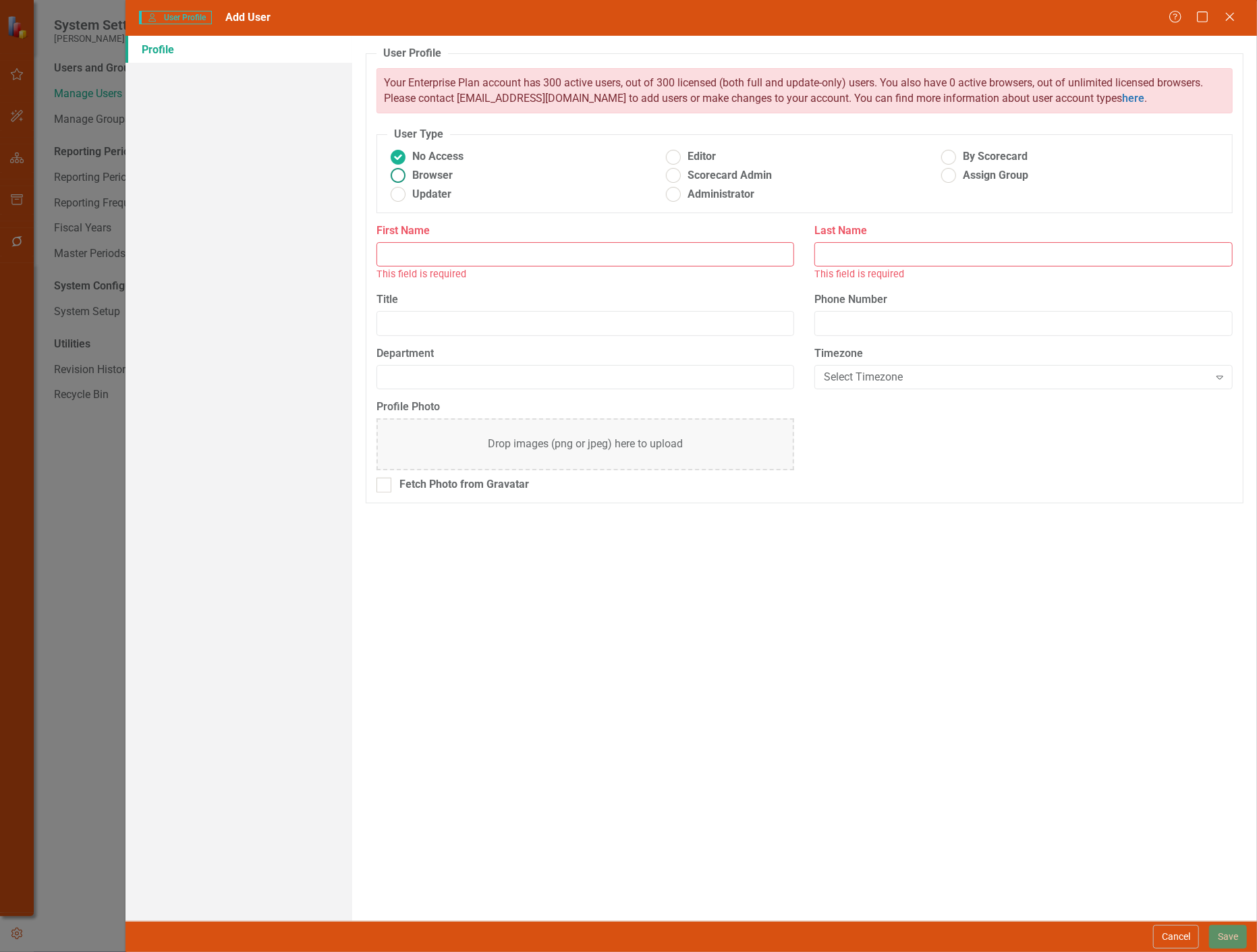
click at [425, 178] on span "Browser" at bounding box center [432, 175] width 41 height 15
click at [408, 178] on input "Browser" at bounding box center [398, 176] width 21 height 21
radio input "true"
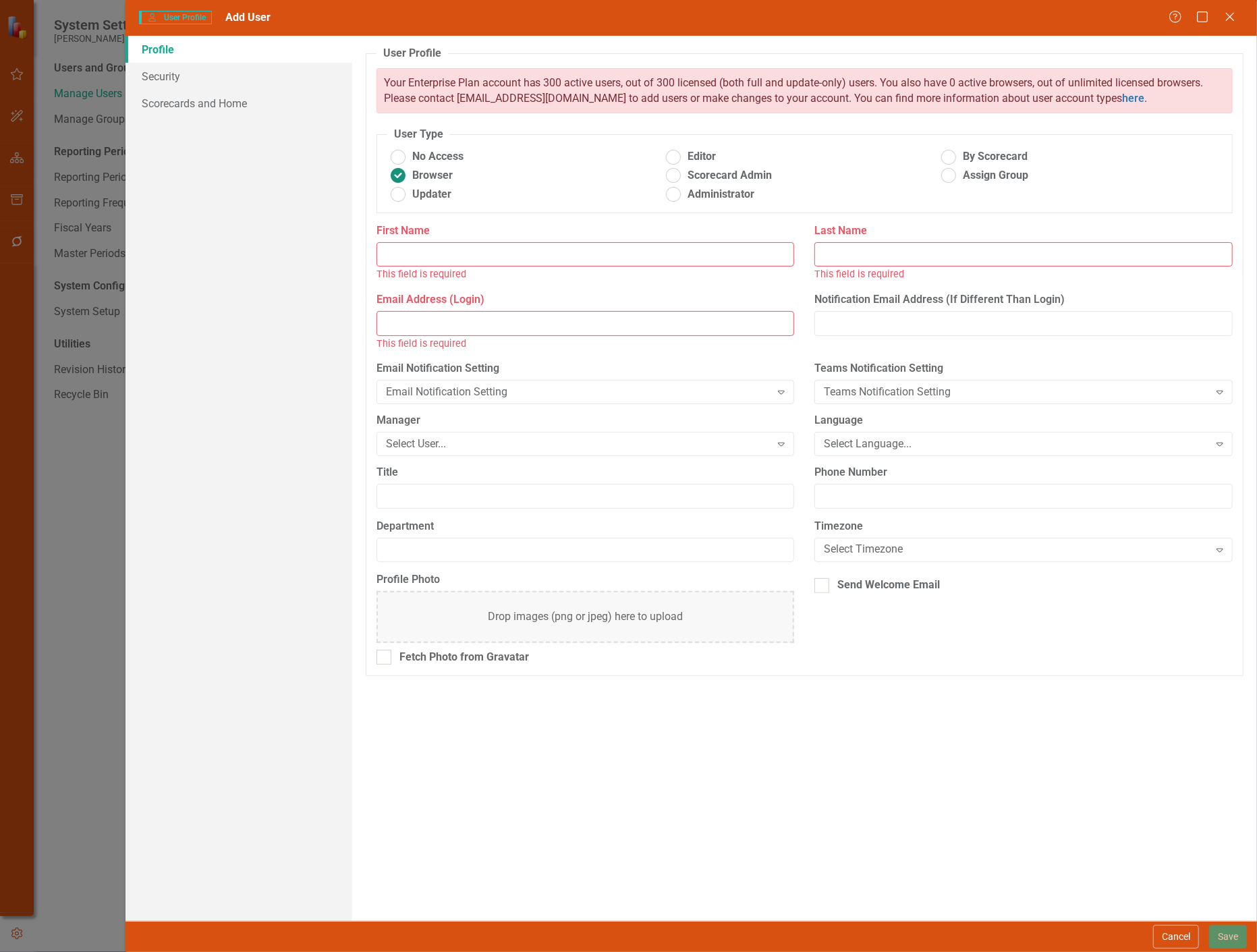
drag, startPoint x: 418, startPoint y: 181, endPoint x: 418, endPoint y: 189, distance: 8.0
click at [418, 182] on span "Browser" at bounding box center [432, 175] width 41 height 15
click at [408, 182] on input "Browser" at bounding box center [398, 176] width 21 height 21
click at [418, 191] on span "Updater" at bounding box center [431, 194] width 39 height 15
click at [408, 191] on input "Updater" at bounding box center [398, 195] width 21 height 21
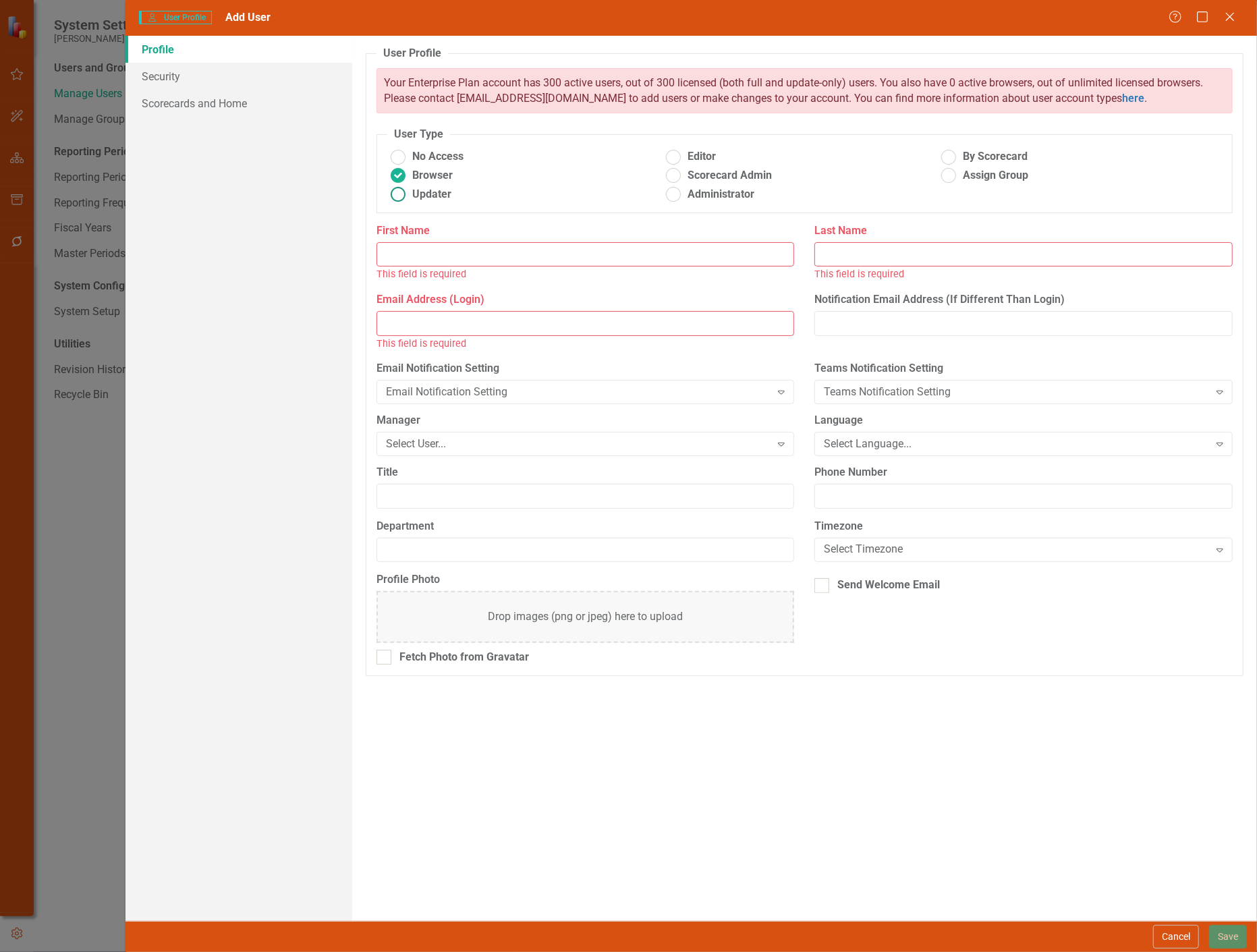
radio input "true"
click at [682, 159] on ins at bounding box center [674, 157] width 21 height 21
click at [682, 159] on input "Editor" at bounding box center [674, 157] width 21 height 21
radio input "true"
click at [1171, 936] on button "Cancel" at bounding box center [1176, 937] width 46 height 24
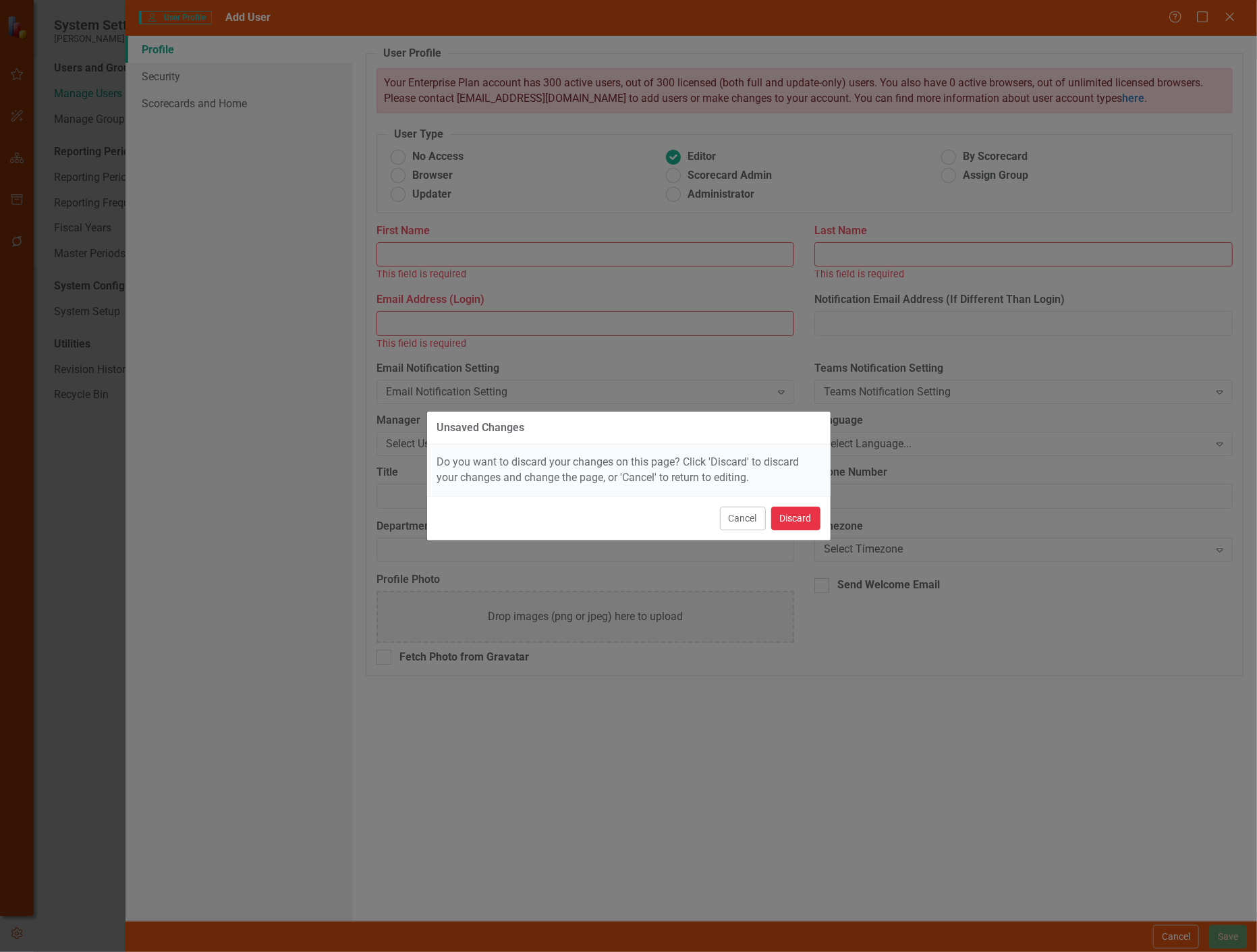
click at [797, 517] on button "Discard" at bounding box center [796, 518] width 49 height 24
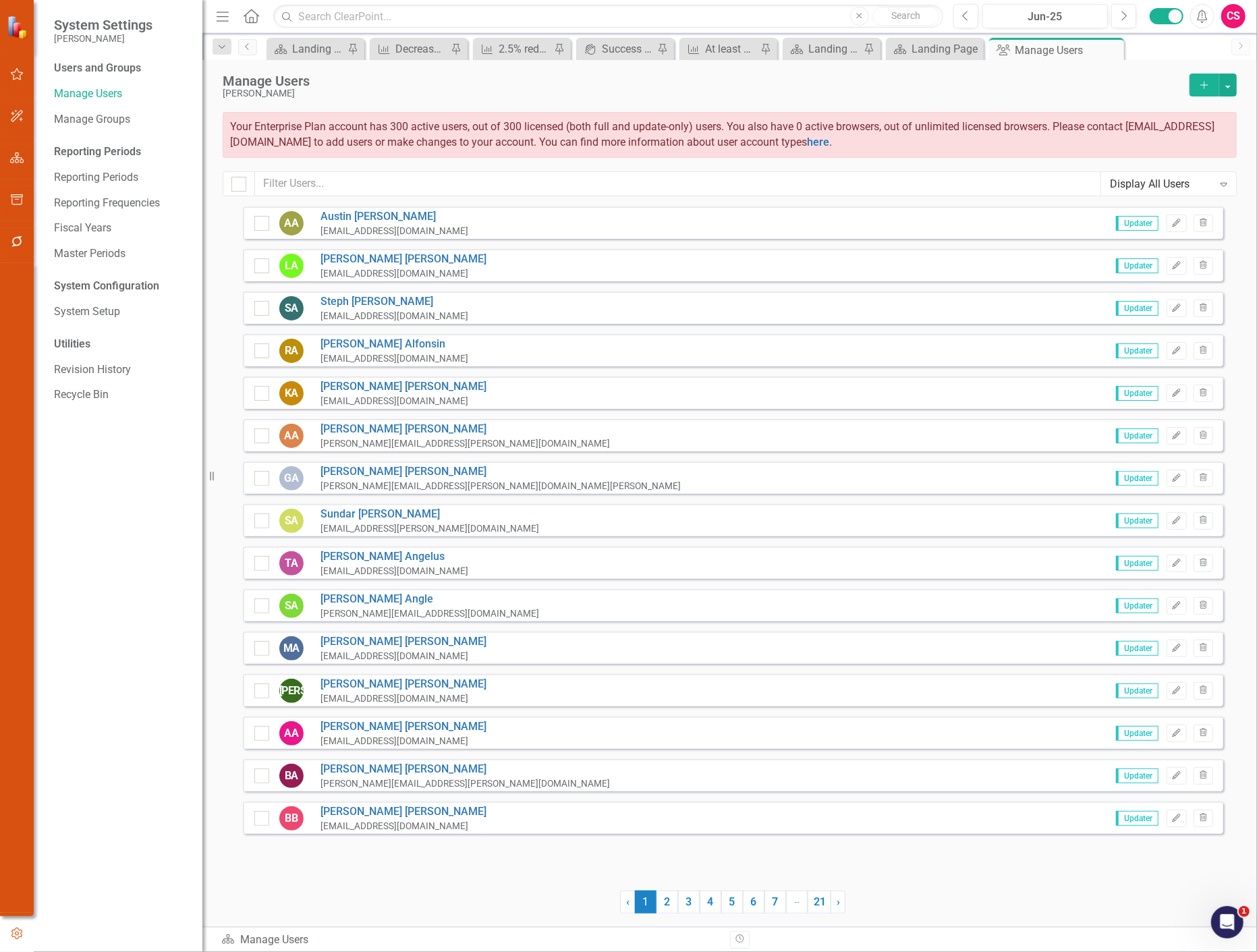
click at [496, 894] on div at bounding box center [431, 902] width 377 height 23
click at [87, 403] on div "Recycle Bin" at bounding box center [122, 394] width 135 height 22
click at [79, 392] on link "Recycle Bin" at bounding box center [122, 395] width 135 height 15
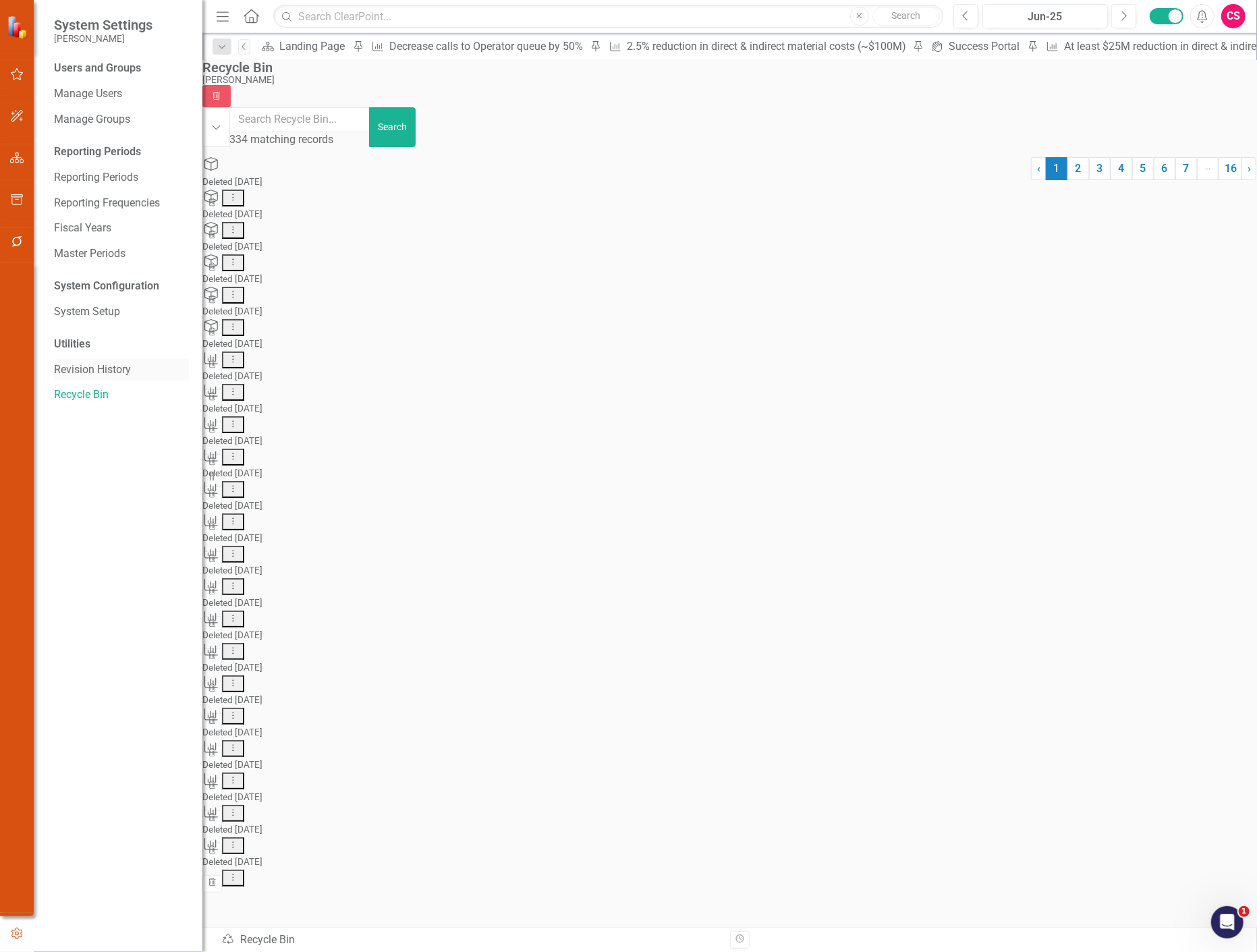
click at [110, 370] on link "Revision History" at bounding box center [122, 370] width 135 height 15
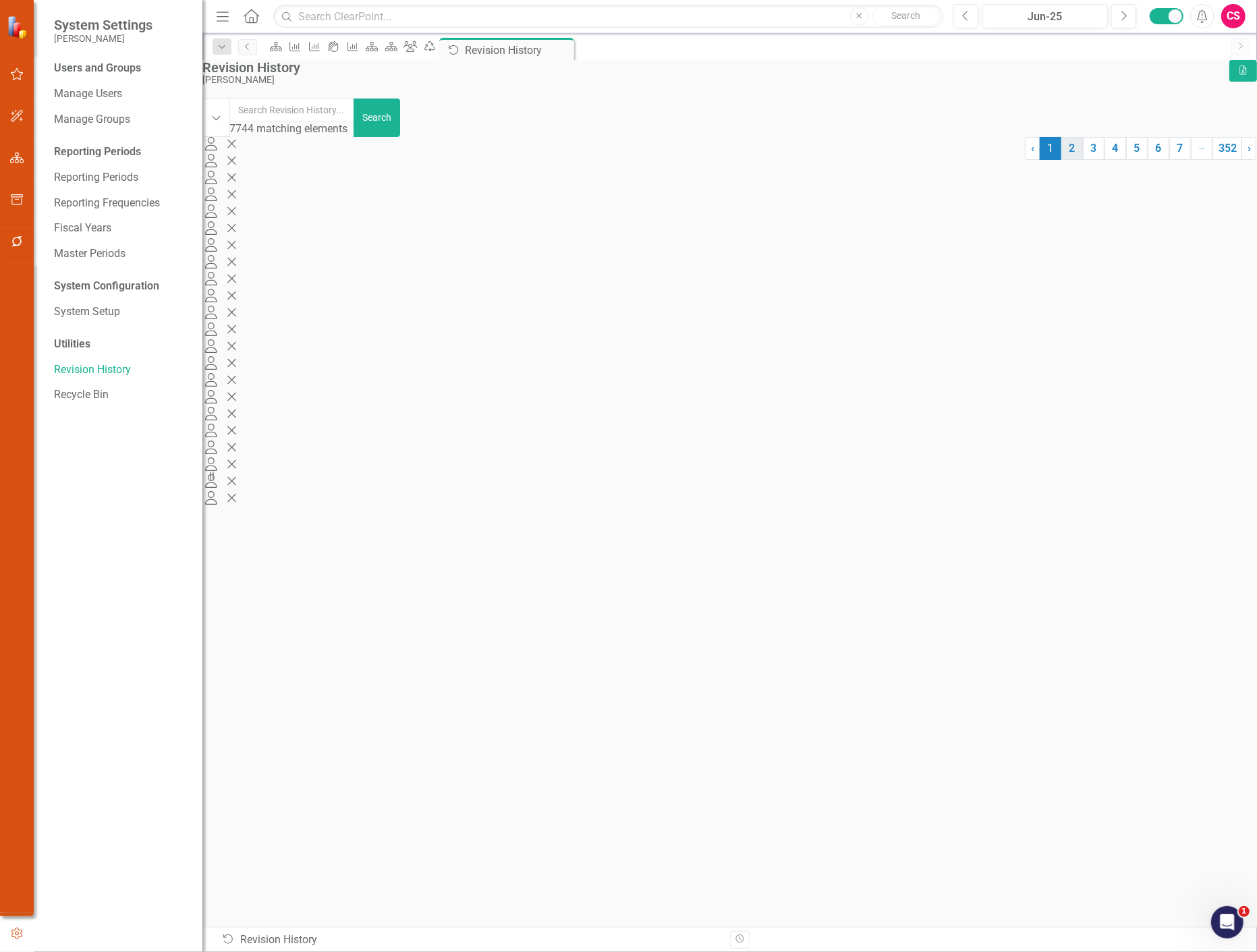
click at [1062, 160] on link "2" at bounding box center [1072, 148] width 22 height 23
